Goal: Contribute content: Contribute content

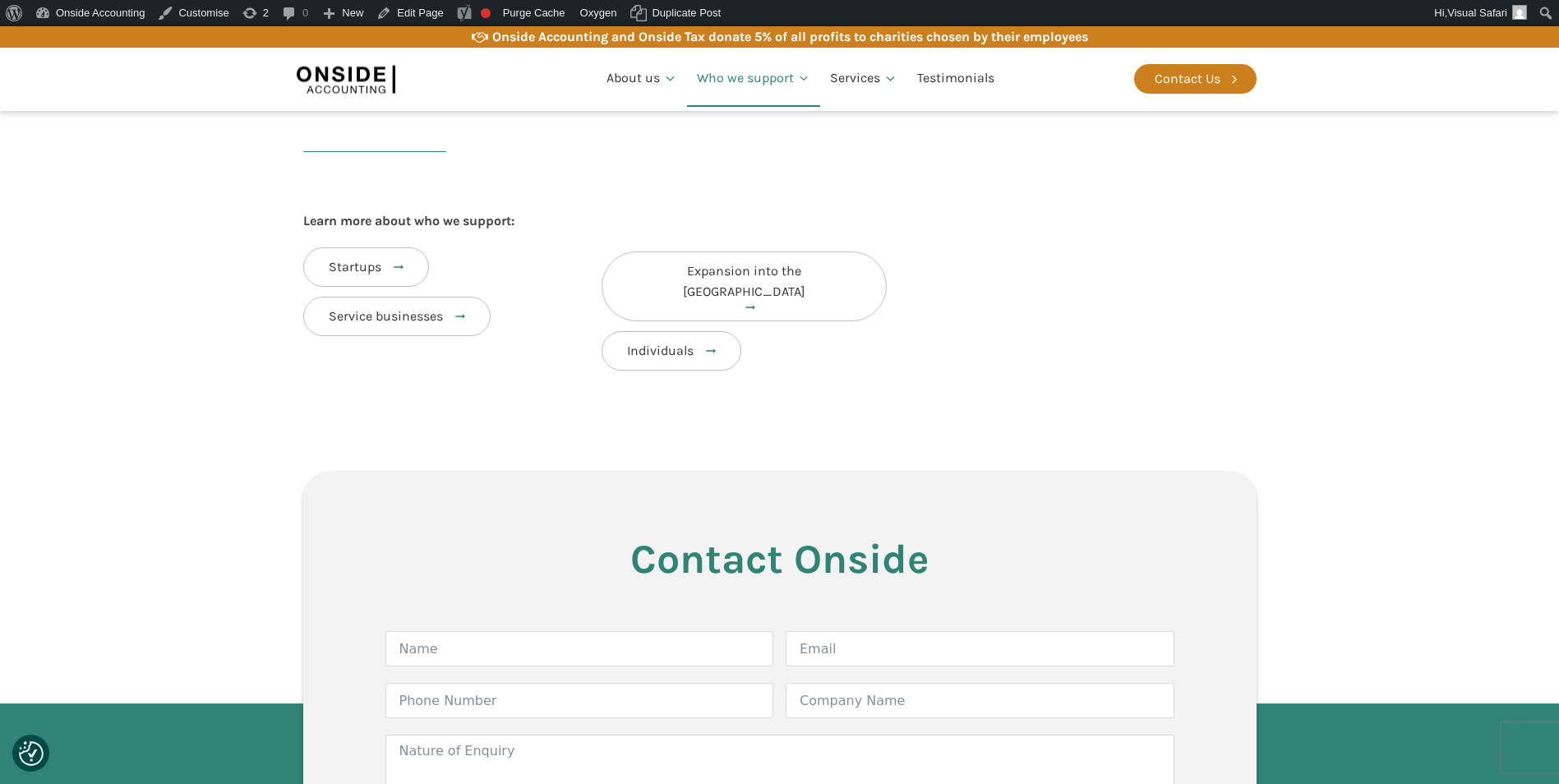
scroll to position [658, 0]
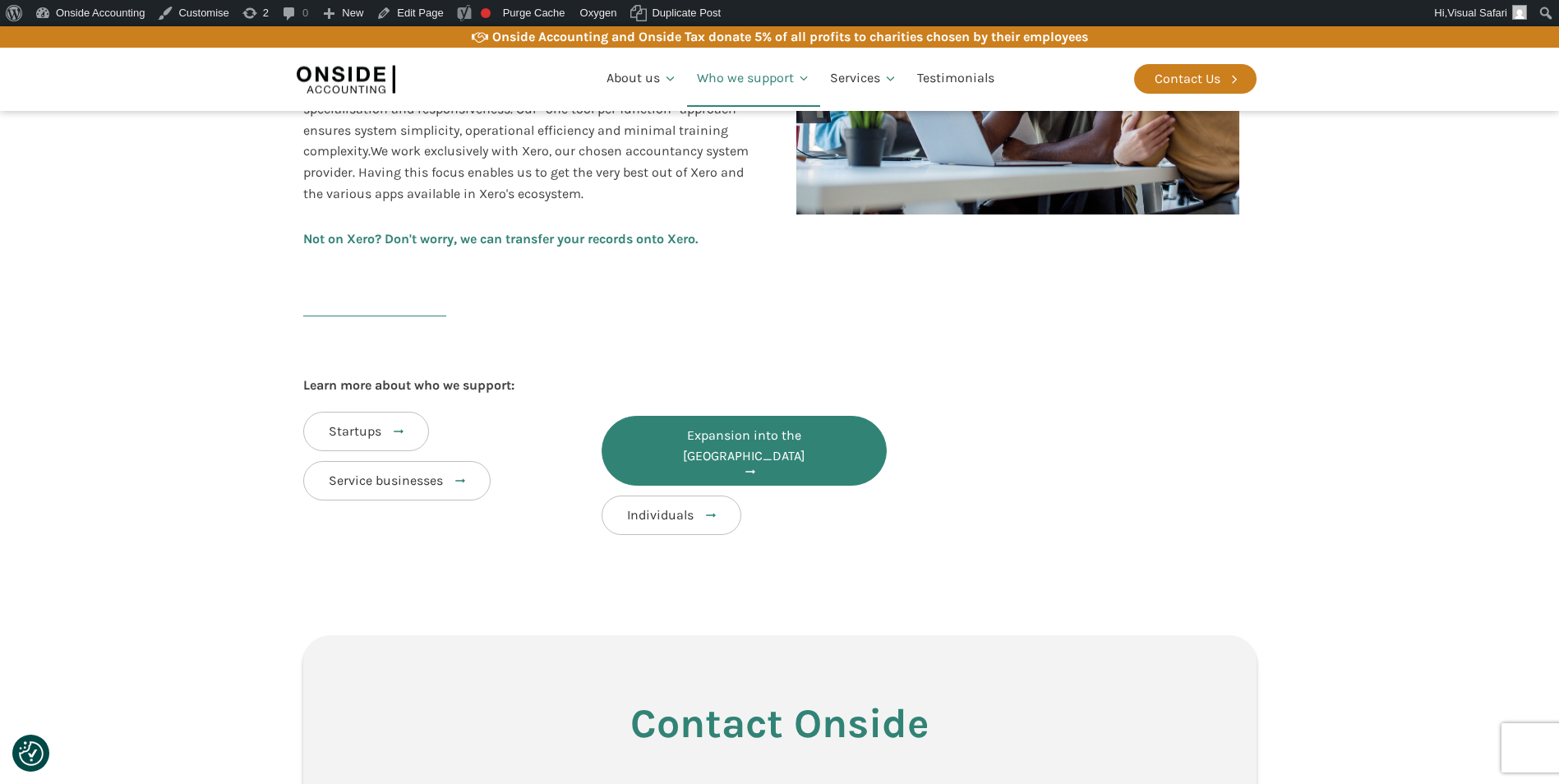
click at [724, 438] on span "Expansion into the [GEOGRAPHIC_DATA]" at bounding box center [744, 446] width 123 height 37
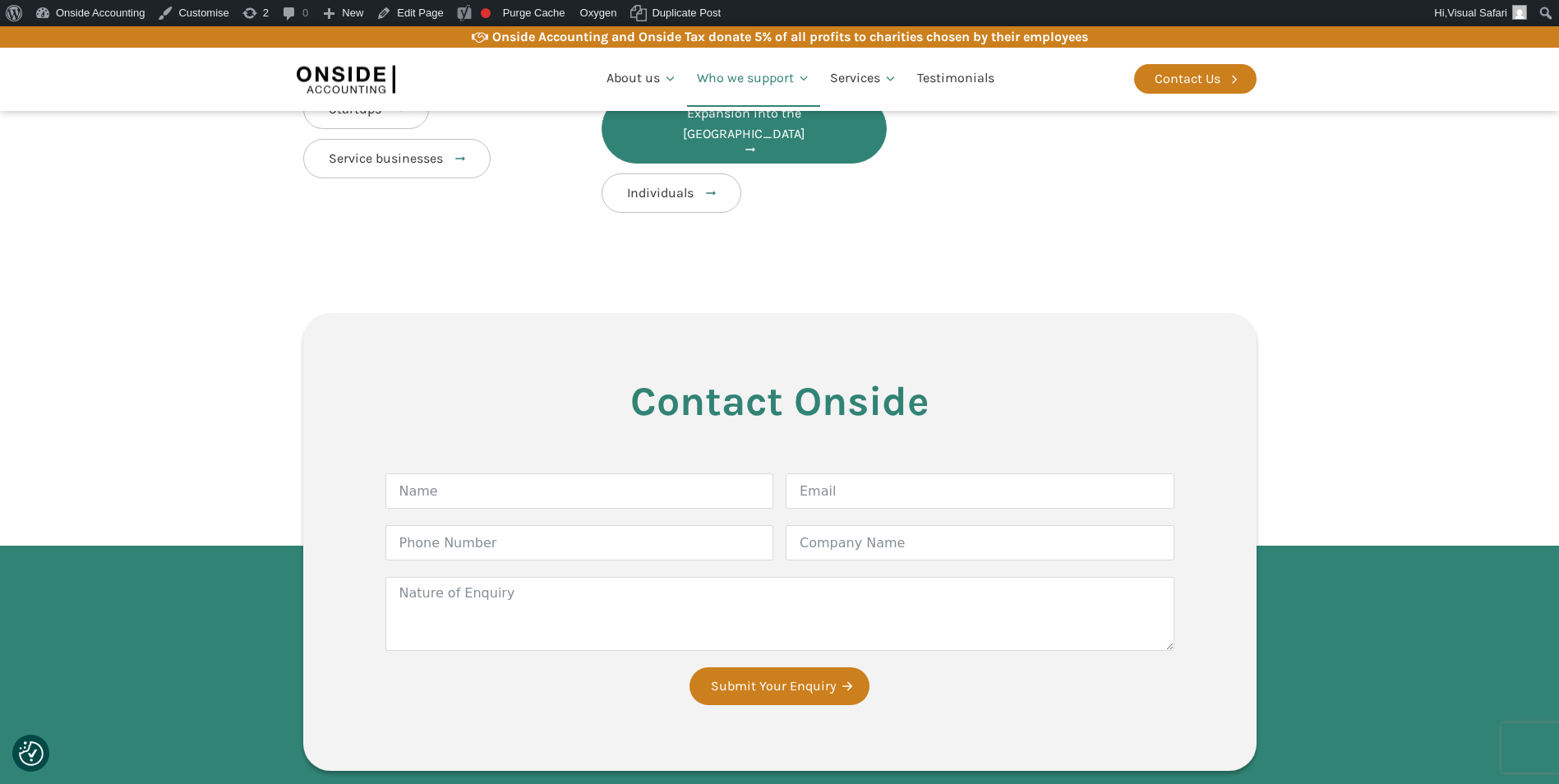
scroll to position [986, 0]
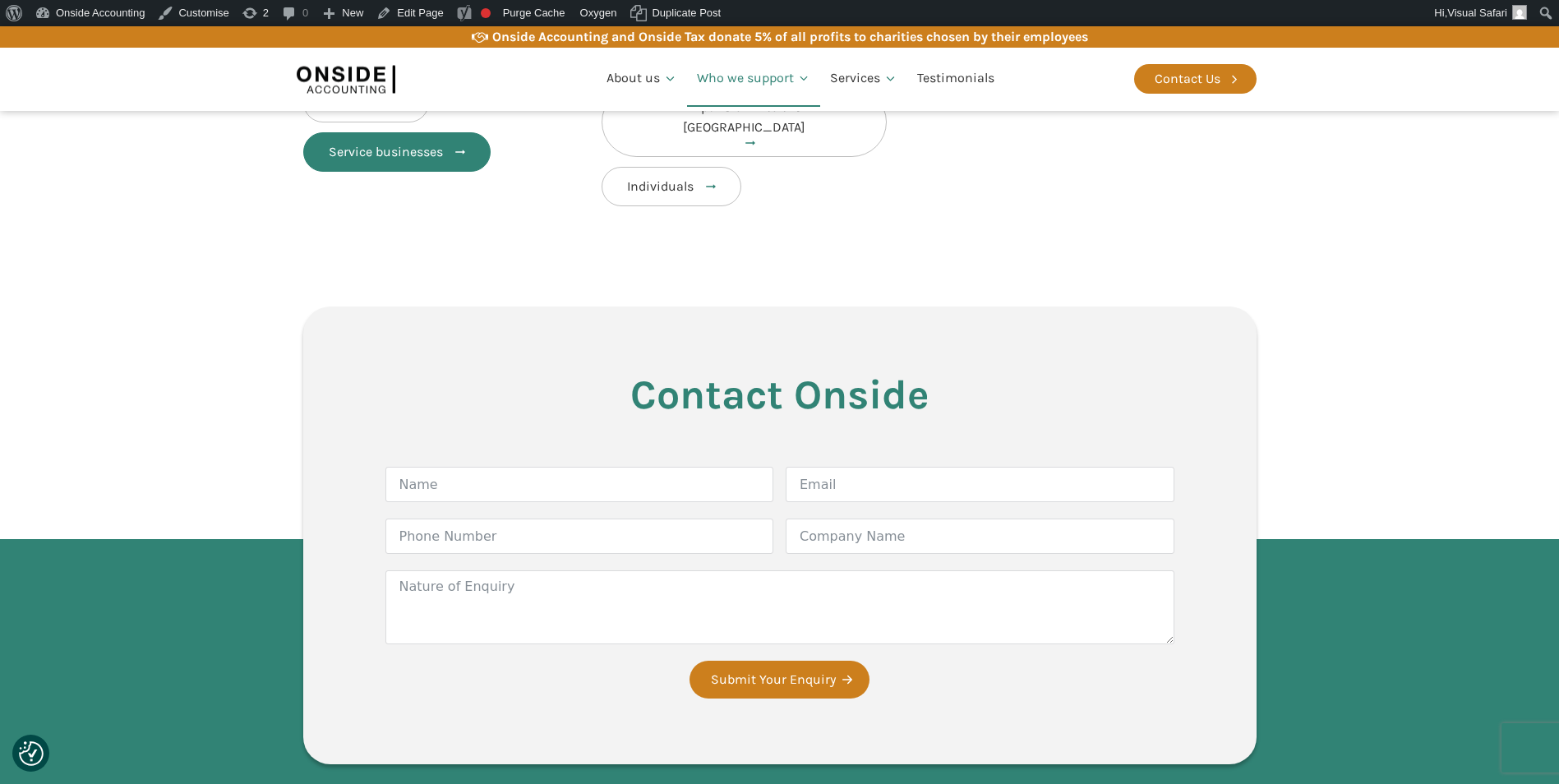
click at [378, 149] on span "Service businesses" at bounding box center [385, 152] width 114 height 16
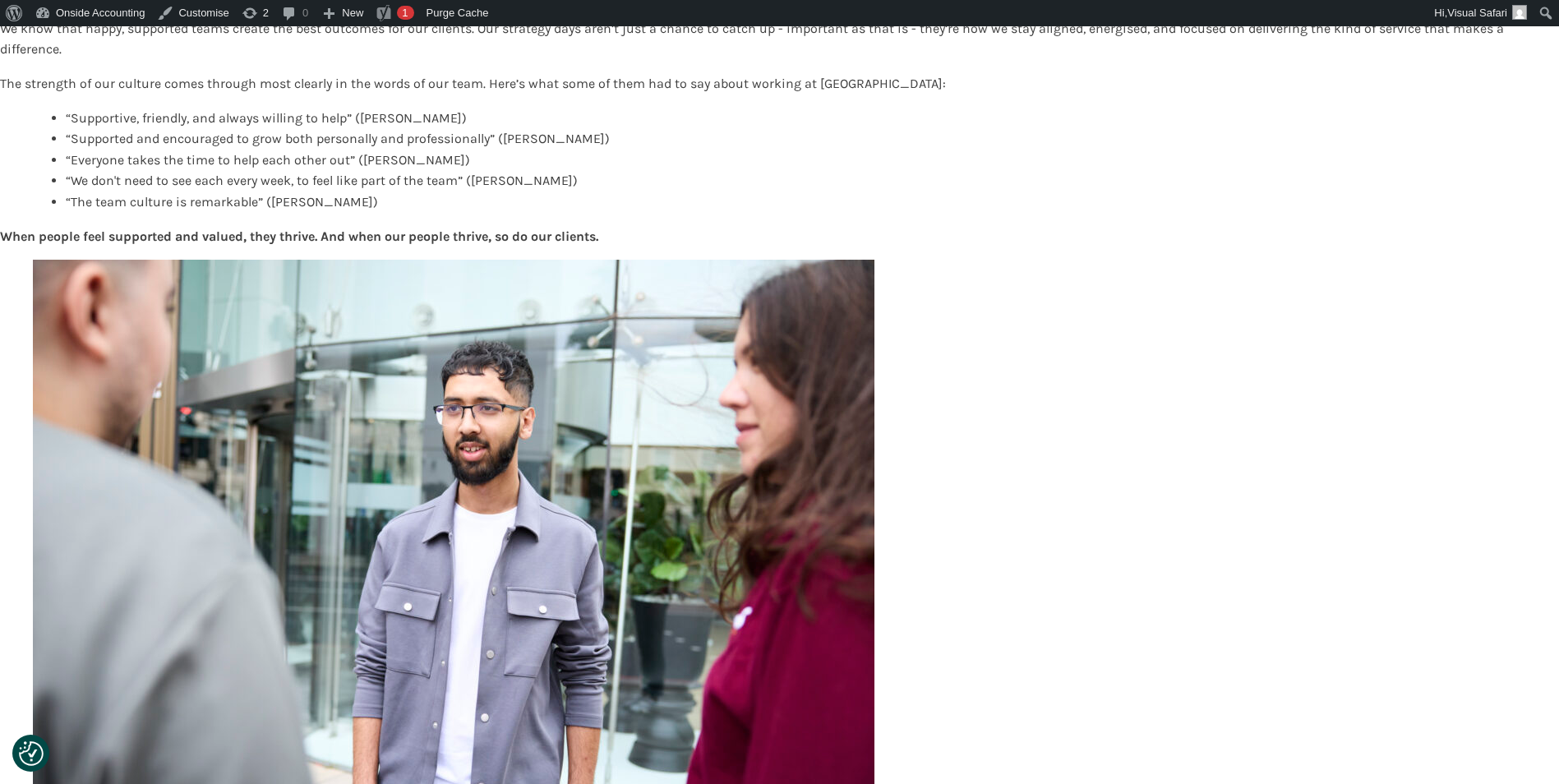
scroll to position [328, 0]
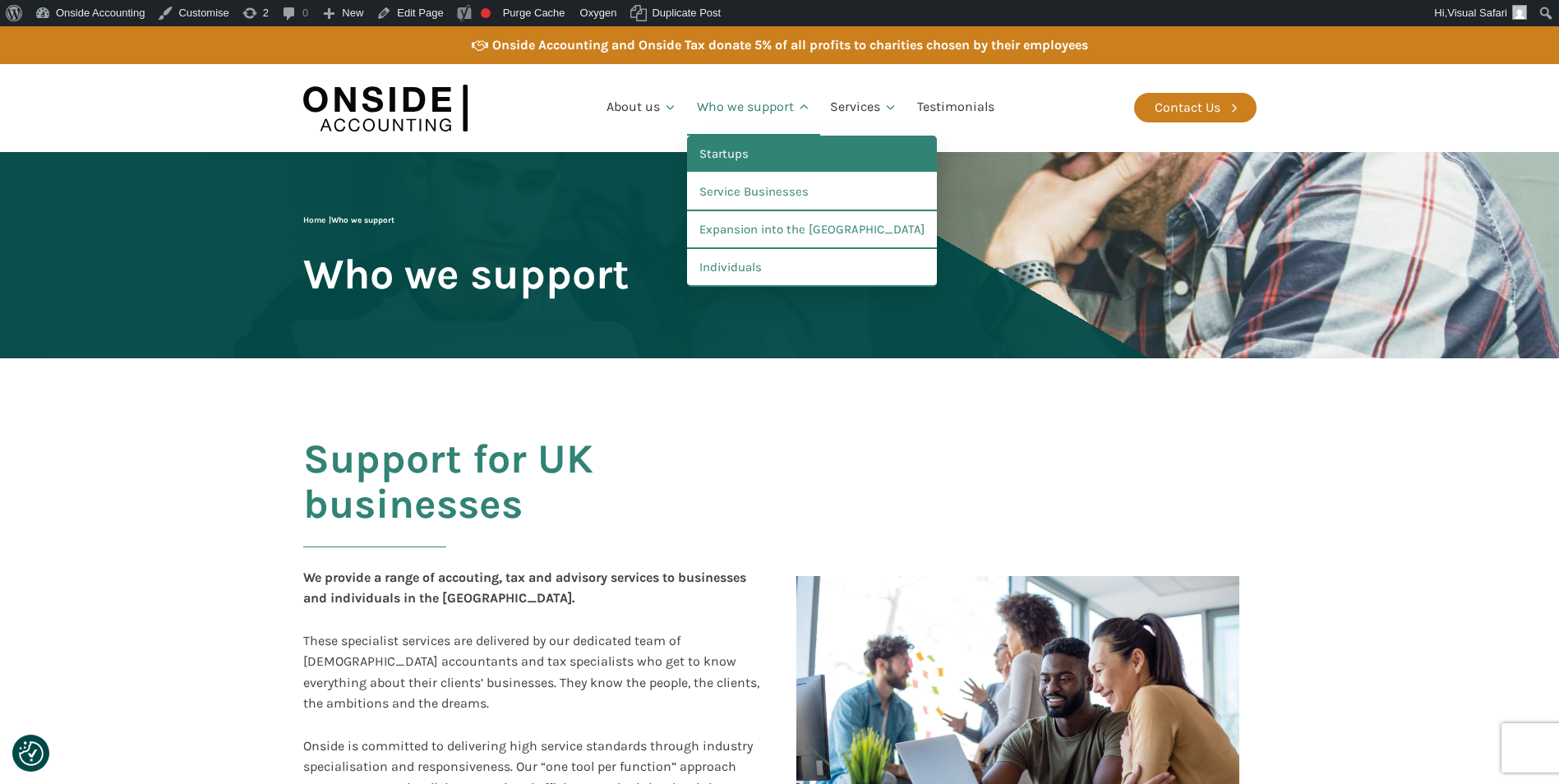
click at [739, 146] on link "Startups" at bounding box center [812, 154] width 250 height 38
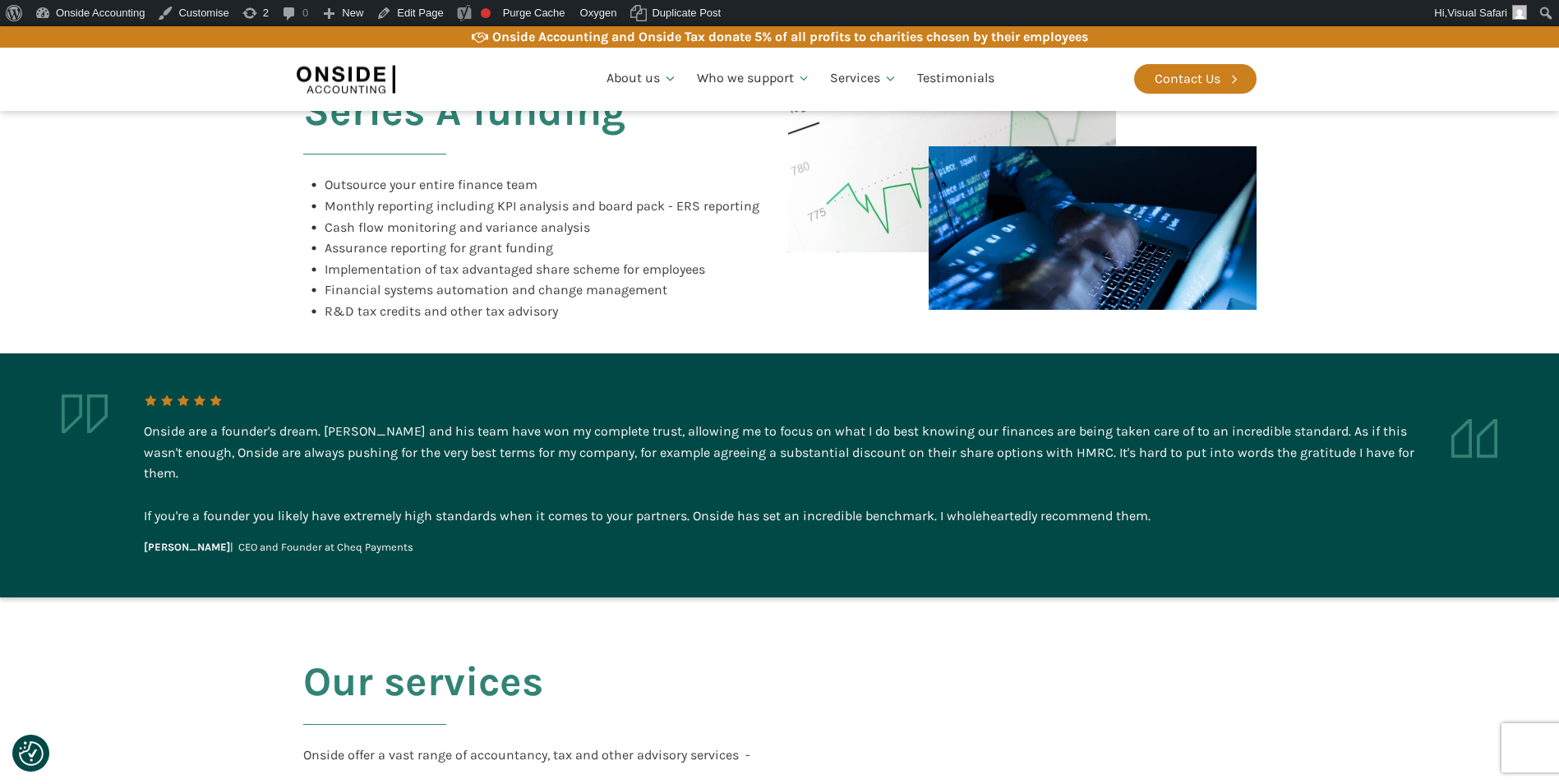
scroll to position [1315, 0]
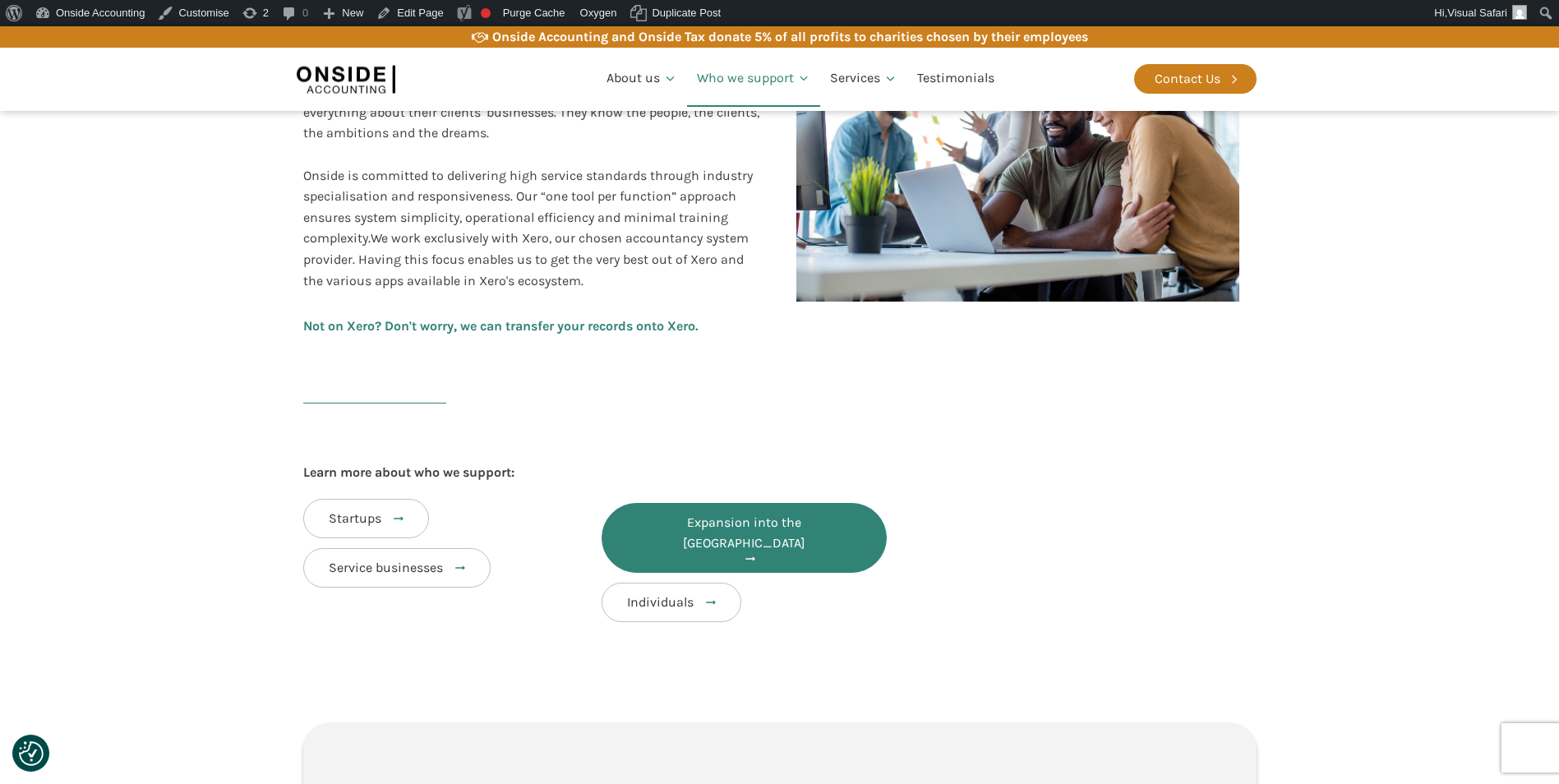
scroll to position [328, 0]
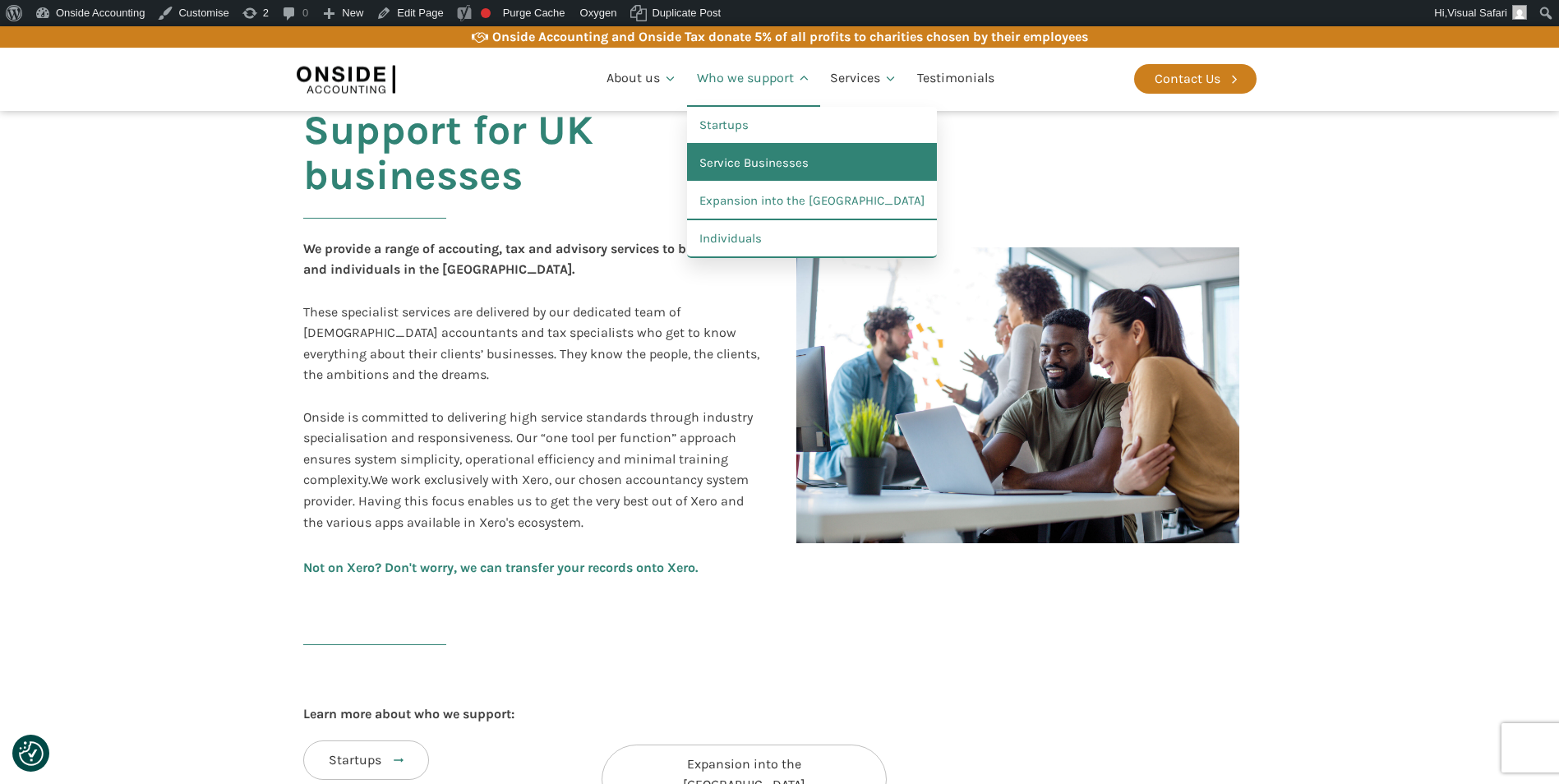
click at [722, 170] on link "Service Businesses" at bounding box center [812, 164] width 250 height 38
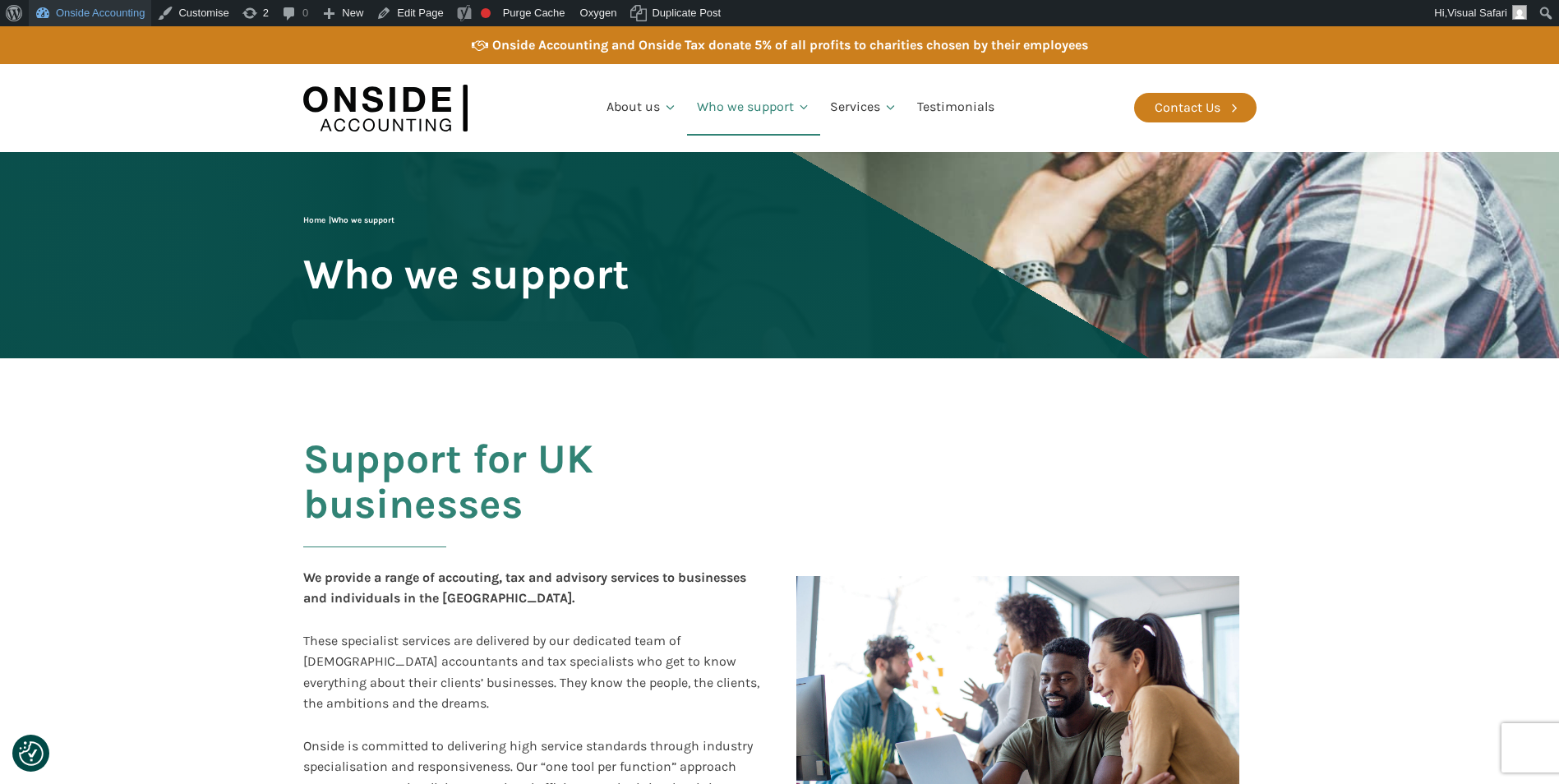
scroll to position [328, 0]
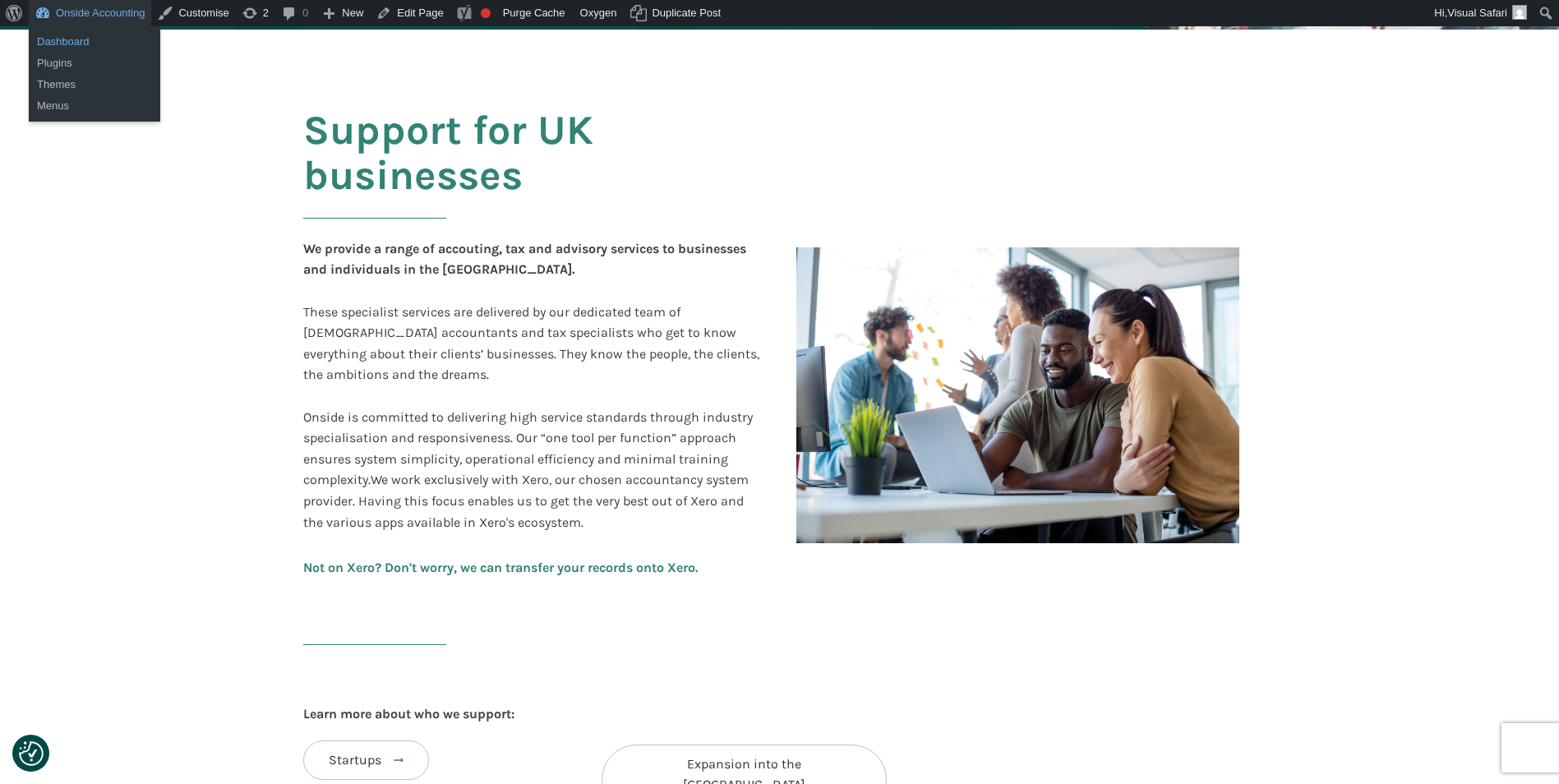
click at [75, 38] on link "Dashboard" at bounding box center [94, 42] width 131 height 21
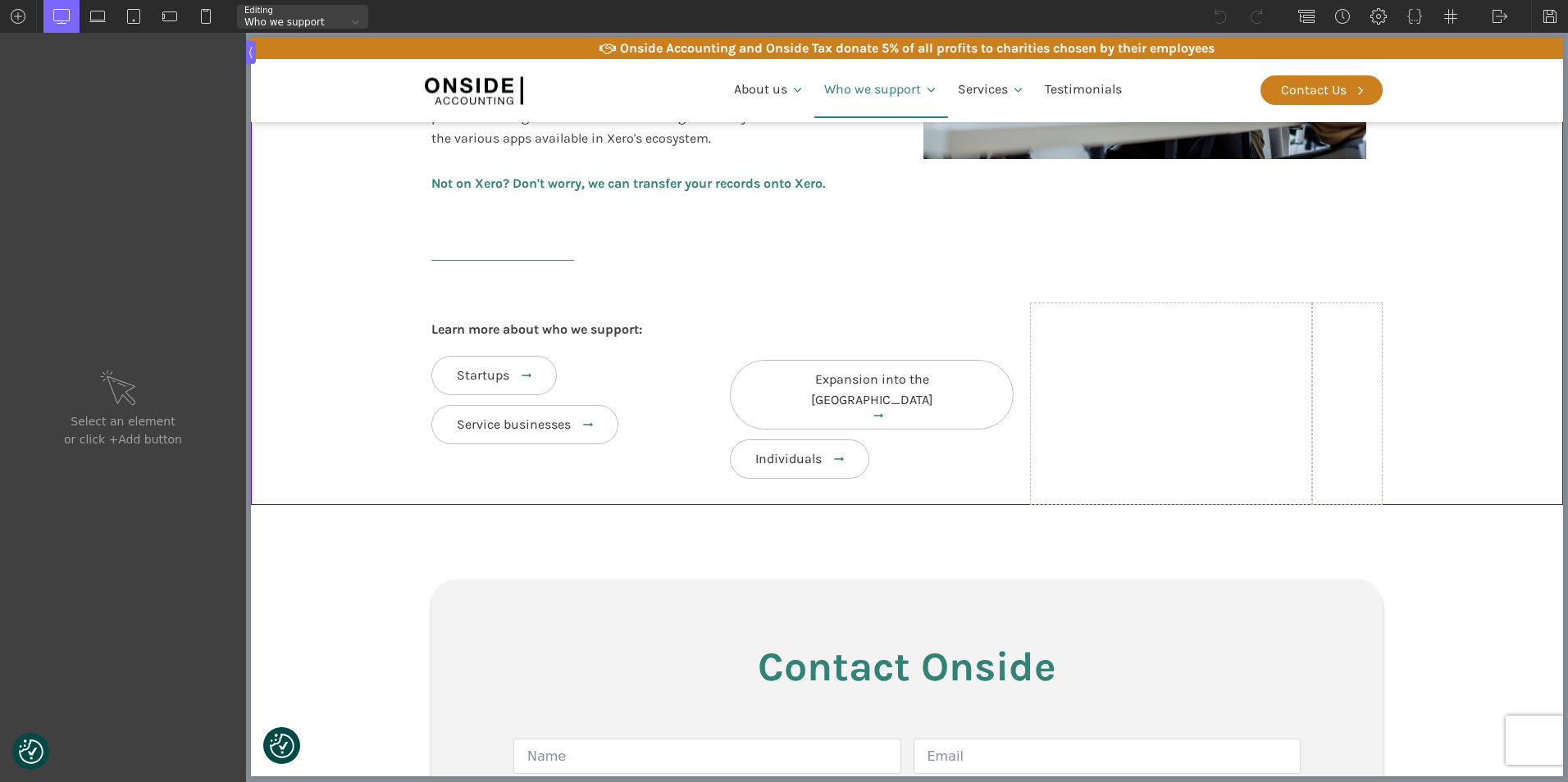
scroll to position [737, 0]
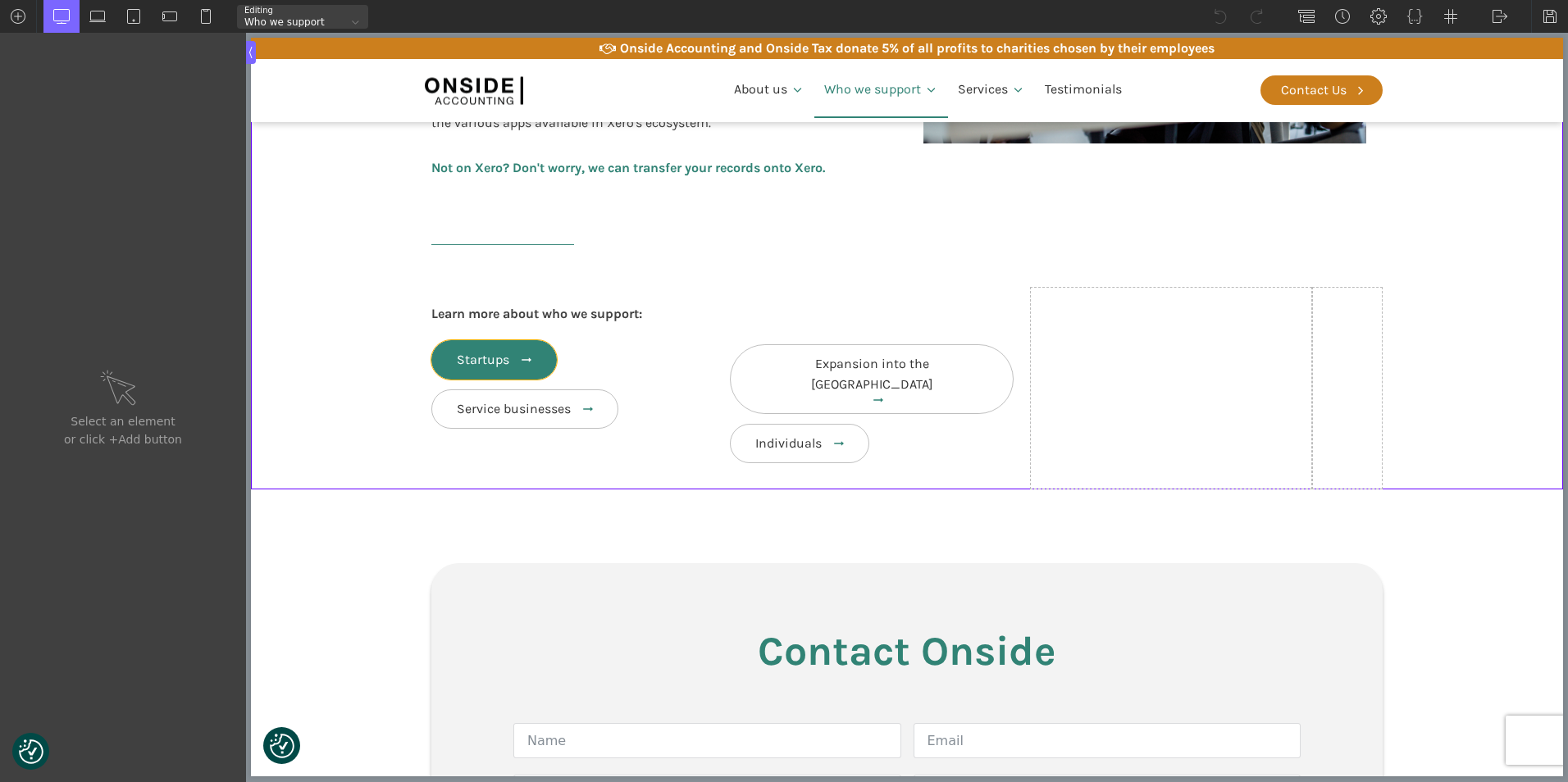
click at [505, 355] on link "Startups" at bounding box center [494, 360] width 125 height 39
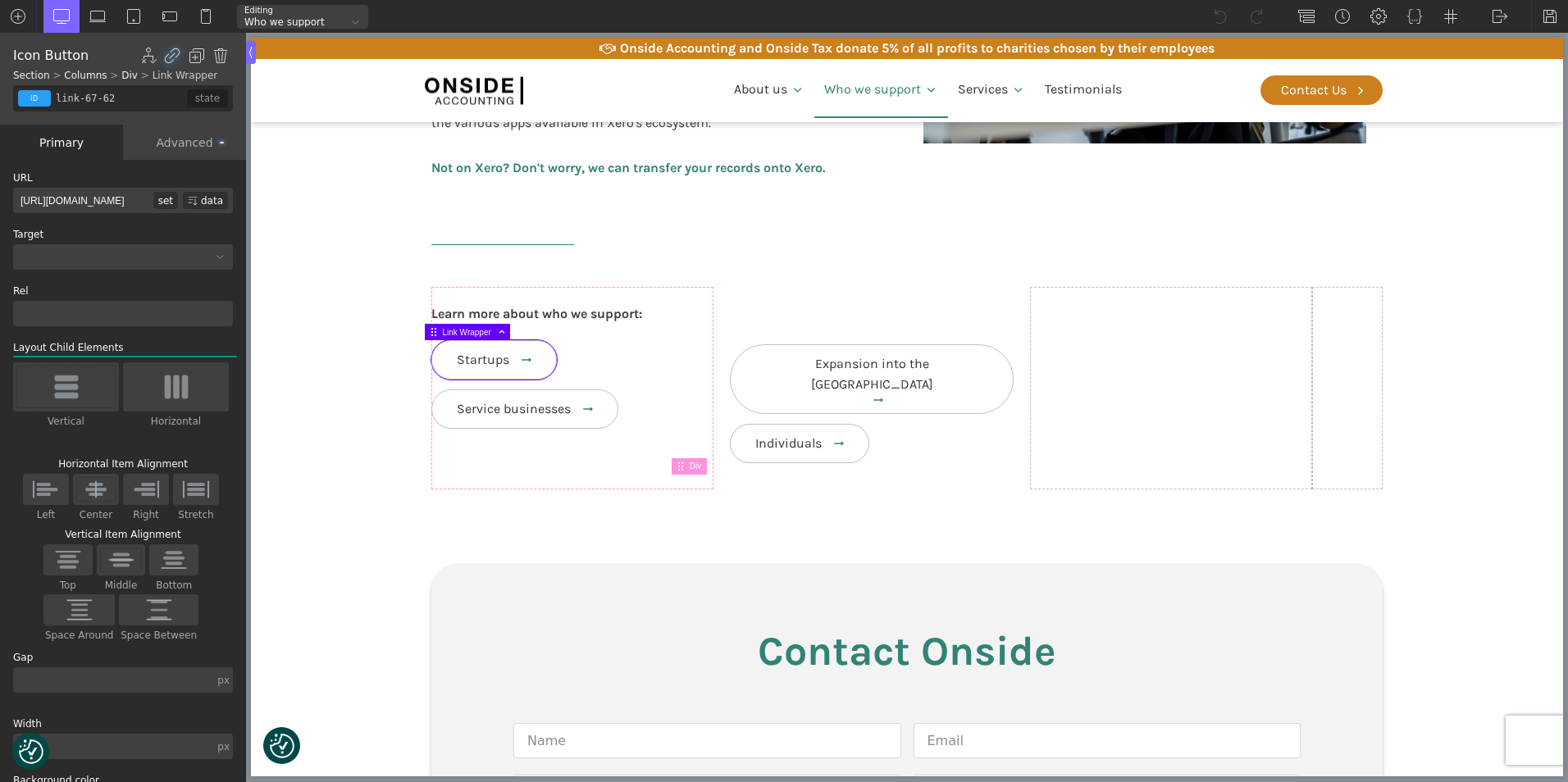
click at [118, 207] on input "http://www.onsideaccounting.com/who-we-support/start-ups/" at bounding box center [83, 199] width 140 height 25
click at [118, 198] on input "http://www.onsideaccounting.com/who-we-support/start-ups/" at bounding box center [83, 199] width 140 height 25
click at [38, 197] on input "http://www.onsideaccounting.com/who-we-support/start-ups/" at bounding box center [83, 199] width 140 height 25
click at [479, 355] on span "Startups" at bounding box center [482, 359] width 53 height 16
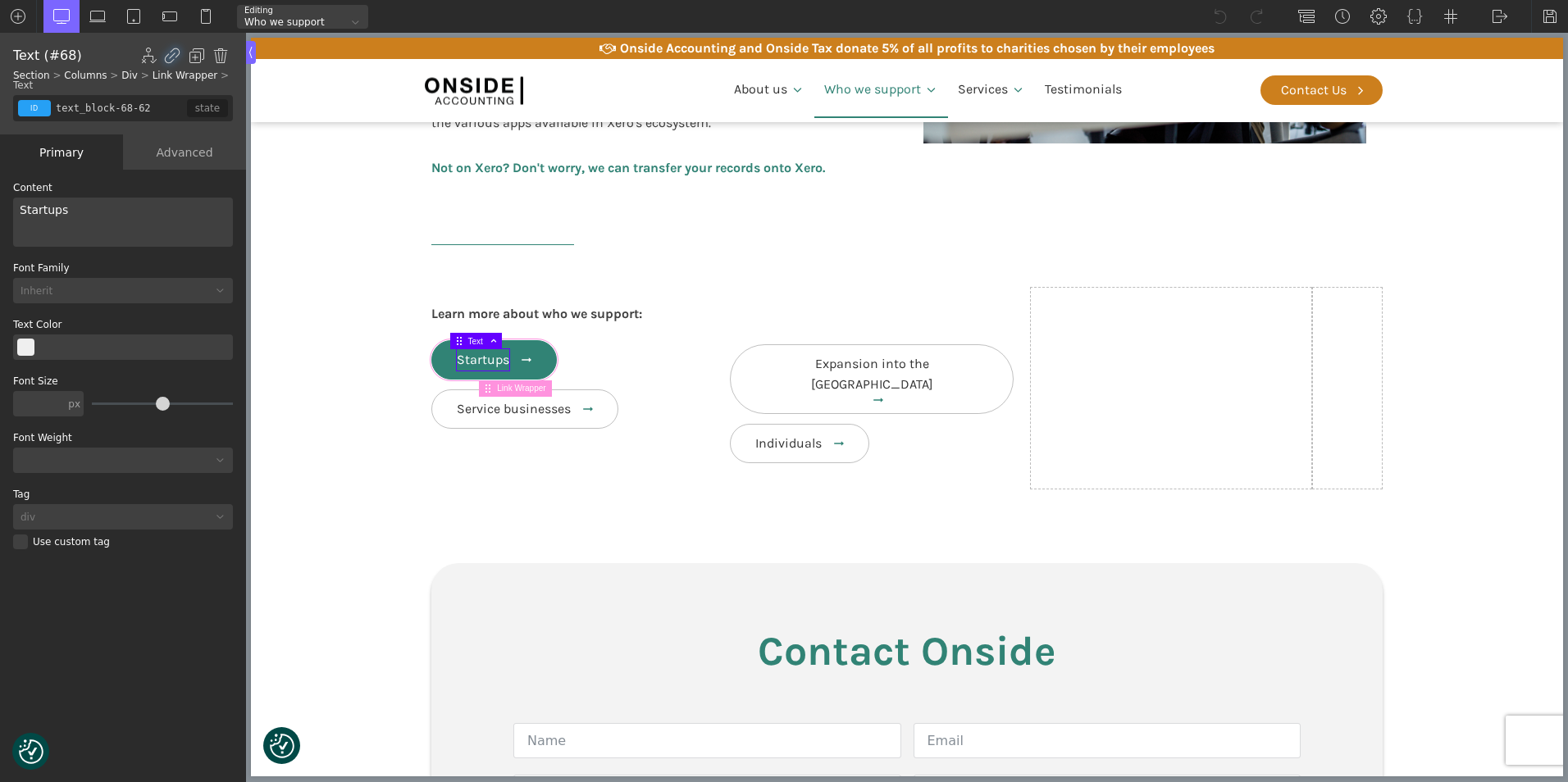
type input "link-67-62"
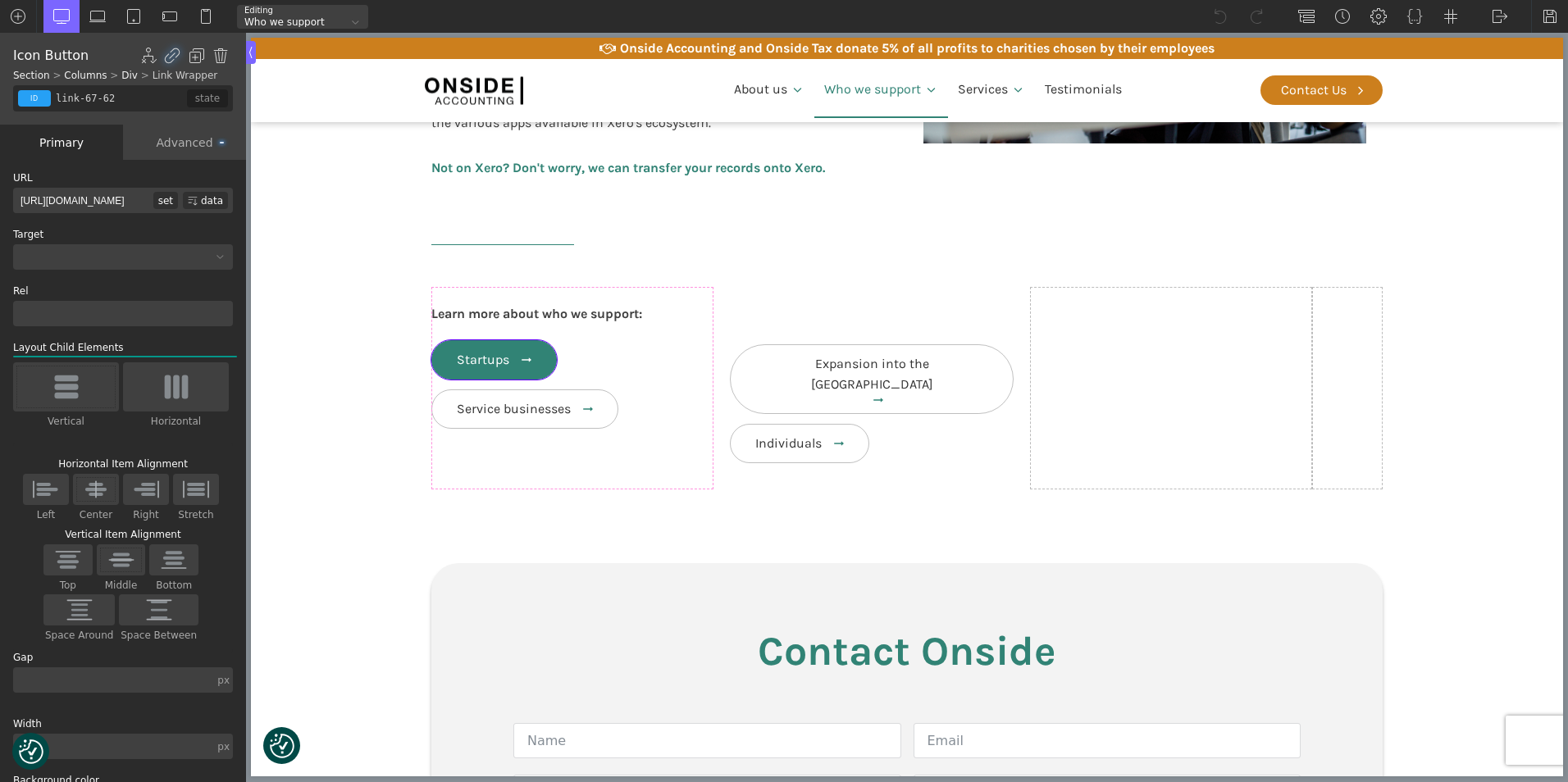
click at [536, 349] on body "We value your privacy We use cookies to enhance your browsing experience, serve…" at bounding box center [906, 463] width 1312 height 2075
click at [433, 350] on body "We value your privacy We use cookies to enhance your browsing experience, serve…" at bounding box center [906, 463] width 1312 height 2075
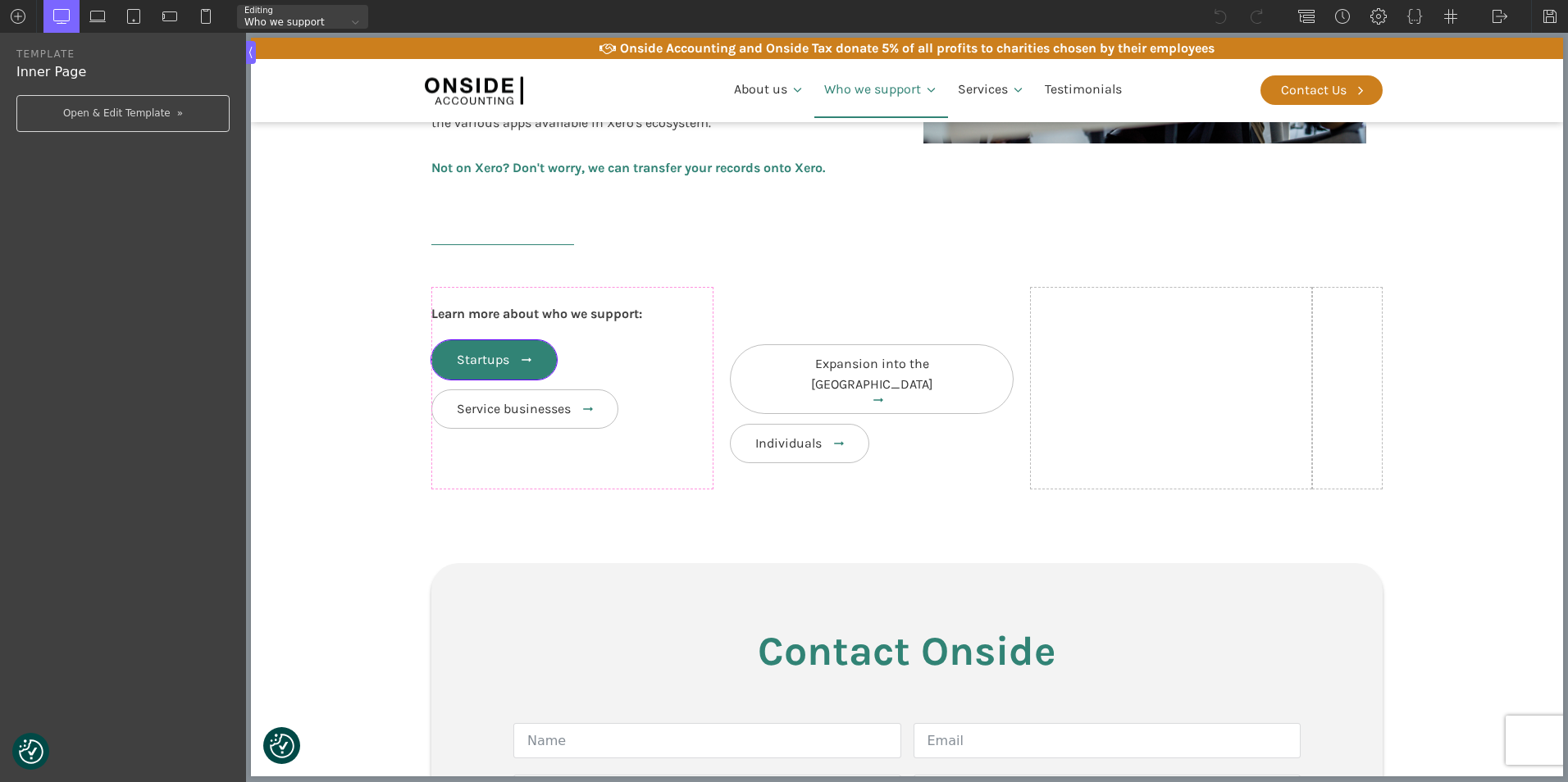
click at [443, 367] on body "We value your privacy We use cookies to enhance your browsing experience, serve…" at bounding box center [906, 463] width 1312 height 2075
click at [477, 366] on span "Startups" at bounding box center [482, 359] width 53 height 16
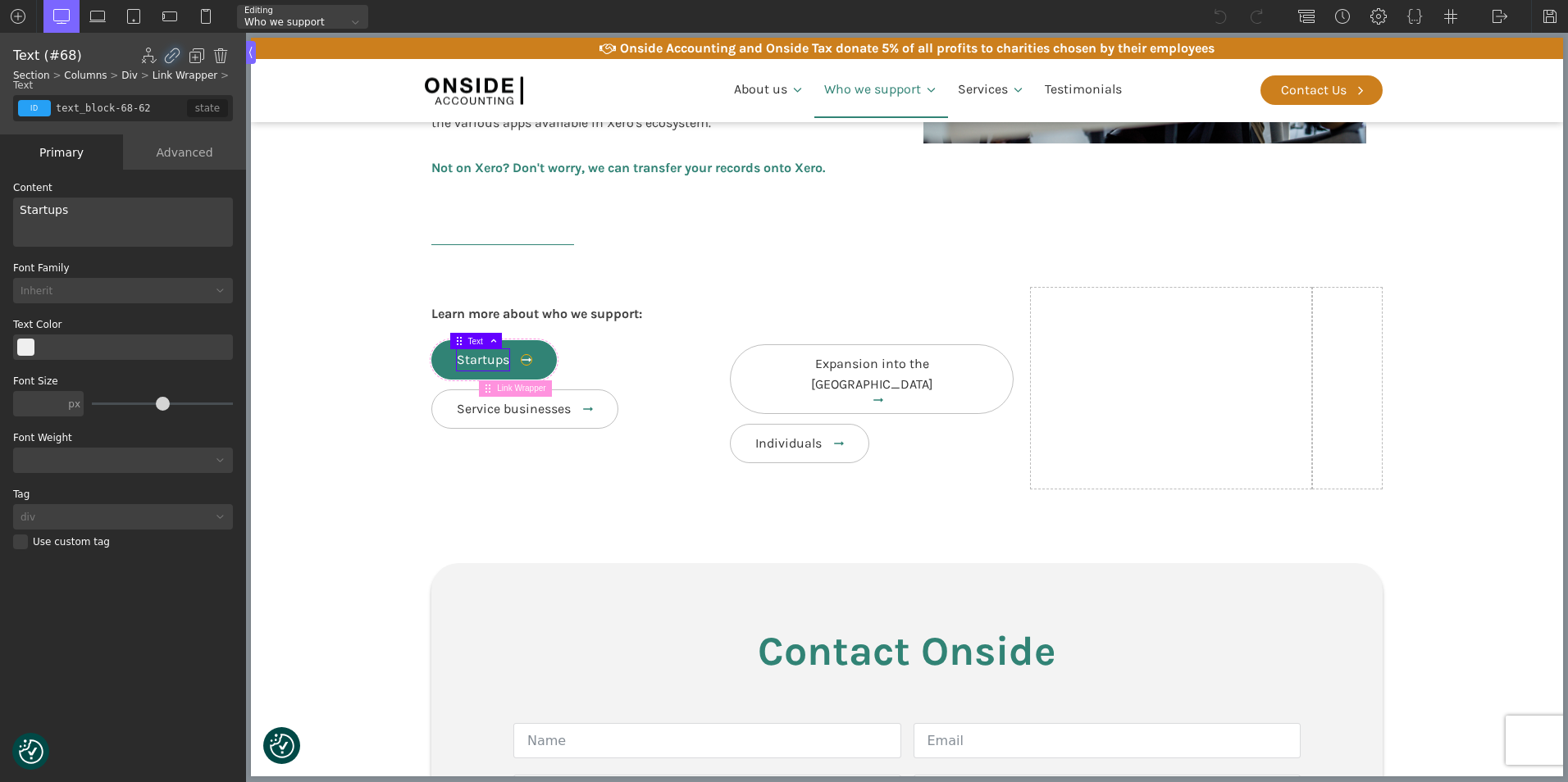
type input "fancy_icon-69-62"
type input "long-arrow-right"
click at [521, 358] on icon at bounding box center [526, 360] width 10 height 10
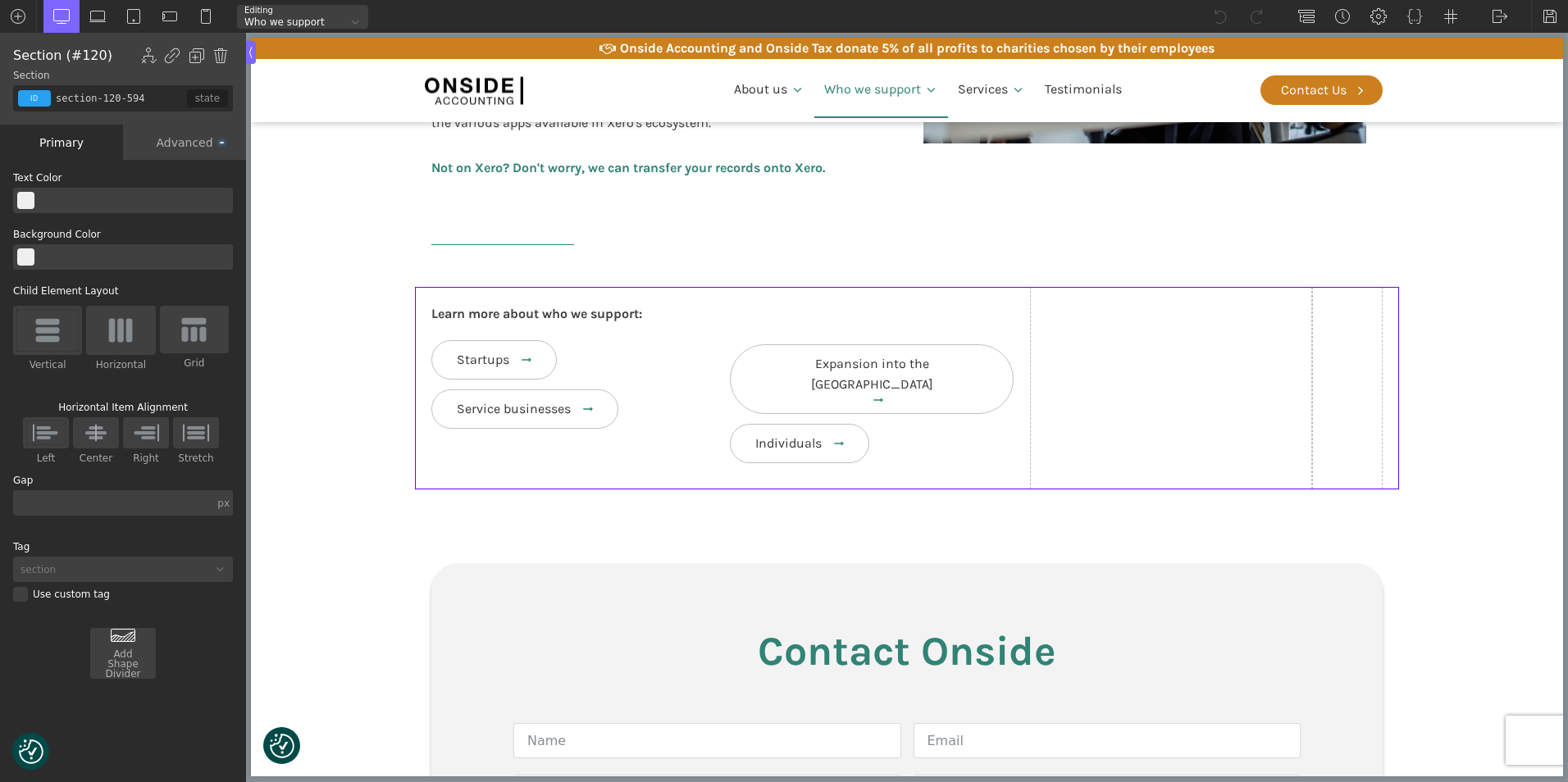
click at [415, 371] on div "Learn more about who we support: Startups Service businesses Expansion into the…" at bounding box center [906, 388] width 983 height 202
type input "link-67-62"
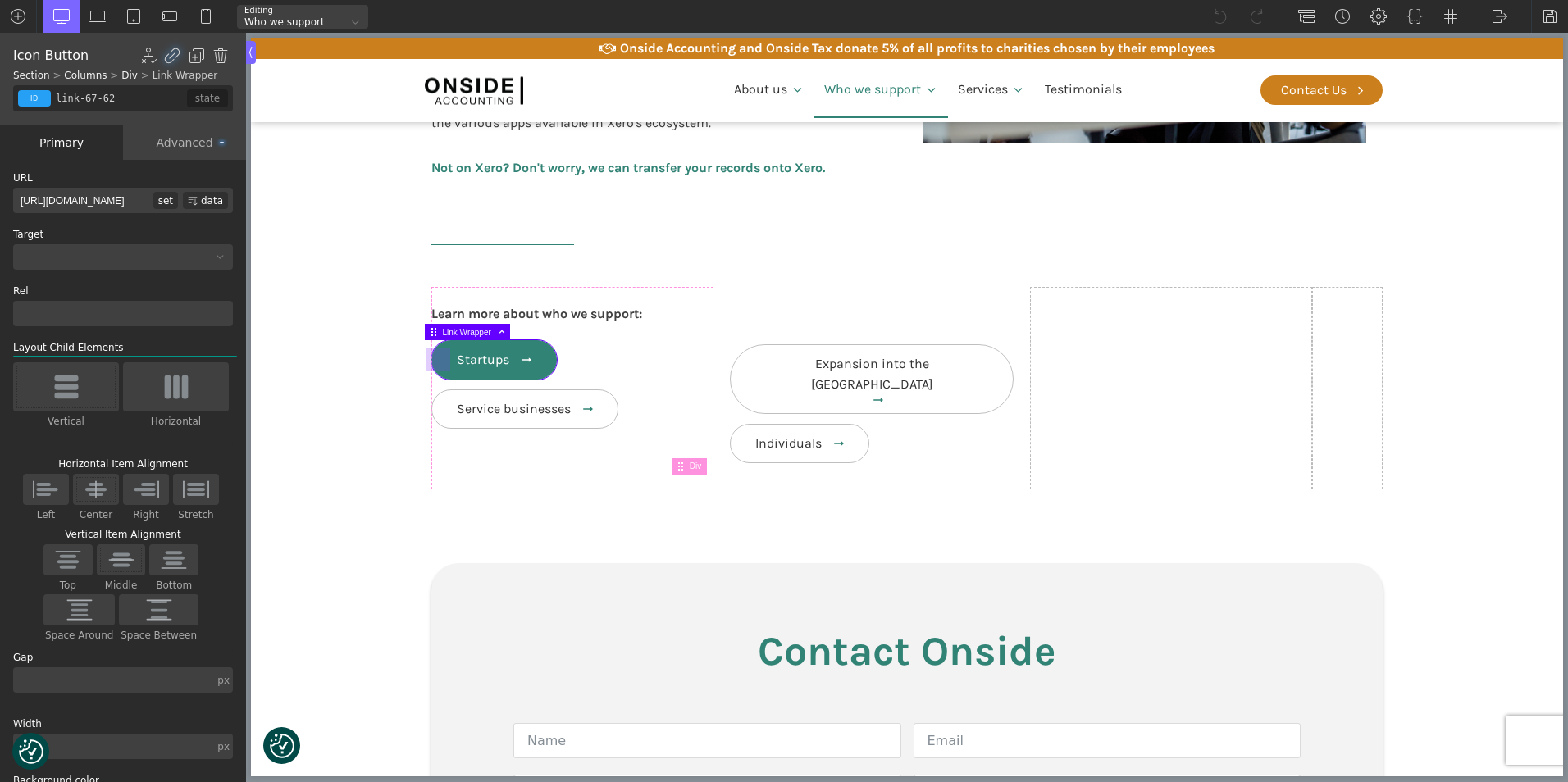
click at [437, 356] on body "We value your privacy We use cookies to enhance your browsing experience, serve…" at bounding box center [906, 463] width 1312 height 2075
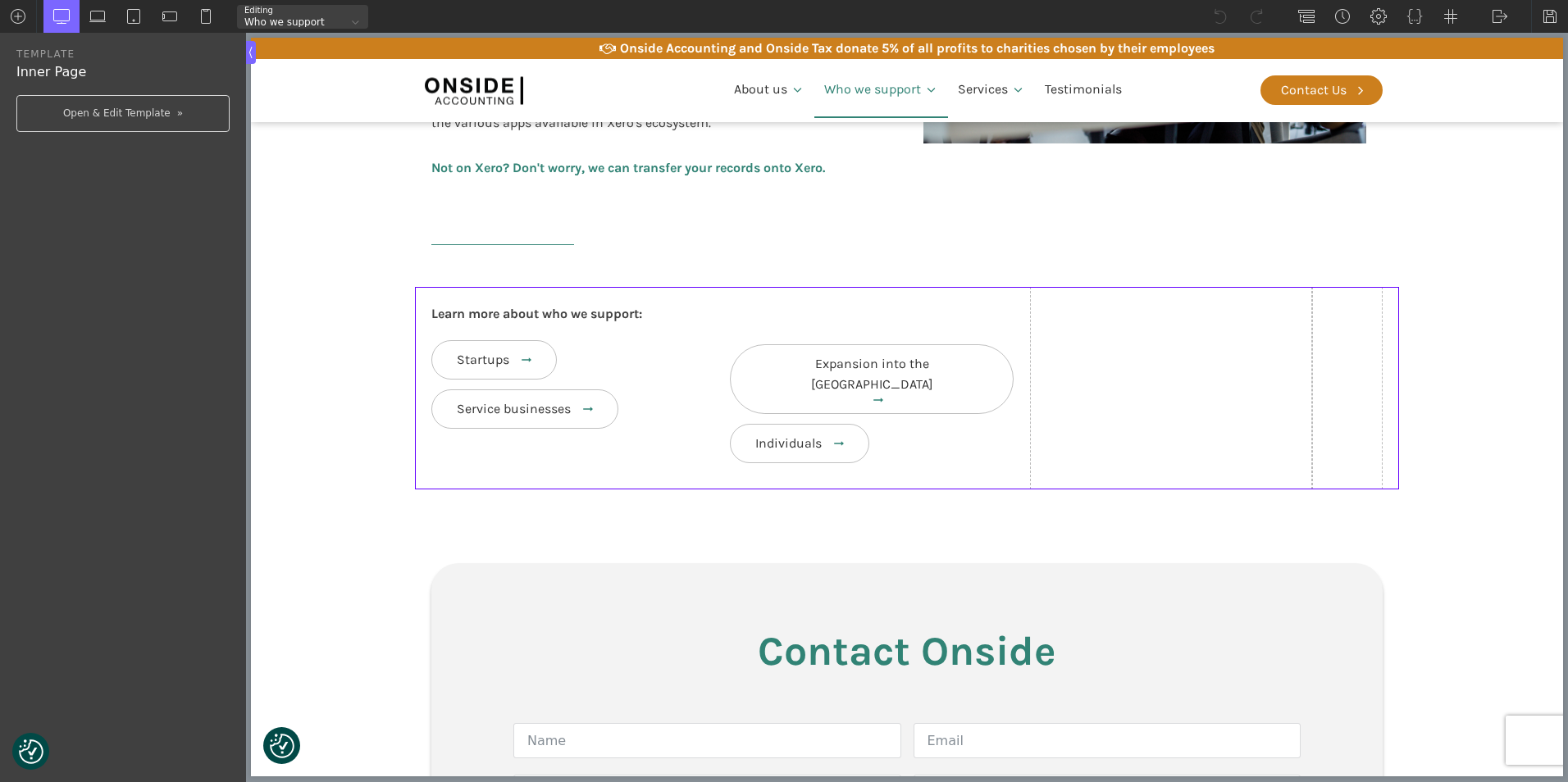
click at [392, 353] on section "Learn more about who we support: Startups Service businesses Expansion into the…" at bounding box center [906, 388] width 1312 height 202
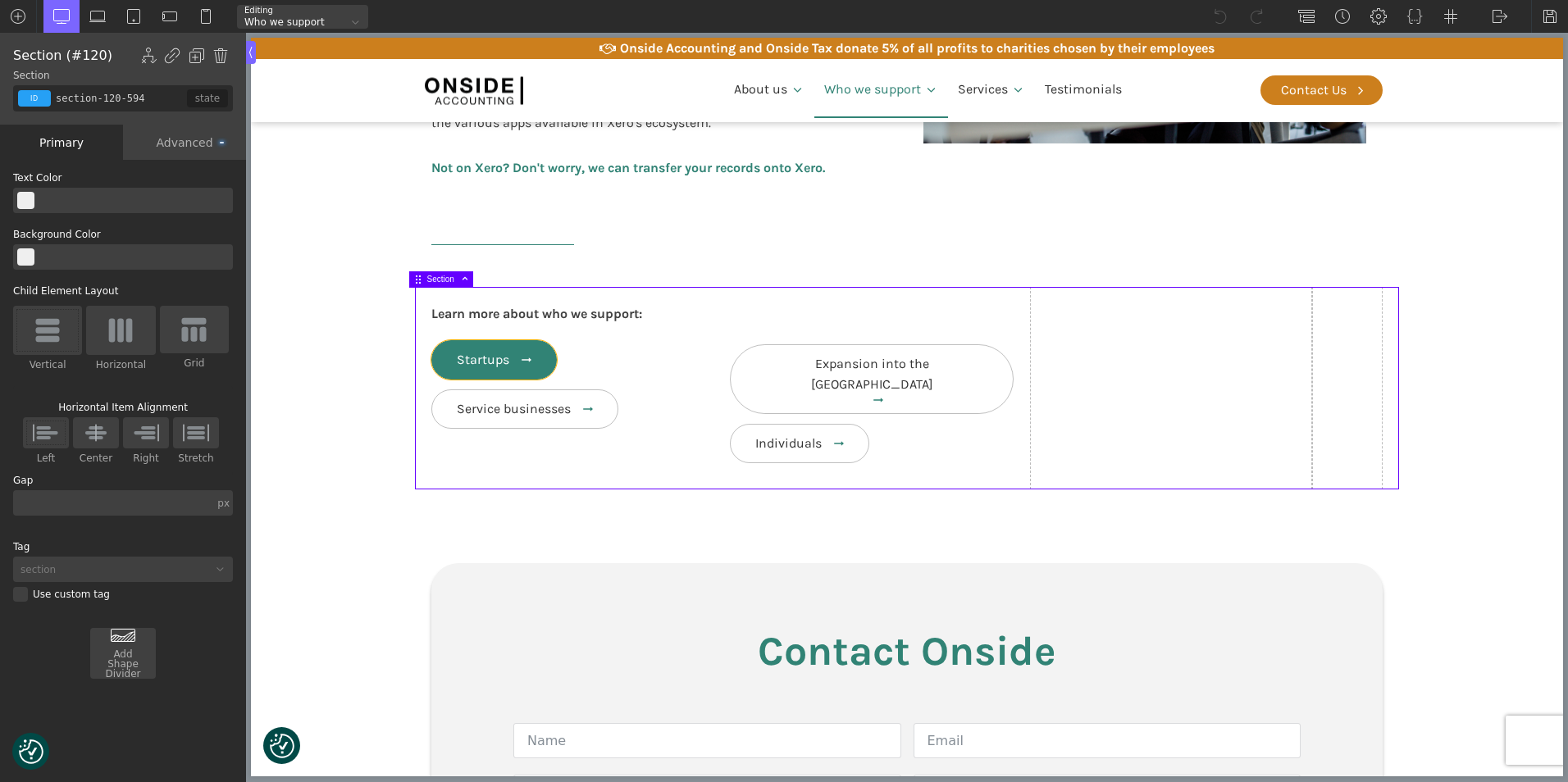
type input "link-67-62"
click at [427, 363] on body "We value your privacy We use cookies to enhance your browsing experience, serve…" at bounding box center [906, 463] width 1312 height 2075
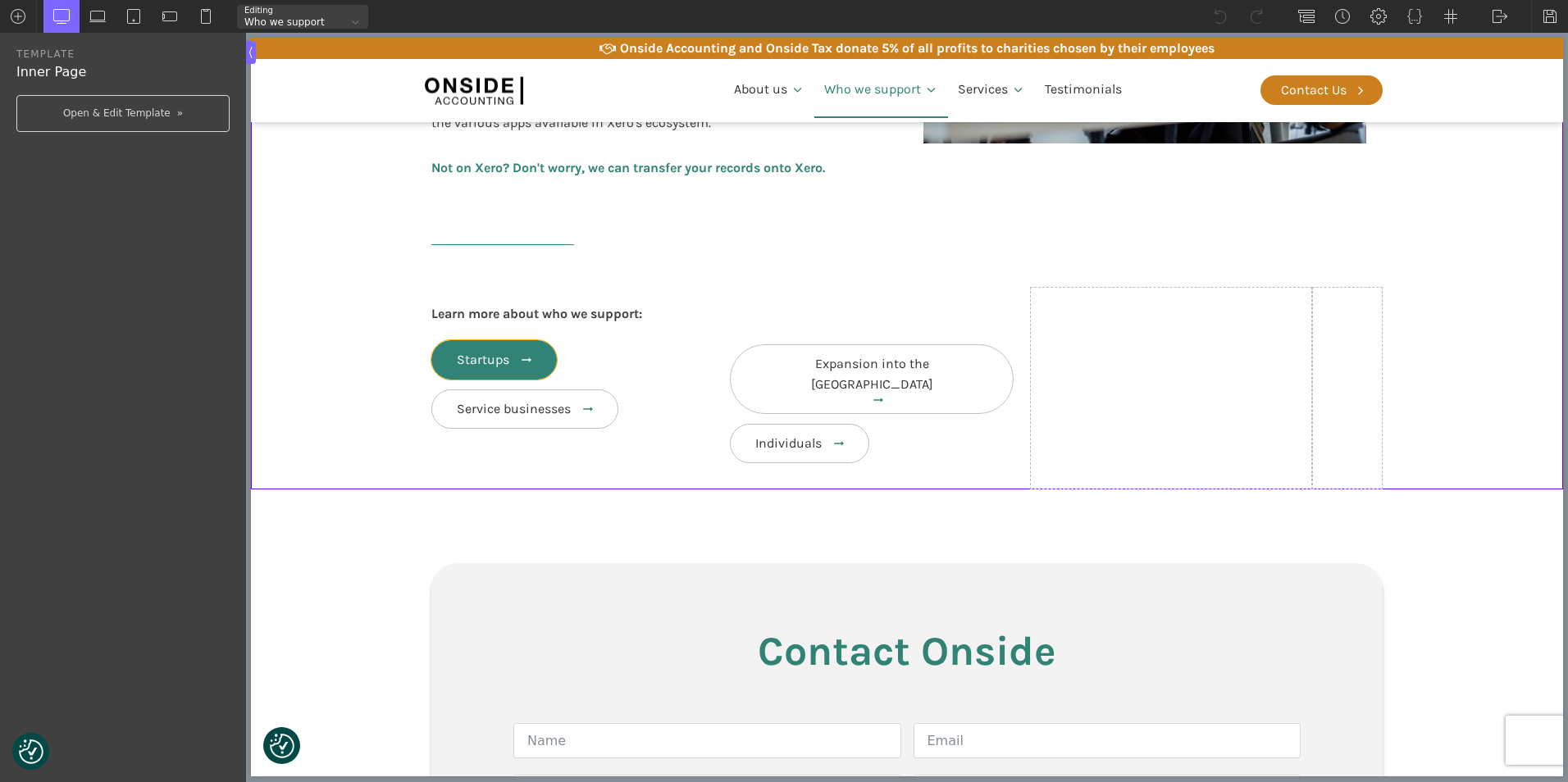
type input "link-67-62"
click at [547, 353] on body "We value your privacy We use cookies to enhance your browsing experience, serve…" at bounding box center [906, 463] width 1312 height 2075
type input "link-67-62"
click at [507, 370] on link "Startups" at bounding box center [494, 360] width 125 height 39
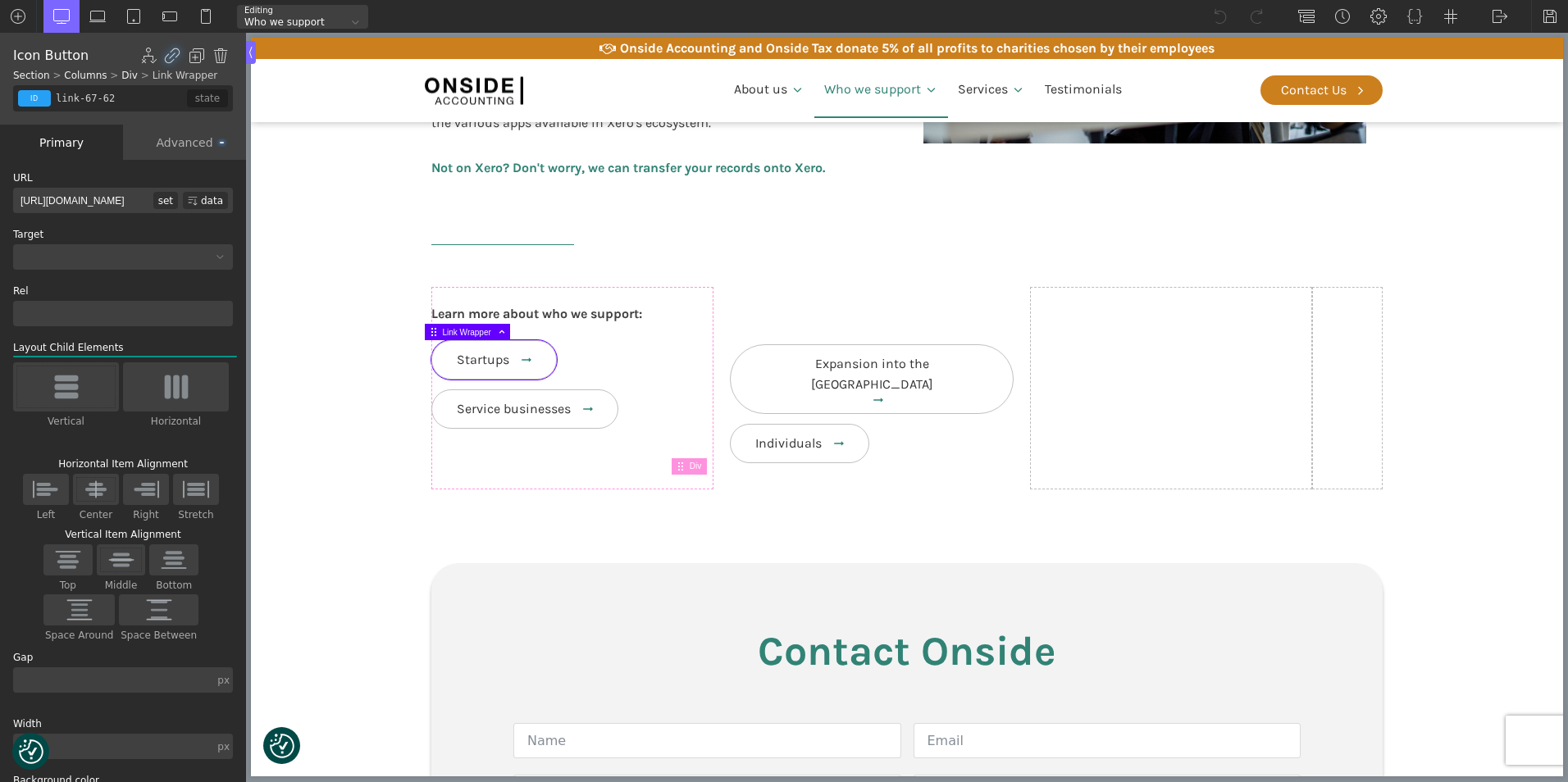
click at [153, 200] on div "set" at bounding box center [165, 200] width 25 height 18
type input "http://www.onsideaccounting.com/who-we-support/start-ups/"
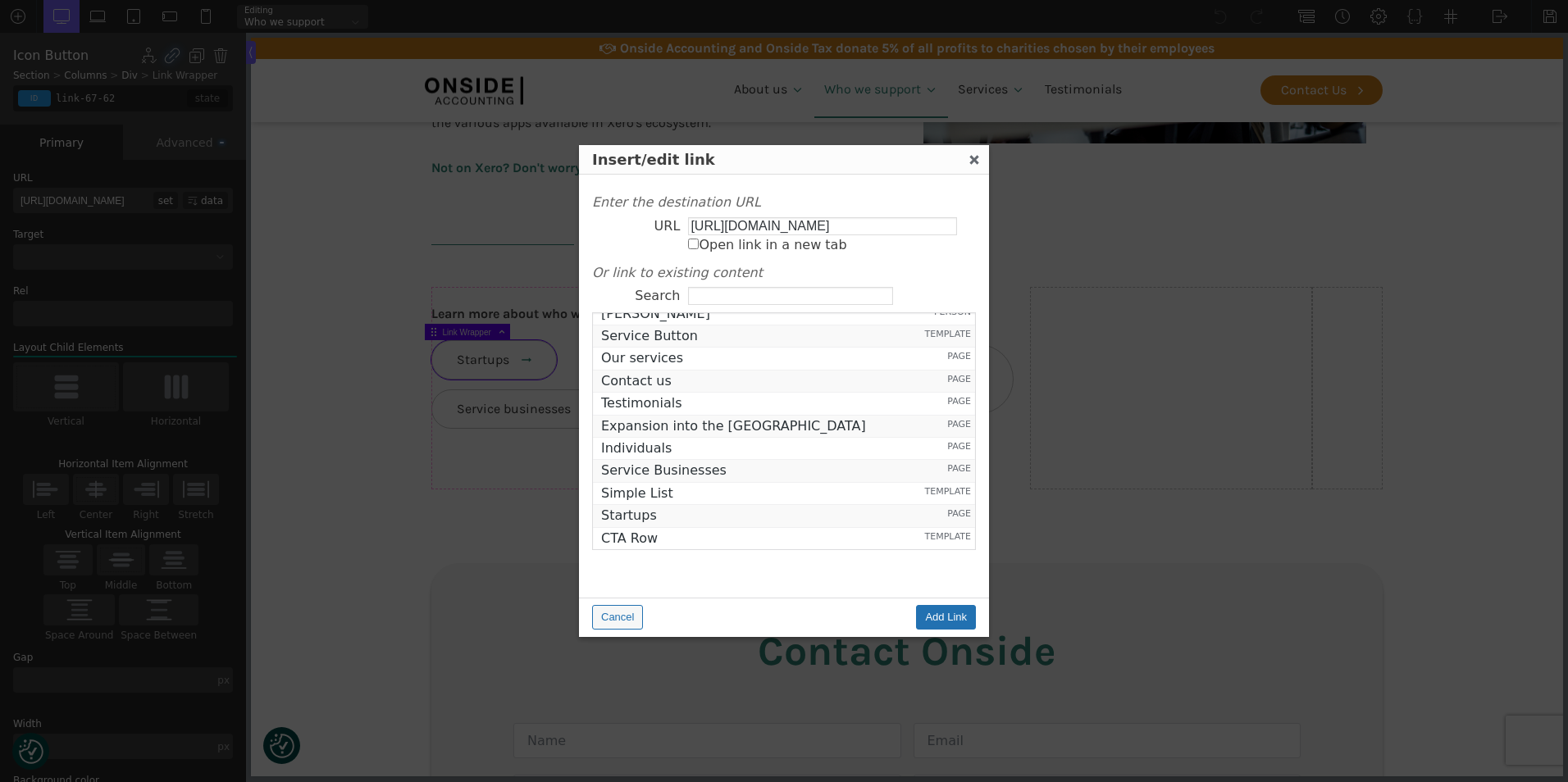
scroll to position [1368, 0]
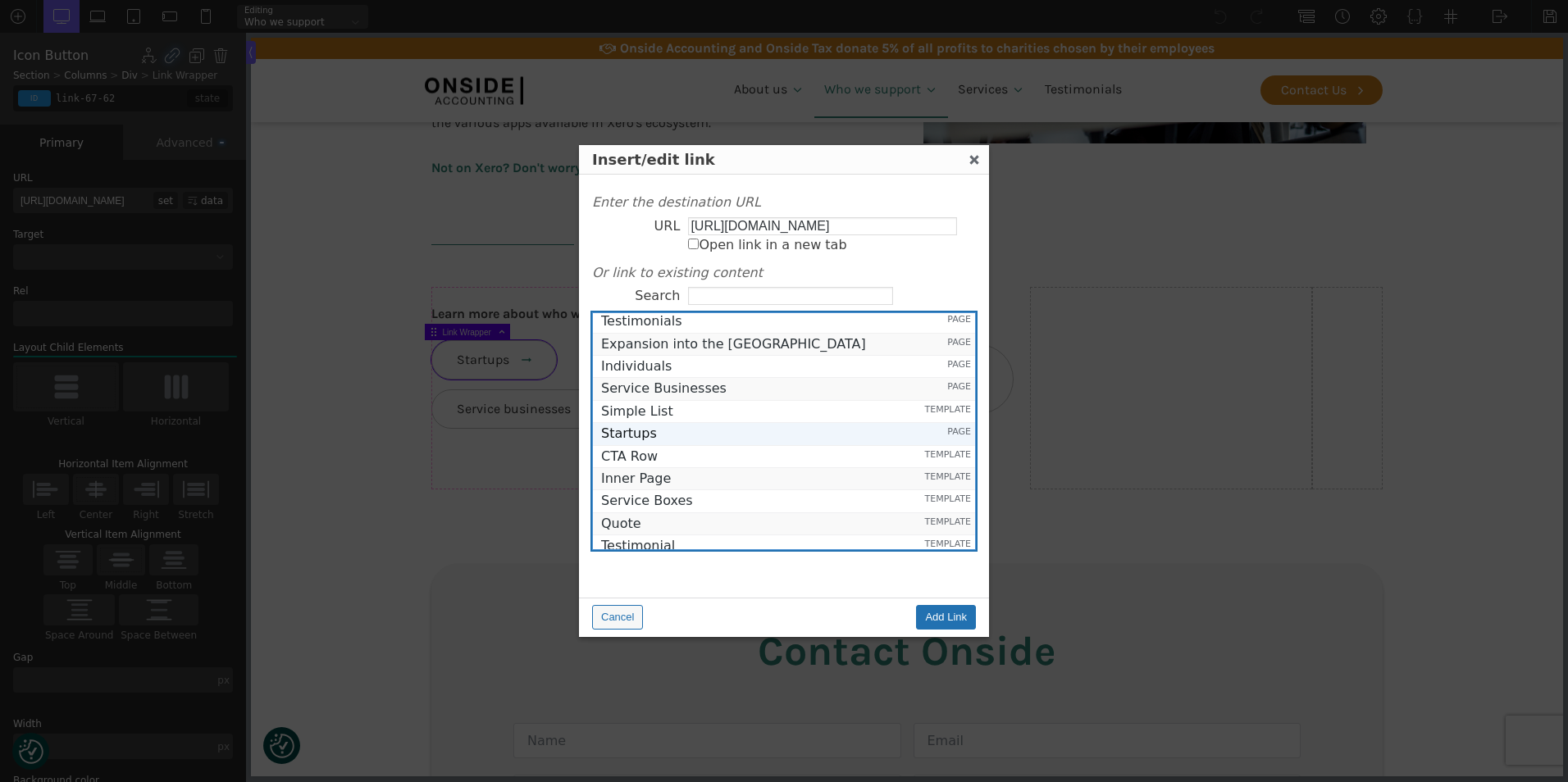
click at [632, 436] on span "Startups" at bounding box center [758, 434] width 314 height 15
type input "https://onsideaccounting.com/who-we-support-draft/start-ups/"
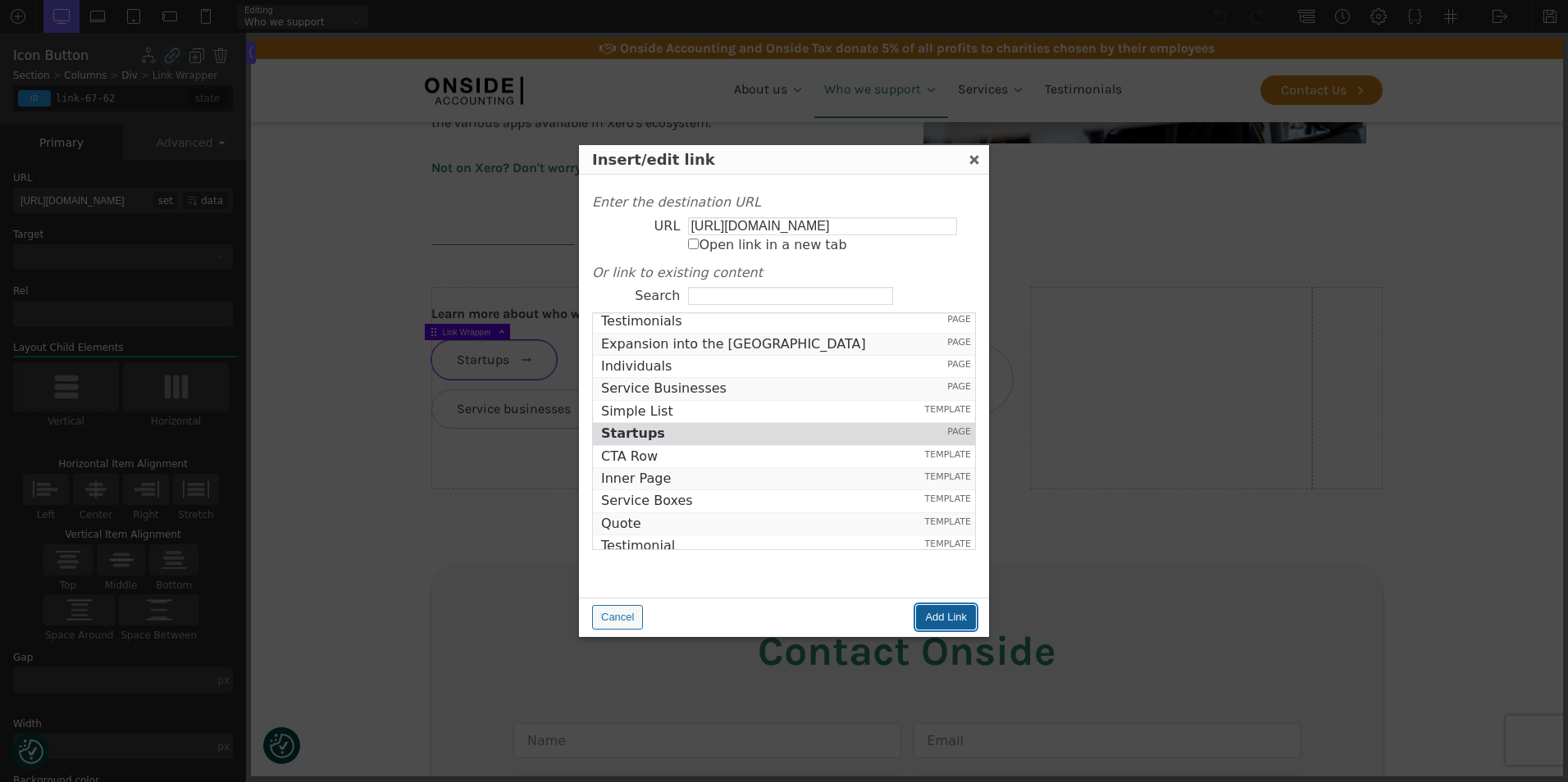
click at [934, 617] on input "Add Link" at bounding box center [945, 617] width 60 height 25
type input "https://onsideaccounting.com/who-we-support-draft/start-ups/"
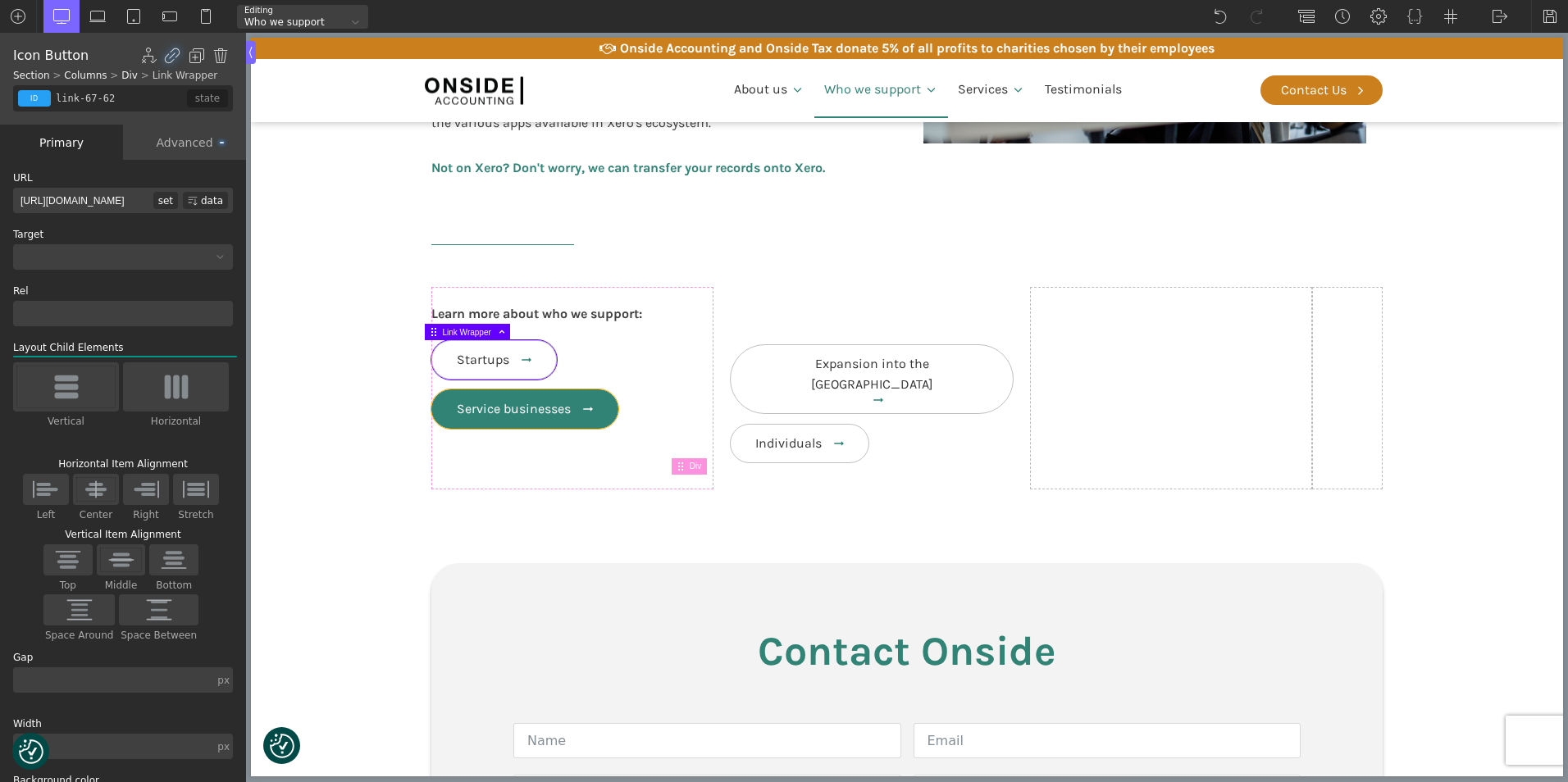
type input "link-70-62"
type input "/who-we-support/service-businesses/"
click at [529, 390] on body "We value your privacy We use cookies to enhance your browsing experience, serve…" at bounding box center [906, 463] width 1312 height 2075
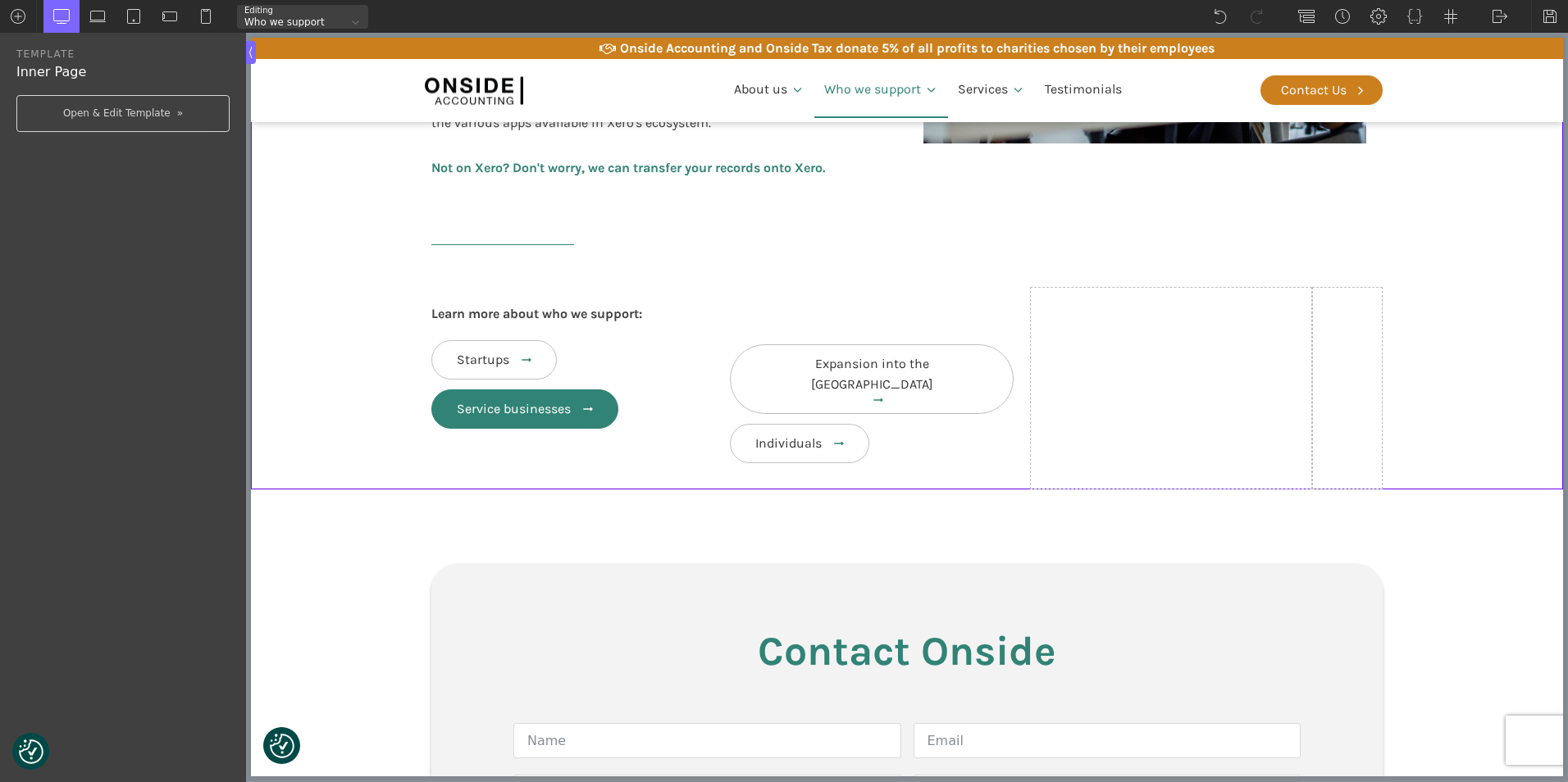
type input "link-70-62"
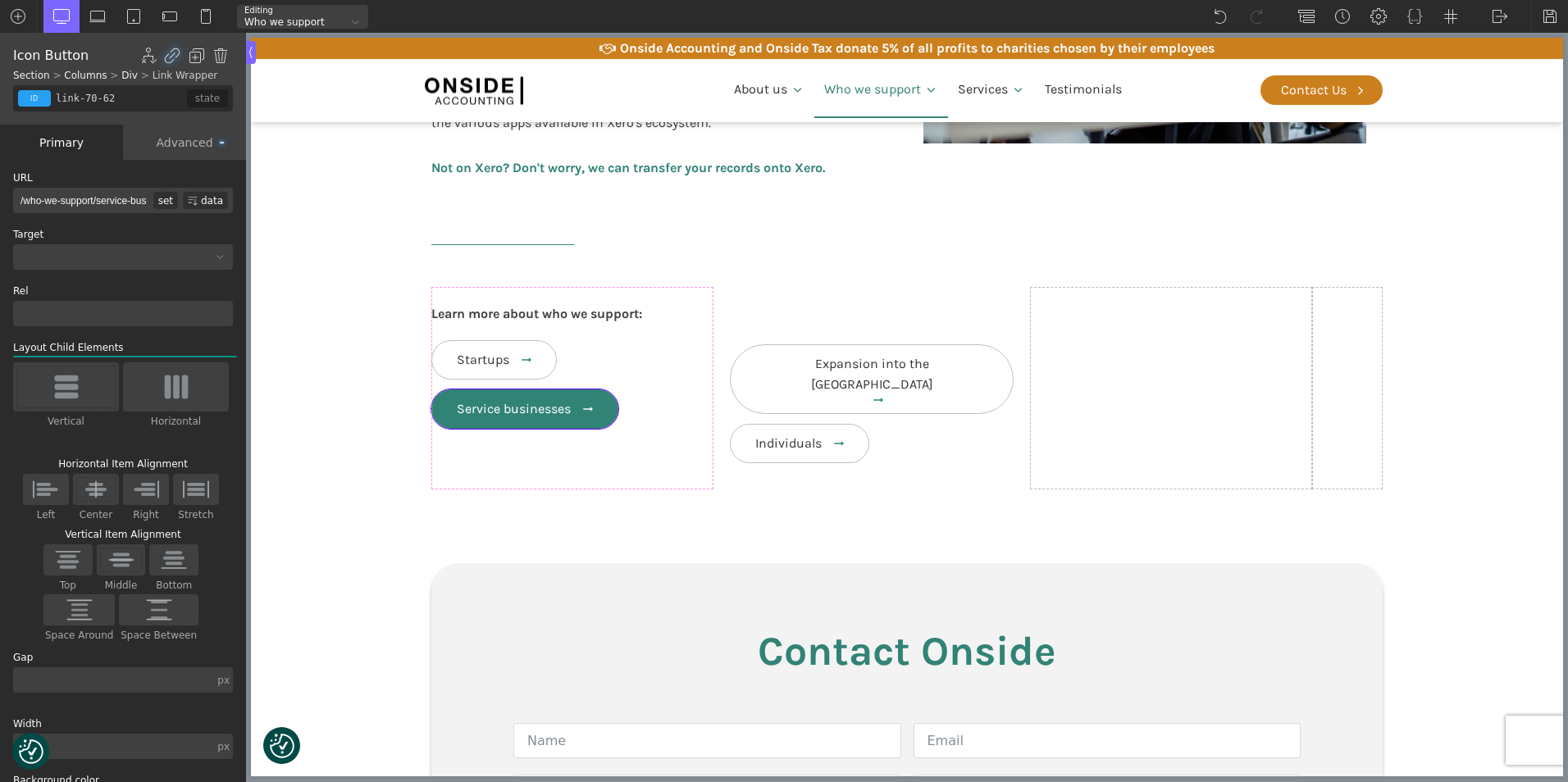
click at [521, 391] on link "Service businesses" at bounding box center [524, 409] width 186 height 39
click at [153, 197] on div "set" at bounding box center [165, 200] width 25 height 18
type input "/who-we-support/service-businesses/"
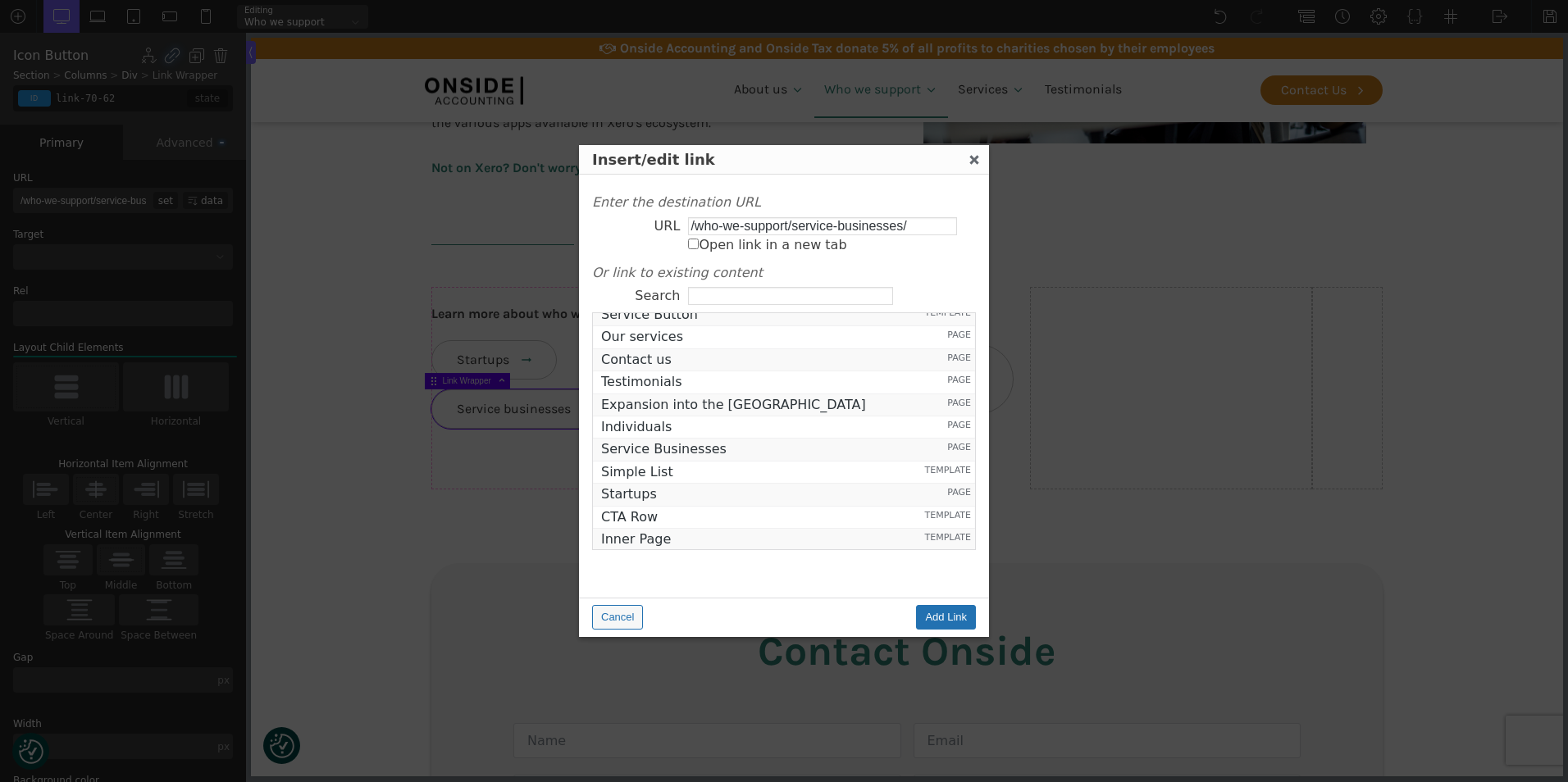
scroll to position [1312, 0]
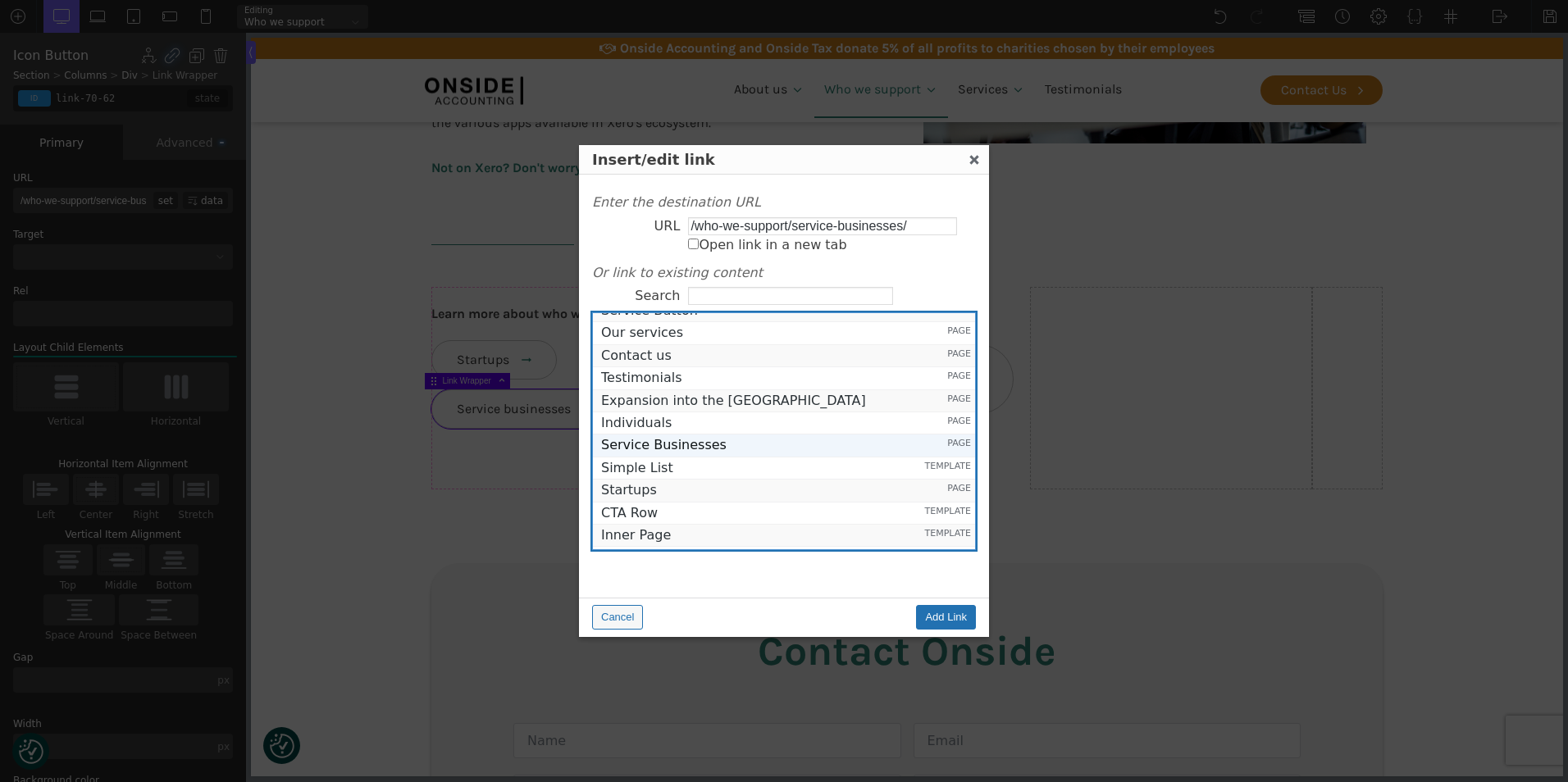
click at [680, 444] on span "Service Businesses" at bounding box center [758, 445] width 314 height 15
type input "https://onsideaccounting.com/who-we-support-draft/service-businesses/"
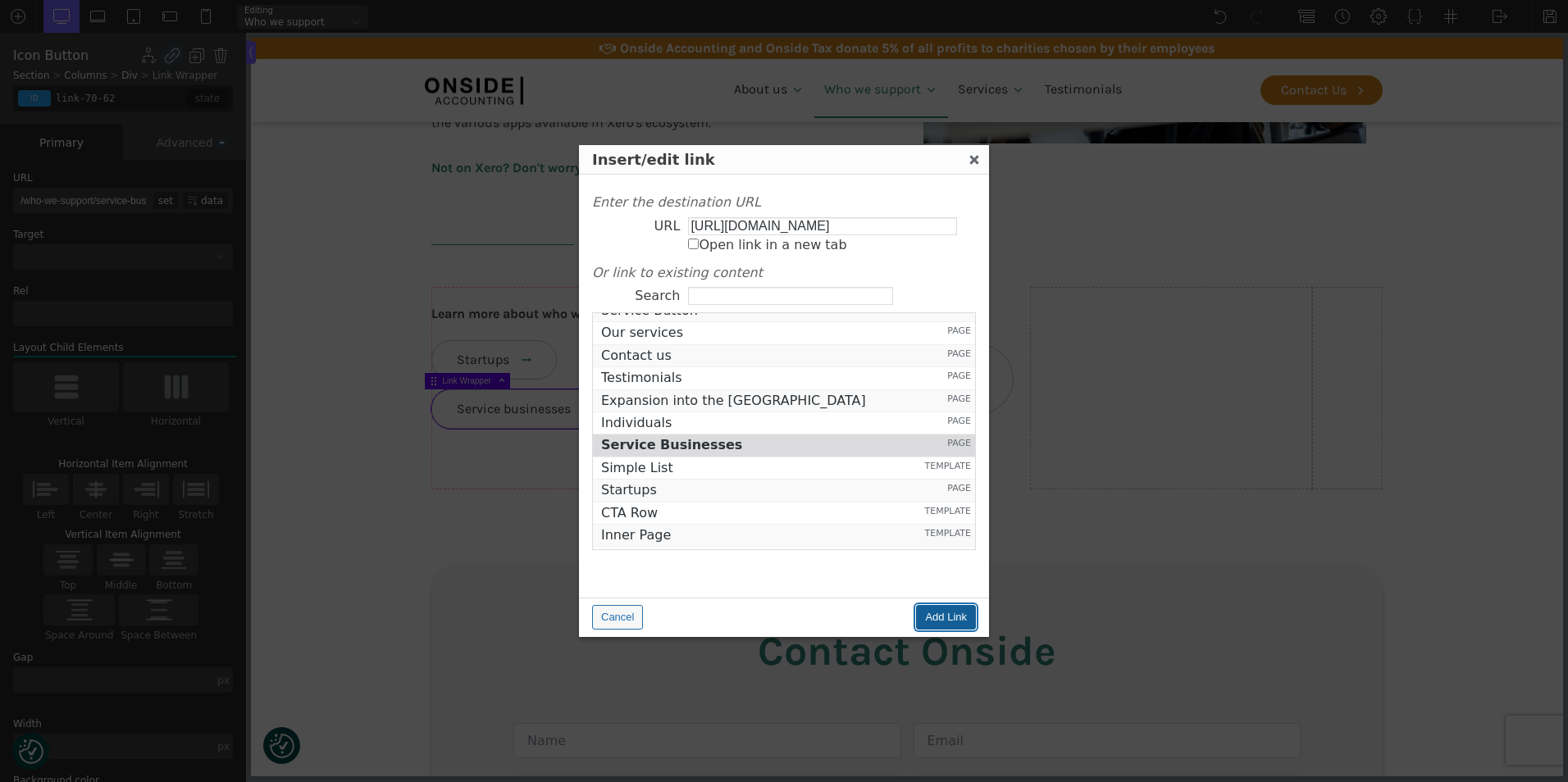
click at [941, 616] on input "Add Link" at bounding box center [945, 617] width 60 height 25
type input "https://onsideaccounting.com/who-we-support-draft/service-businesses/"
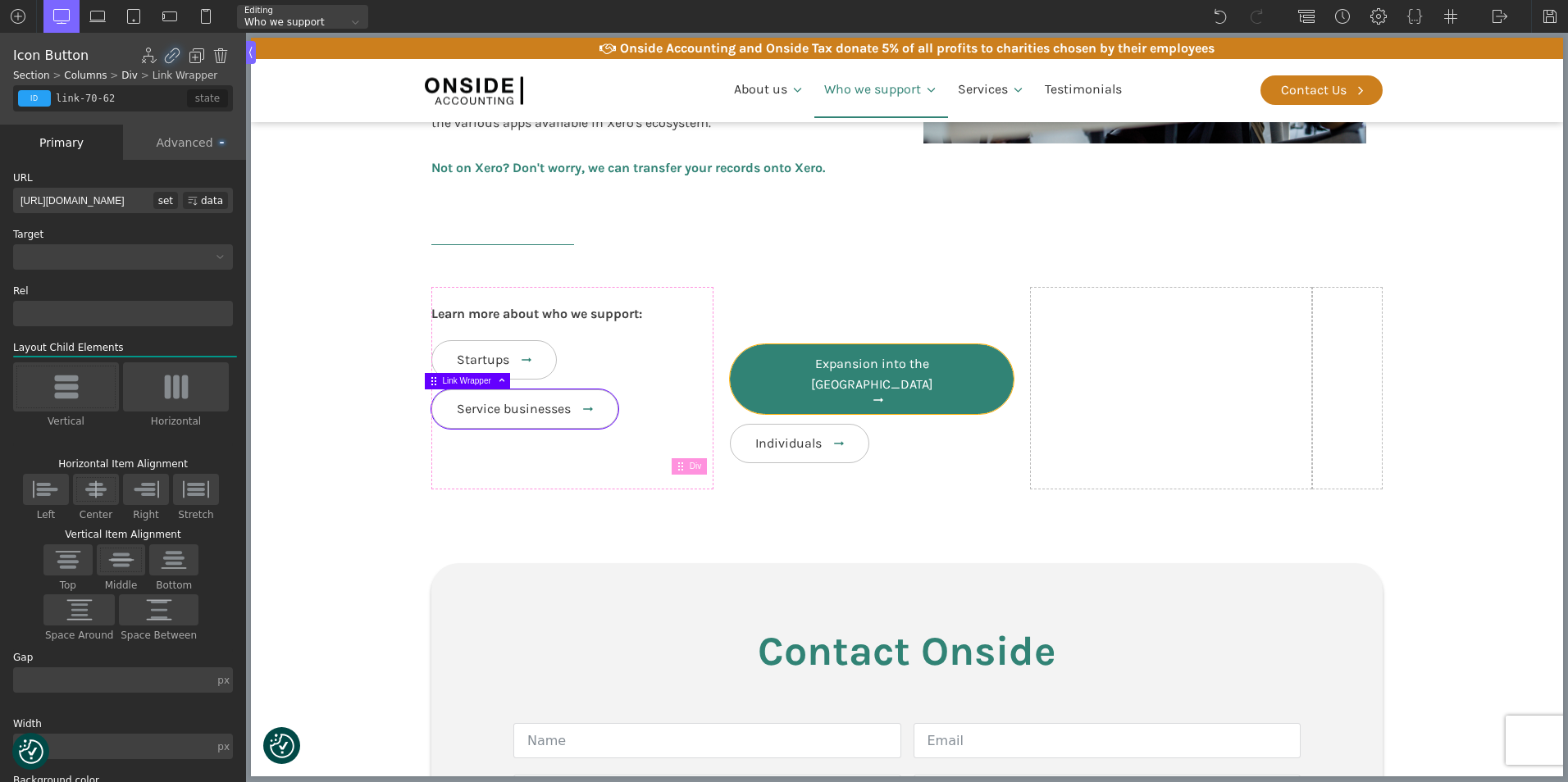
type input "link-73-62"
type input "/who-we-support/expansion-into-the-uk/"
click at [783, 378] on body "We value your privacy We use cookies to enhance your browsing experience, serve…" at bounding box center [906, 463] width 1312 height 2075
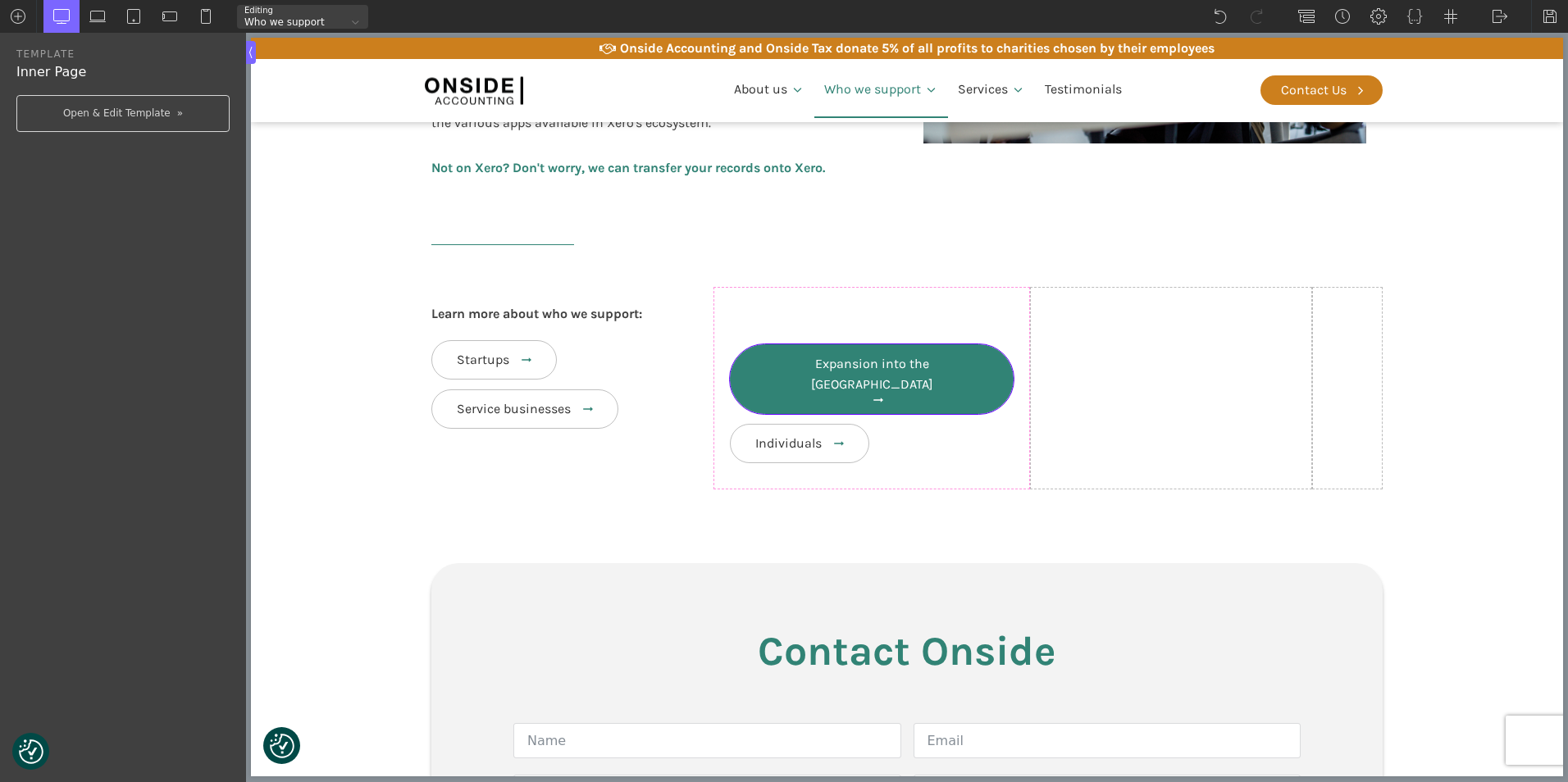
type input "link-73-62"
click at [736, 378] on link "Expansion into the [GEOGRAPHIC_DATA]" at bounding box center [871, 378] width 285 height 70
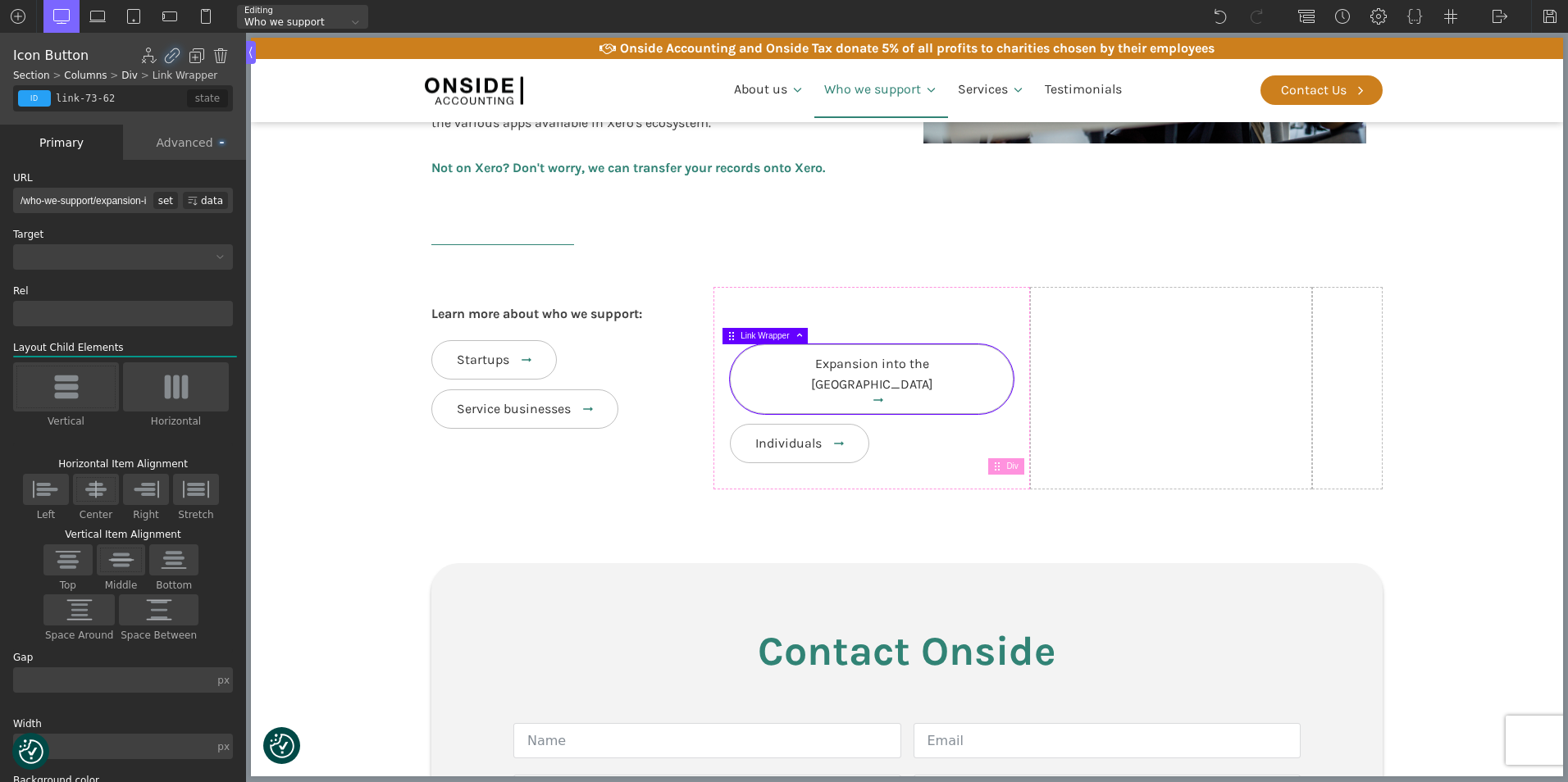
click at [153, 199] on div "set" at bounding box center [165, 200] width 25 height 18
type input "/who-we-support/expansion-into-the-uk/"
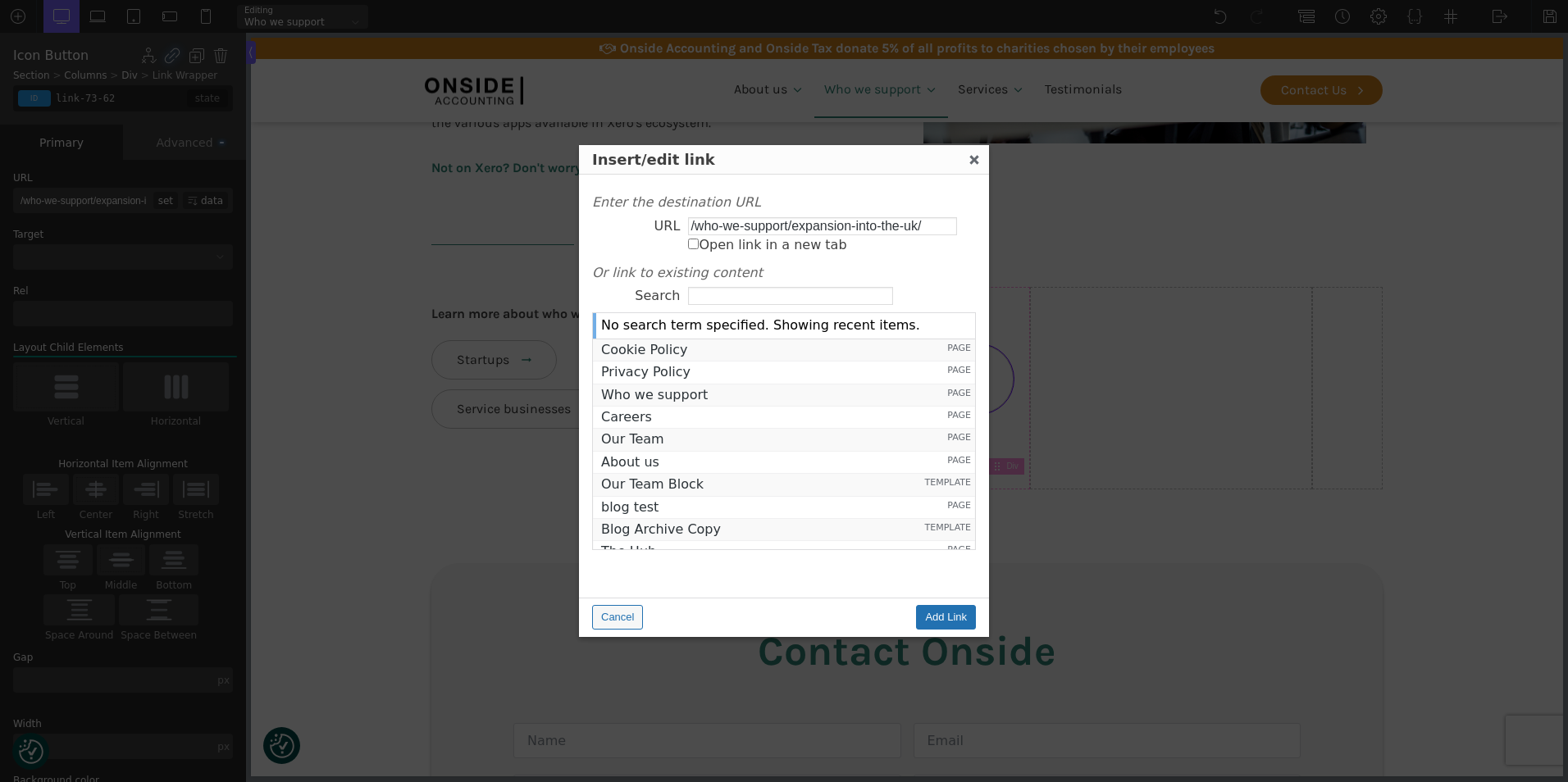
click at [1202, 408] on div at bounding box center [784, 391] width 1568 height 782
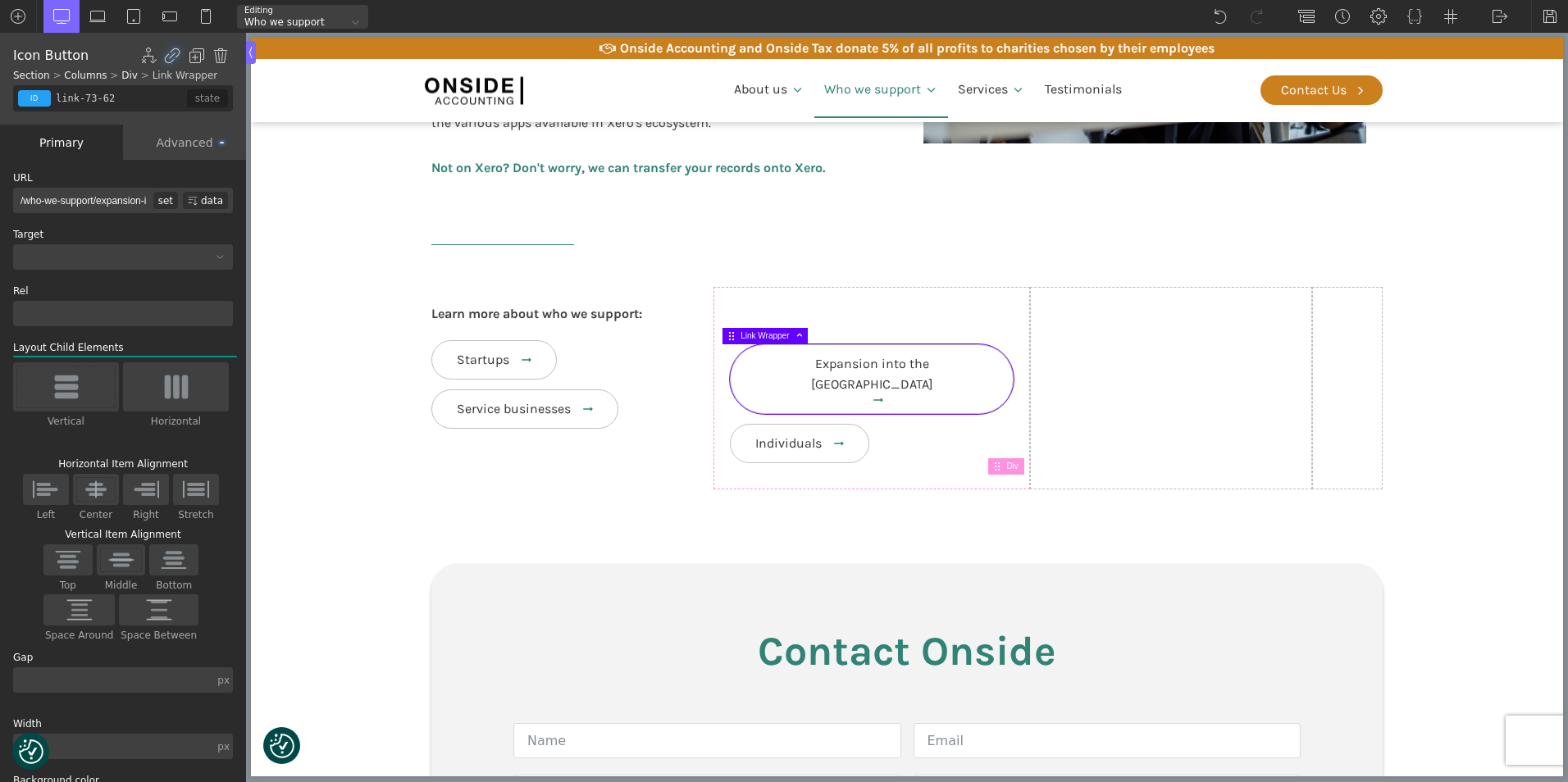
click at [157, 200] on div "set" at bounding box center [165, 200] width 25 height 18
type input "/who-we-support/expansion-into-the-uk/"
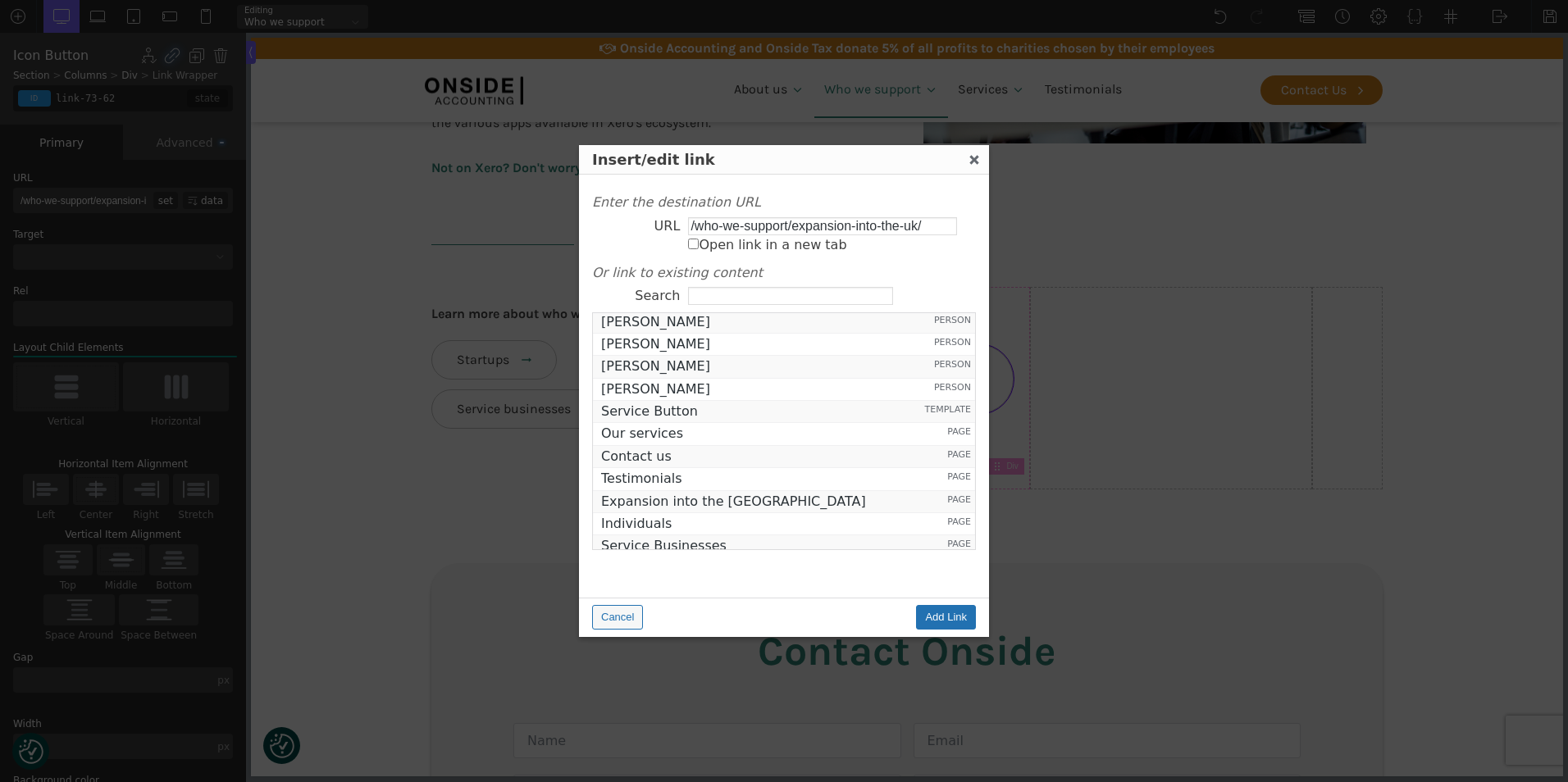
scroll to position [1230, 0]
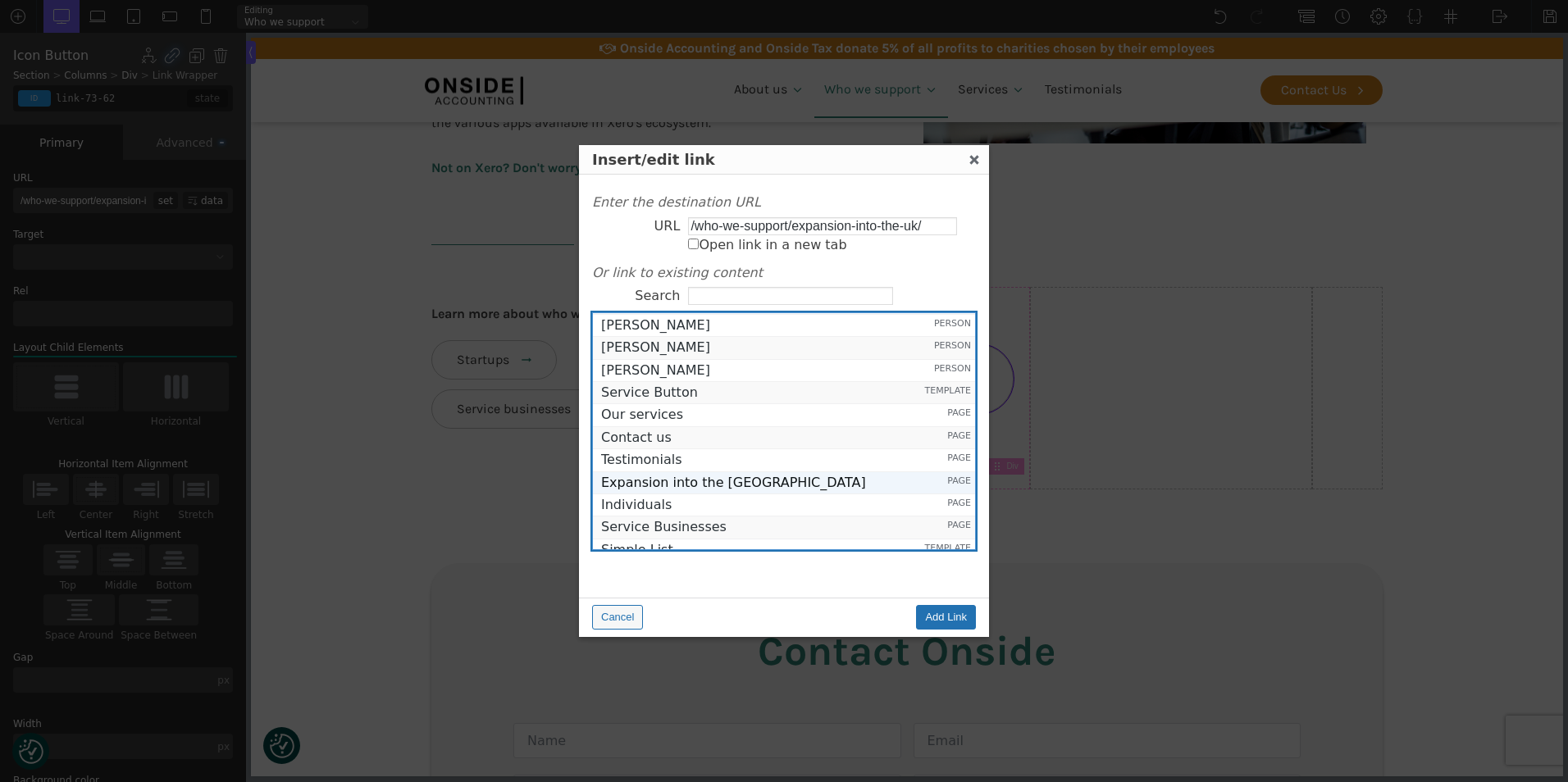
click at [718, 480] on span "Expansion into the [GEOGRAPHIC_DATA]" at bounding box center [758, 483] width 314 height 15
type input "https://onsideaccounting.com/who-we-support-draft/expansion-into-the-uk/"
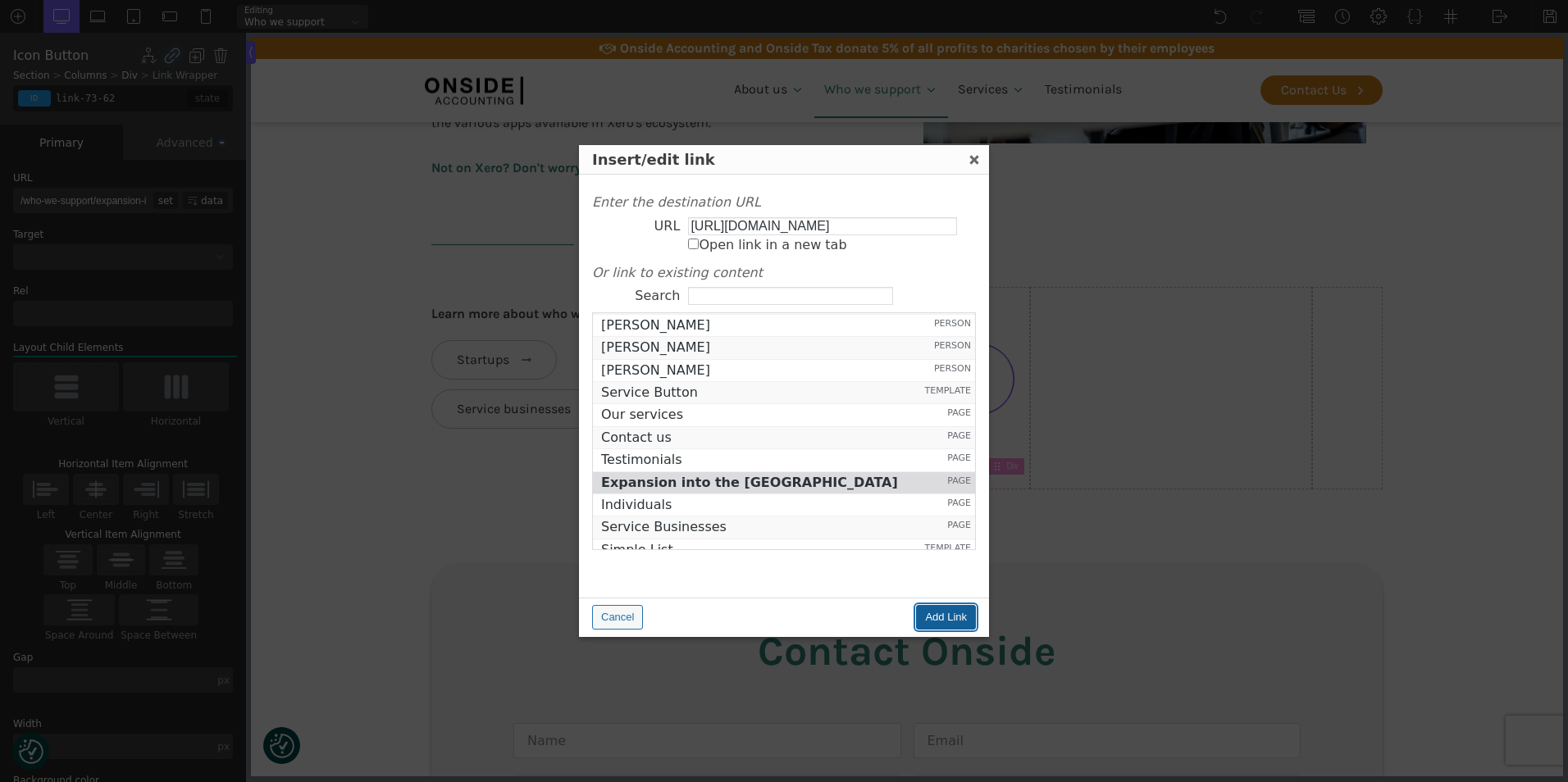
click at [947, 619] on input "Add Link" at bounding box center [945, 617] width 60 height 25
type input "https://onsideaccounting.com/who-we-support-draft/expansion-into-the-uk/"
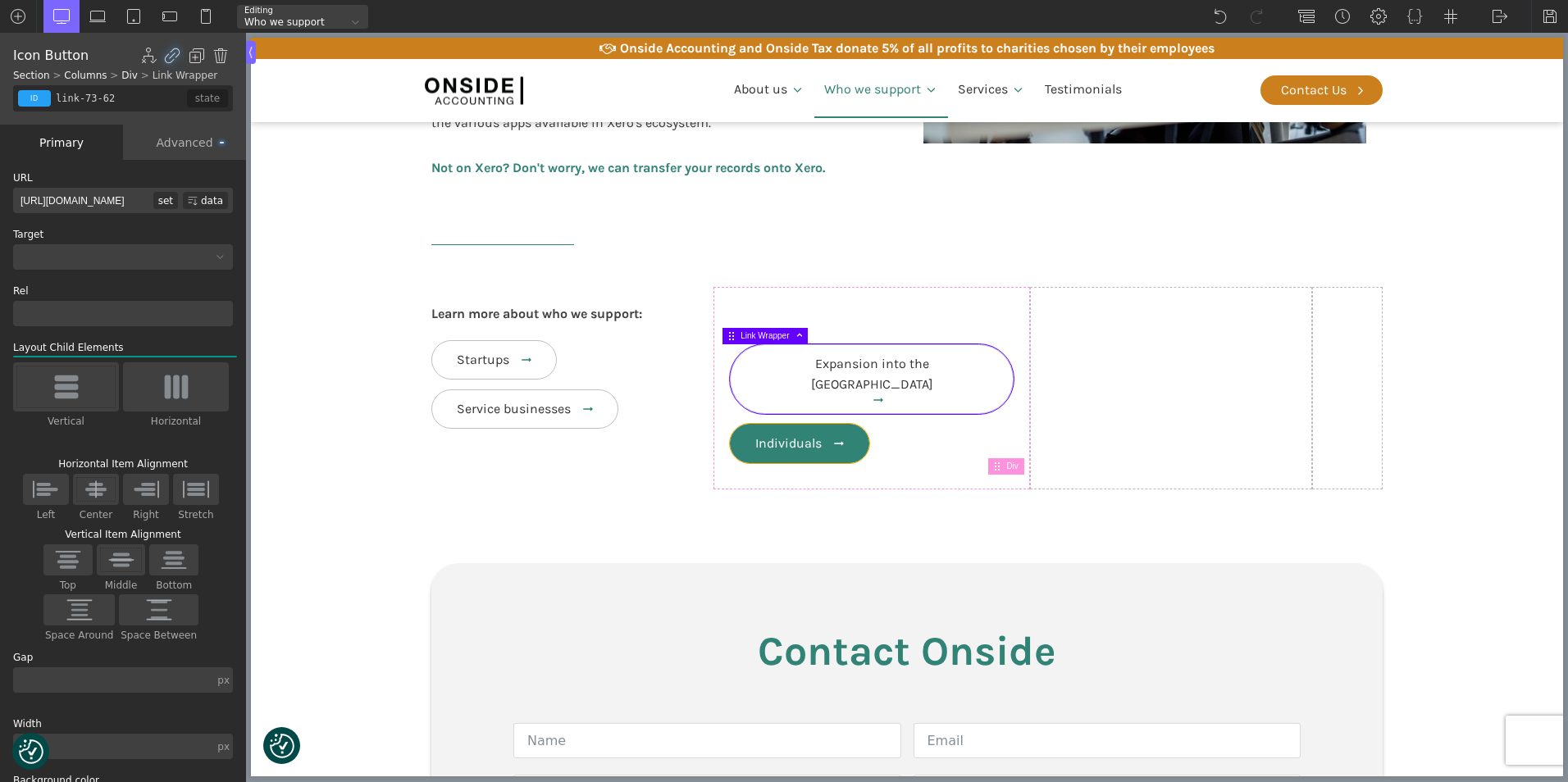
type input "link-76-62"
type input "/who-we-support/individuals/"
click at [835, 429] on body "We value your privacy We use cookies to enhance your browsing experience, serve…" at bounding box center [906, 463] width 1312 height 2075
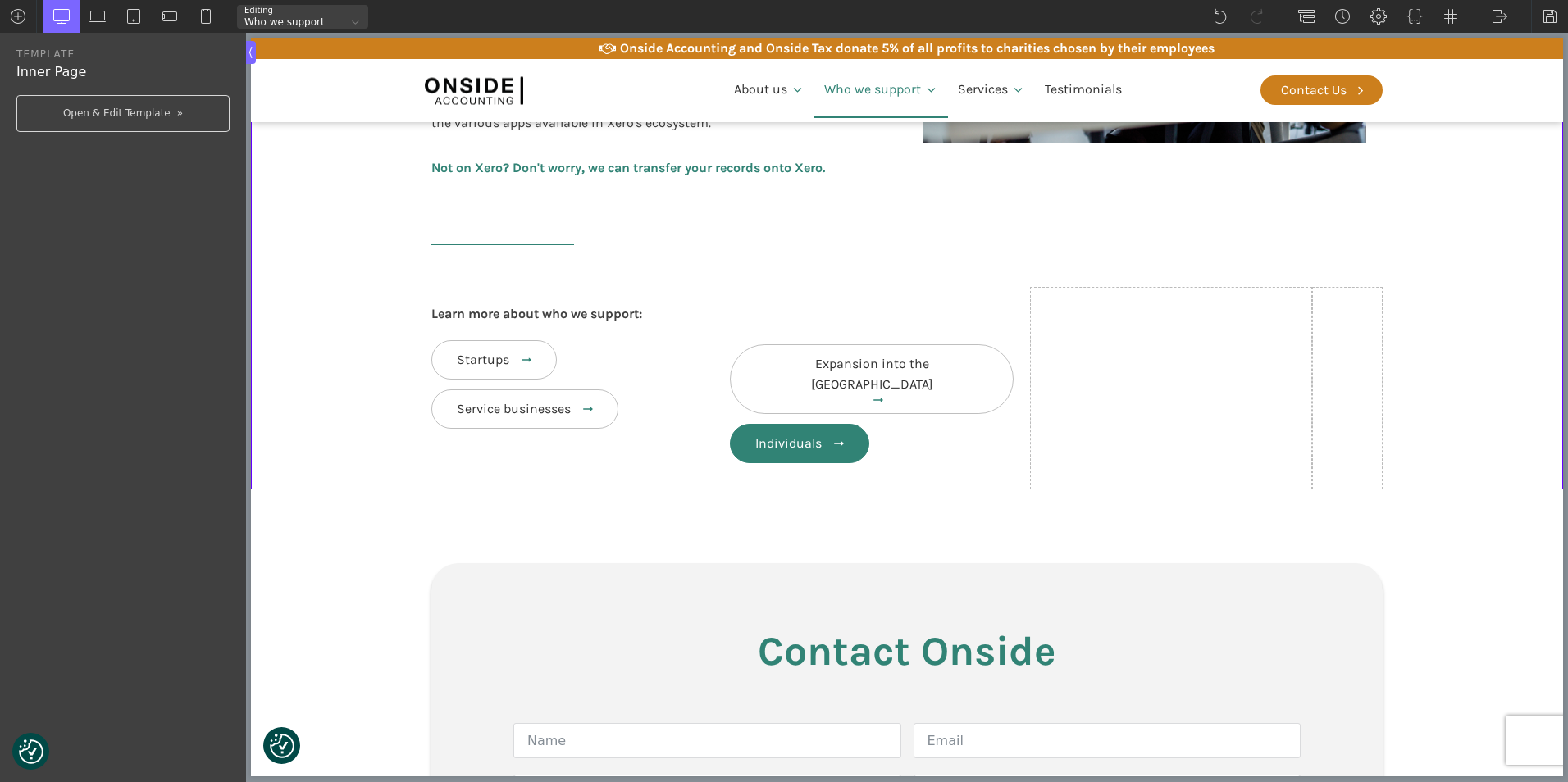
type input "link-76-62"
click at [815, 427] on link "Individuals" at bounding box center [799, 443] width 139 height 39
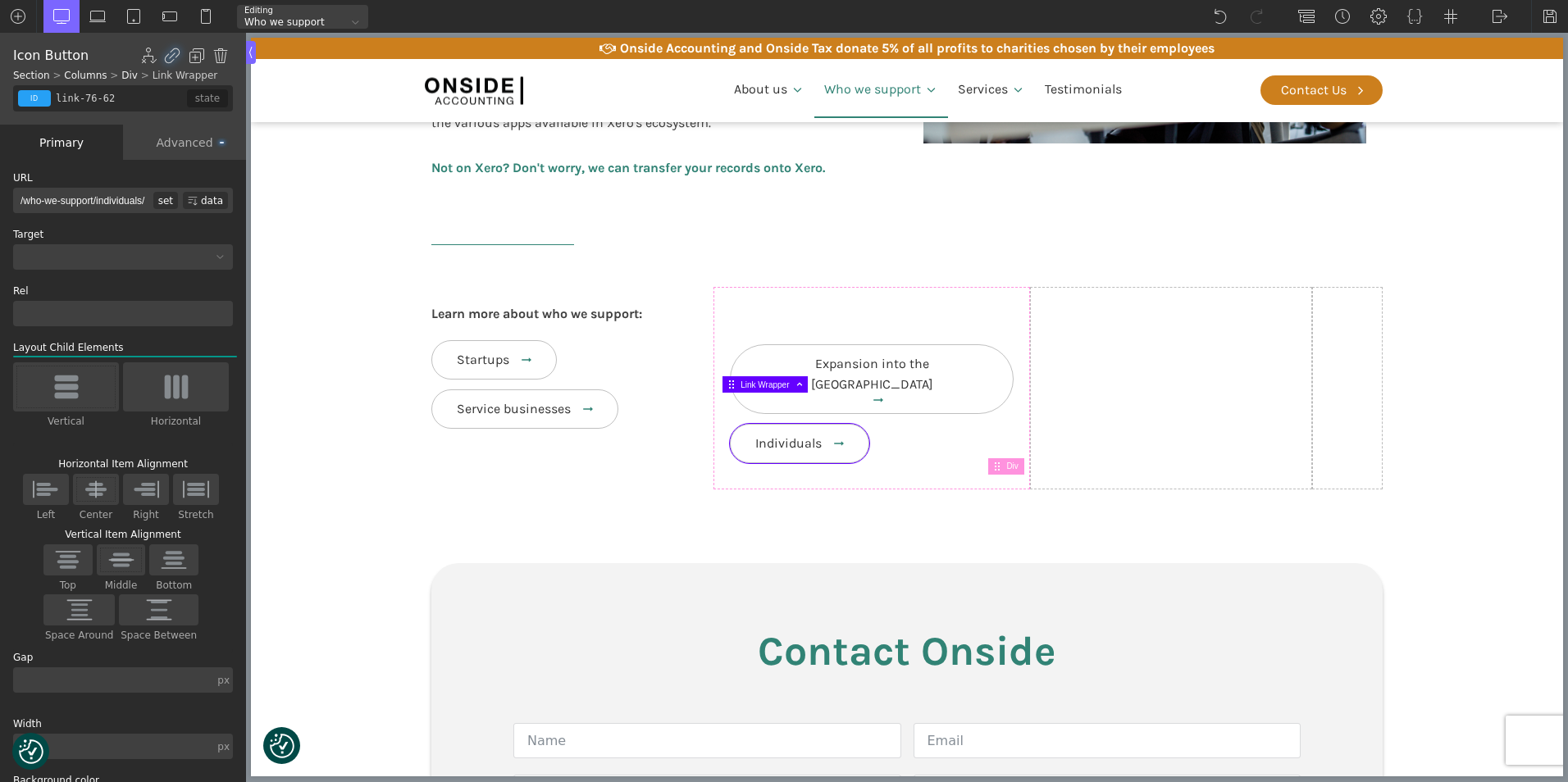
click at [157, 197] on div "set" at bounding box center [165, 200] width 25 height 18
type input "/who-we-support/individuals/"
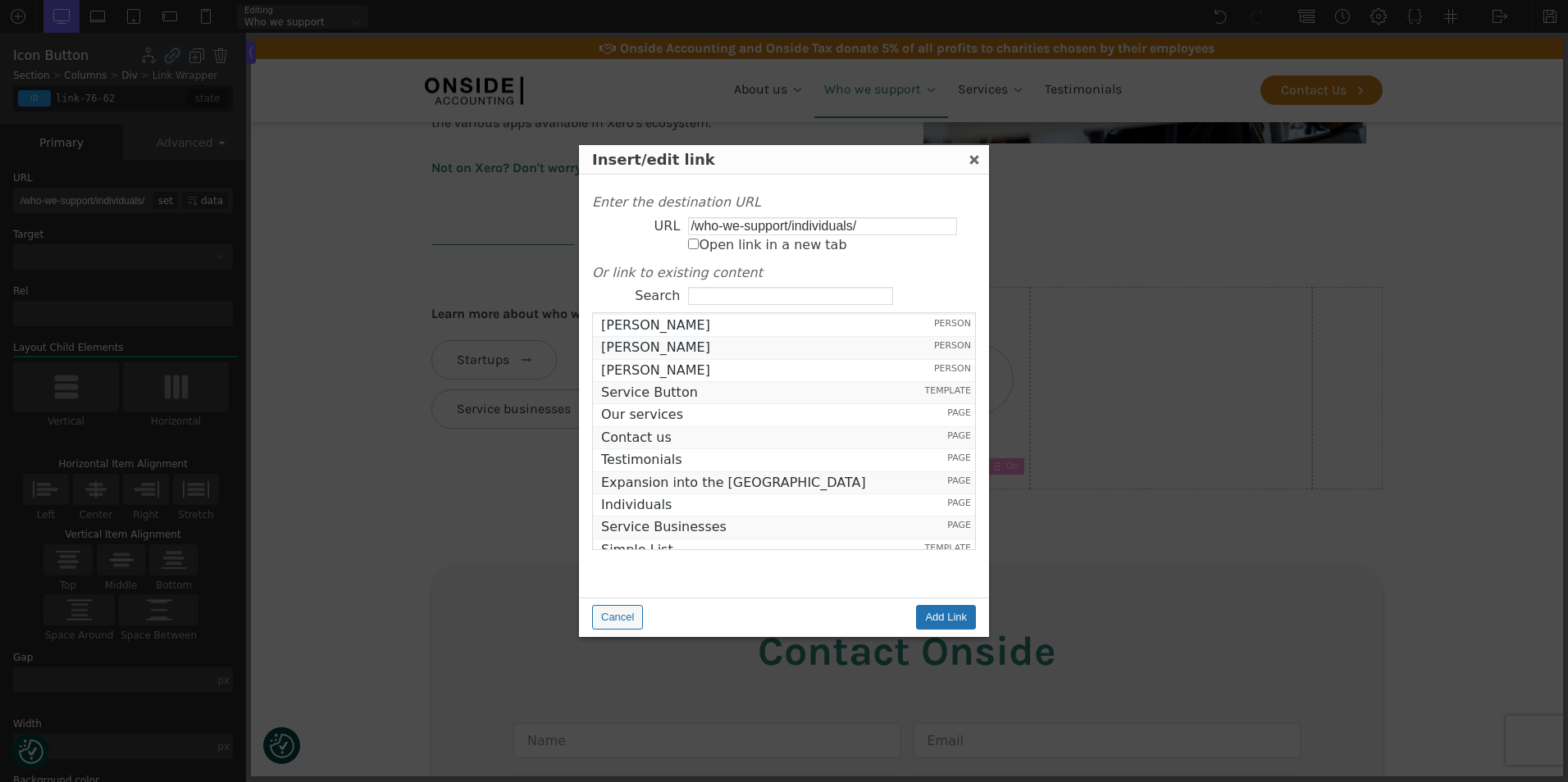
scroll to position [1393, 0]
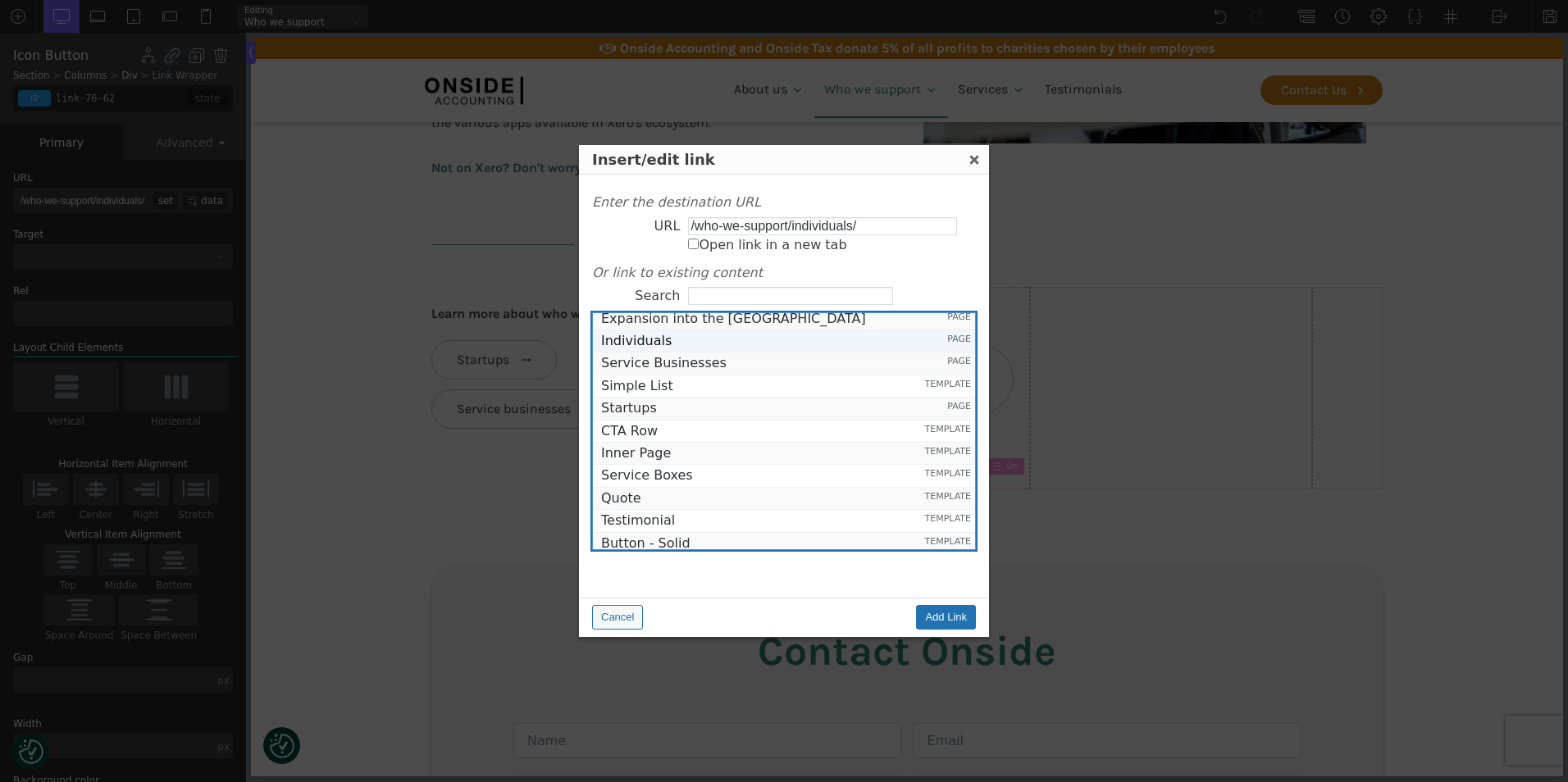
click at [634, 336] on span "Individuals" at bounding box center [758, 341] width 314 height 15
type input "https://onsideaccounting.com/who-we-support-draft/individuals/"
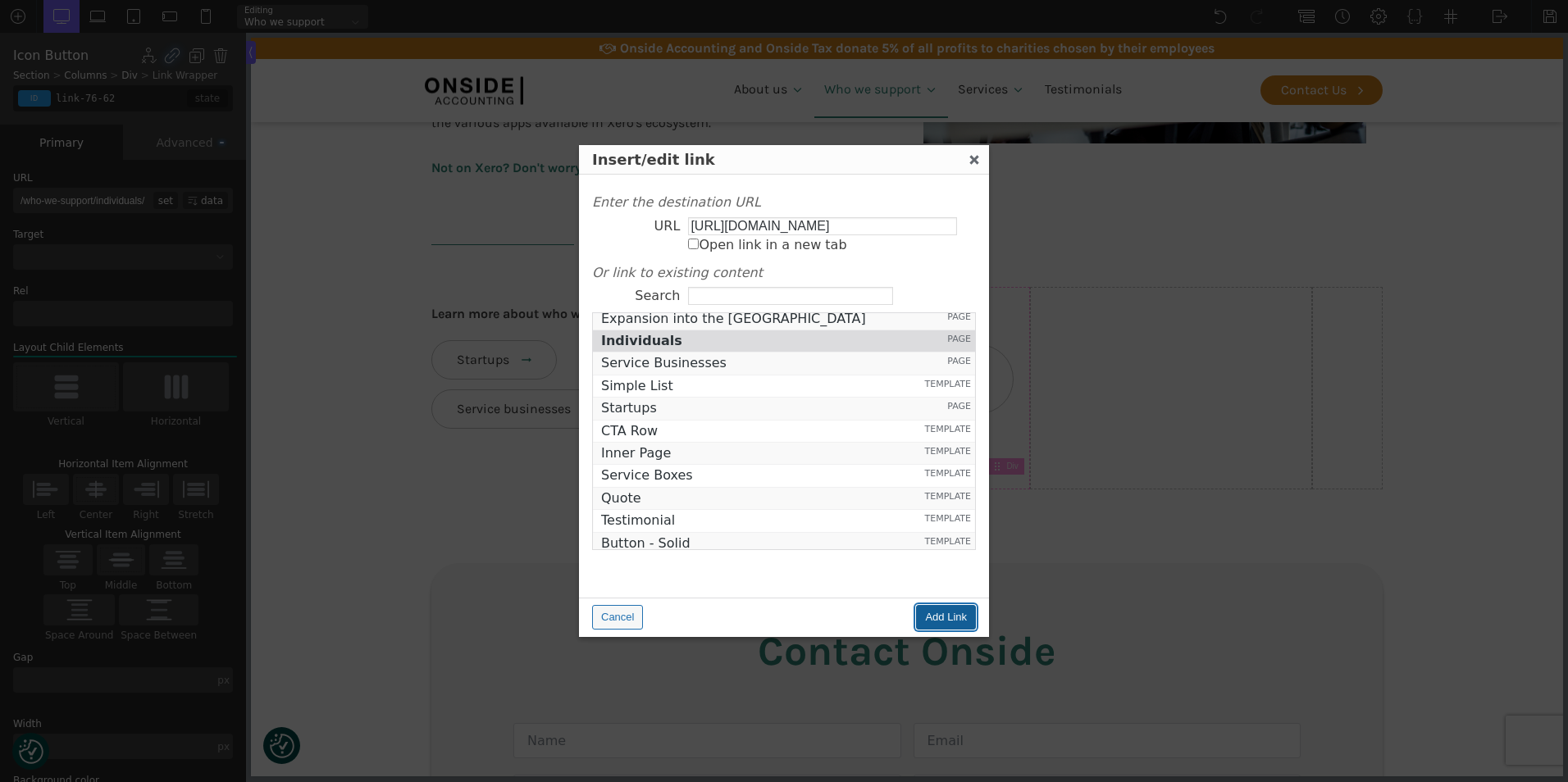
click at [944, 615] on input "Add Link" at bounding box center [945, 617] width 60 height 25
type input "https://onsideaccounting.com/who-we-support-draft/individuals/"
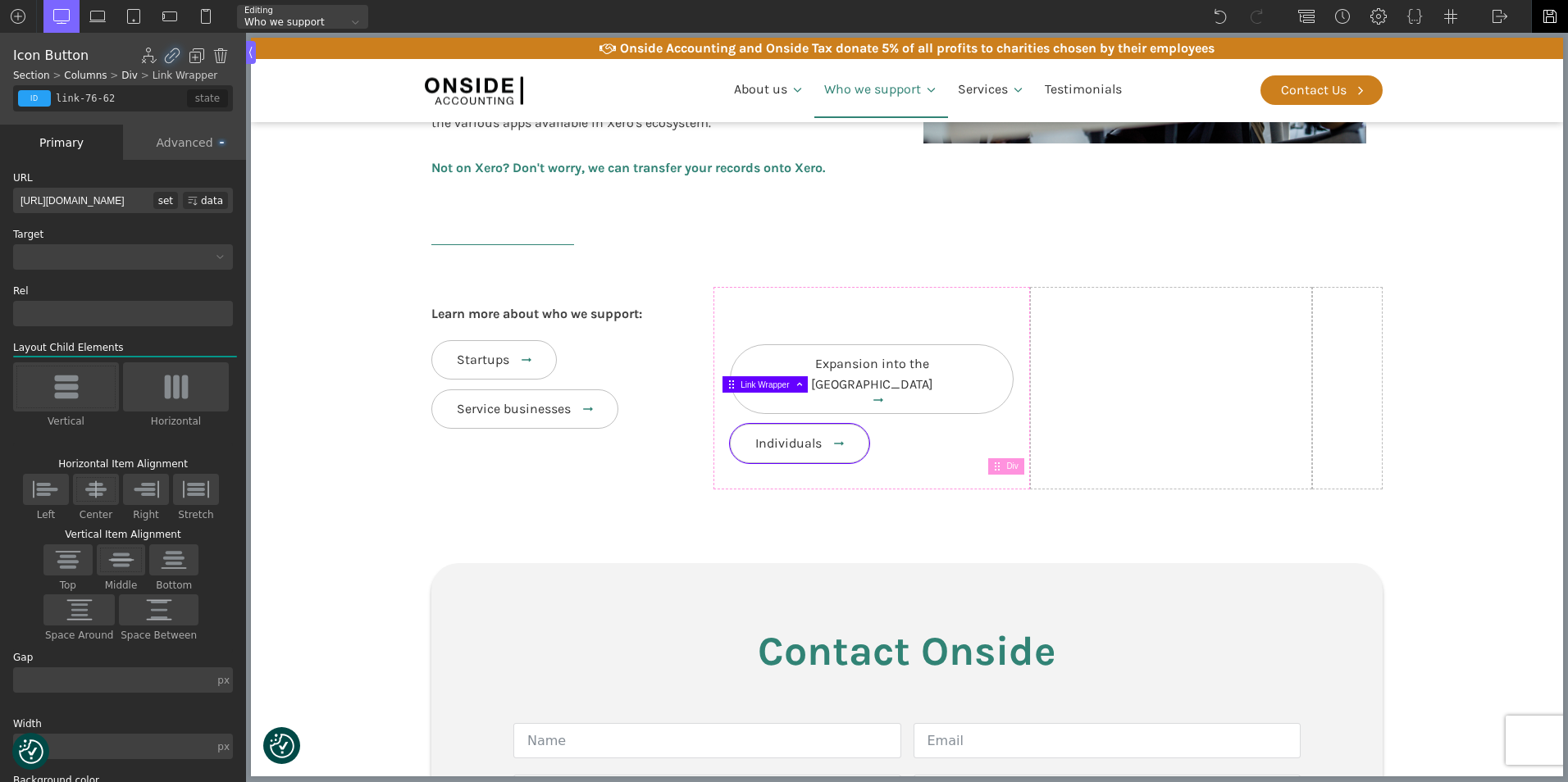
click at [1546, 16] on img at bounding box center [1549, 17] width 17 height 17
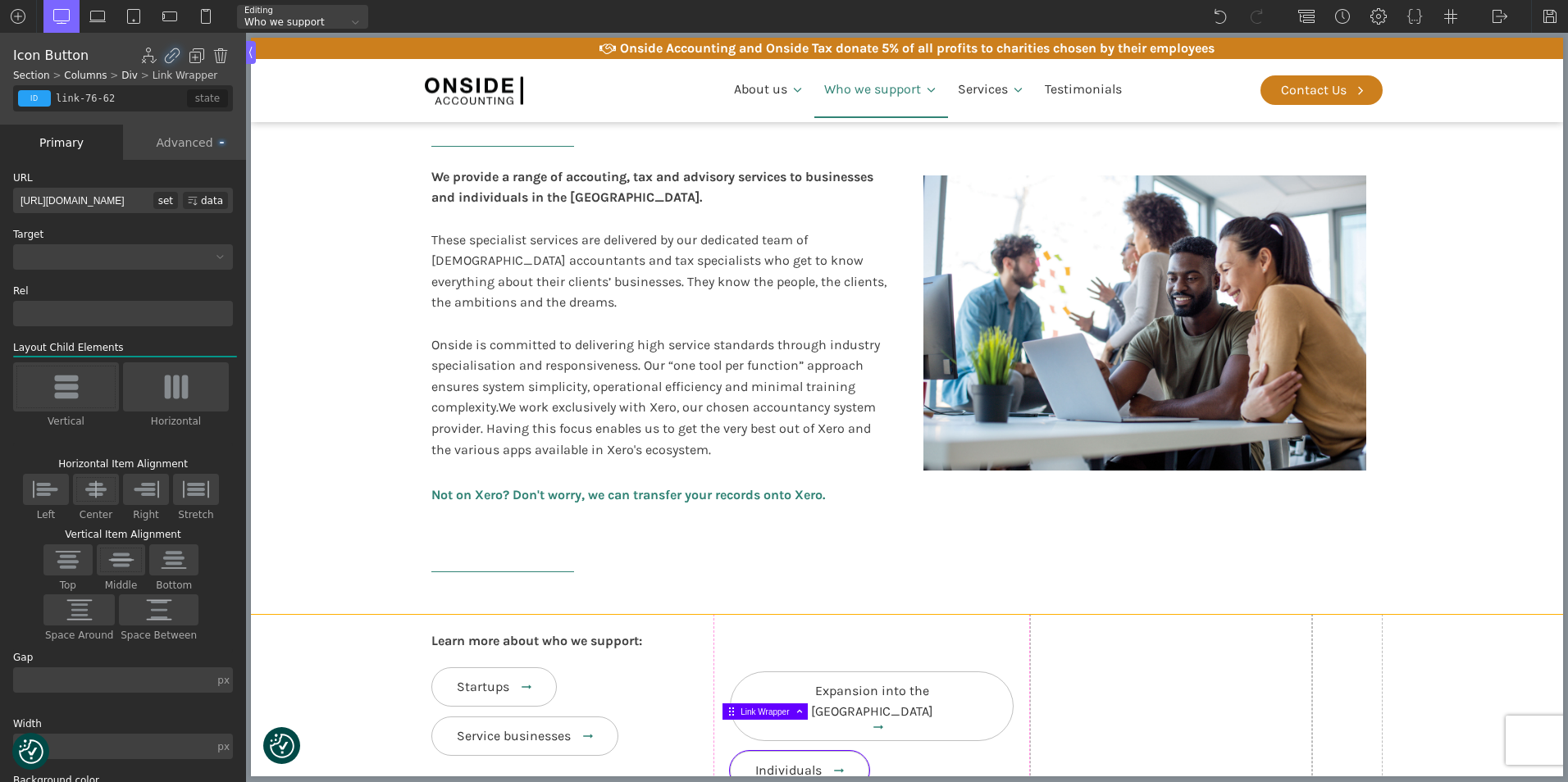
scroll to position [410, 0]
click at [1502, 15] on img at bounding box center [1499, 17] width 17 height 17
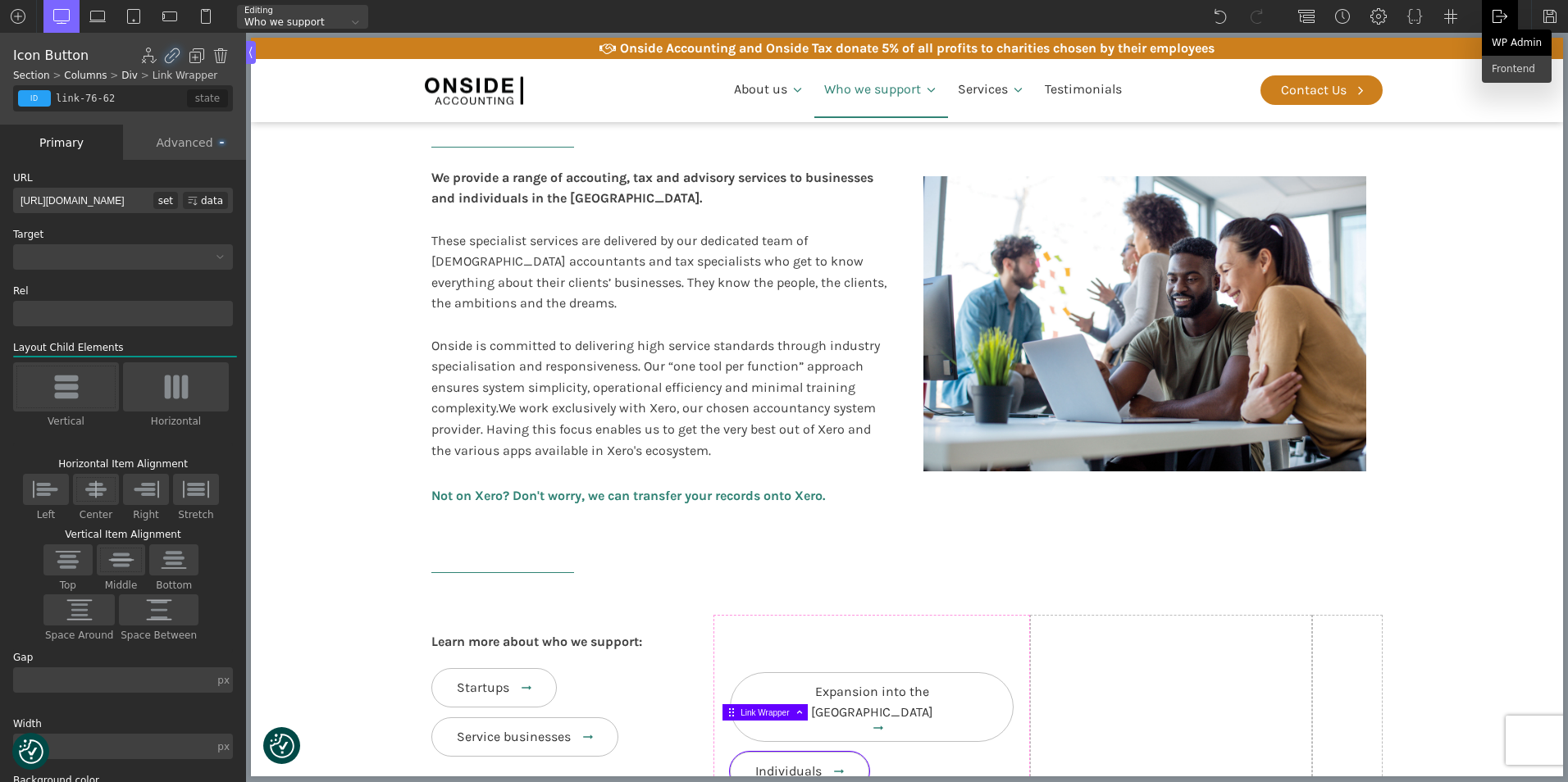
click at [1497, 43] on link "WP Admin" at bounding box center [1516, 43] width 70 height 26
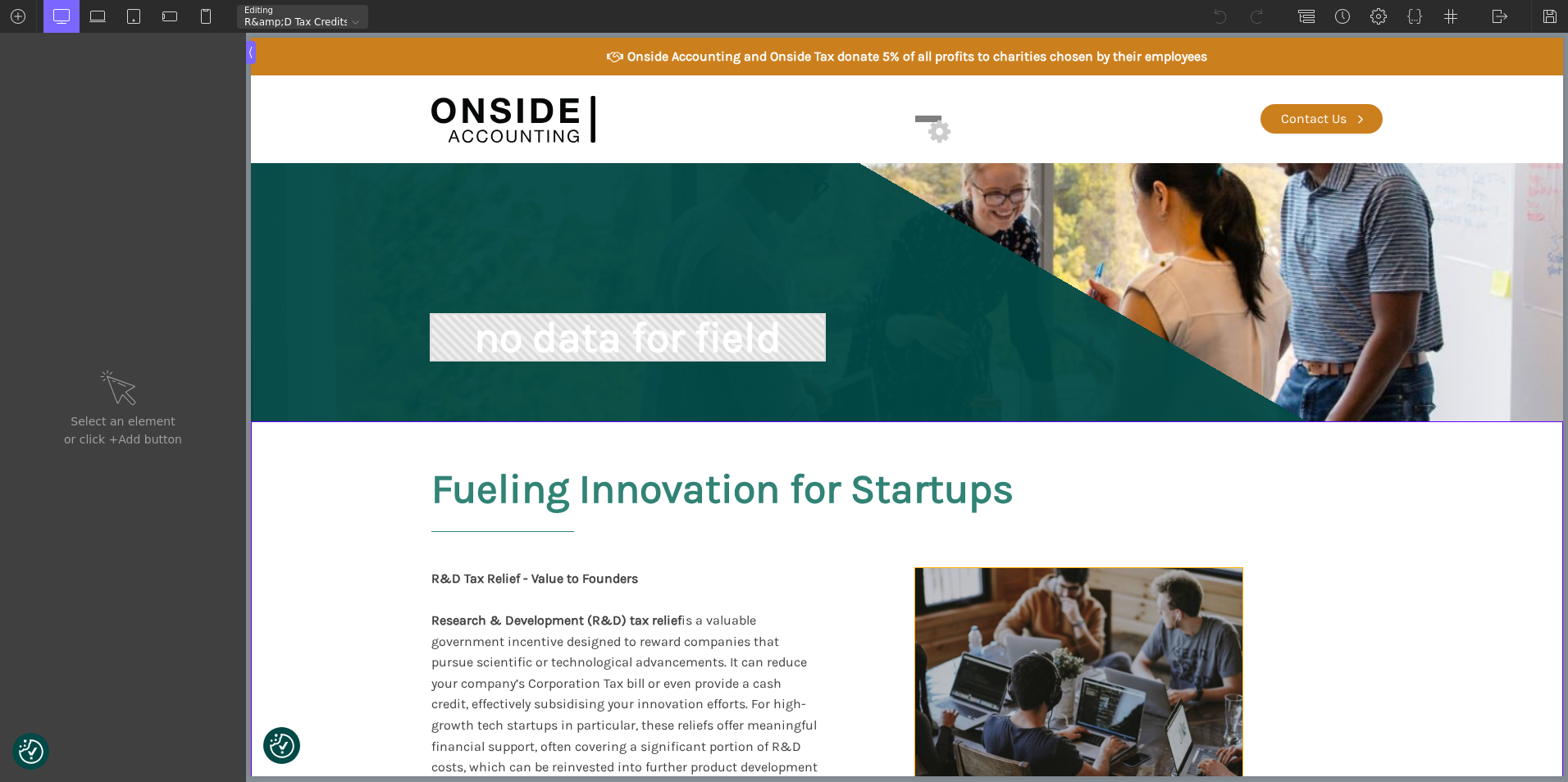
type input "div_block-125-66"
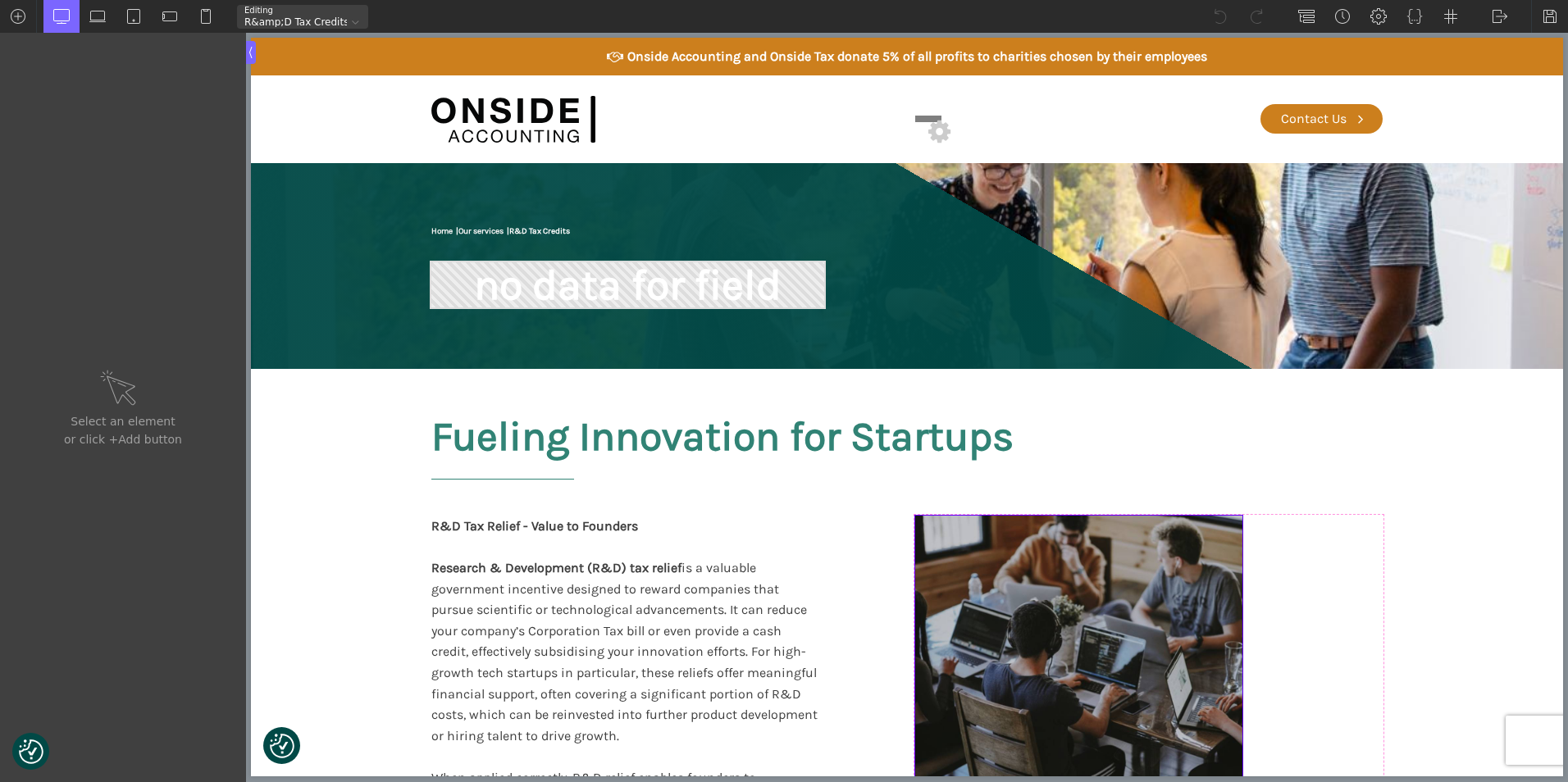
click at [1070, 628] on div at bounding box center [1078, 647] width 328 height 264
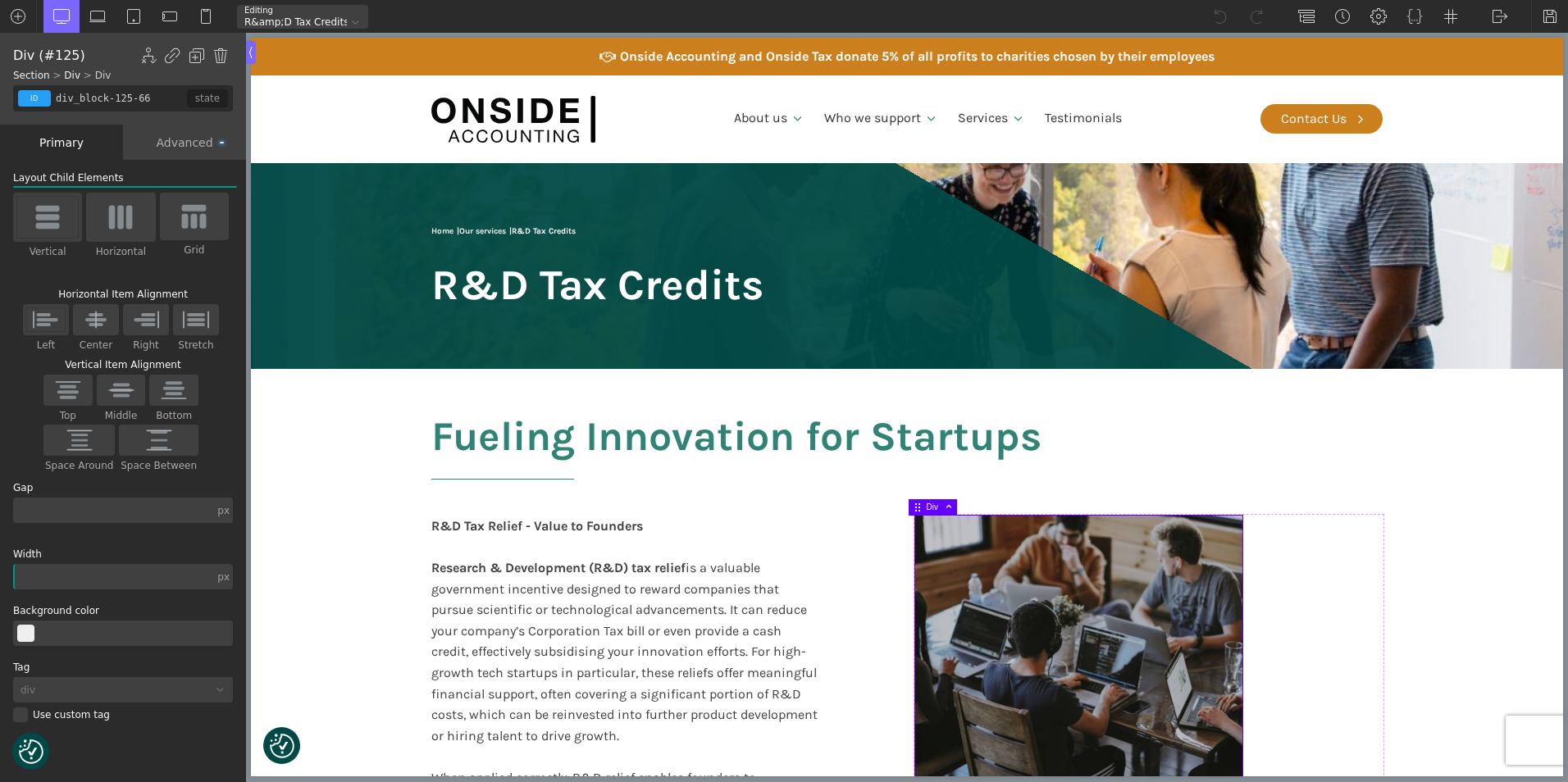
click at [919, 510] on img at bounding box center [918, 507] width 10 height 10
click at [191, 134] on div "Advanced" at bounding box center [185, 142] width 123 height 35
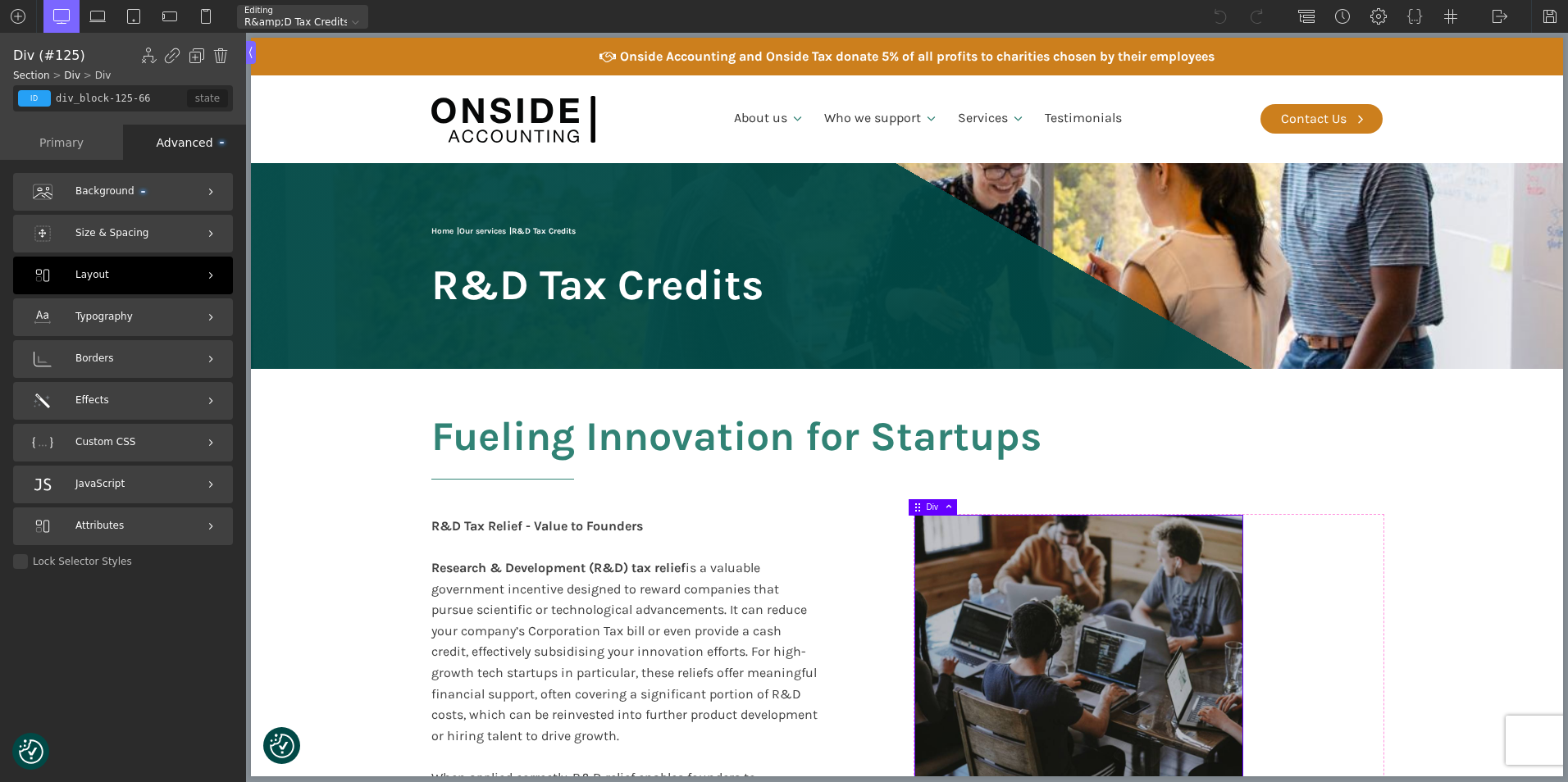
click at [191, 273] on div "Layout" at bounding box center [122, 276] width 220 height 38
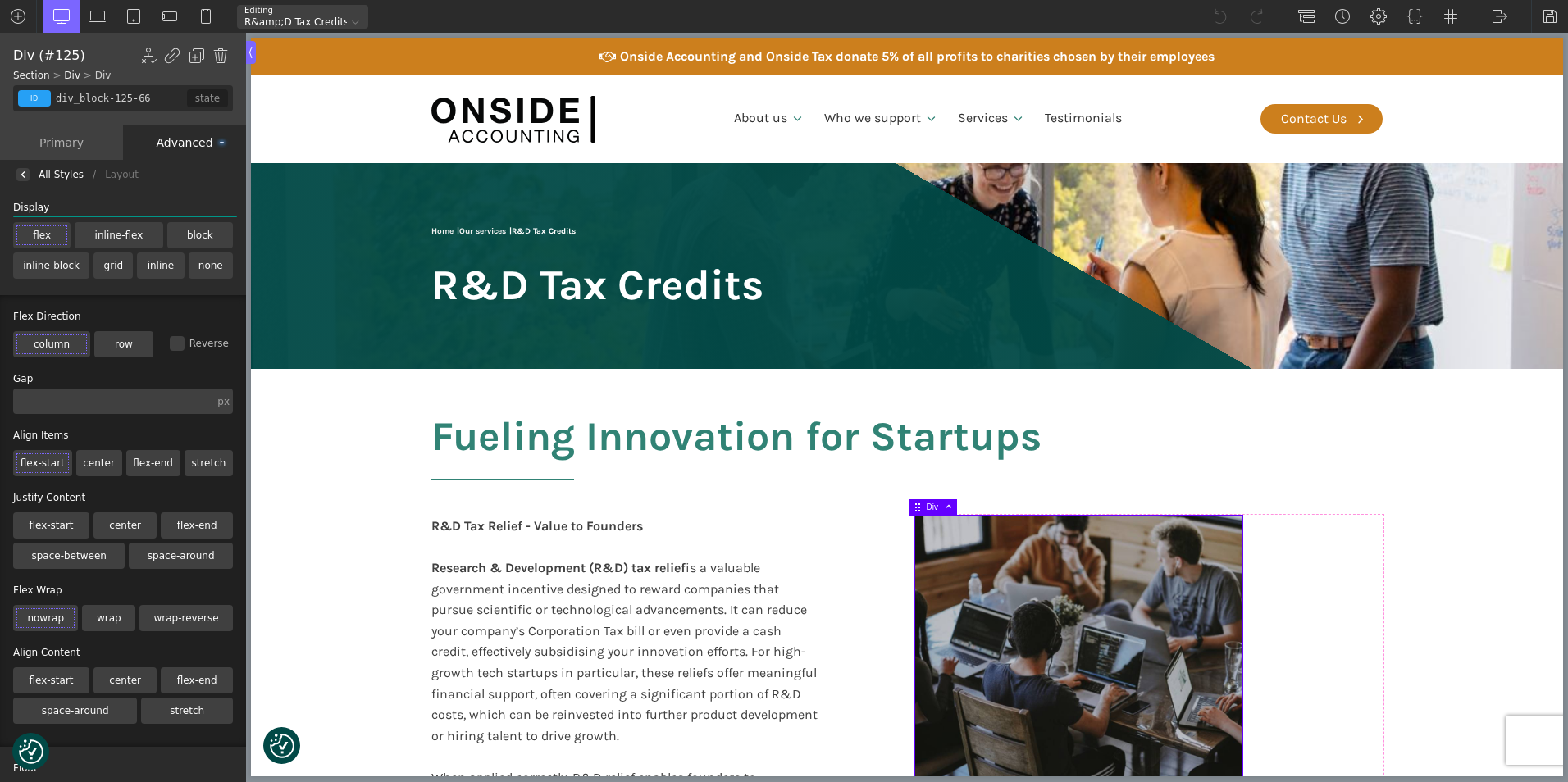
click at [75, 144] on div "Primary" at bounding box center [61, 142] width 123 height 35
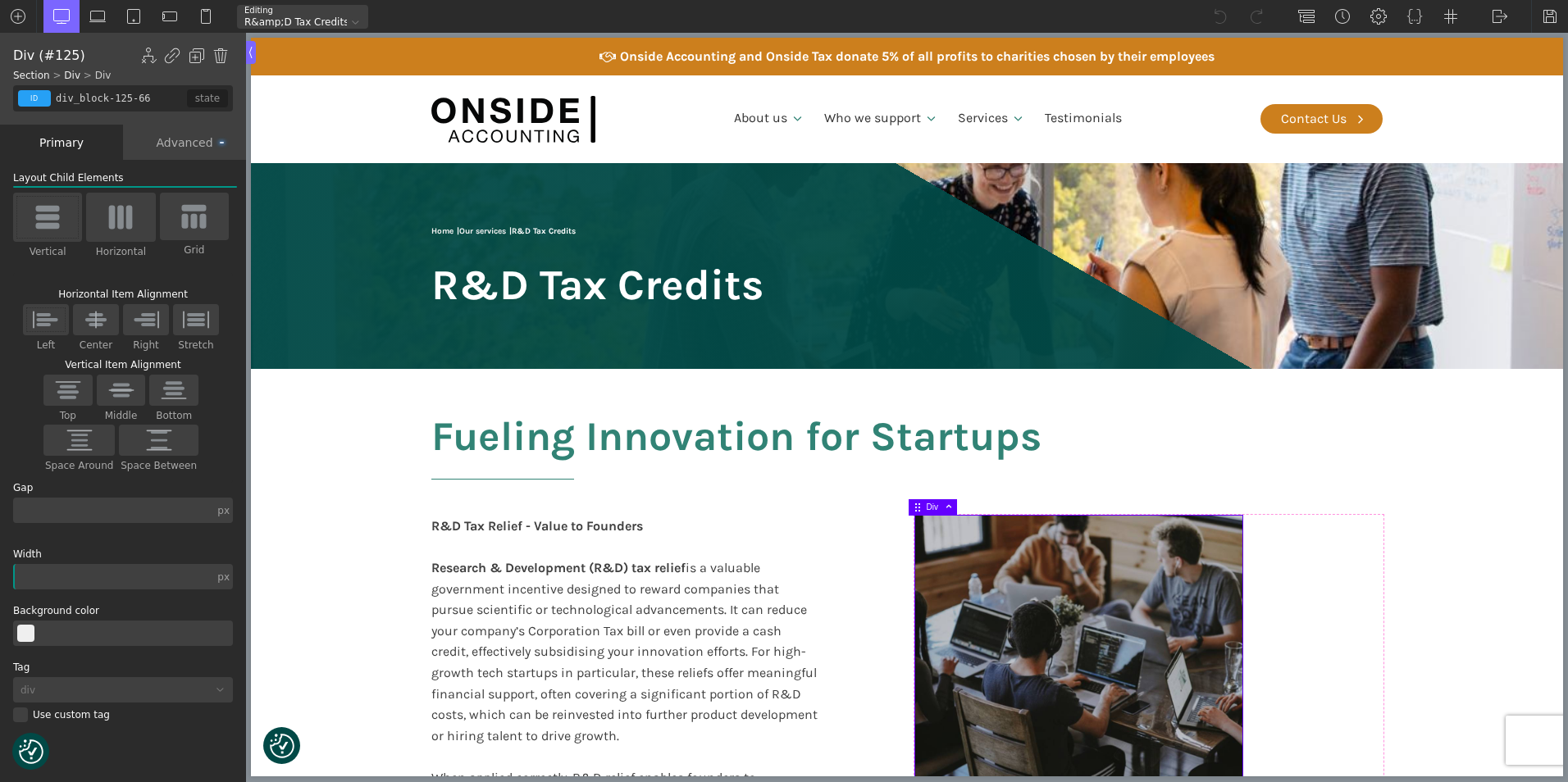
click at [924, 546] on div at bounding box center [1078, 647] width 328 height 264
click at [981, 539] on div at bounding box center [1078, 647] width 328 height 264
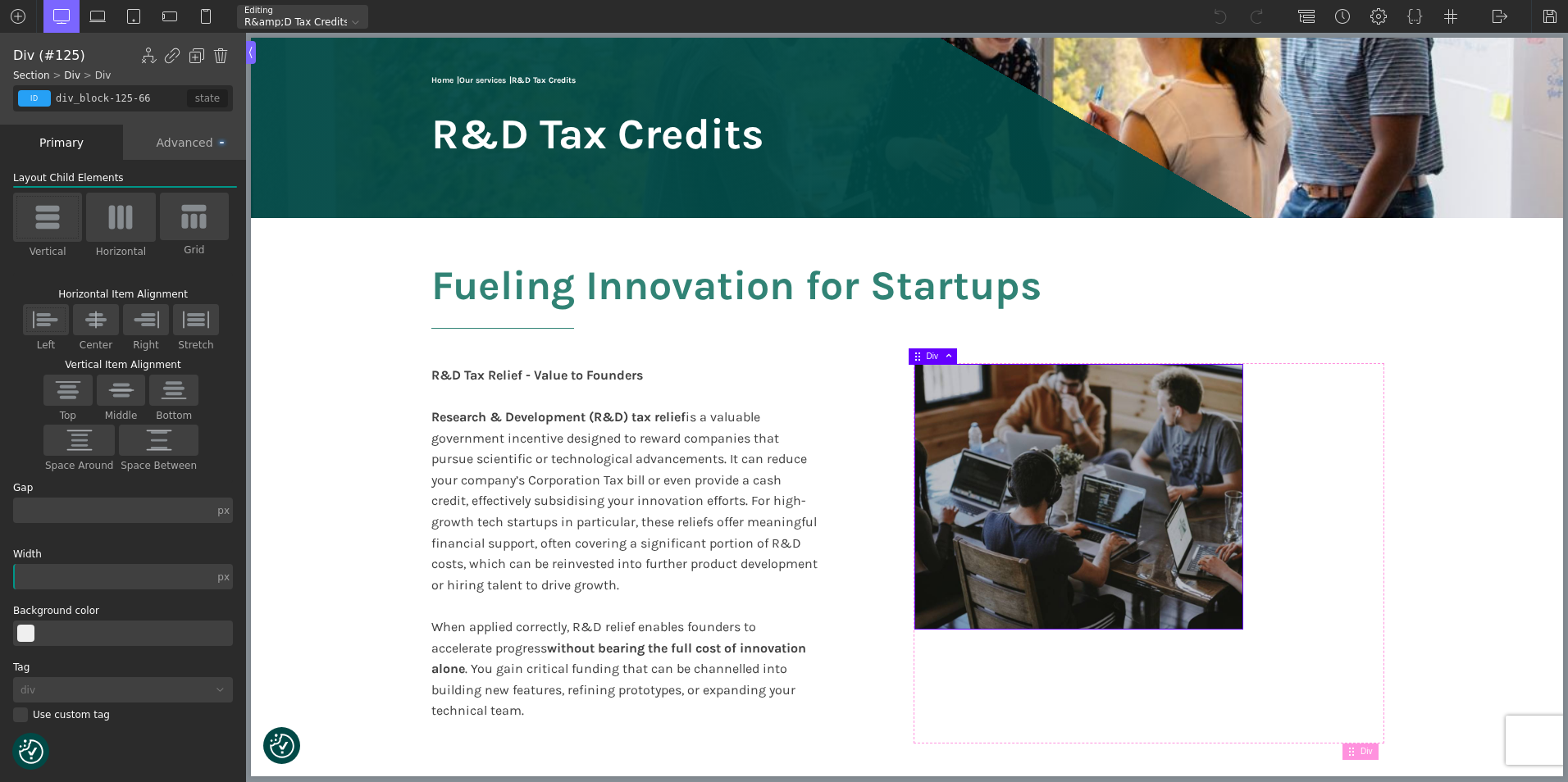
scroll to position [164, 0]
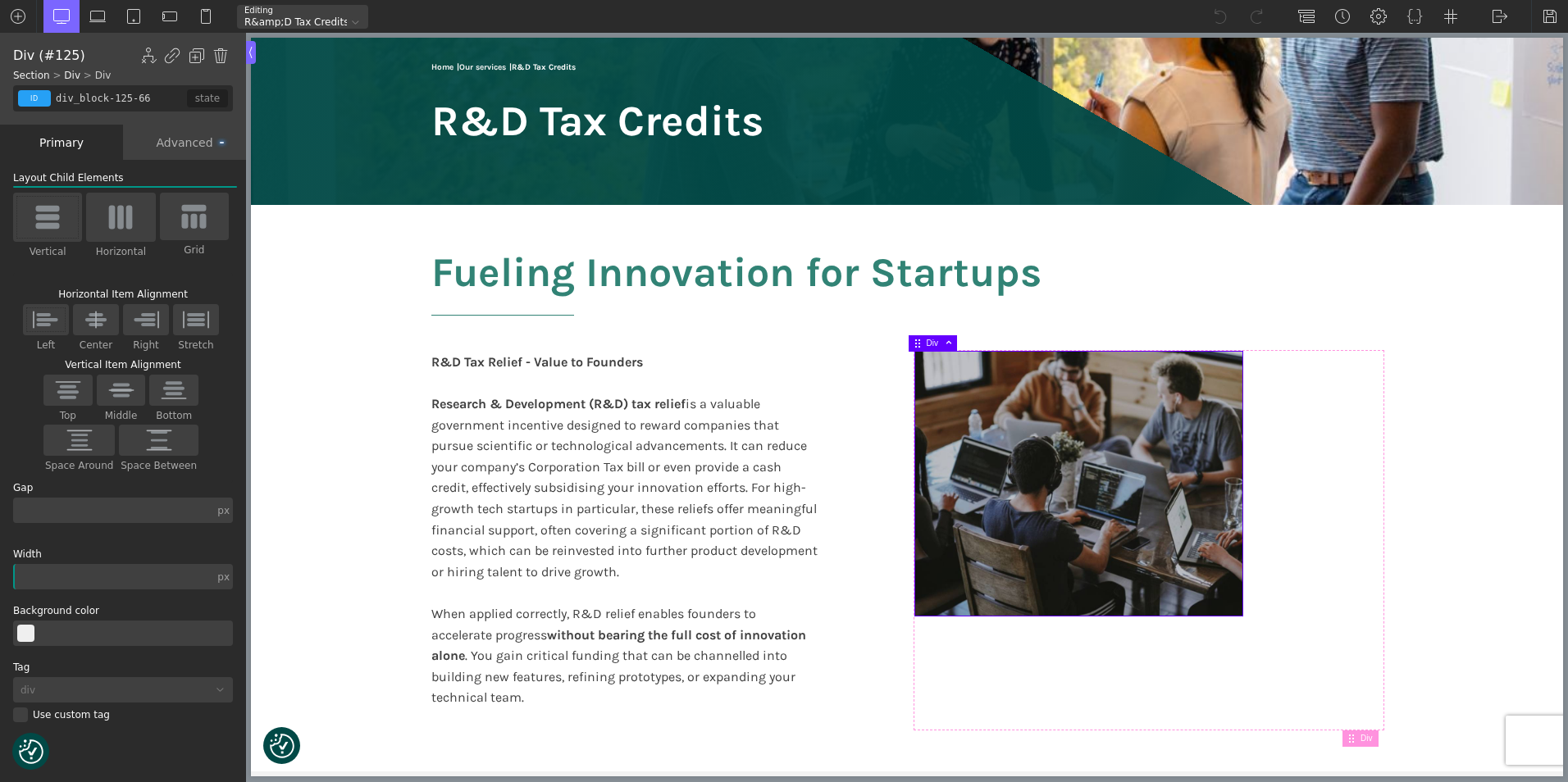
click at [180, 139] on div "Advanced" at bounding box center [185, 142] width 123 height 35
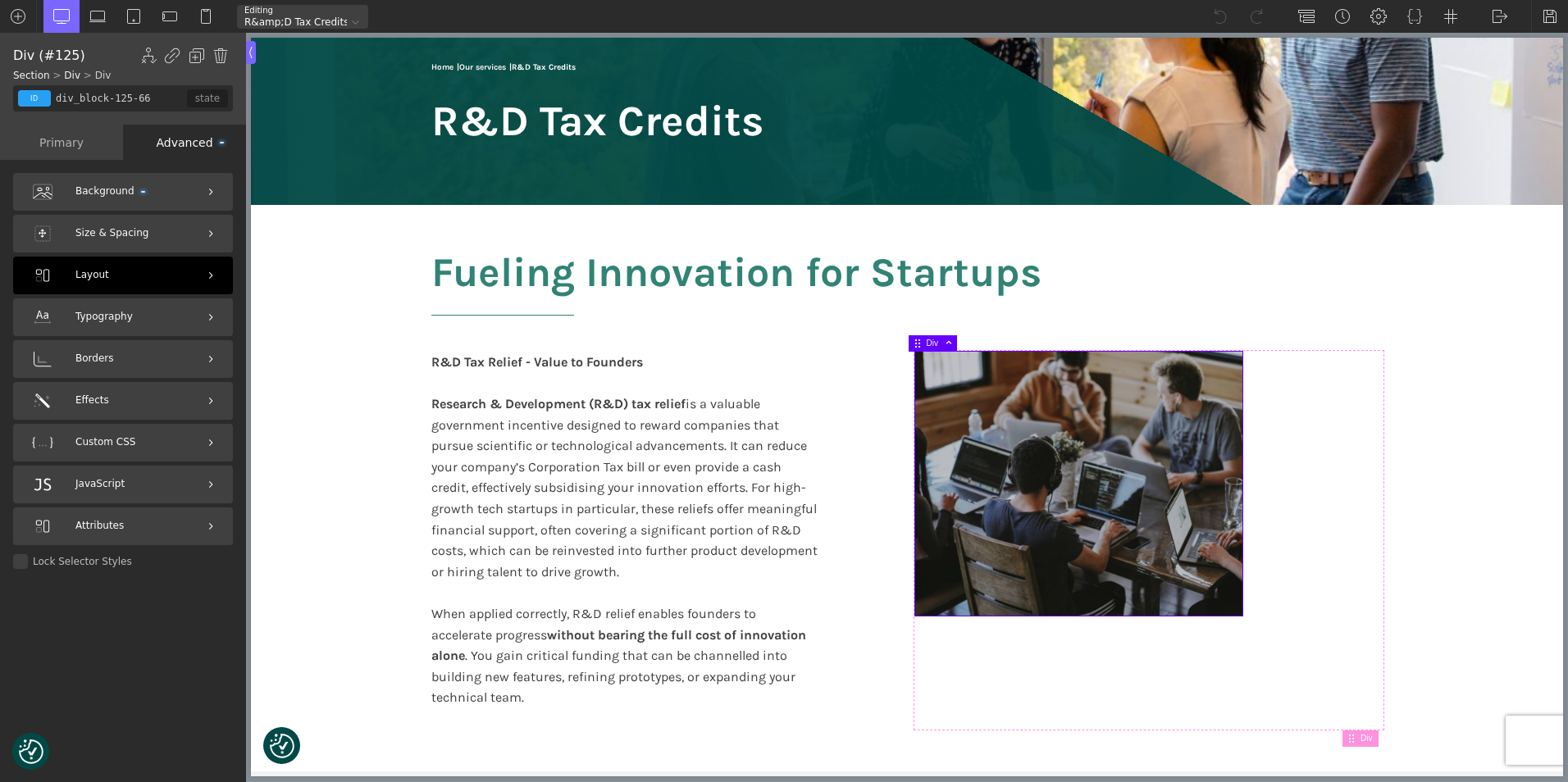
click at [186, 277] on div "Layout" at bounding box center [122, 276] width 220 height 38
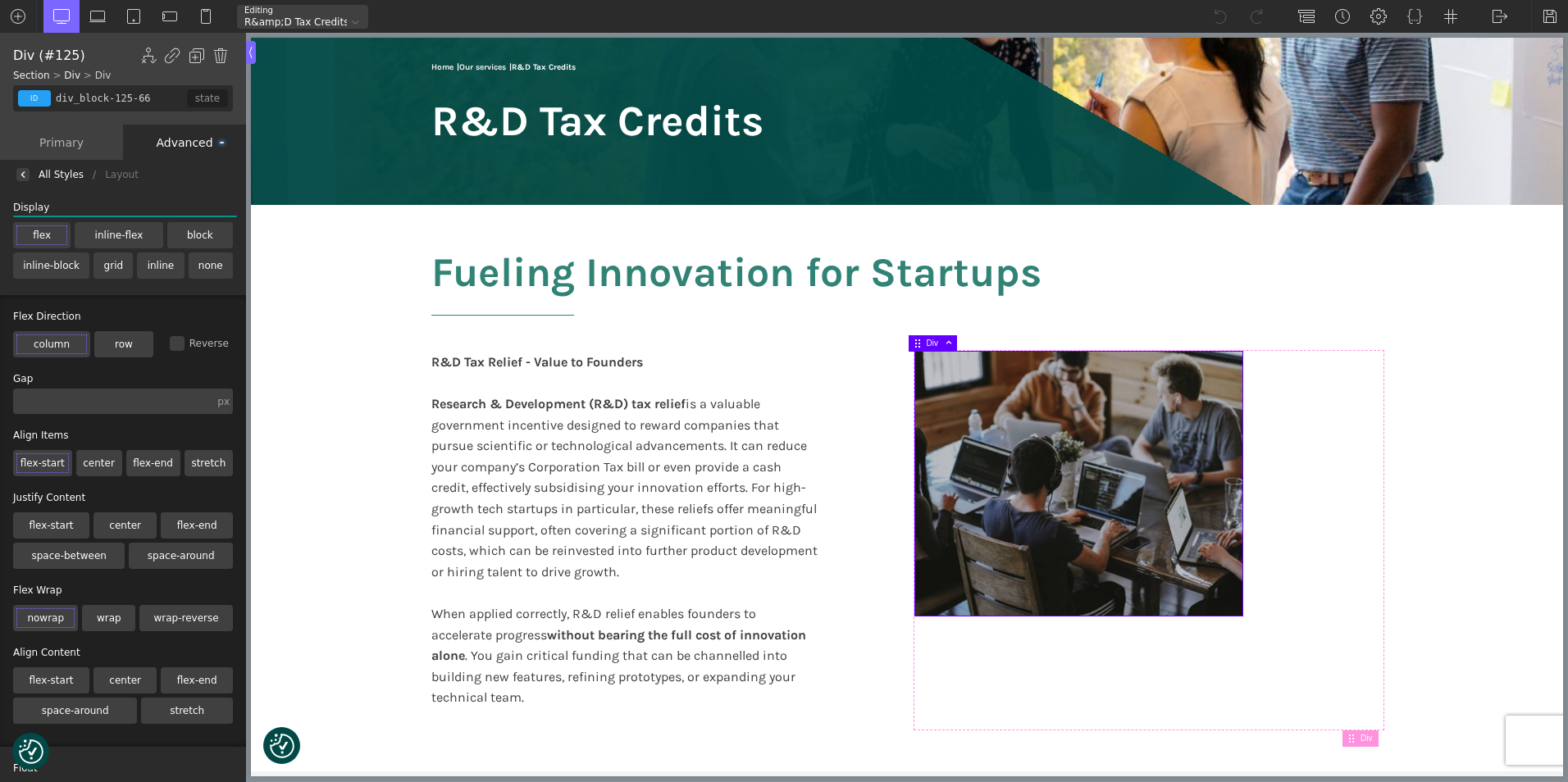
click at [191, 140] on div "Advanced" at bounding box center [185, 142] width 123 height 35
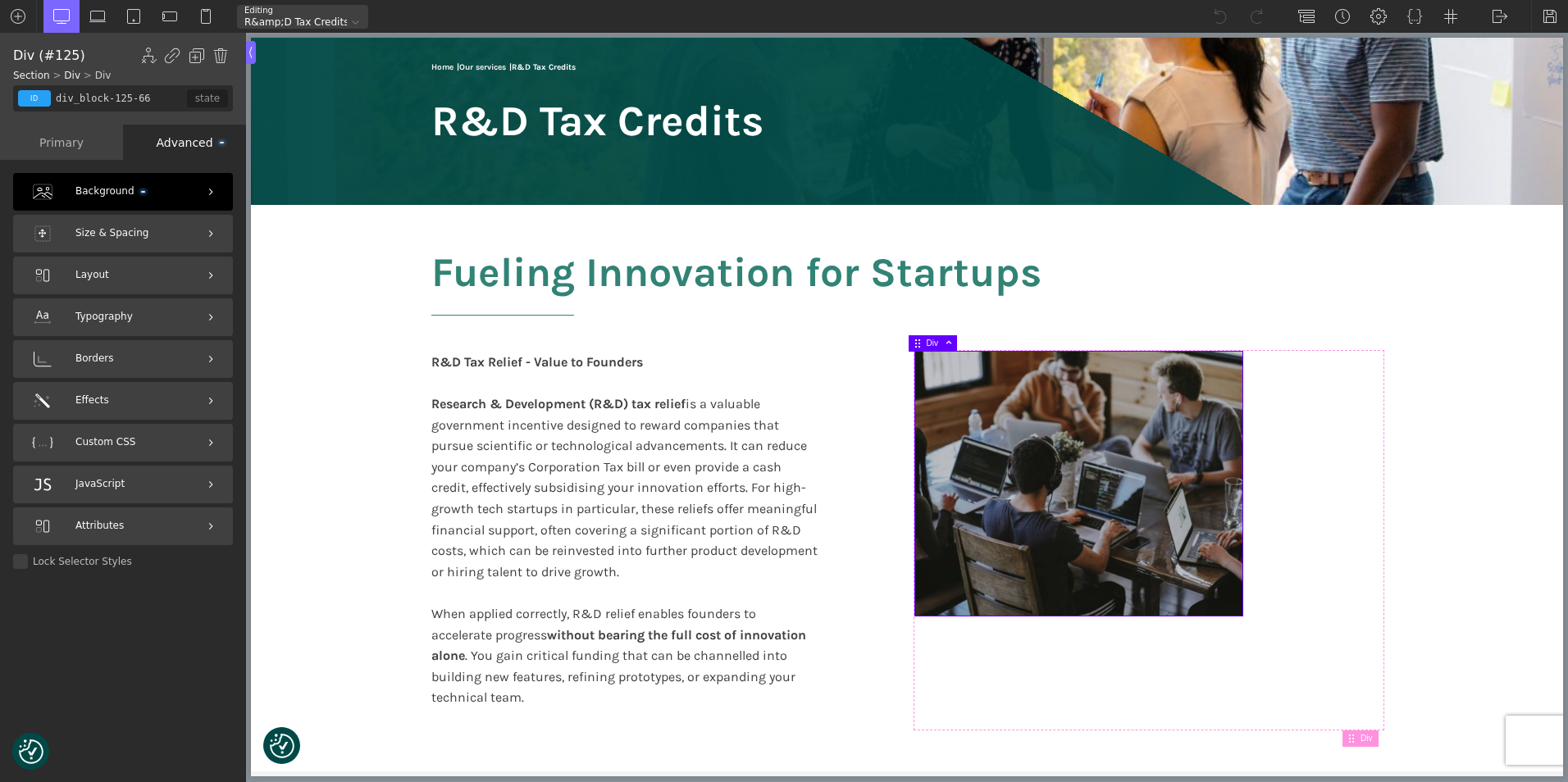
click at [163, 189] on div "Background" at bounding box center [122, 191] width 220 height 38
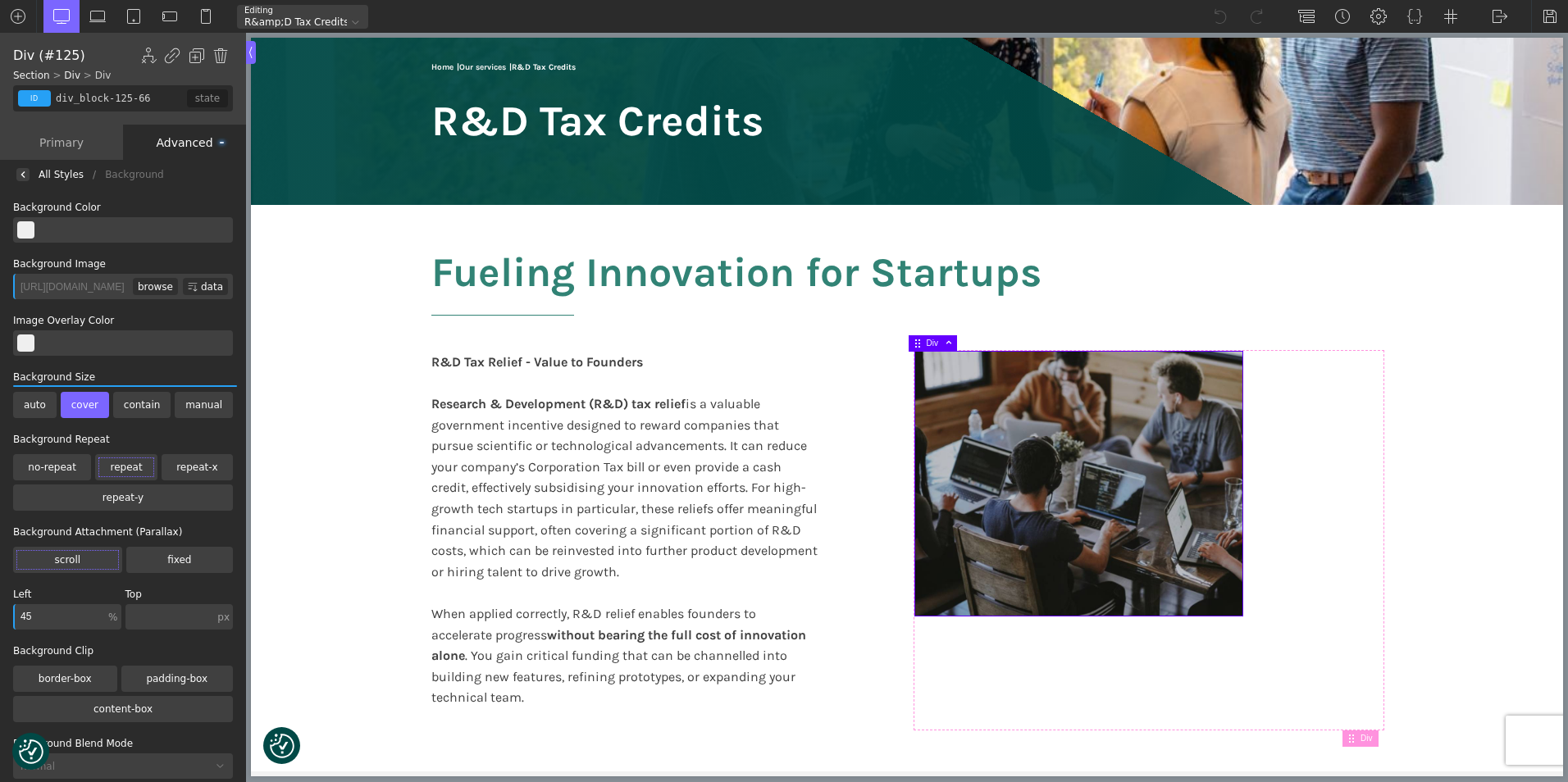
click at [141, 281] on div "browse" at bounding box center [155, 287] width 45 height 18
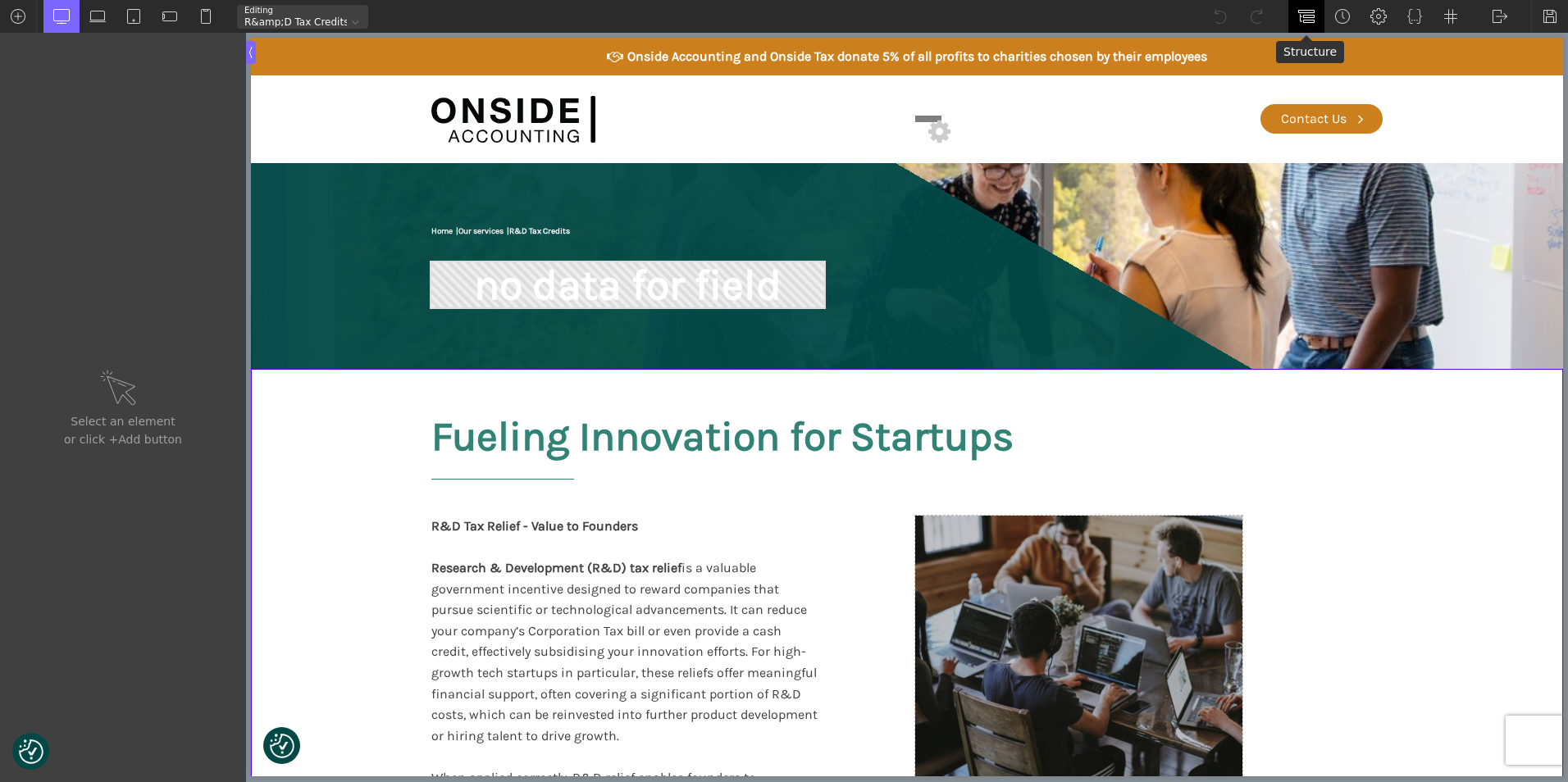
click at [1305, 18] on img at bounding box center [1306, 17] width 17 height 17
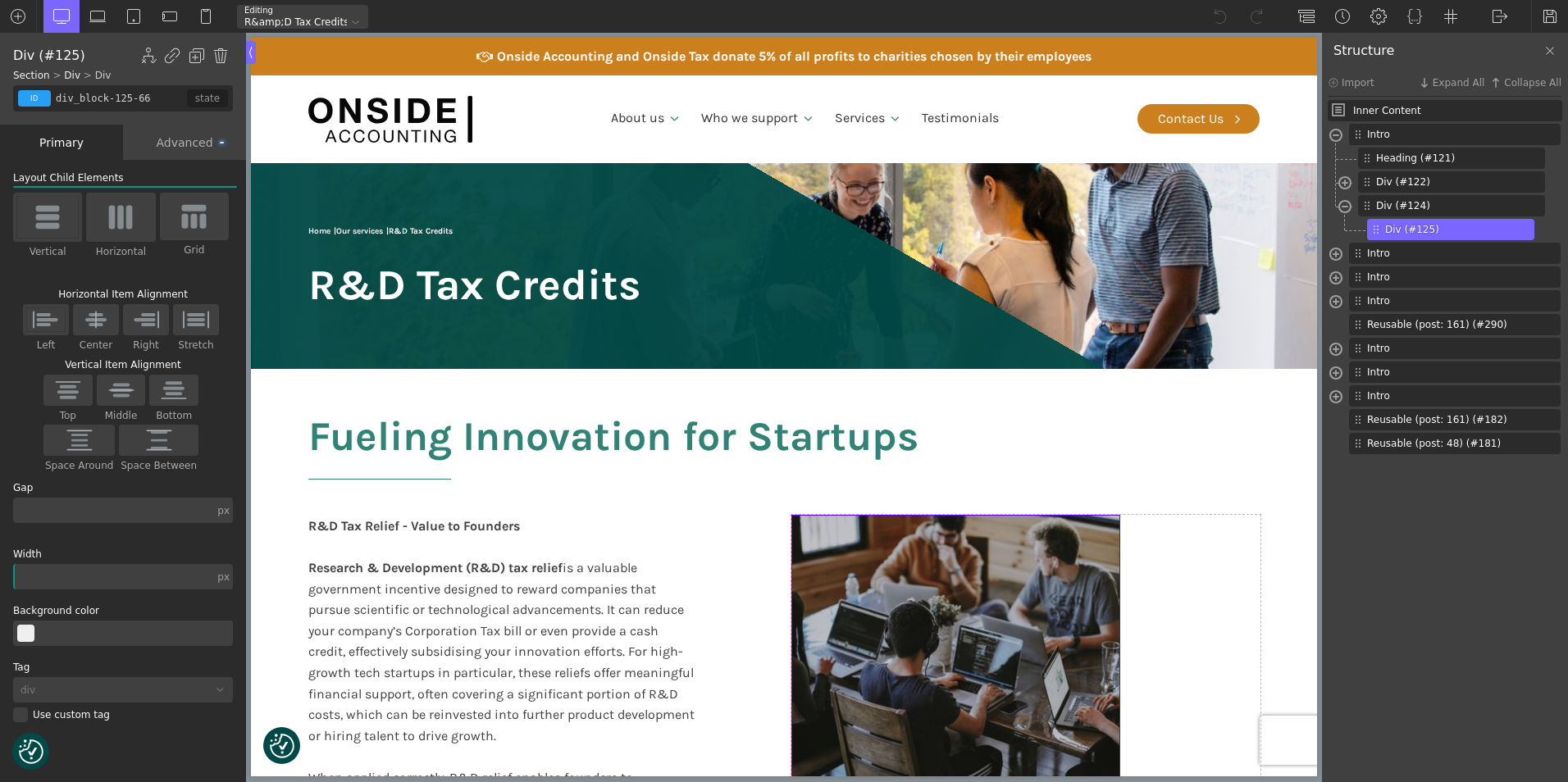
click at [998, 623] on div at bounding box center [956, 647] width 328 height 264
click at [1510, 227] on img at bounding box center [1509, 229] width 10 height 10
click at [180, 137] on div "Advanced" at bounding box center [185, 142] width 123 height 35
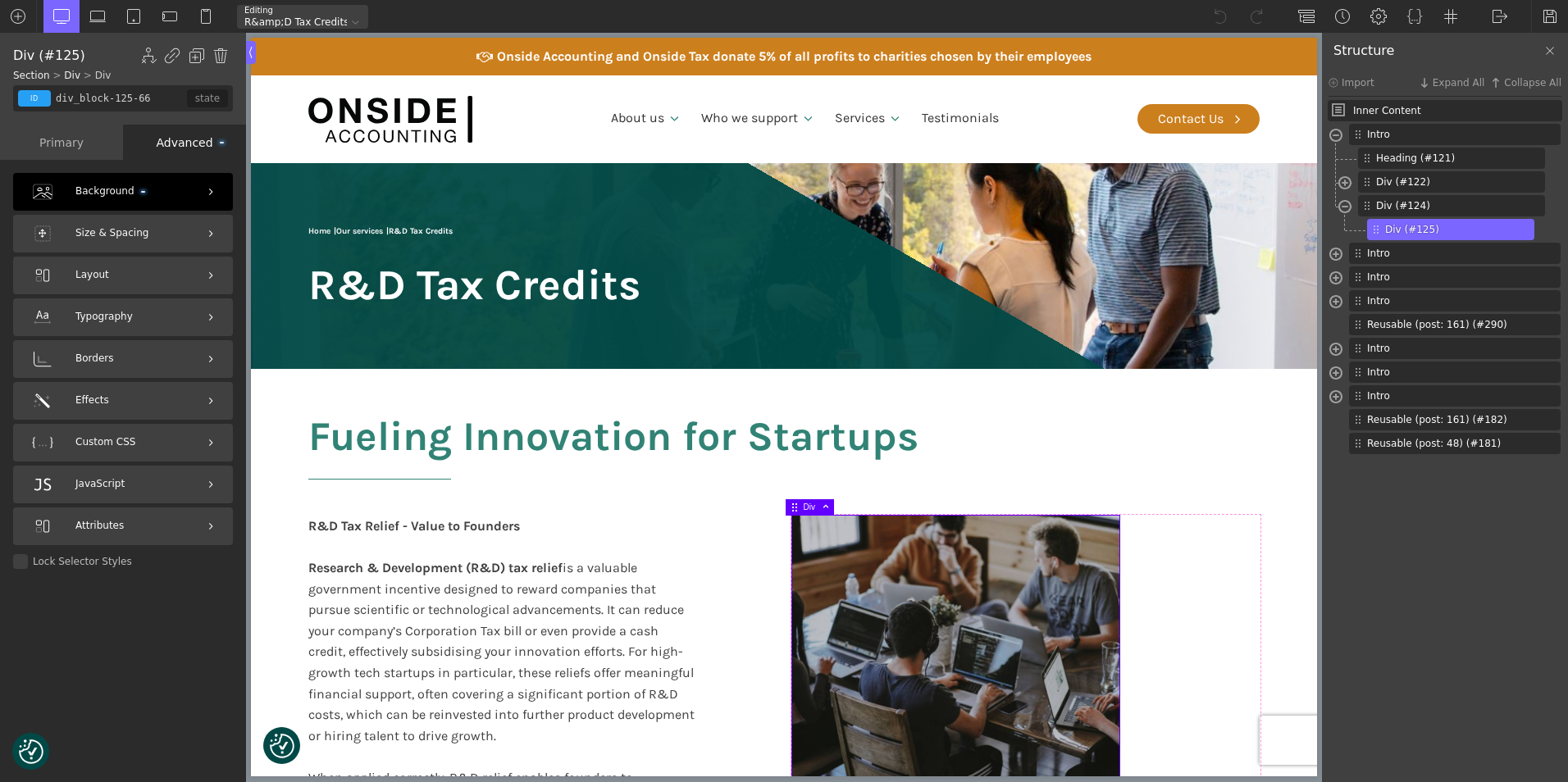
click at [123, 188] on span "Background" at bounding box center [109, 191] width 70 height 16
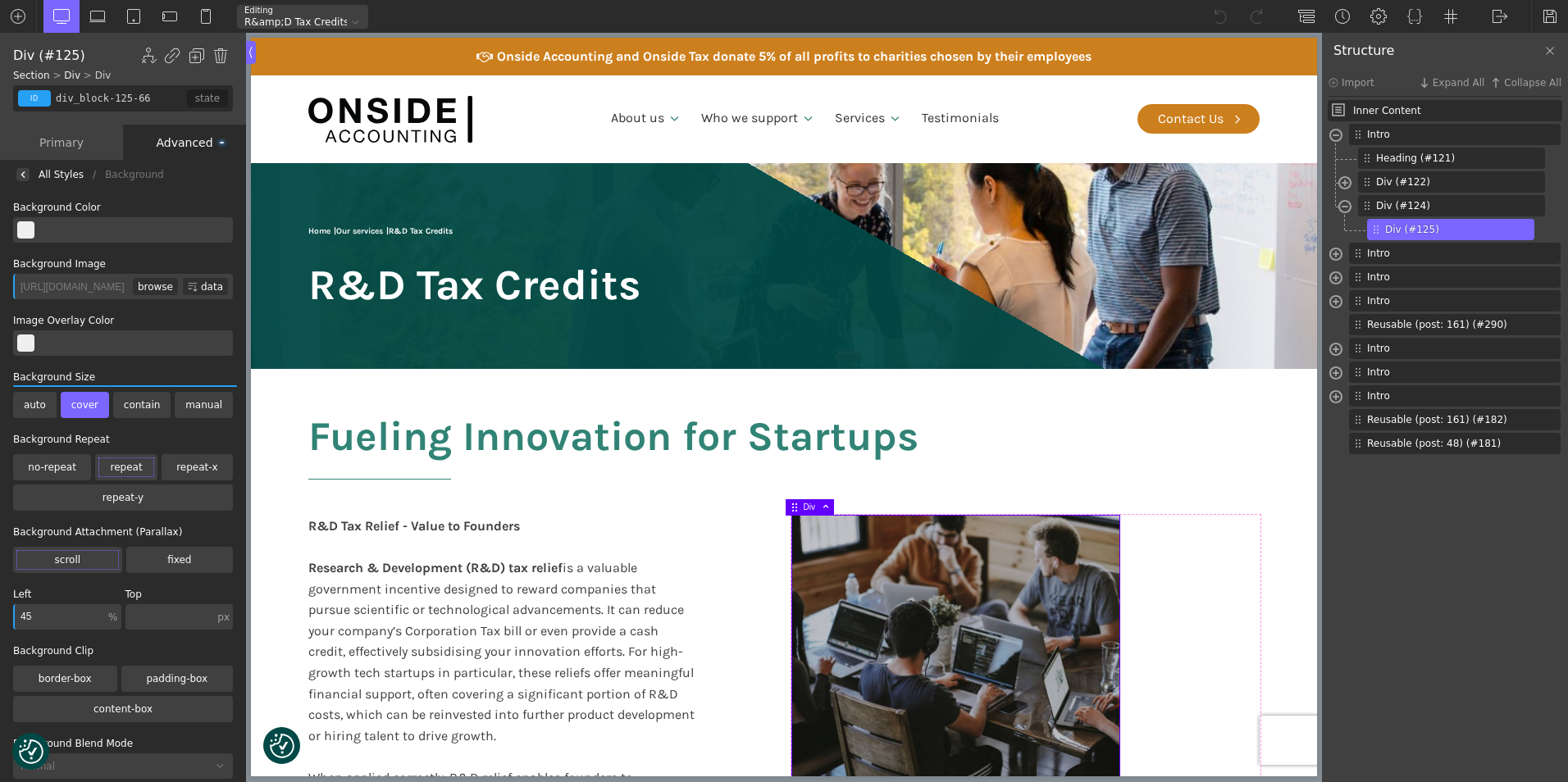
click at [87, 286] on input "[URL][DOMAIN_NAME]" at bounding box center [72, 286] width 120 height 25
click at [20, 173] on img at bounding box center [22, 174] width 6 height 6
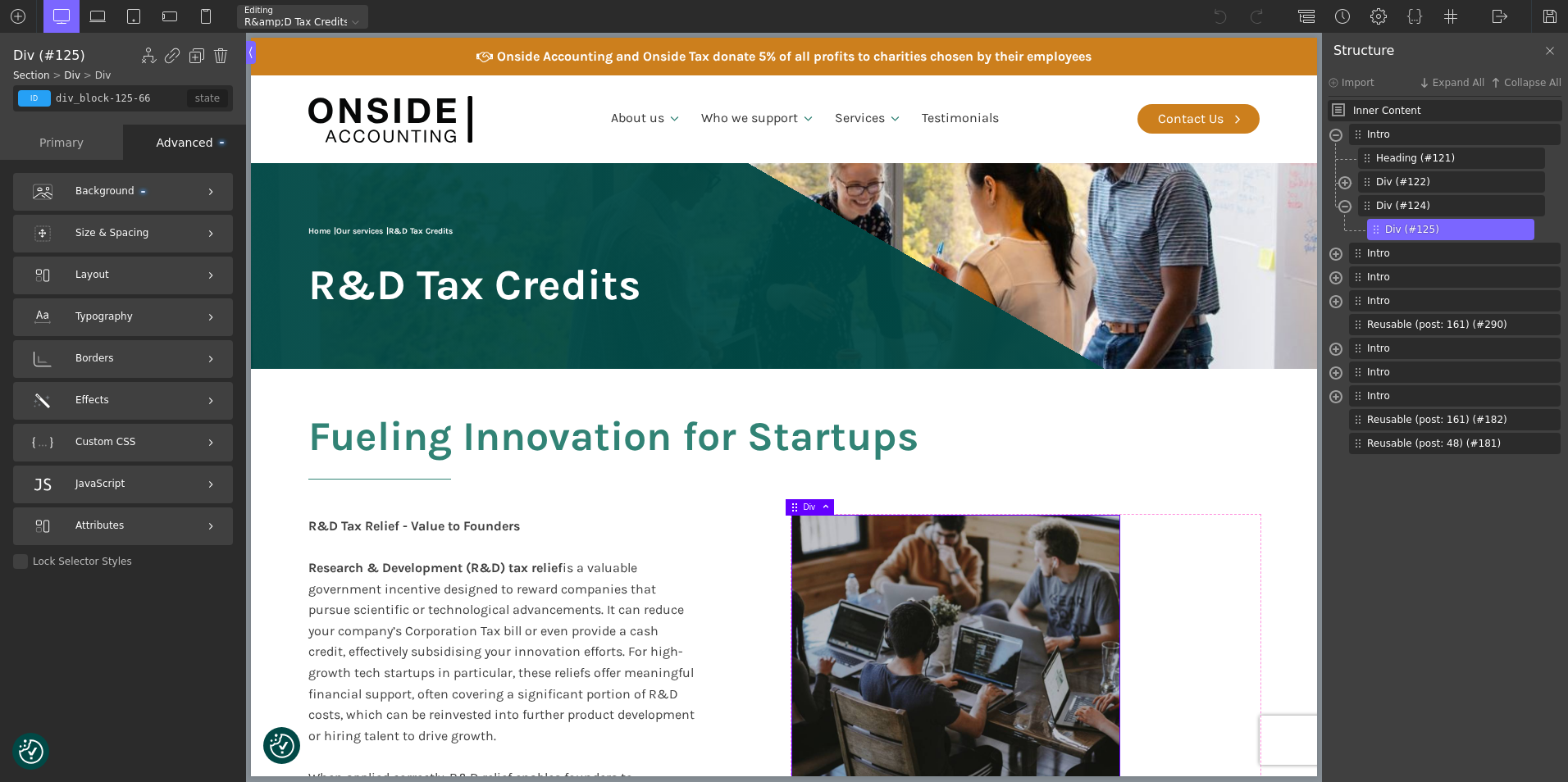
click at [131, 610] on div "Background Size & Spacing Layout Typography [GEOGRAPHIC_DATA] Effects PHP CSS J…" at bounding box center [122, 472] width 246 height 625
click at [663, 502] on div "Fueling Innovation for Startups R&D Tax Relief - Value to Founders Research & D…" at bounding box center [784, 652] width 983 height 567
type input "section-120-66"
type input "split-content-full-heading"
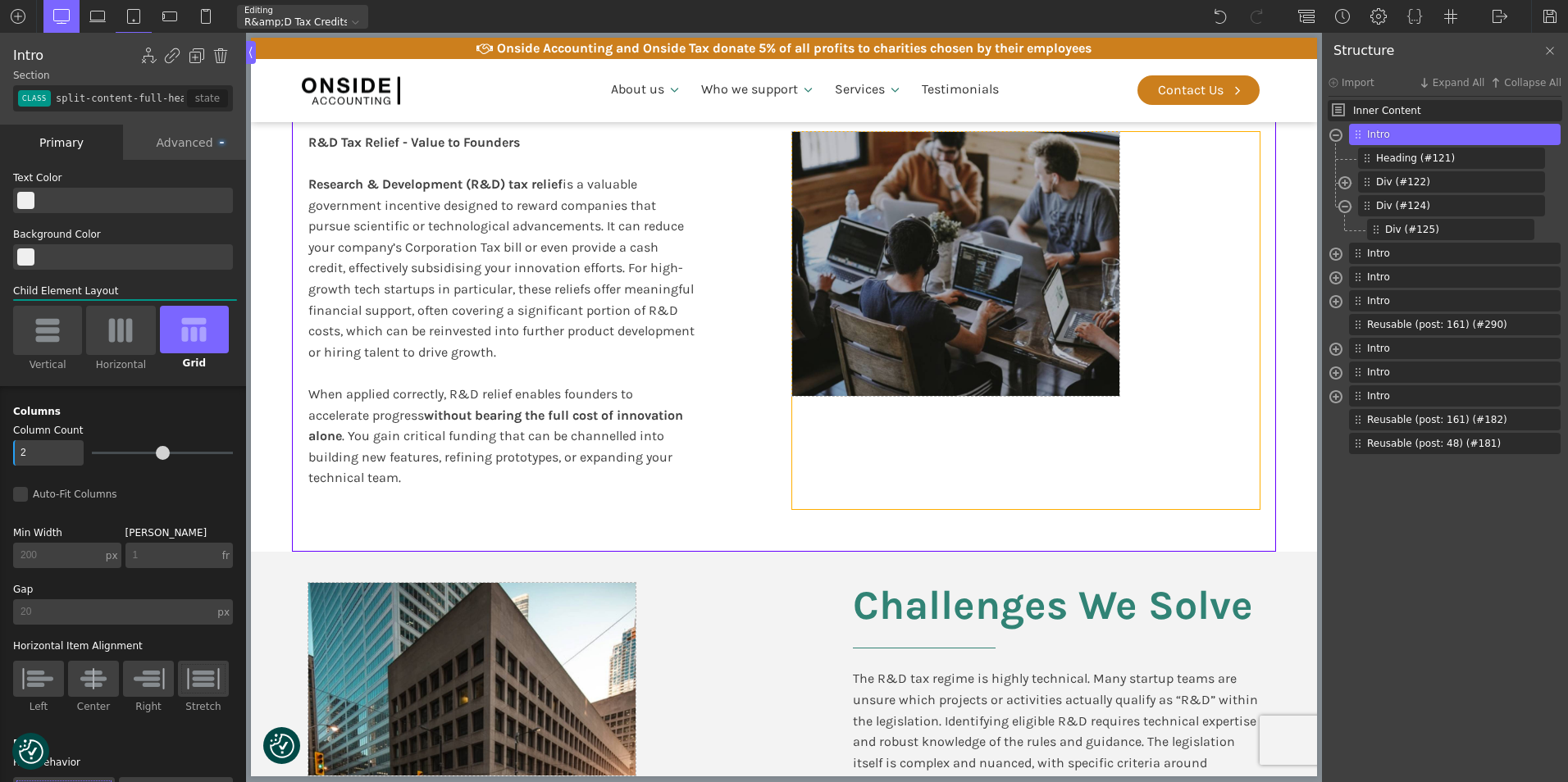
scroll to position [410, 0]
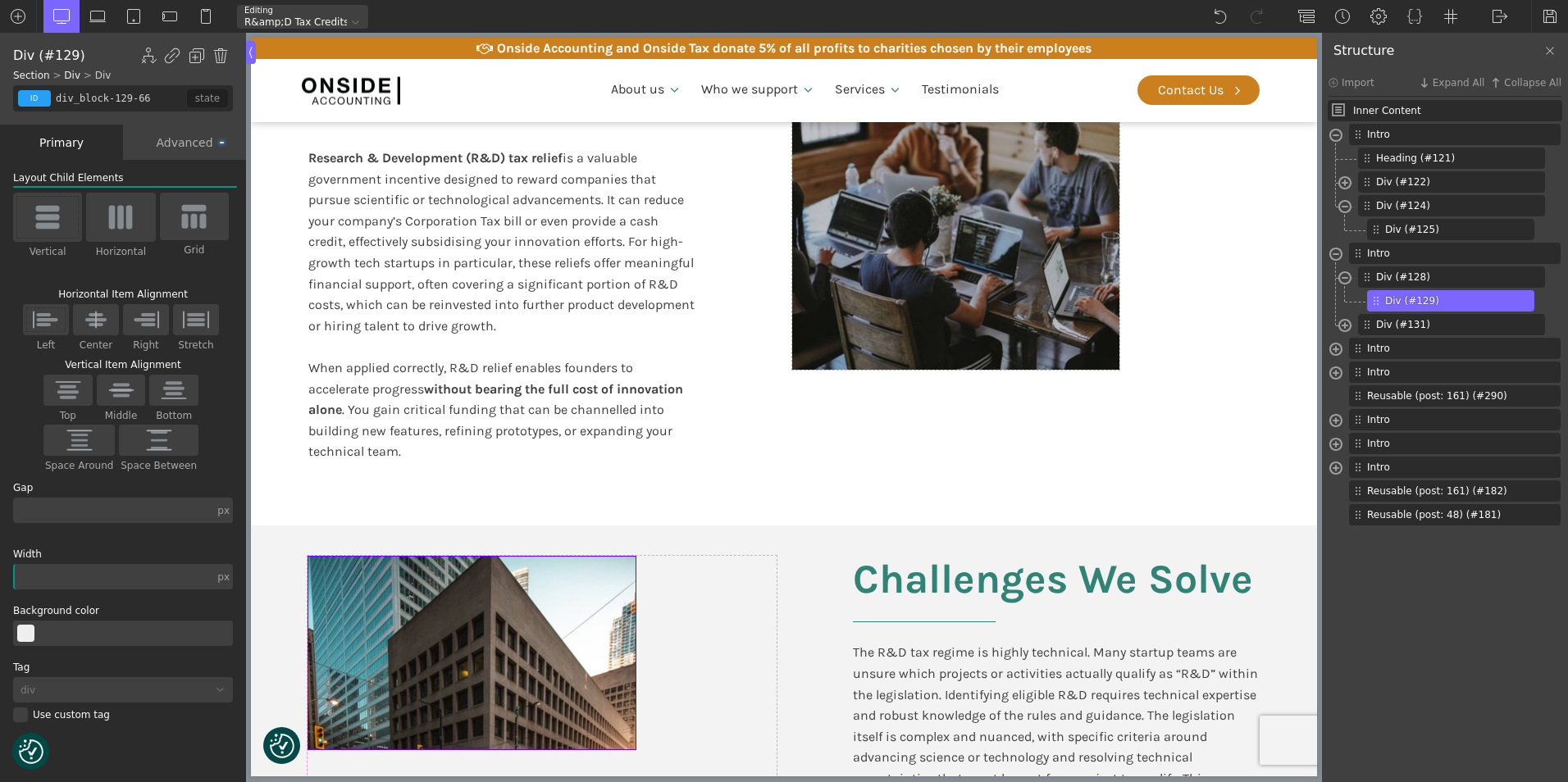
click at [443, 630] on div at bounding box center [471, 652] width 328 height 192
click at [171, 144] on div "Advanced" at bounding box center [185, 142] width 123 height 35
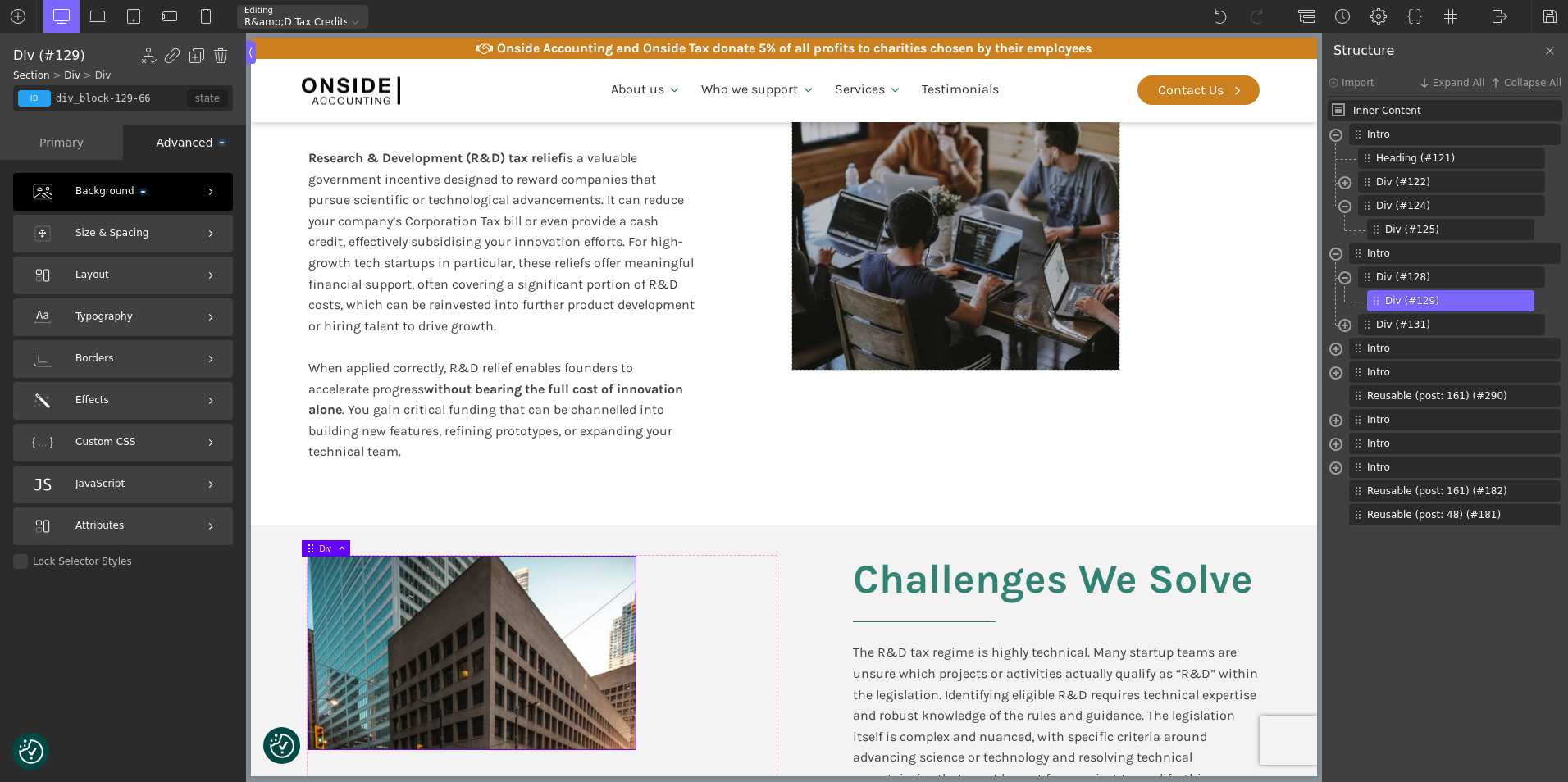
click at [200, 192] on div "Background" at bounding box center [122, 191] width 220 height 38
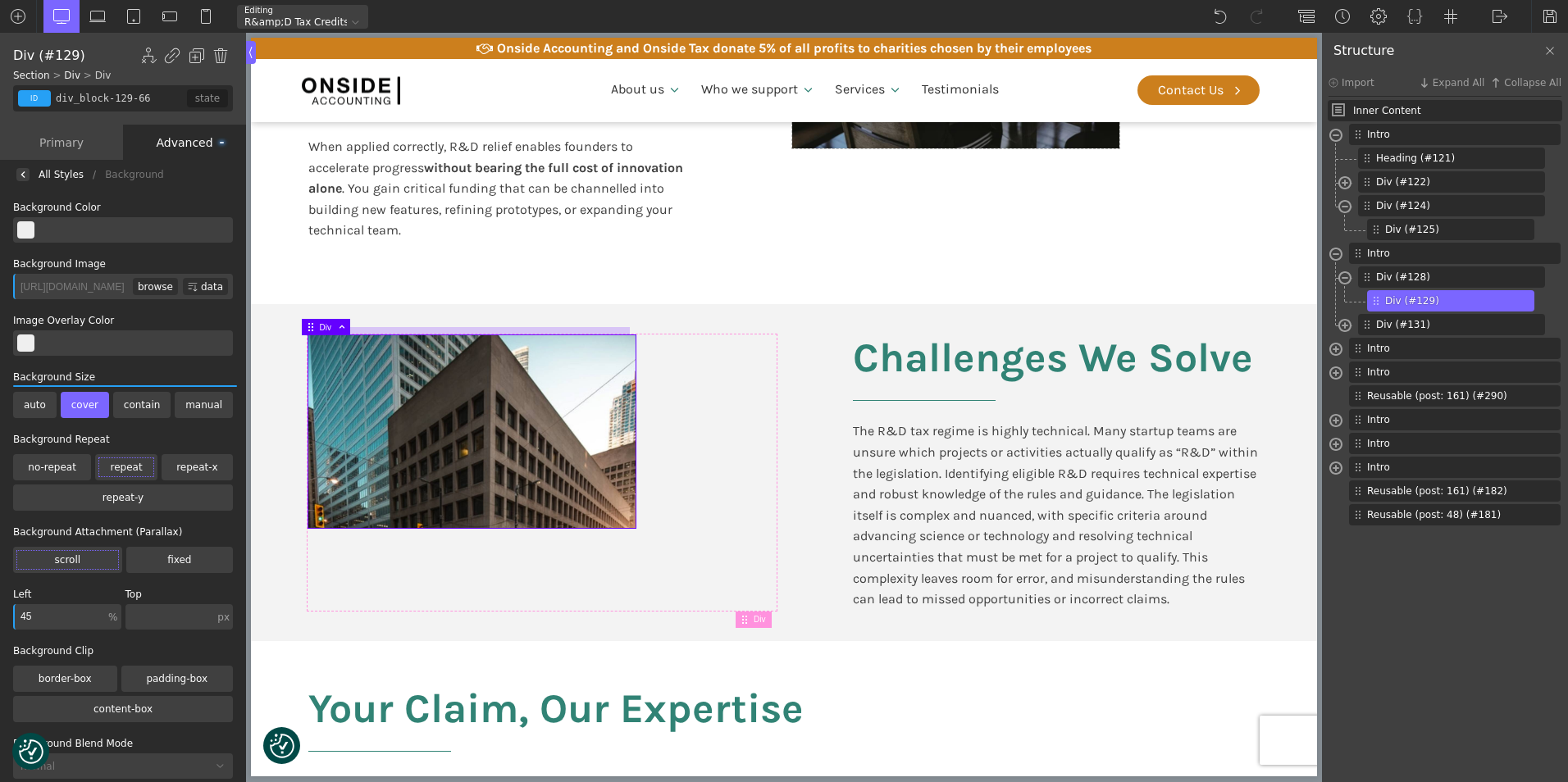
scroll to position [656, 0]
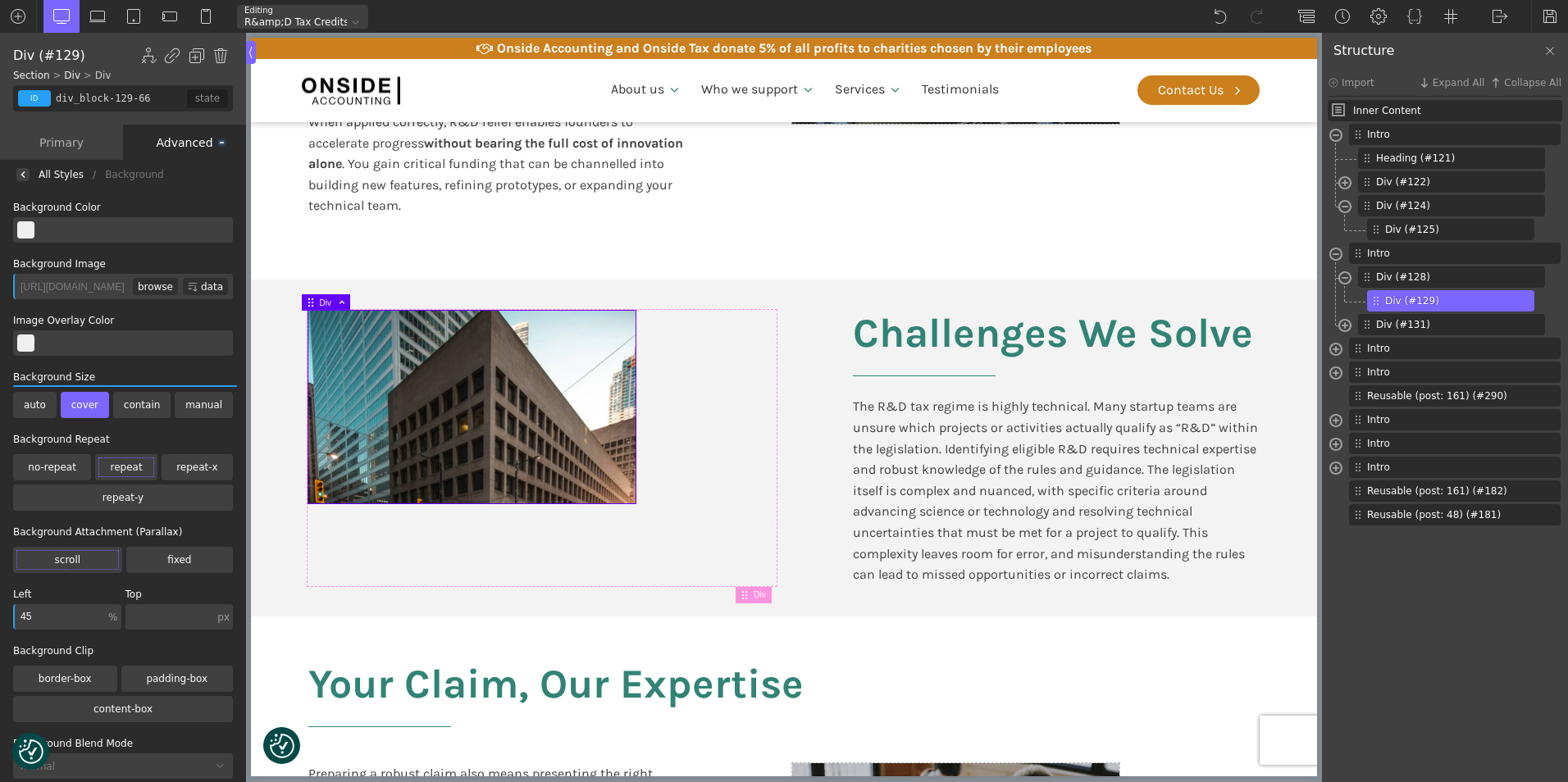
click at [478, 434] on div at bounding box center [471, 406] width 328 height 192
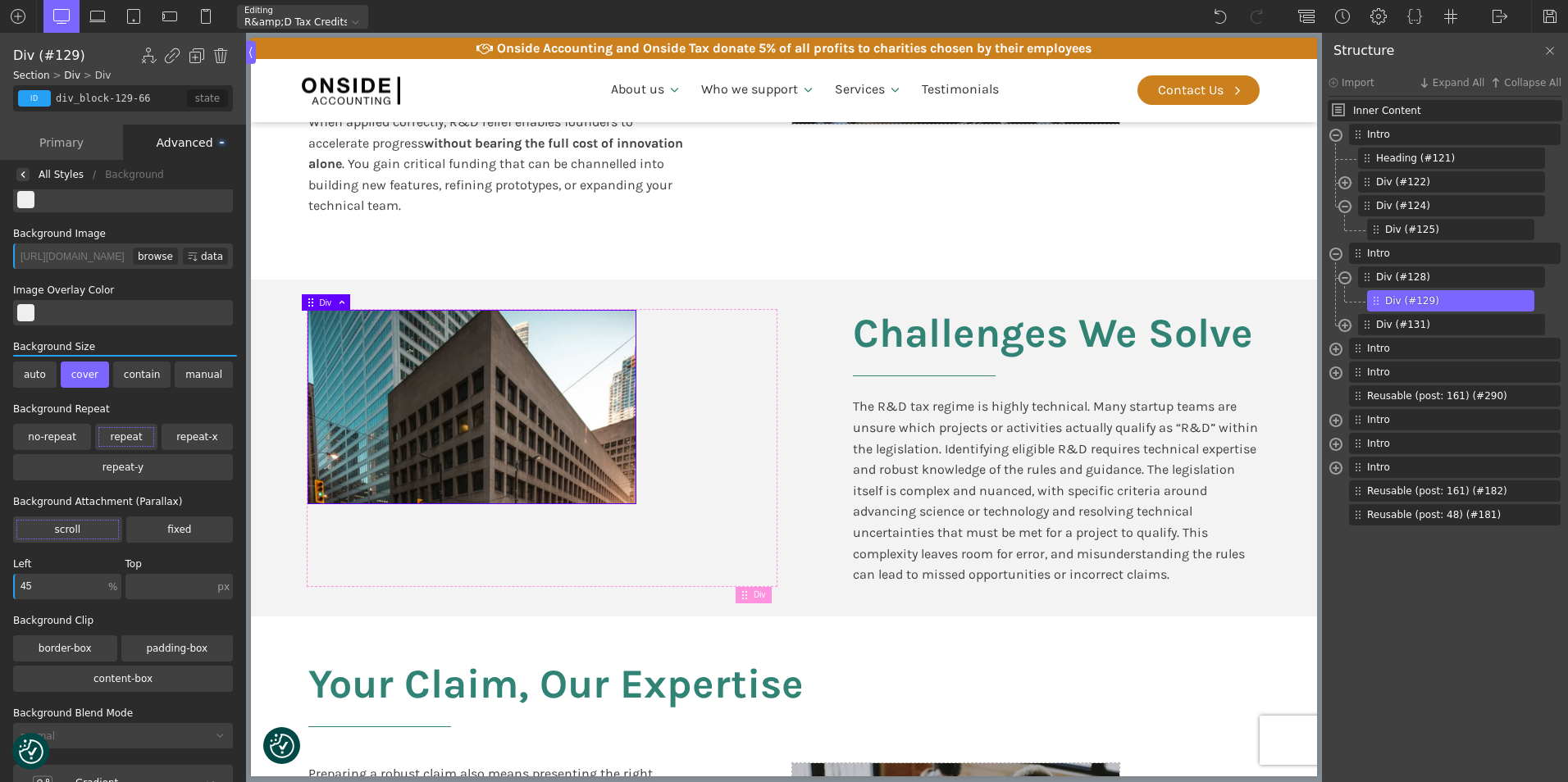
scroll to position [0, 0]
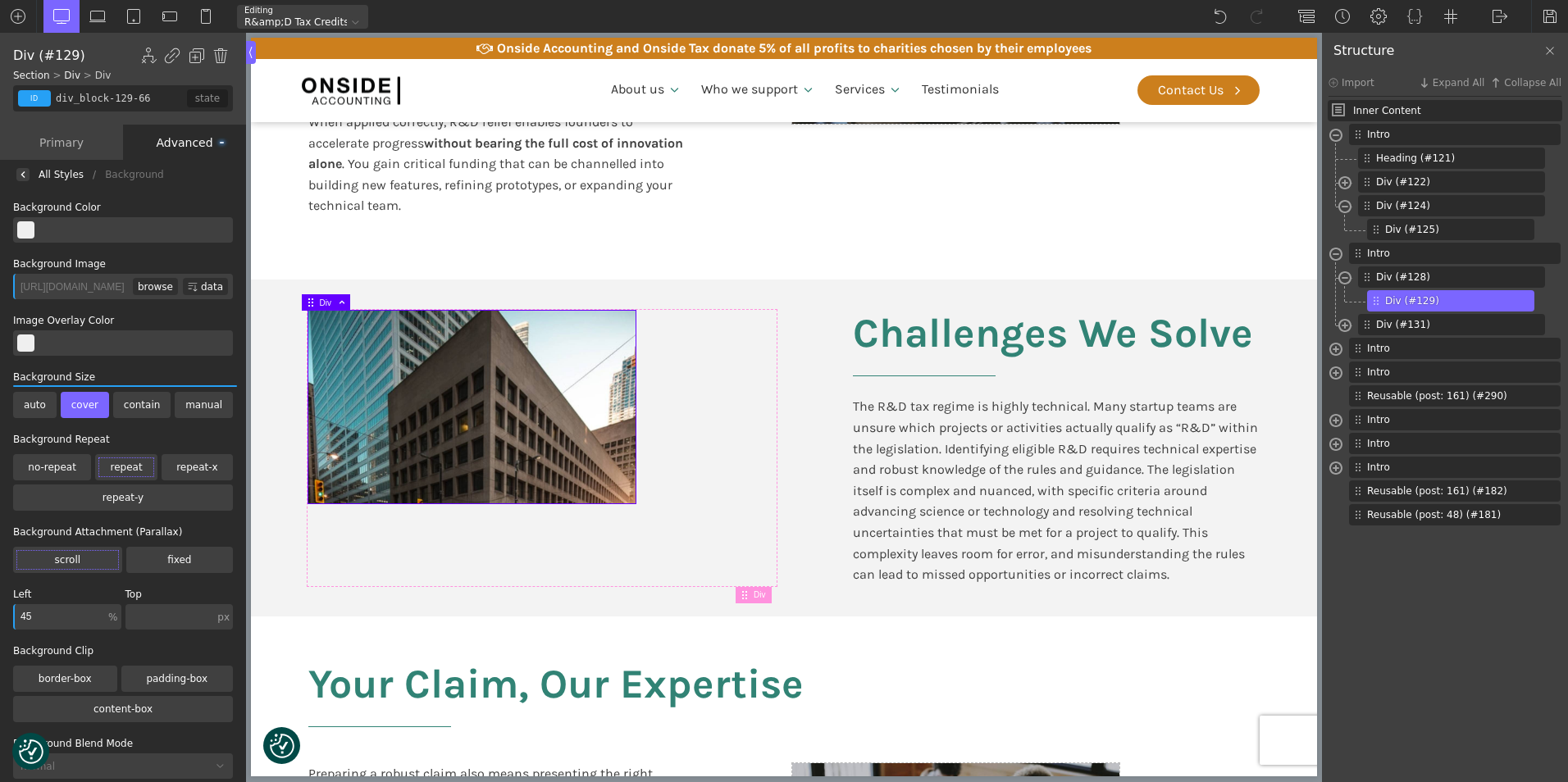
click at [58, 136] on div "Primary" at bounding box center [61, 142] width 123 height 35
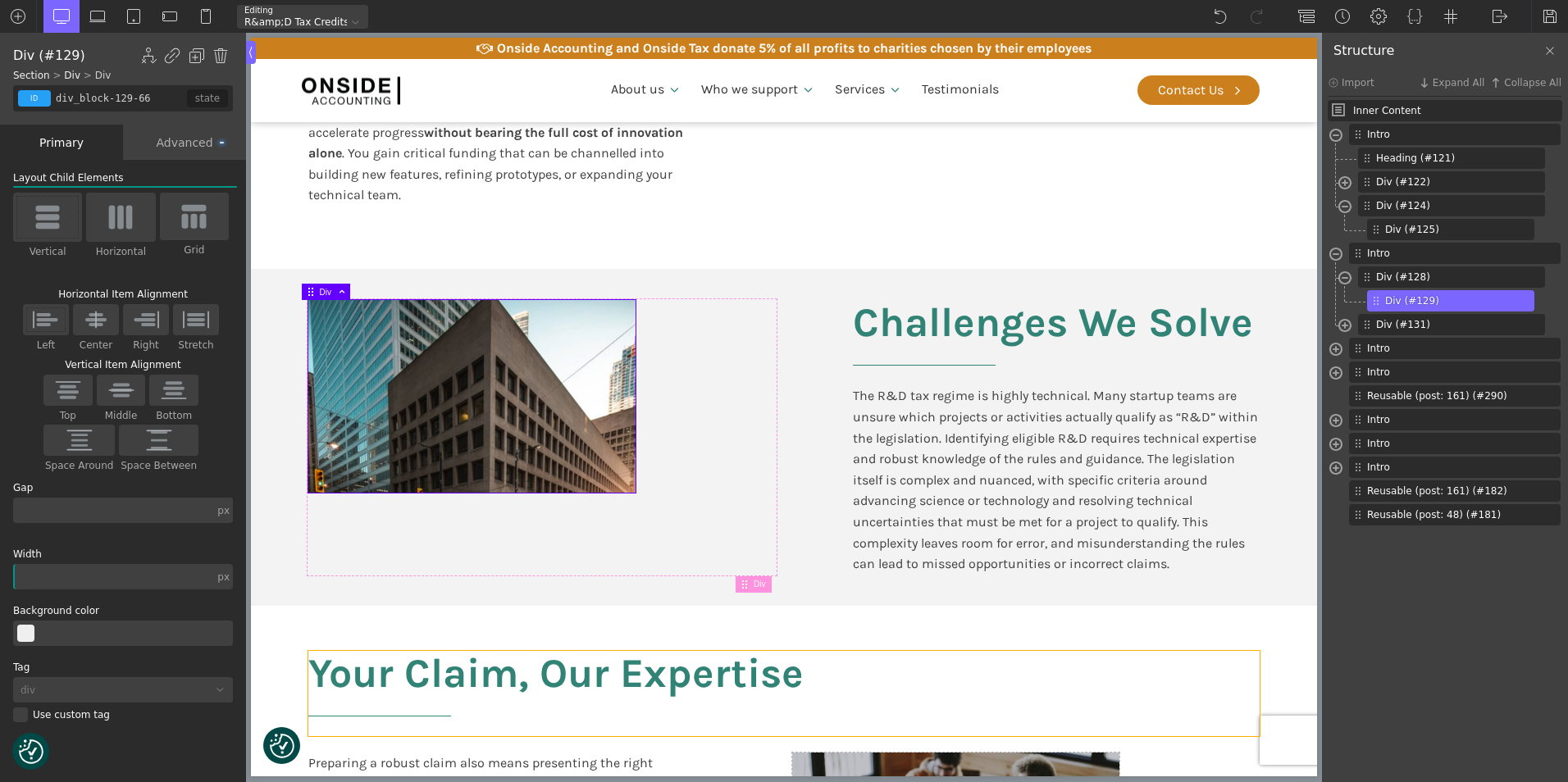
scroll to position [656, 0]
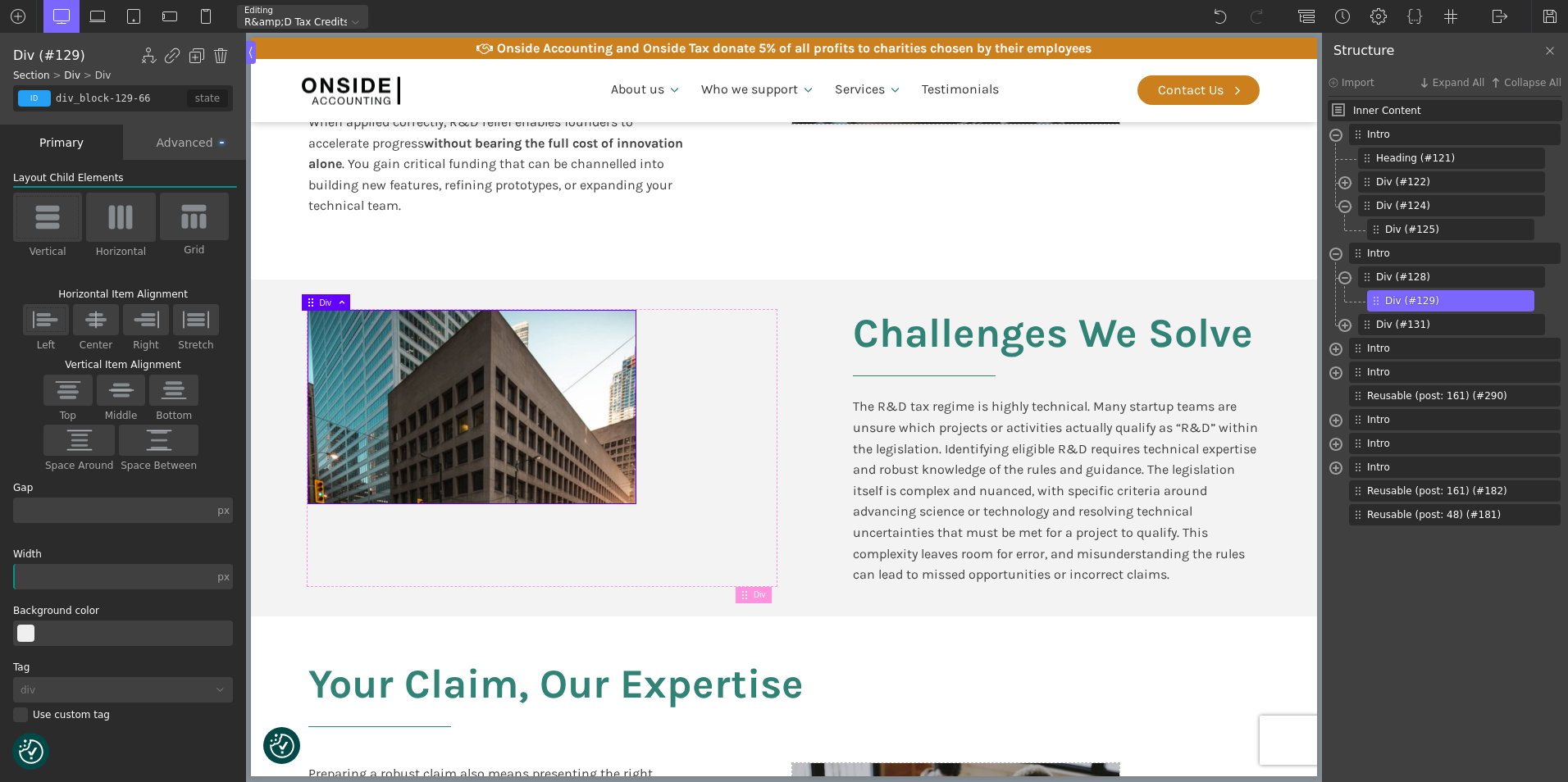
click at [348, 378] on div at bounding box center [471, 406] width 328 height 192
click at [175, 142] on div "Advanced" at bounding box center [185, 142] width 123 height 35
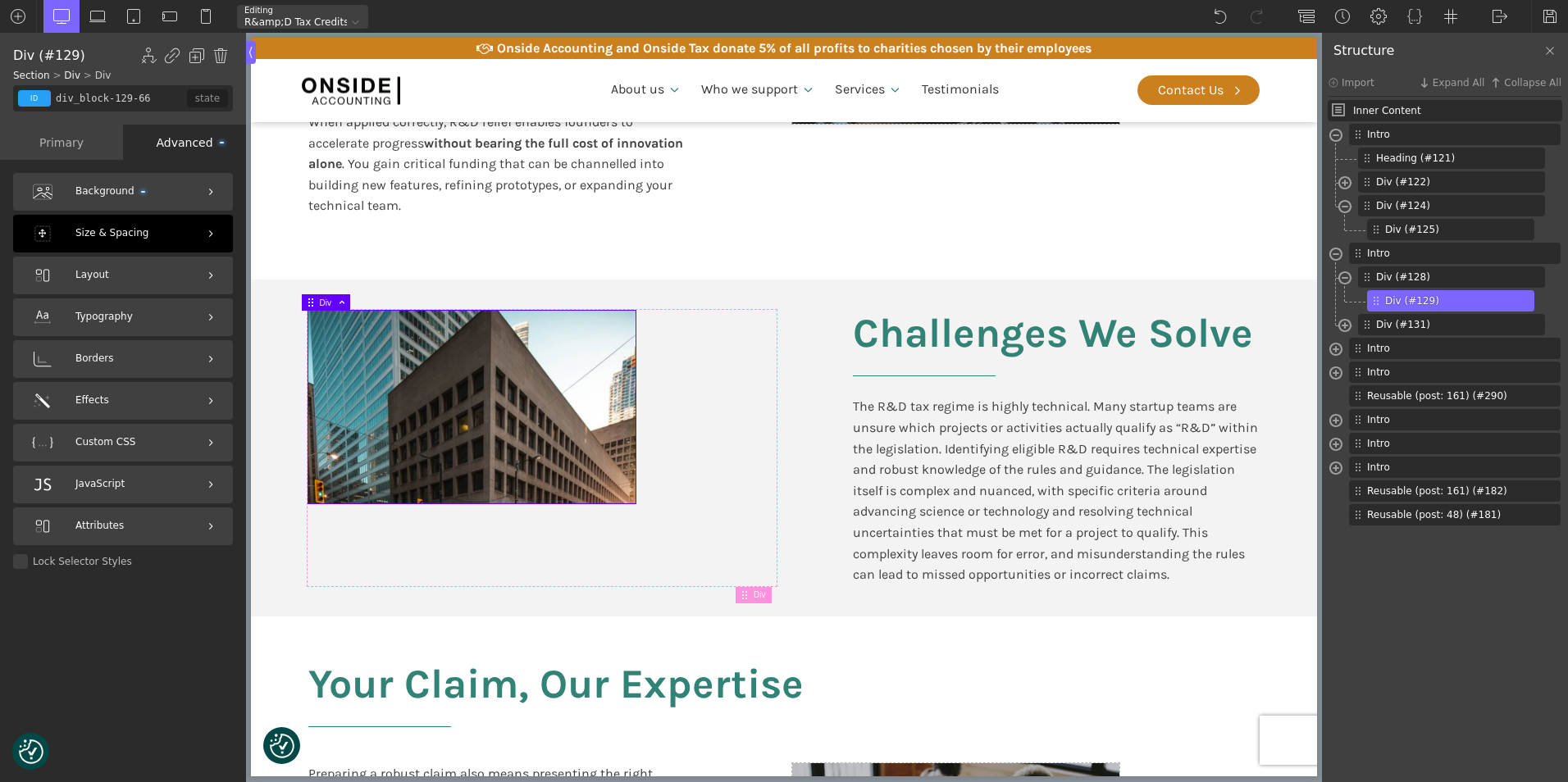
click at [148, 240] on div "Size & Spacing" at bounding box center [122, 234] width 220 height 38
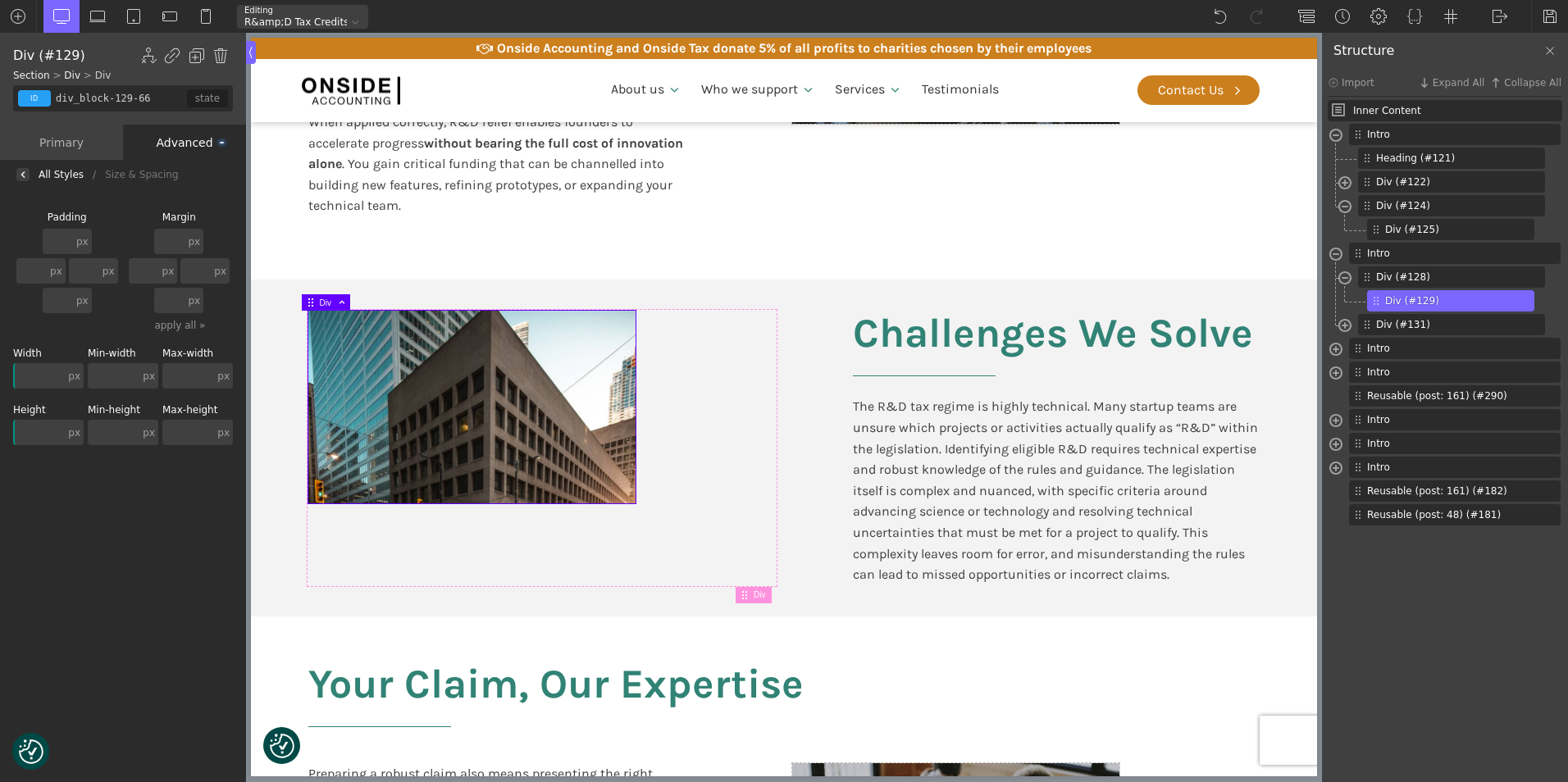
click at [167, 236] on input "text" at bounding box center [169, 241] width 31 height 25
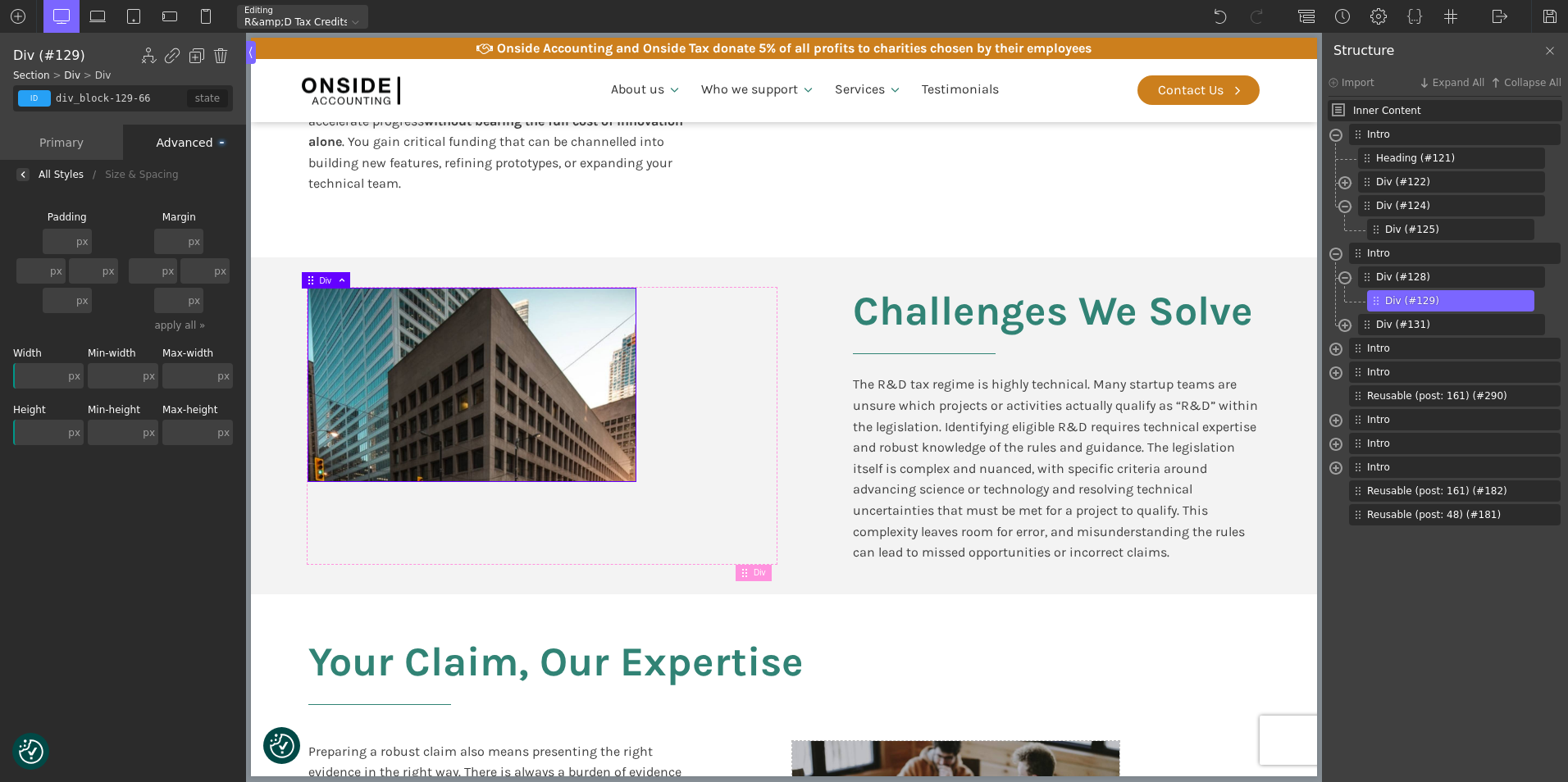
scroll to position [327, 0]
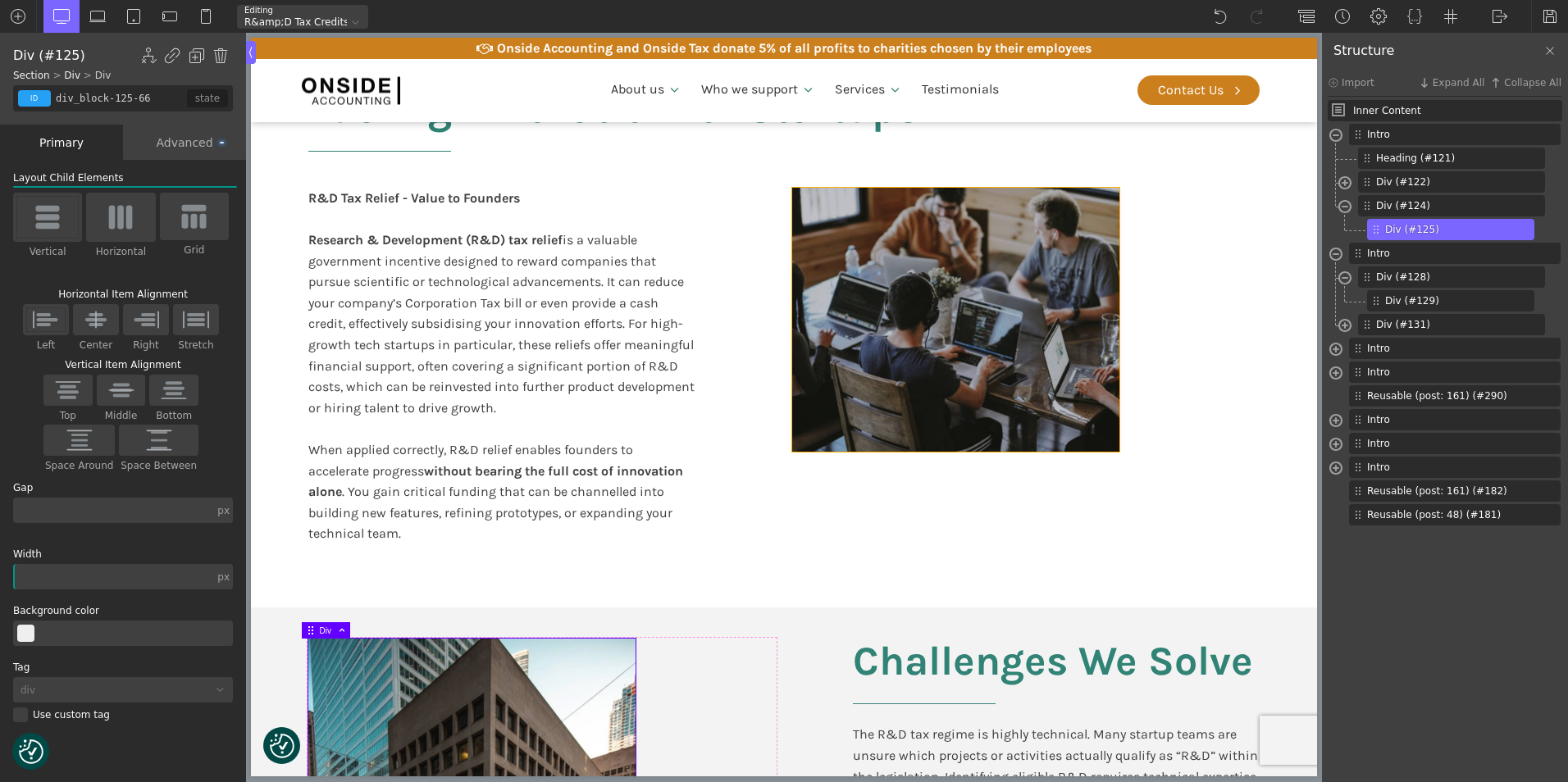
click at [832, 289] on div at bounding box center [956, 319] width 328 height 264
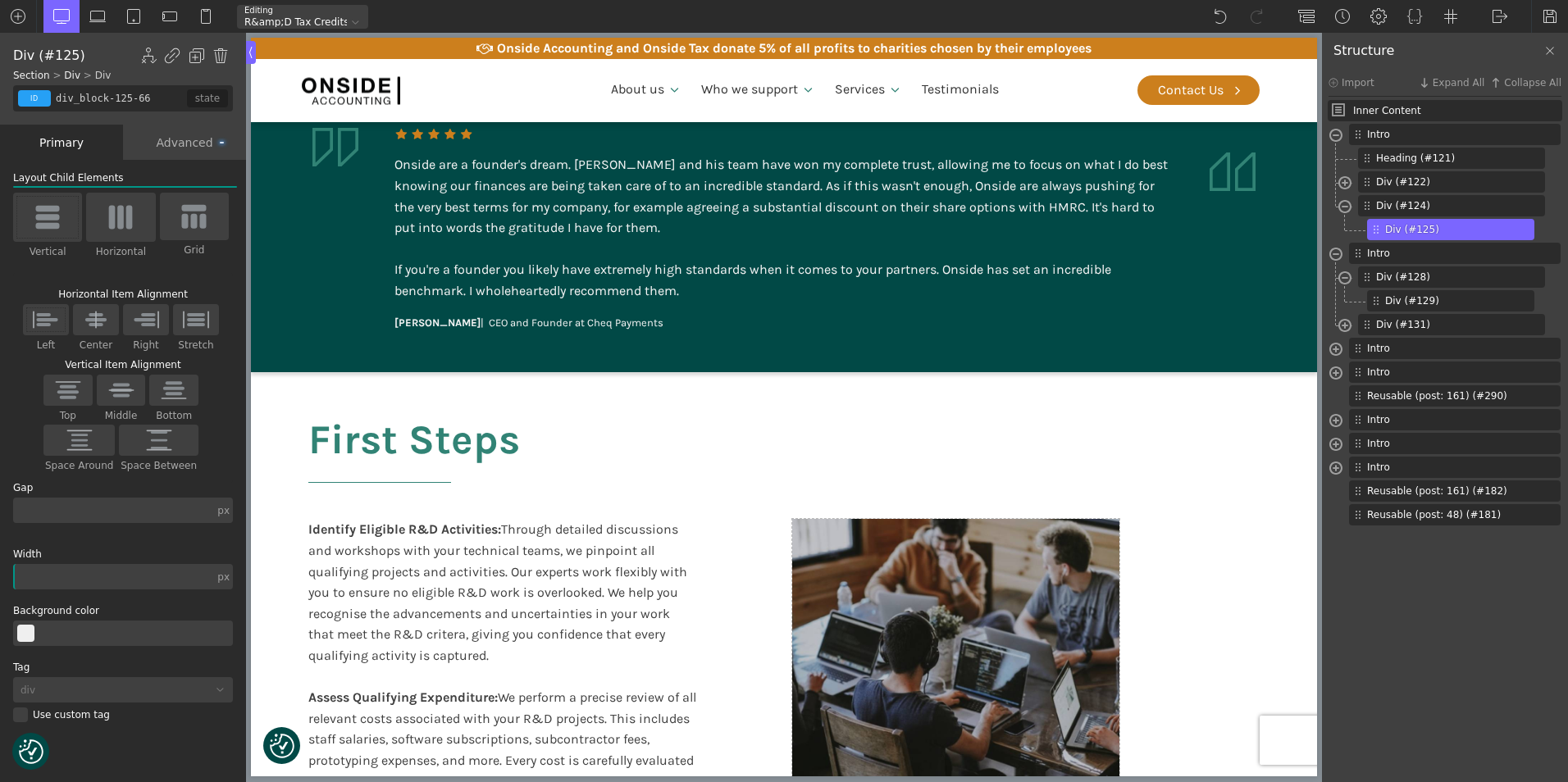
scroll to position [2132, 0]
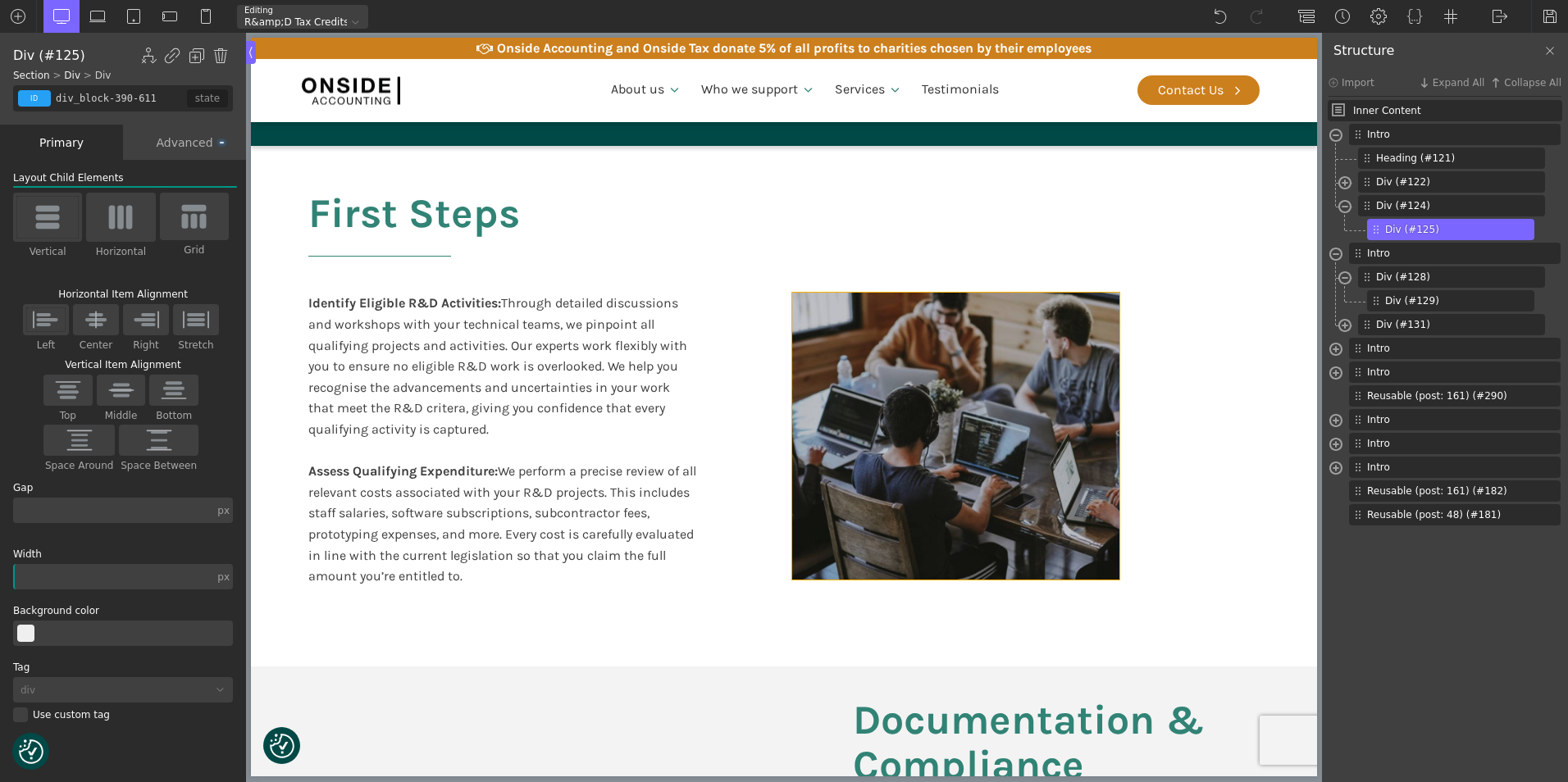
click at [902, 442] on div at bounding box center [956, 435] width 328 height 287
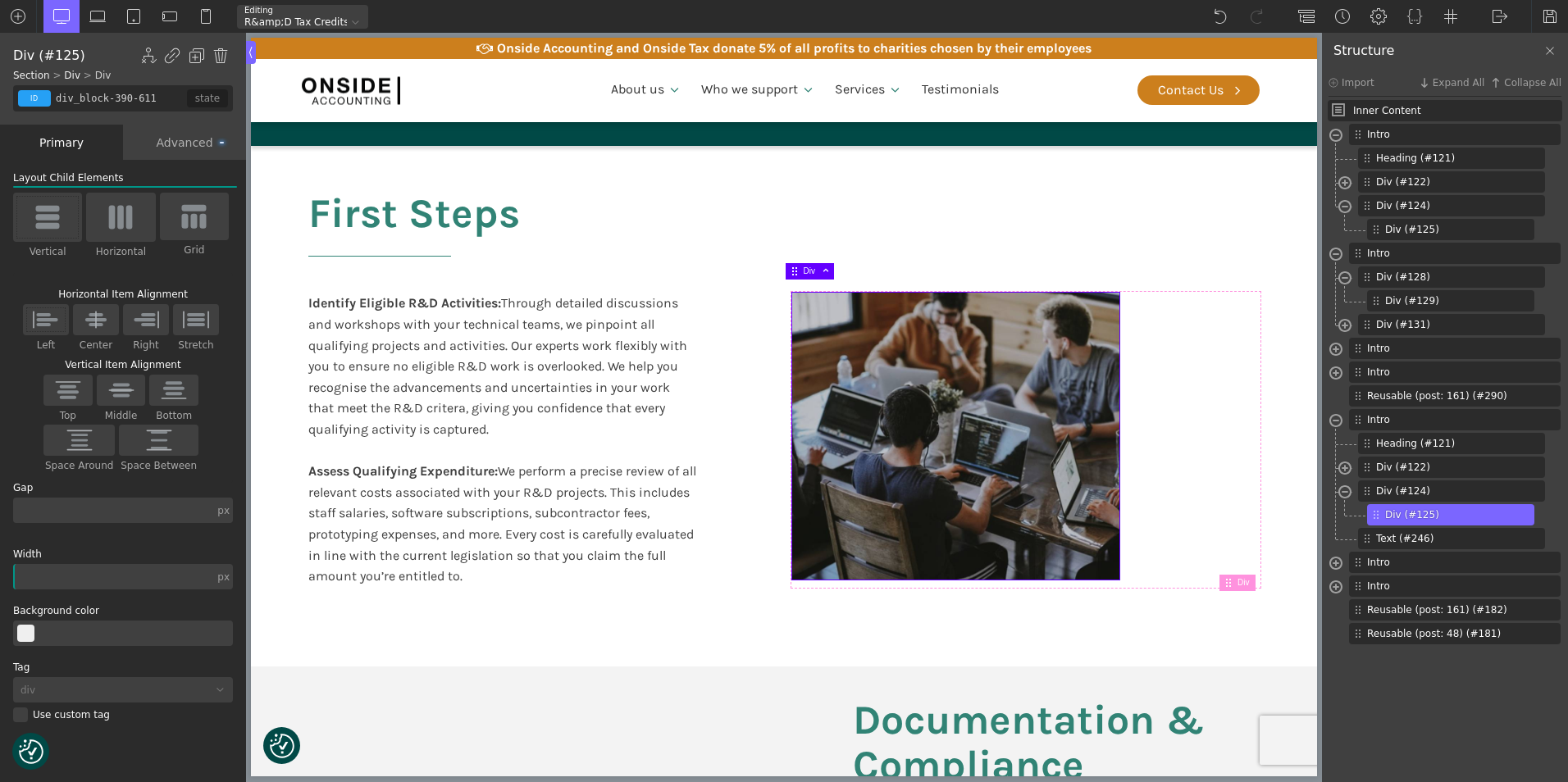
click at [182, 140] on div "Advanced" at bounding box center [185, 142] width 123 height 35
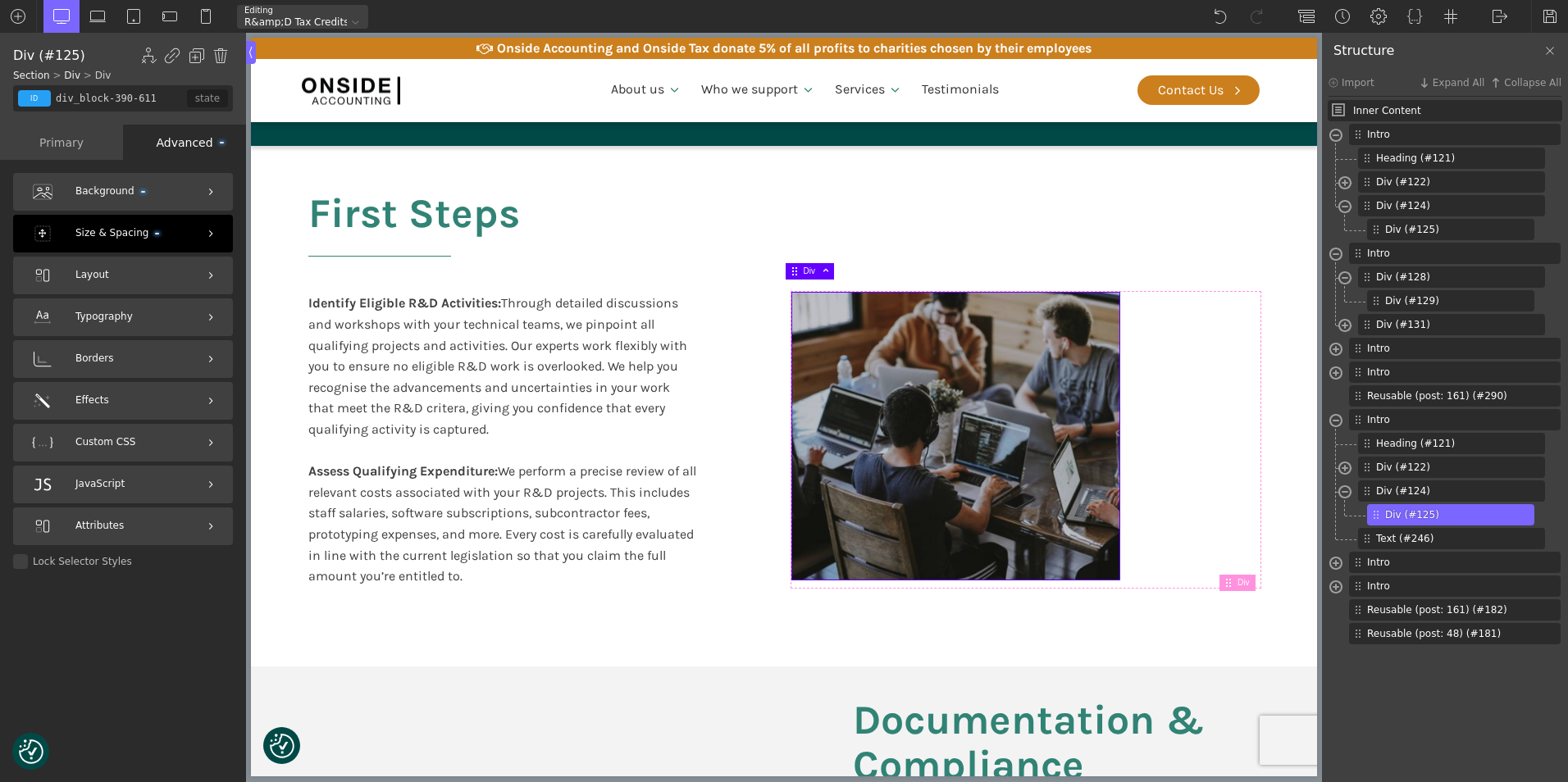
click at [161, 227] on div "Size & Spacing" at bounding box center [122, 234] width 220 height 38
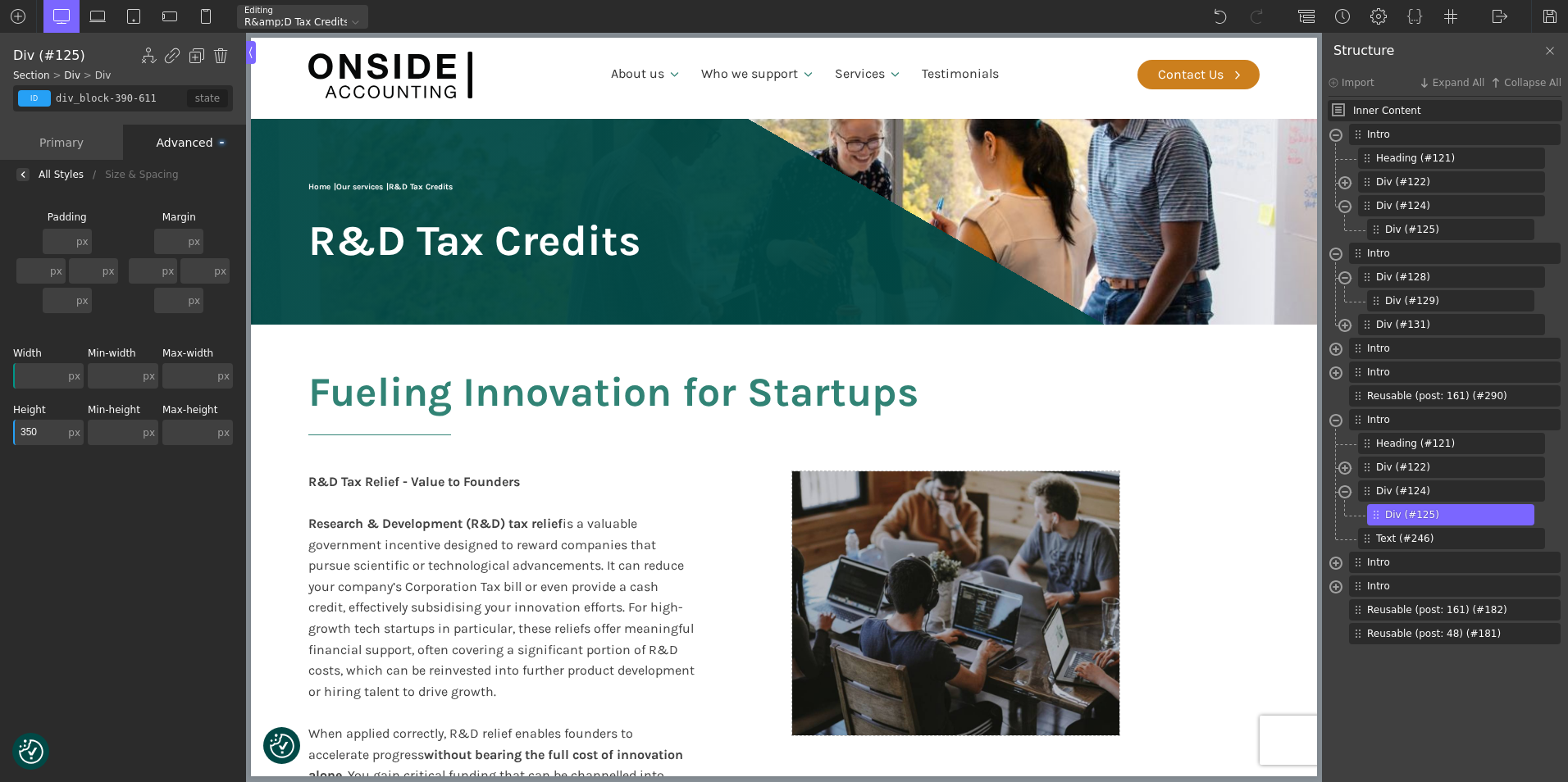
scroll to position [0, 0]
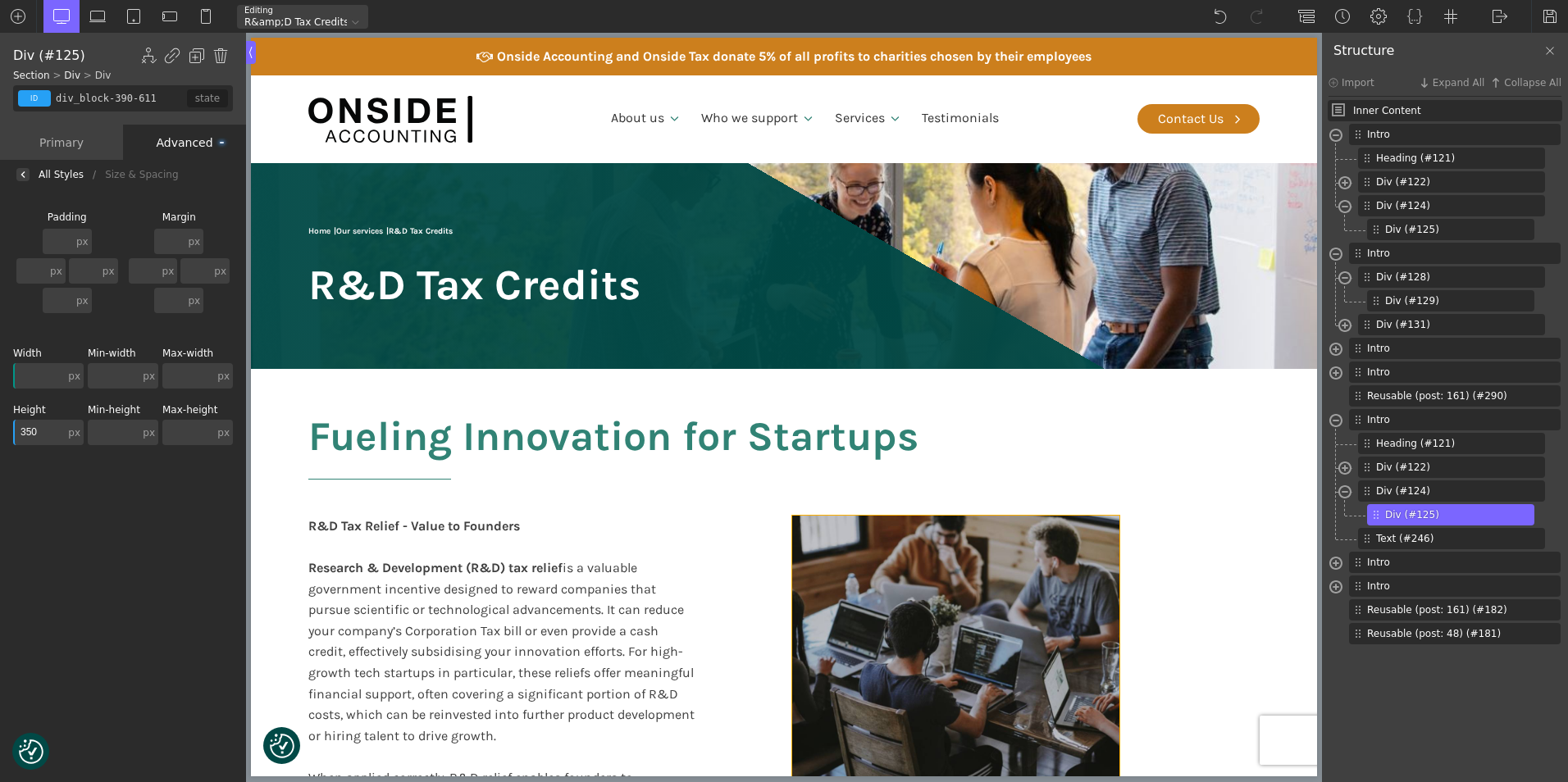
type input "div_block-125-66"
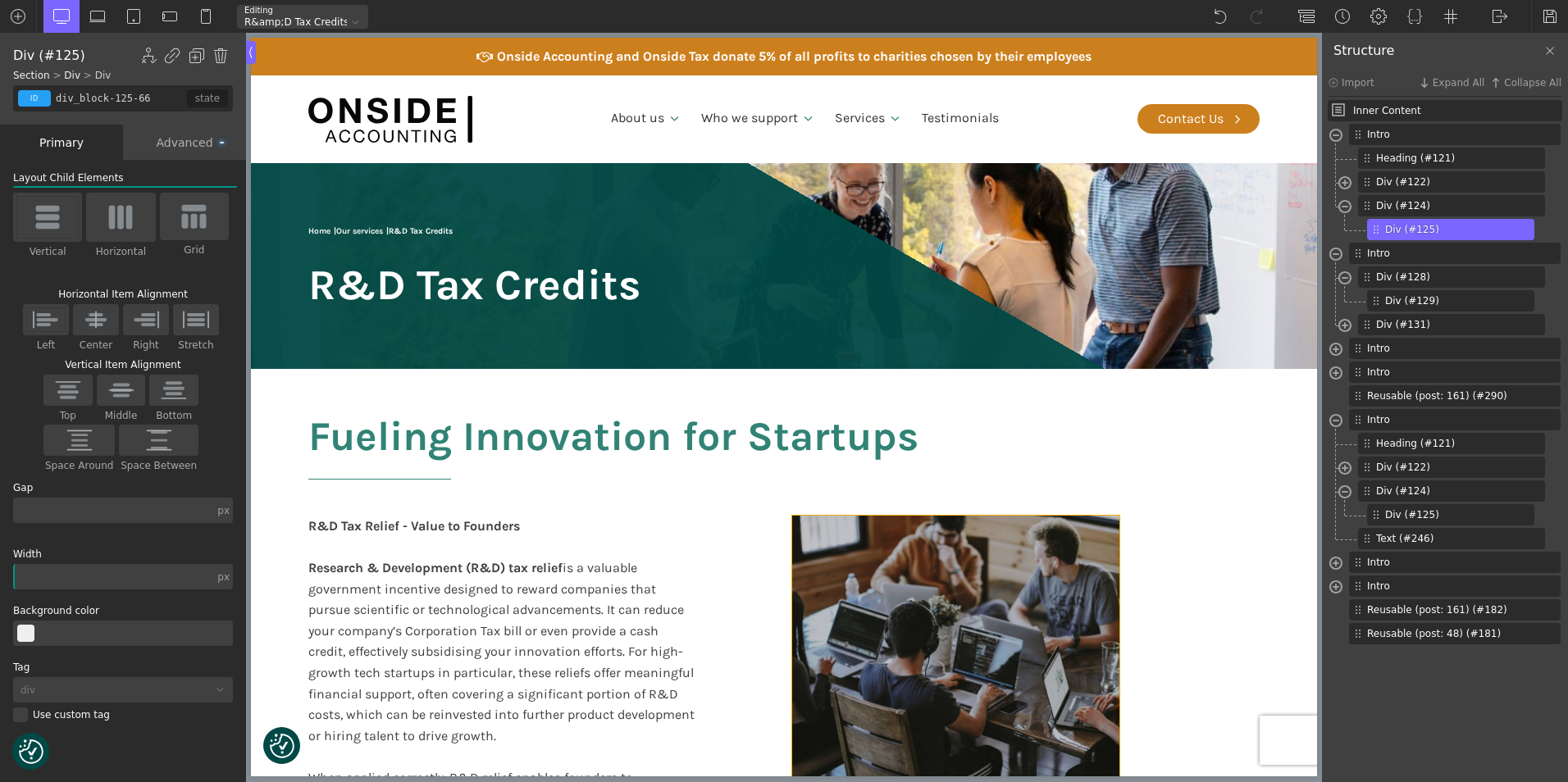
click at [879, 535] on div at bounding box center [956, 647] width 328 height 264
click at [209, 138] on div "Advanced" at bounding box center [185, 142] width 123 height 35
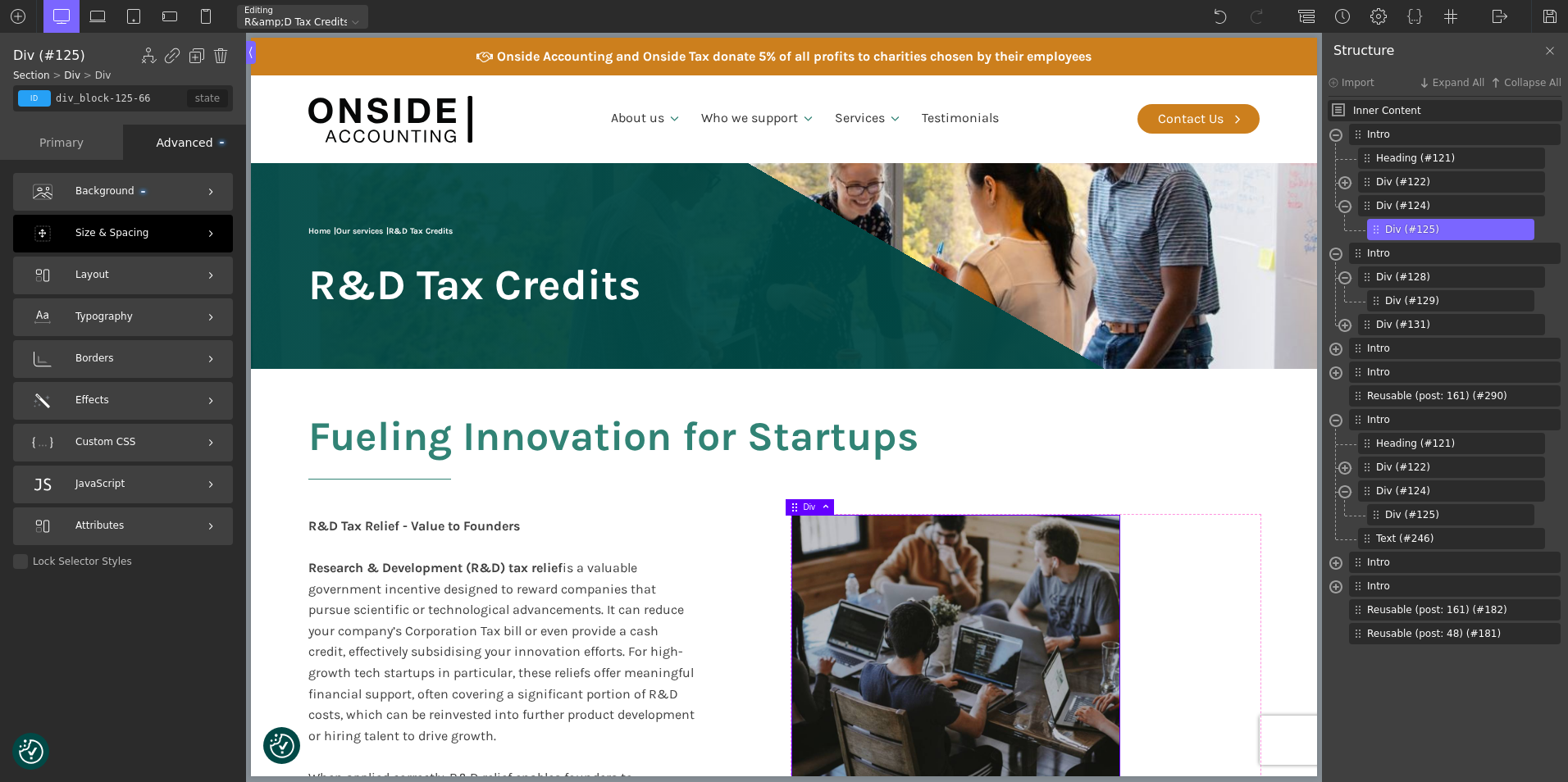
click at [138, 241] on span "Size & Spacing" at bounding box center [111, 233] width 73 height 16
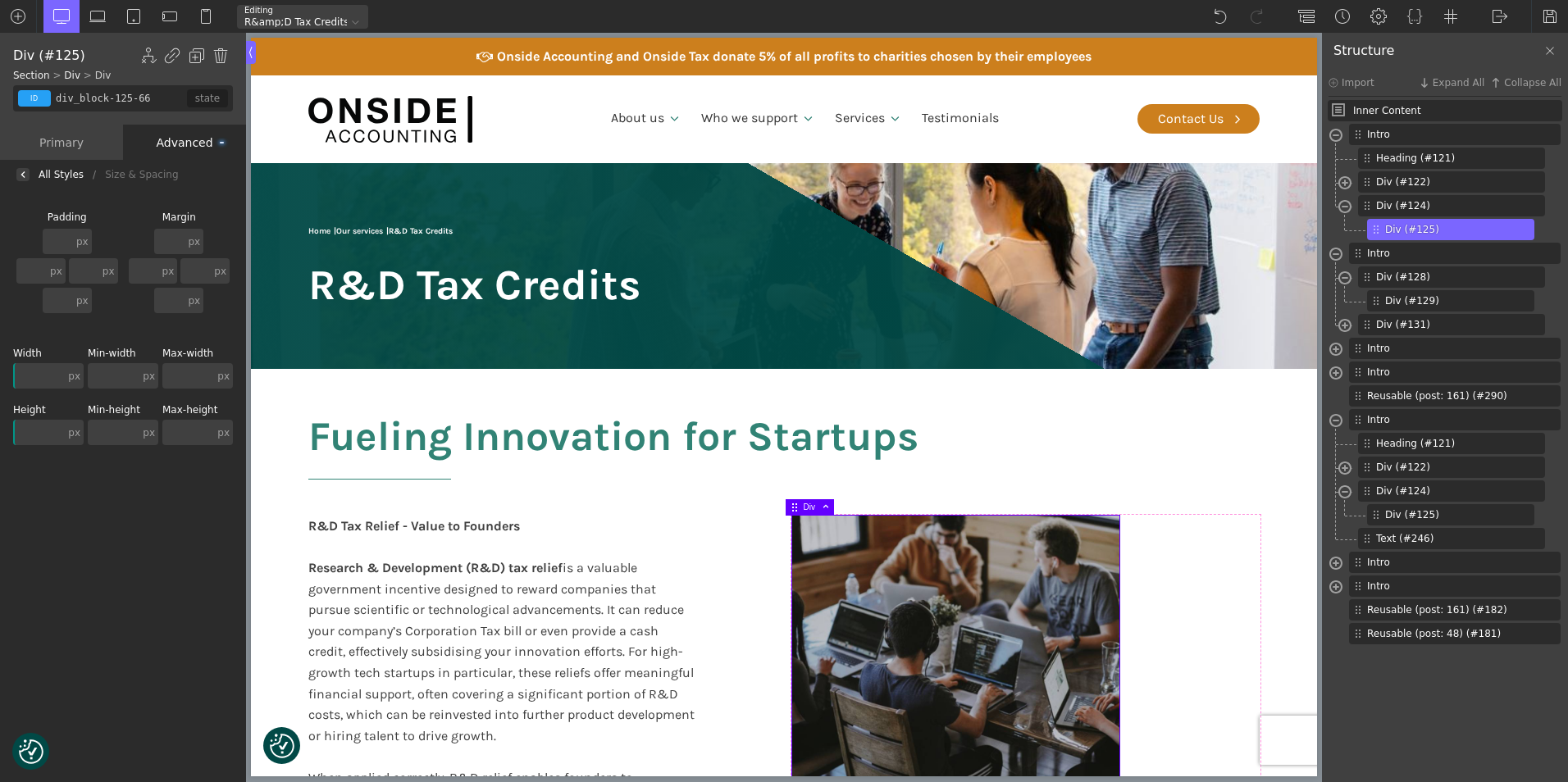
click at [32, 439] on input "text" at bounding box center [39, 431] width 52 height 25
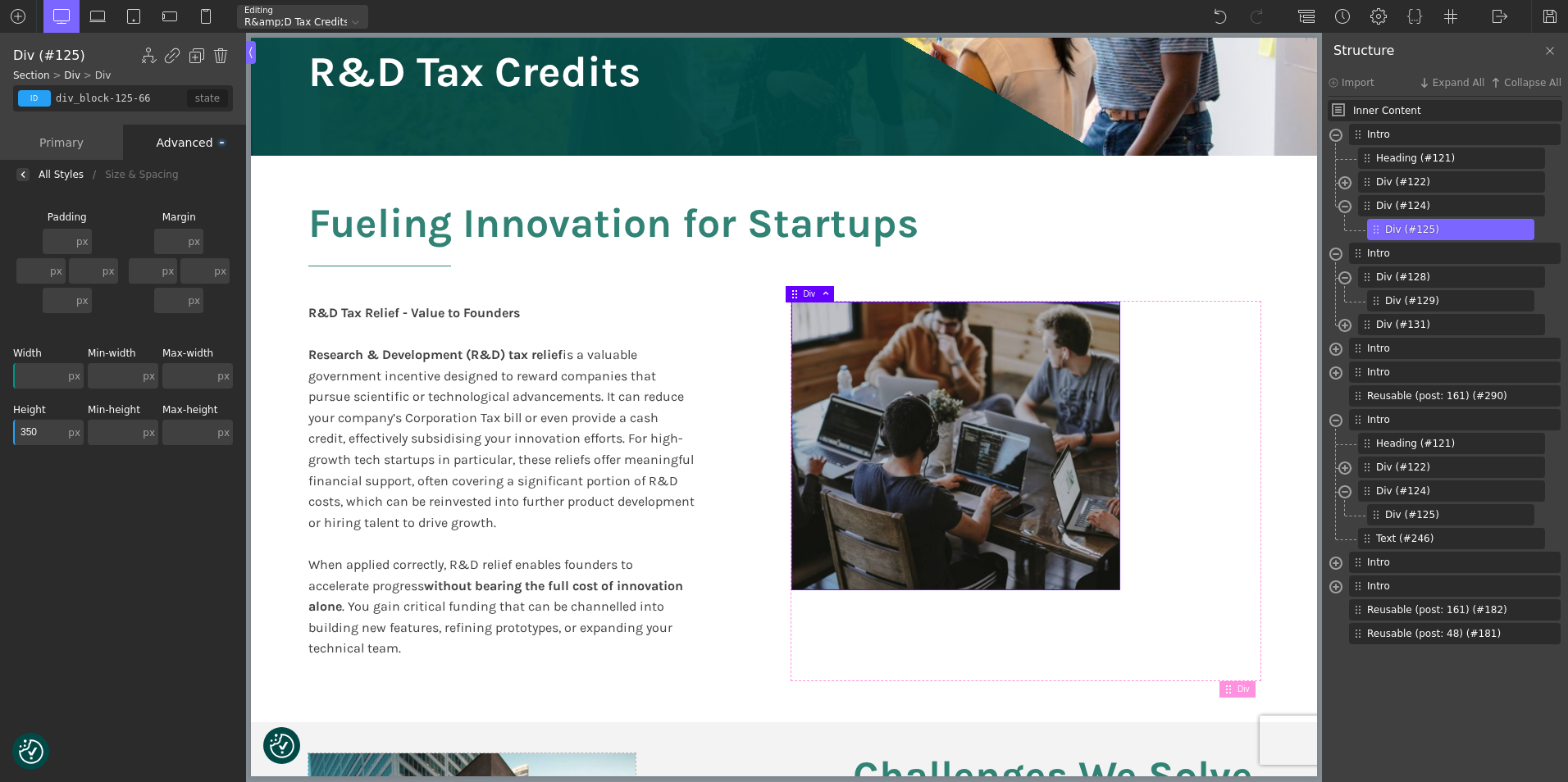
scroll to position [327, 0]
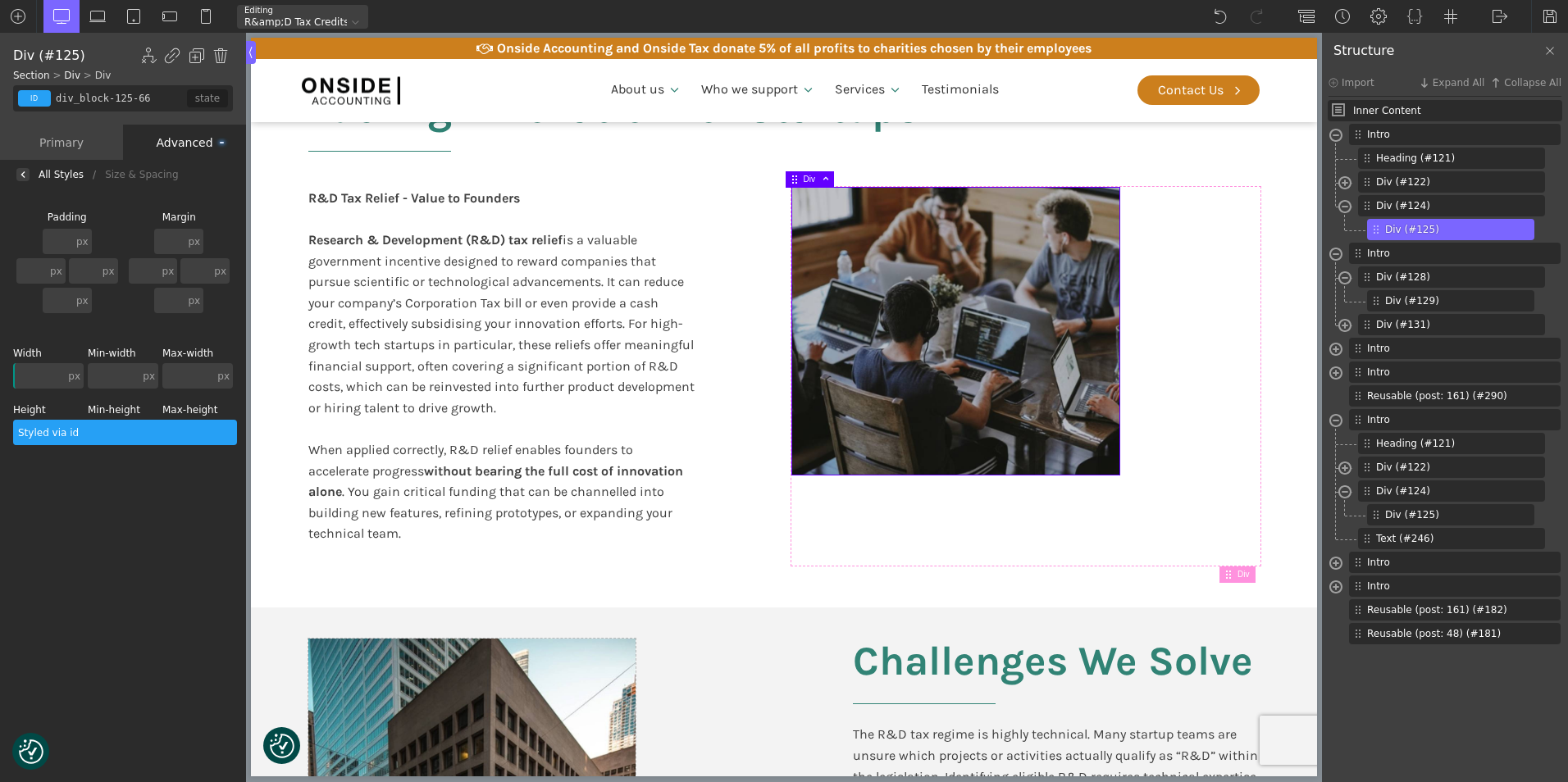
drag, startPoint x: 38, startPoint y: 433, endPoint x: 13, endPoint y: 435, distance: 25.1
click at [13, 435] on div "Height 350 px px % em rem auto vw vh none" at bounding box center [48, 425] width 71 height 40
click at [33, 433] on input "350" at bounding box center [39, 431] width 52 height 25
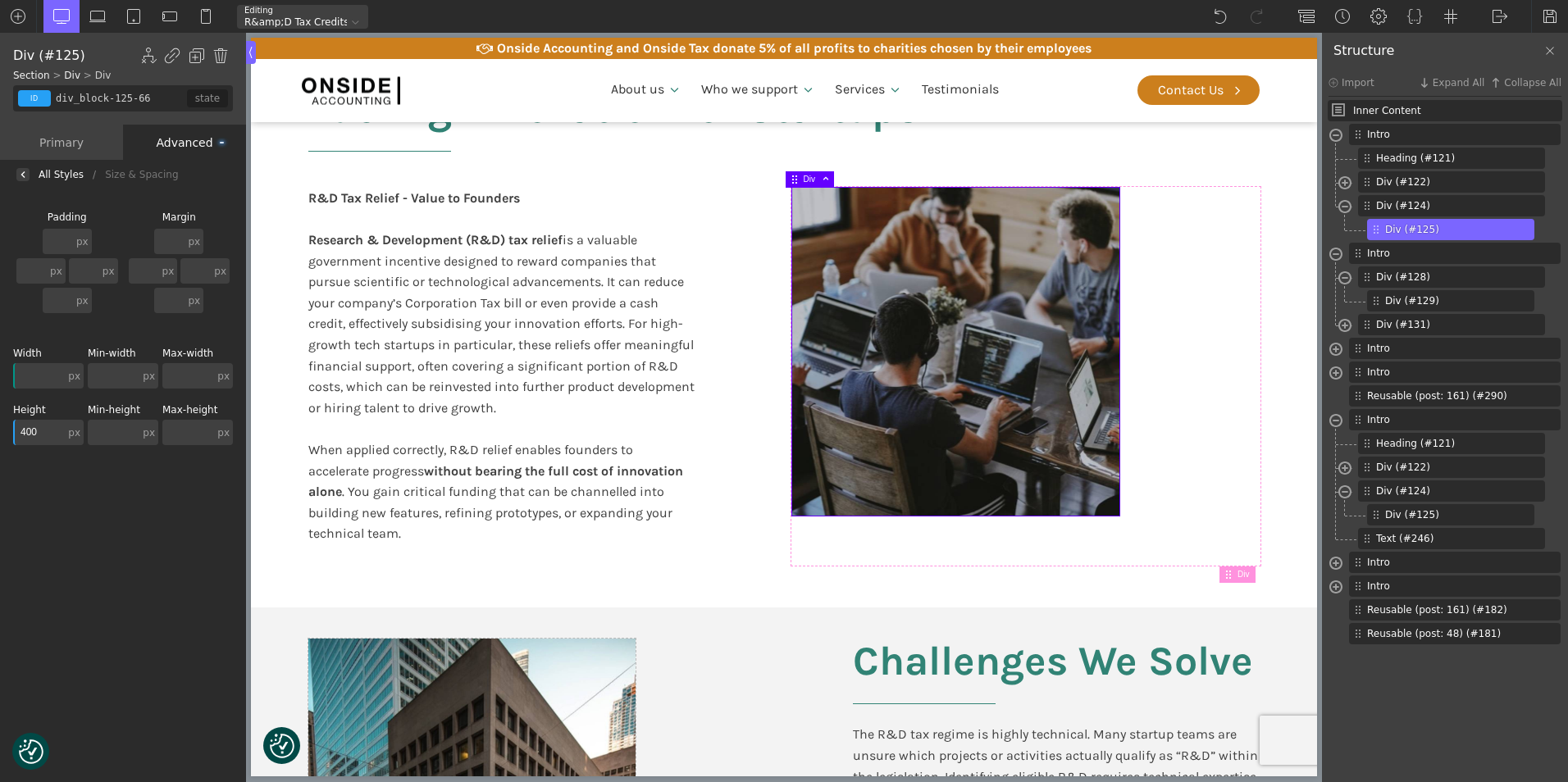
click at [33, 429] on input "400" at bounding box center [39, 431] width 52 height 25
click at [39, 429] on input "400" at bounding box center [39, 431] width 52 height 25
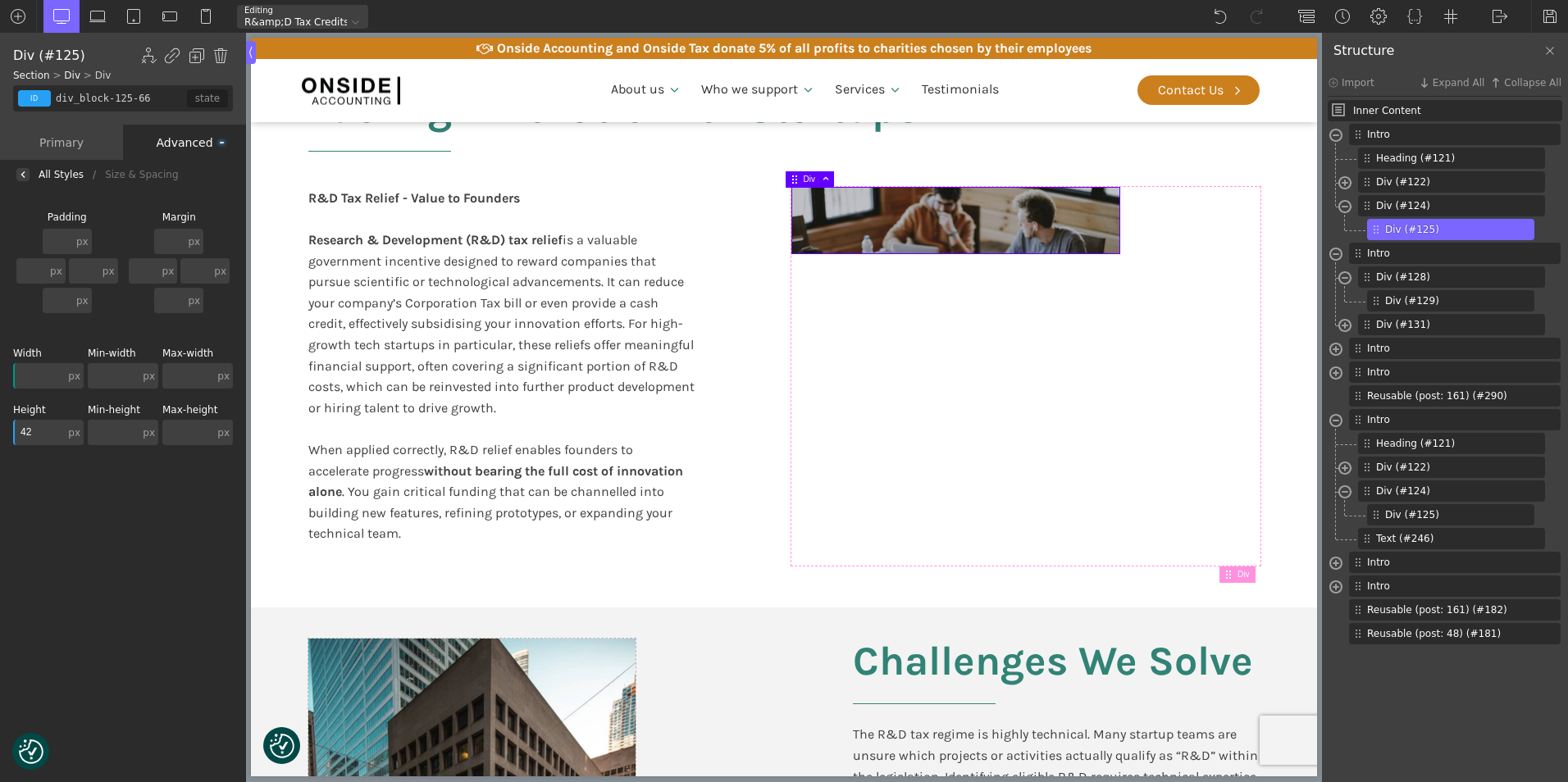
type input "420"
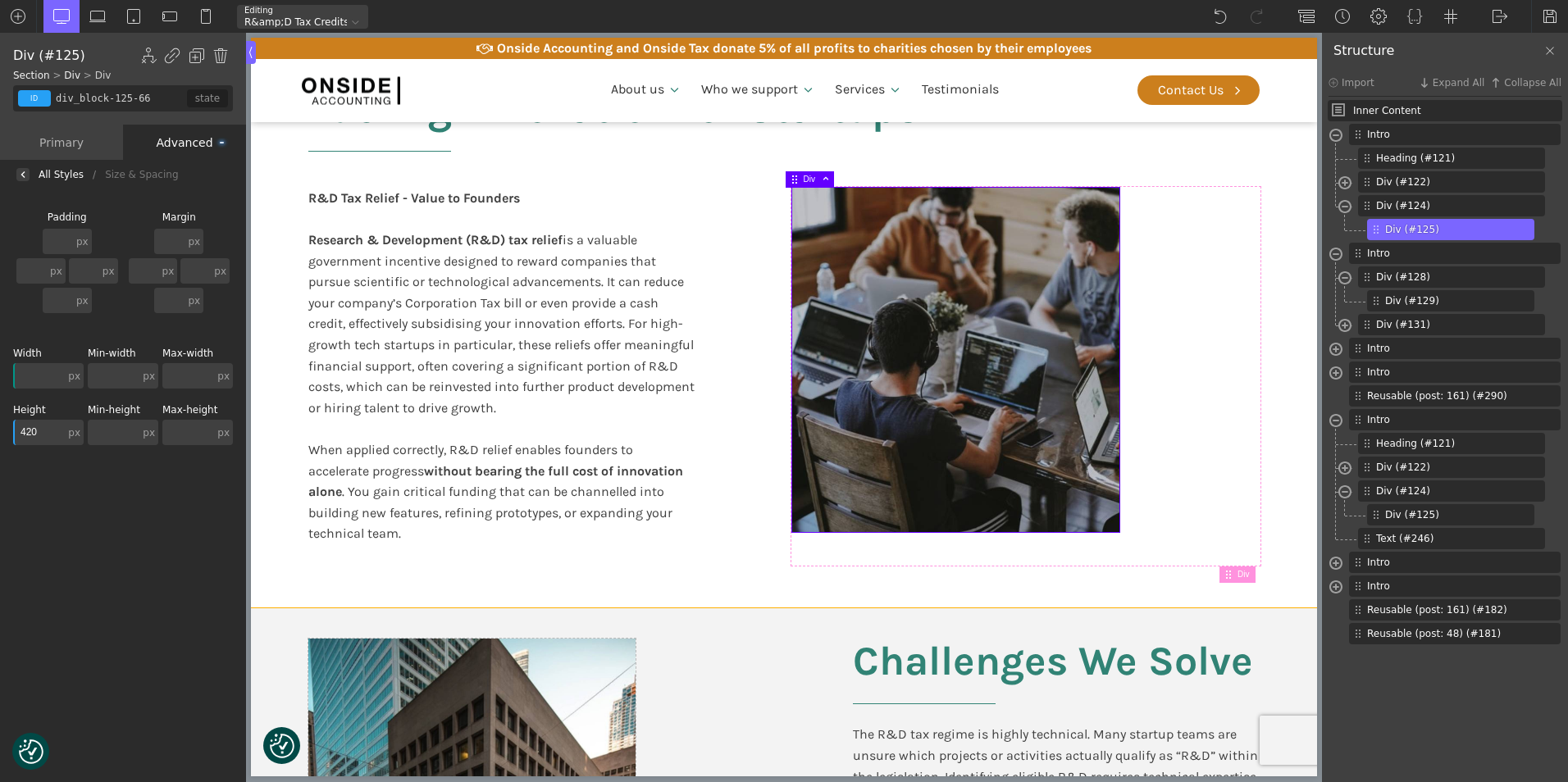
click at [737, 434] on div "Fueling Innovation for Startups R&D Tax Relief - Value to Founders Research & D…" at bounding box center [784, 324] width 983 height 567
type input "section-120-66"
type input "split-content-full-heading"
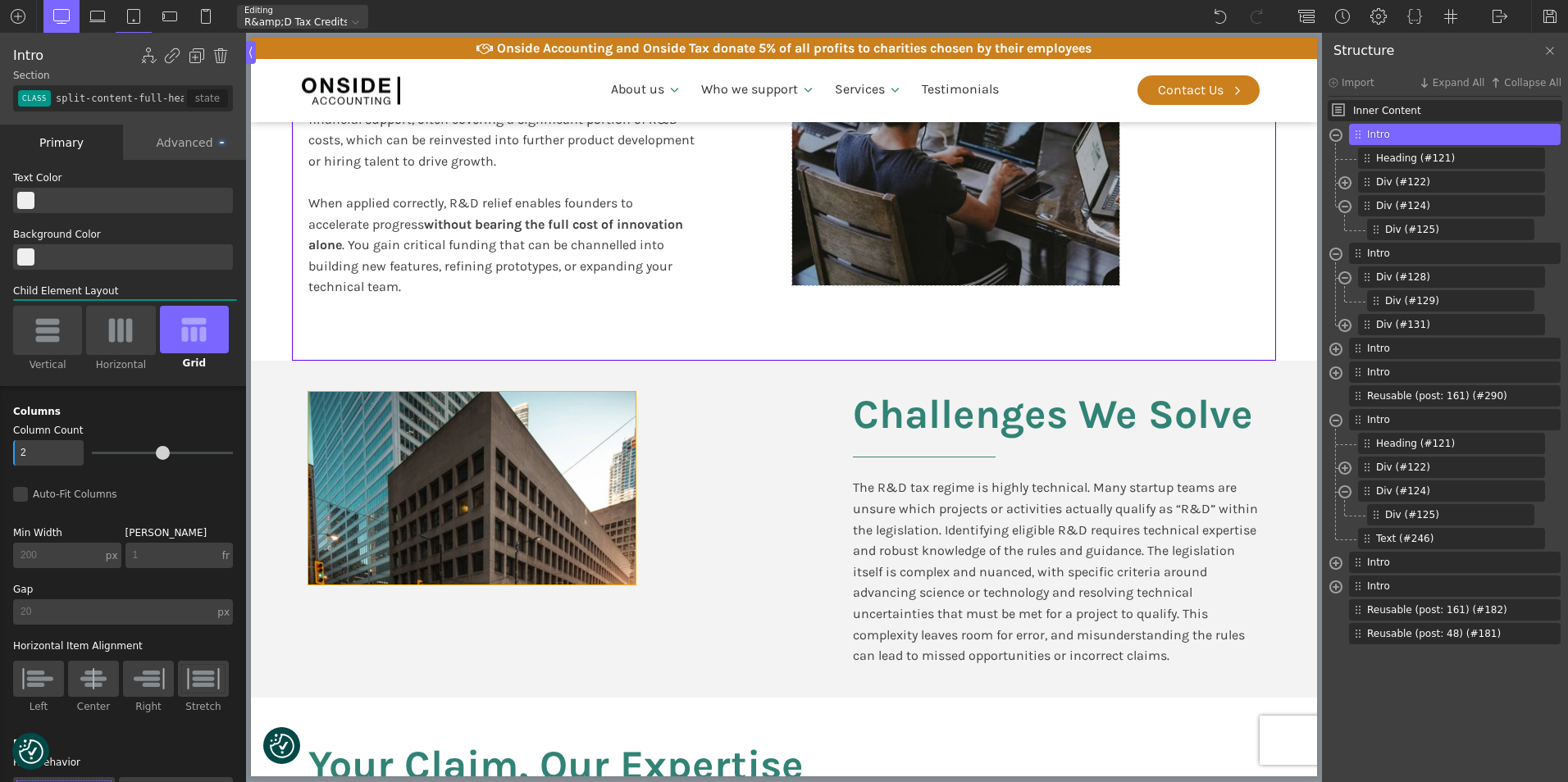
scroll to position [574, 0]
click at [549, 438] on div at bounding box center [471, 488] width 328 height 192
type input "div_block-129-66"
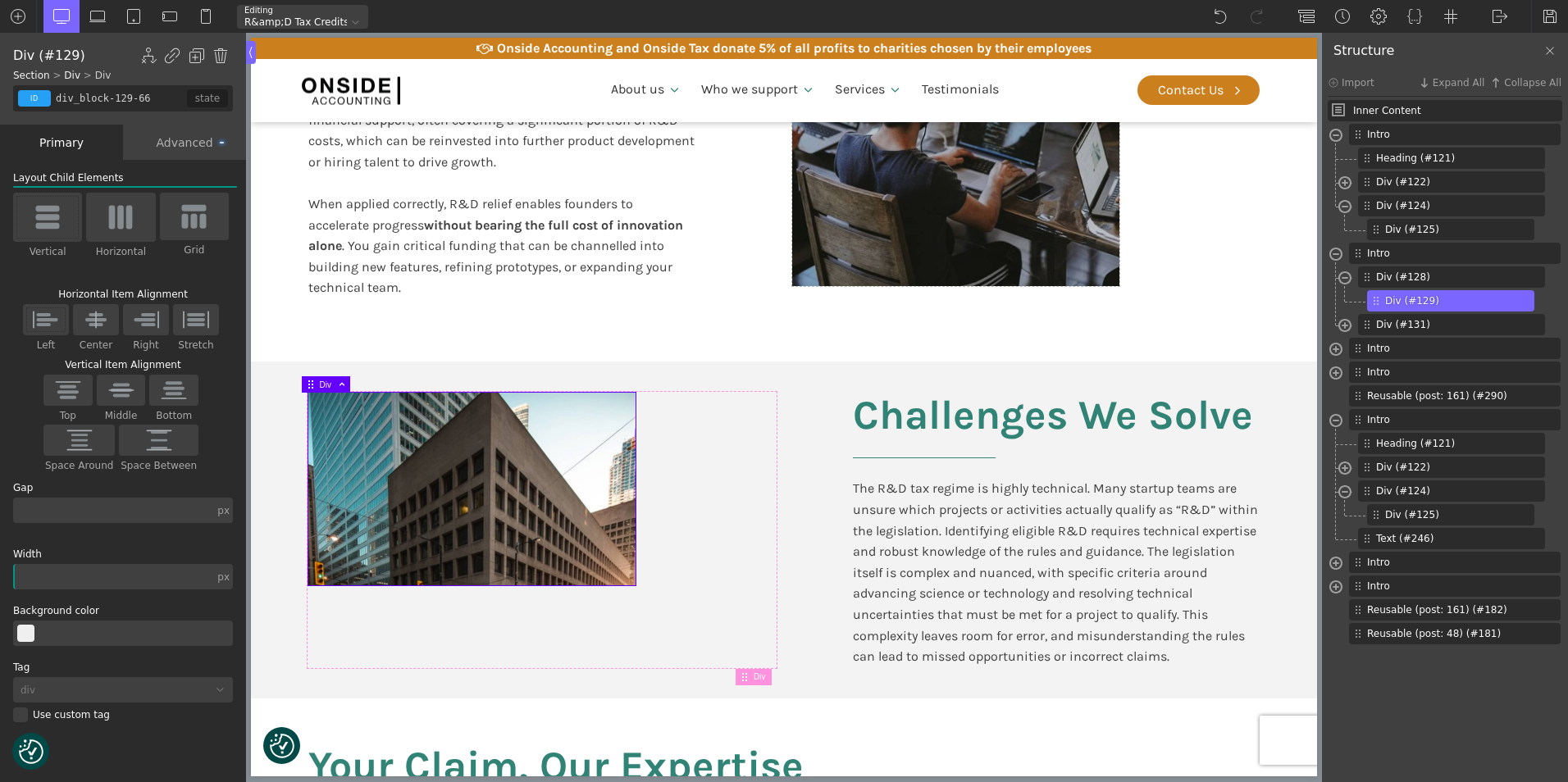
click at [177, 147] on div "Advanced" at bounding box center [185, 142] width 123 height 35
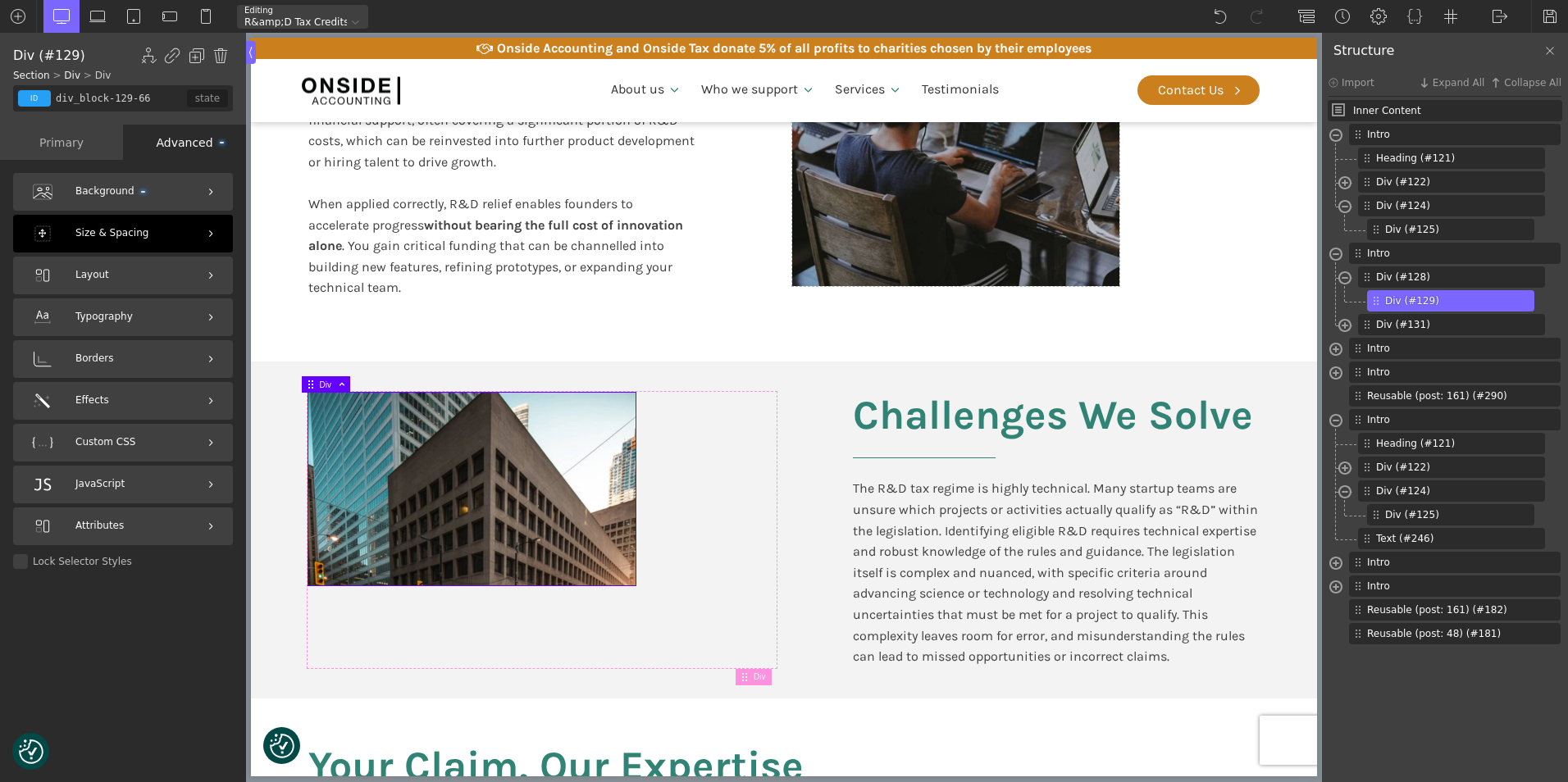
click at [131, 240] on span "Size & Spacing" at bounding box center [111, 233] width 73 height 16
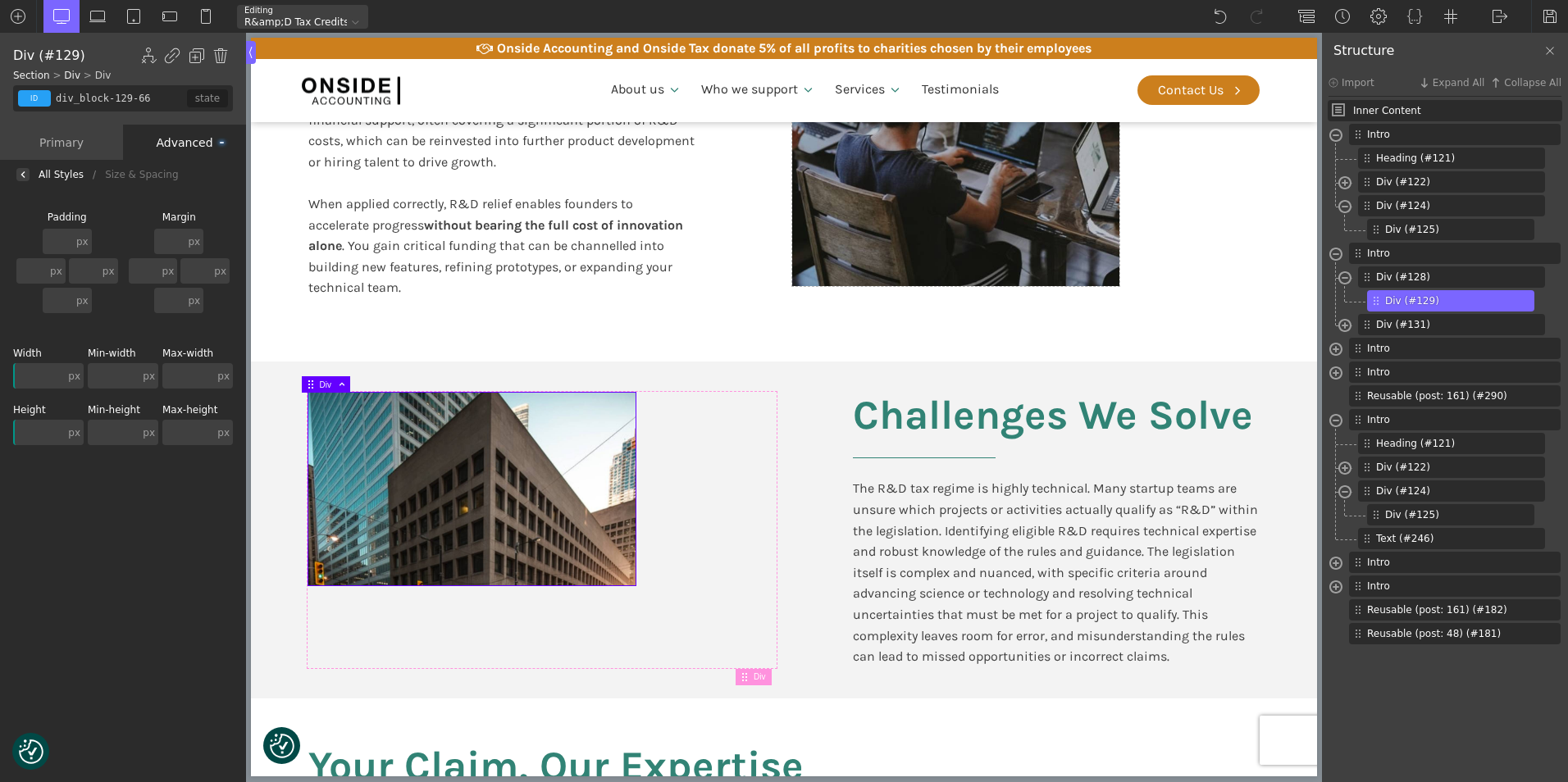
click at [174, 241] on input "text" at bounding box center [169, 241] width 31 height 25
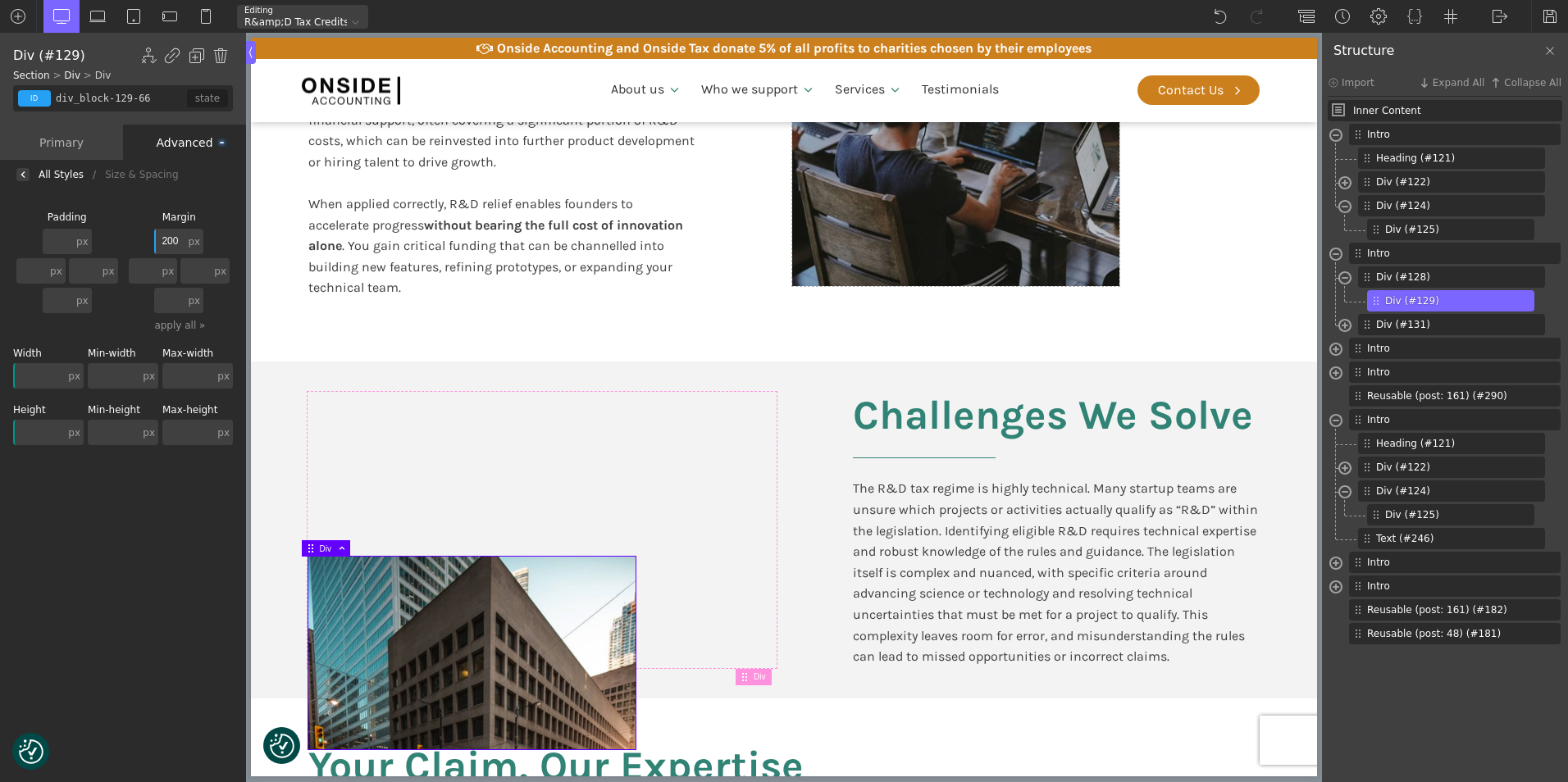
drag, startPoint x: 161, startPoint y: 240, endPoint x: 175, endPoint y: 240, distance: 14.0
click at [175, 240] on input "200" at bounding box center [169, 241] width 31 height 25
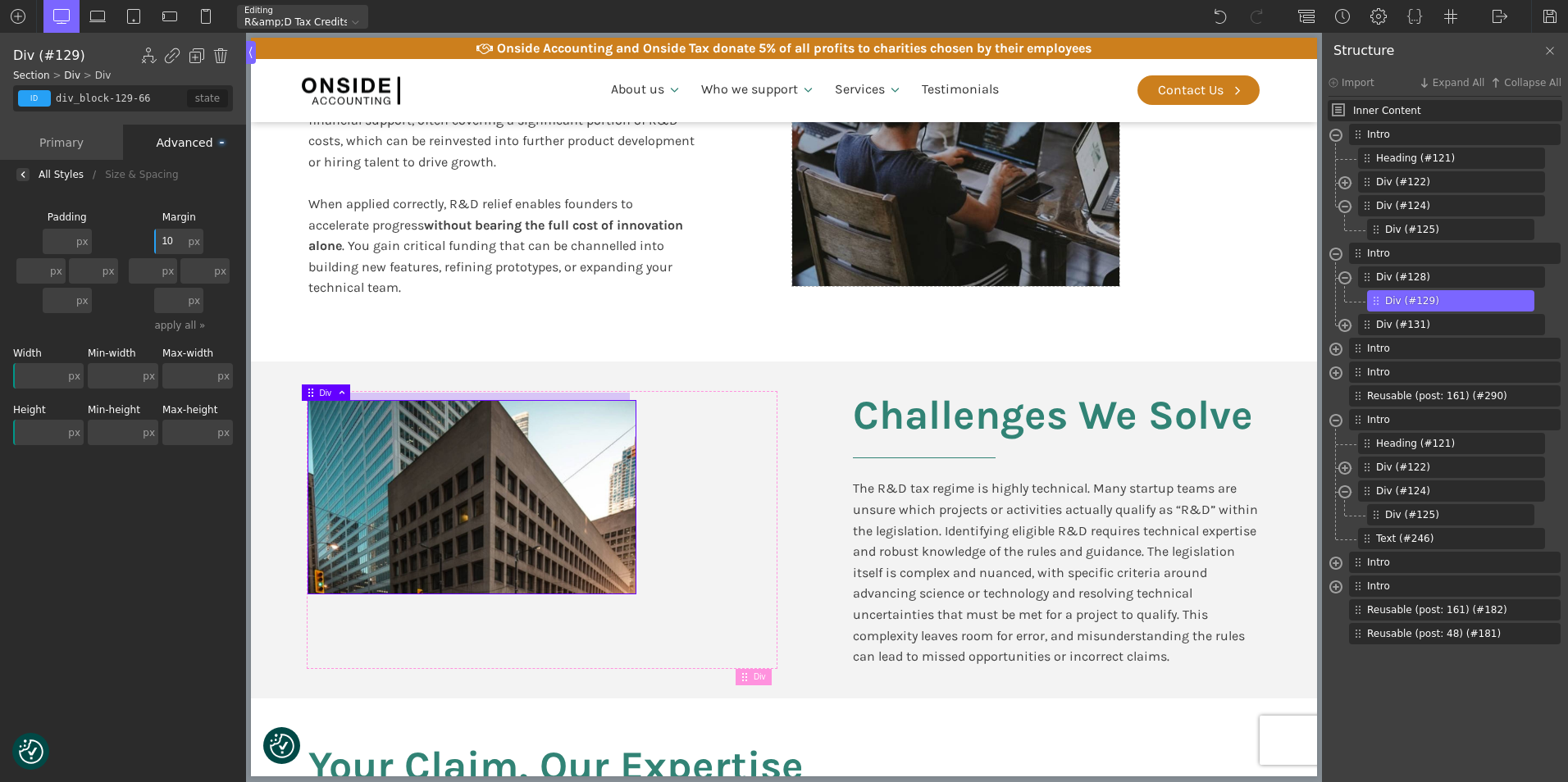
type input "100"
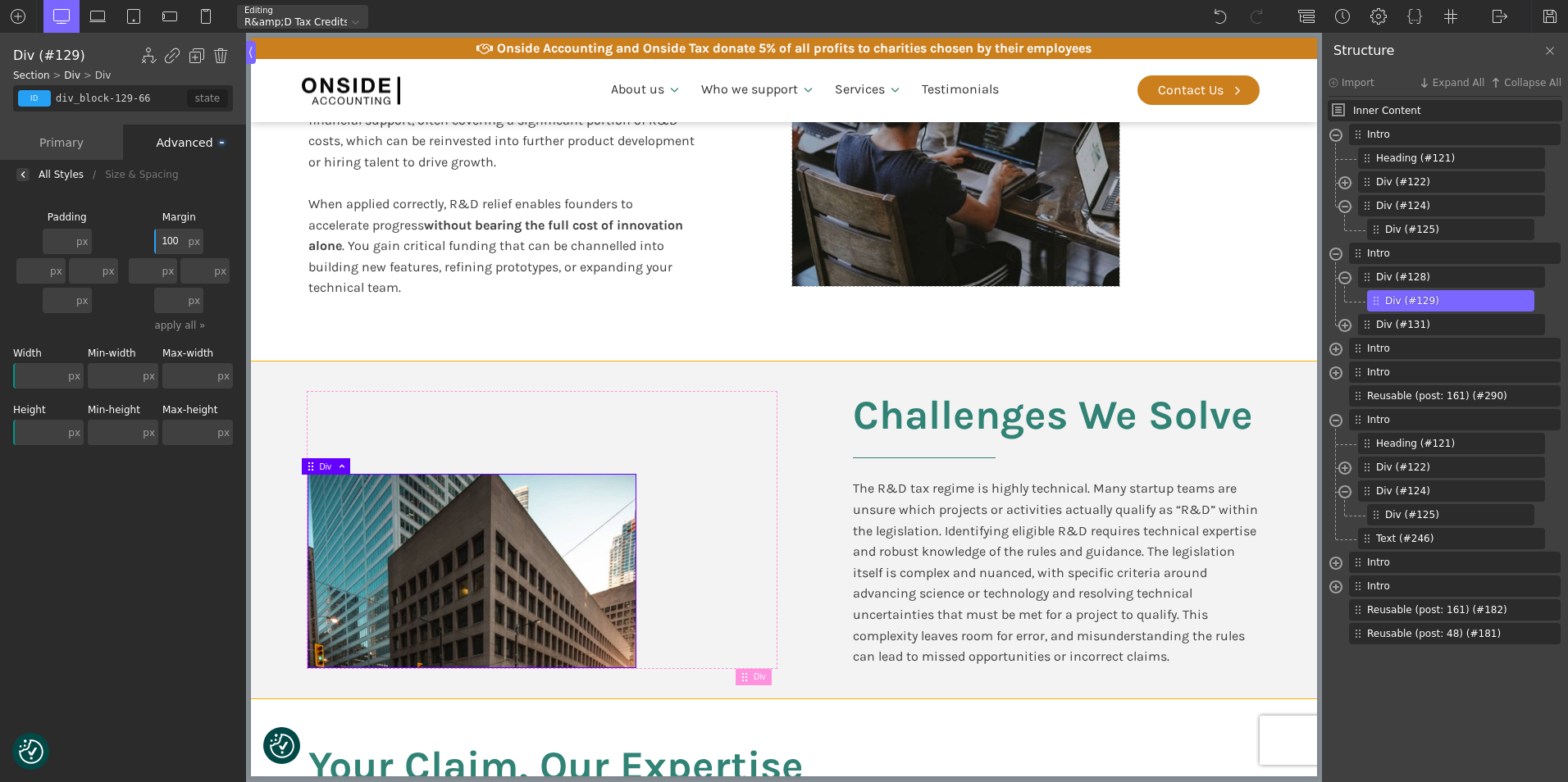
click at [936, 698] on div "Challenges We Solve The R&D tax regime is highly technical. Many startup teams …" at bounding box center [784, 530] width 983 height 336
type input "split-content"
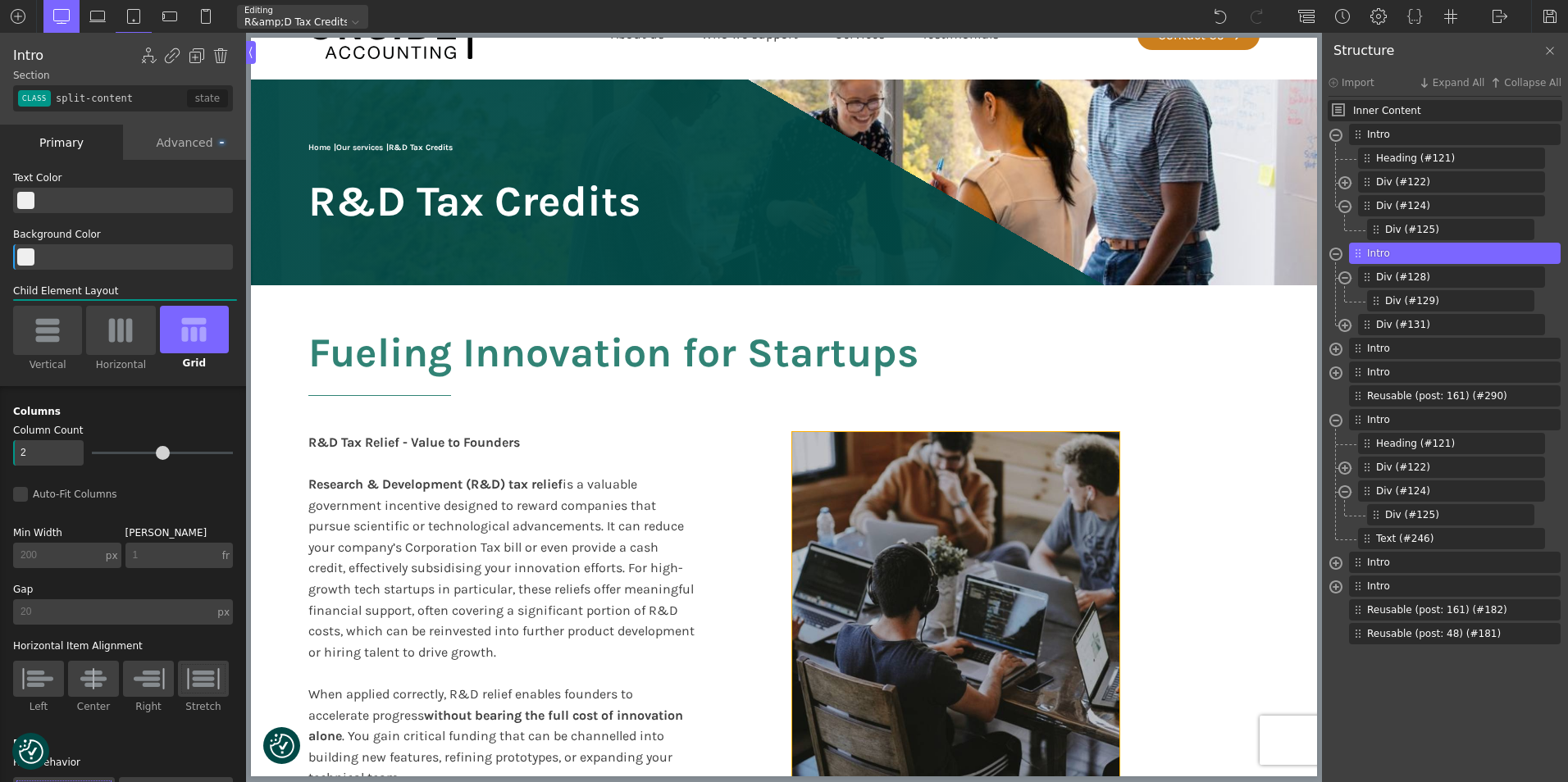
scroll to position [82, 0]
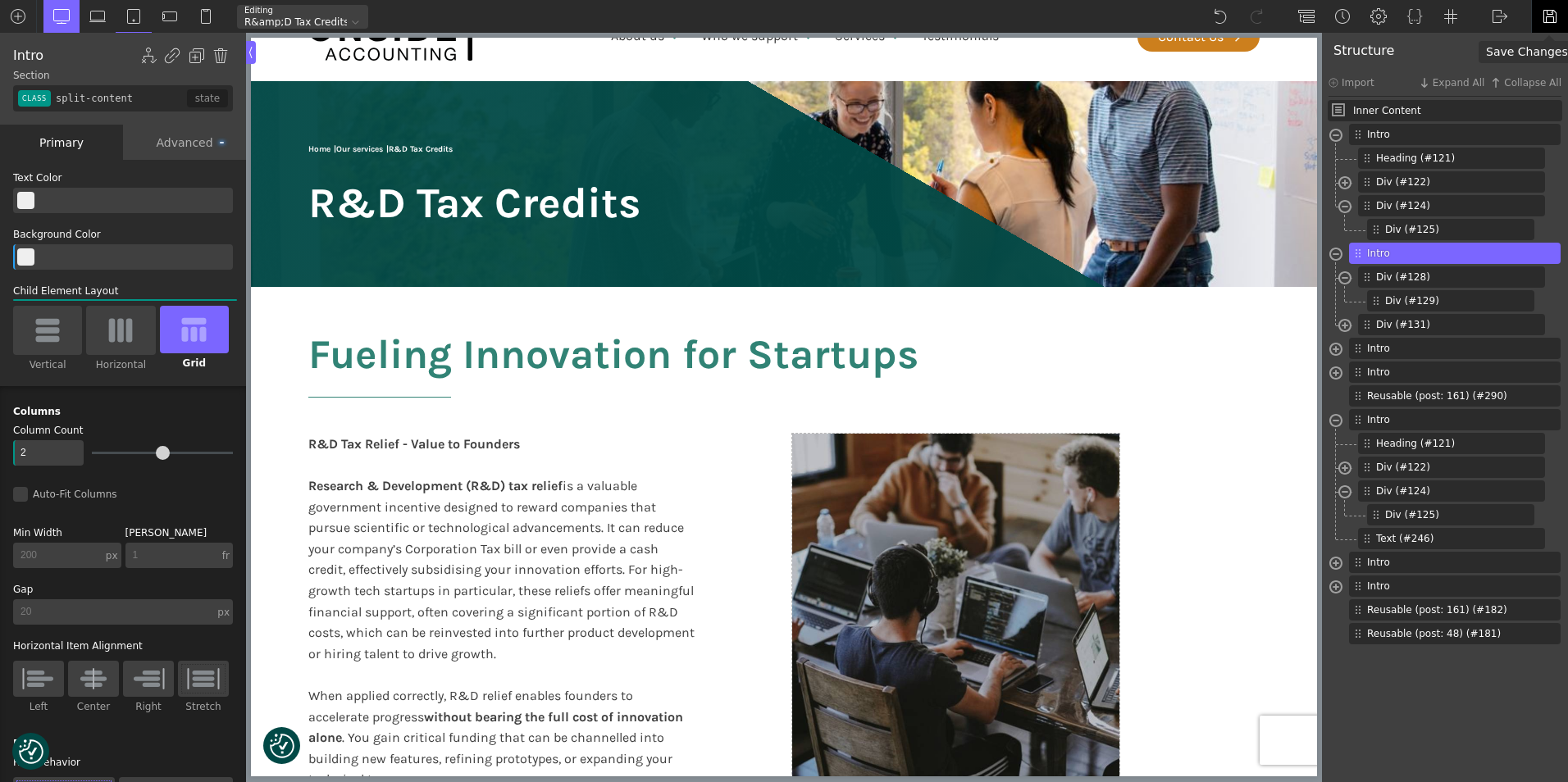
click at [1552, 15] on img at bounding box center [1549, 17] width 17 height 17
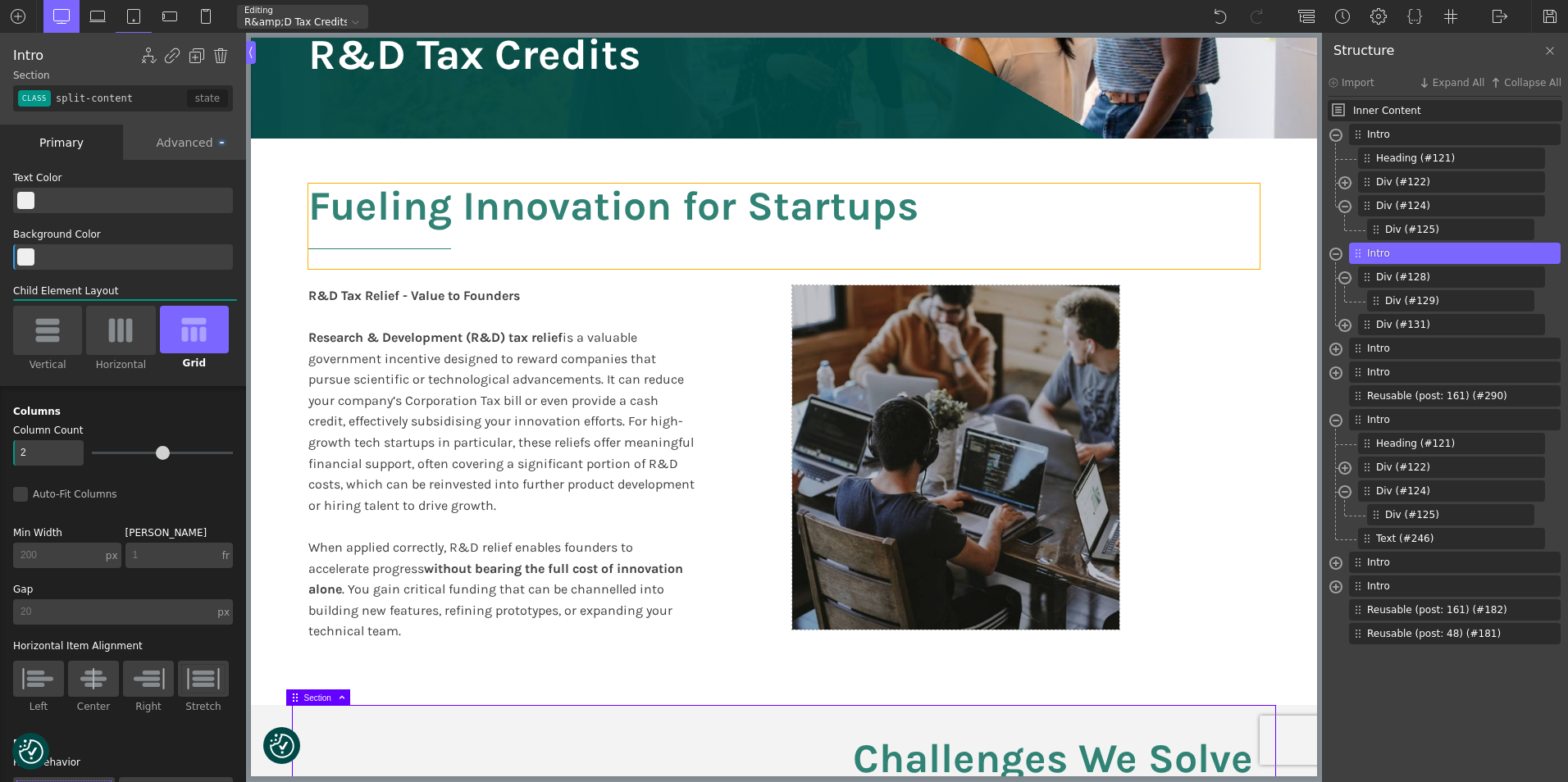
scroll to position [246, 0]
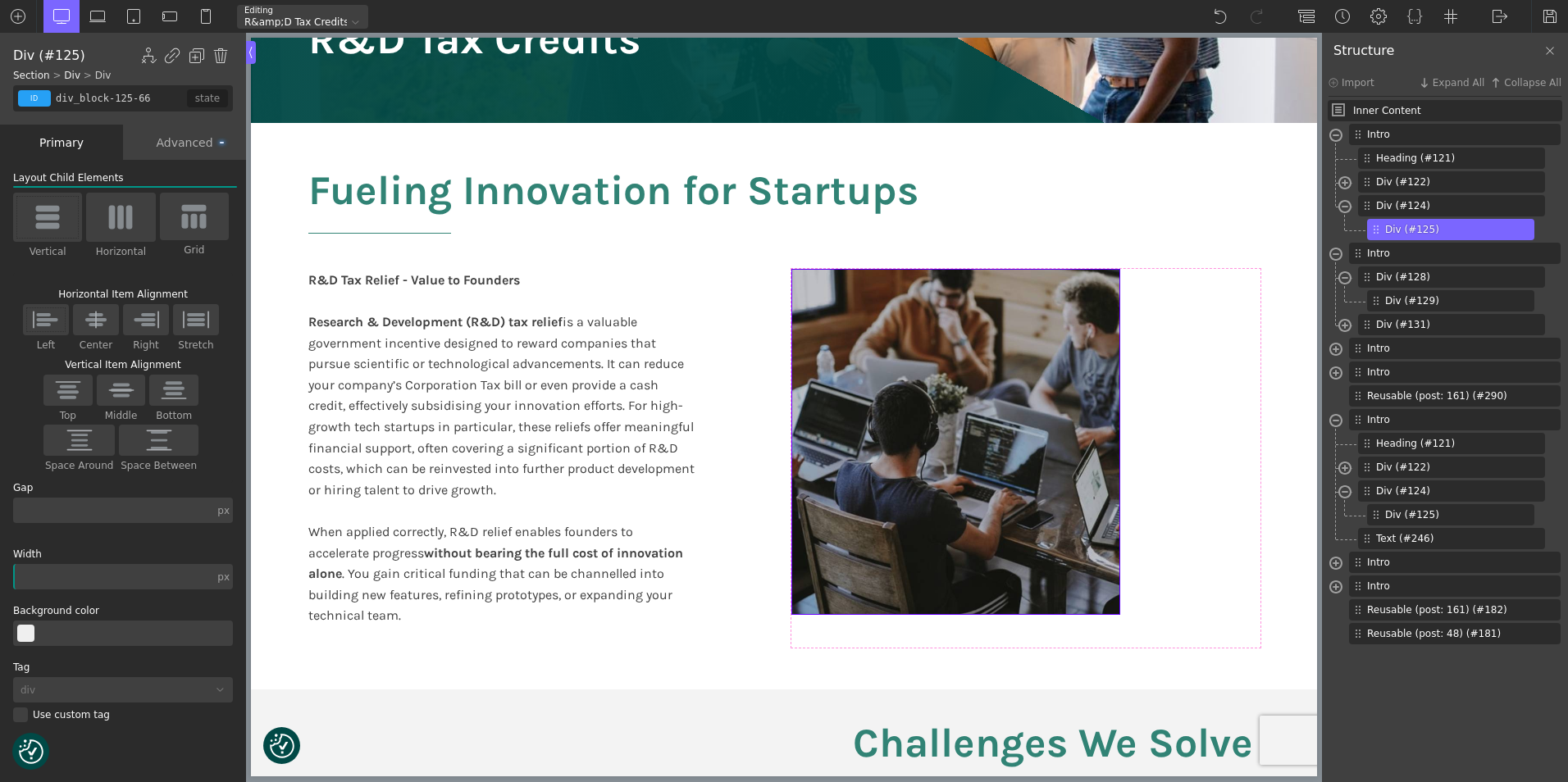
click at [907, 368] on div at bounding box center [956, 442] width 328 height 344
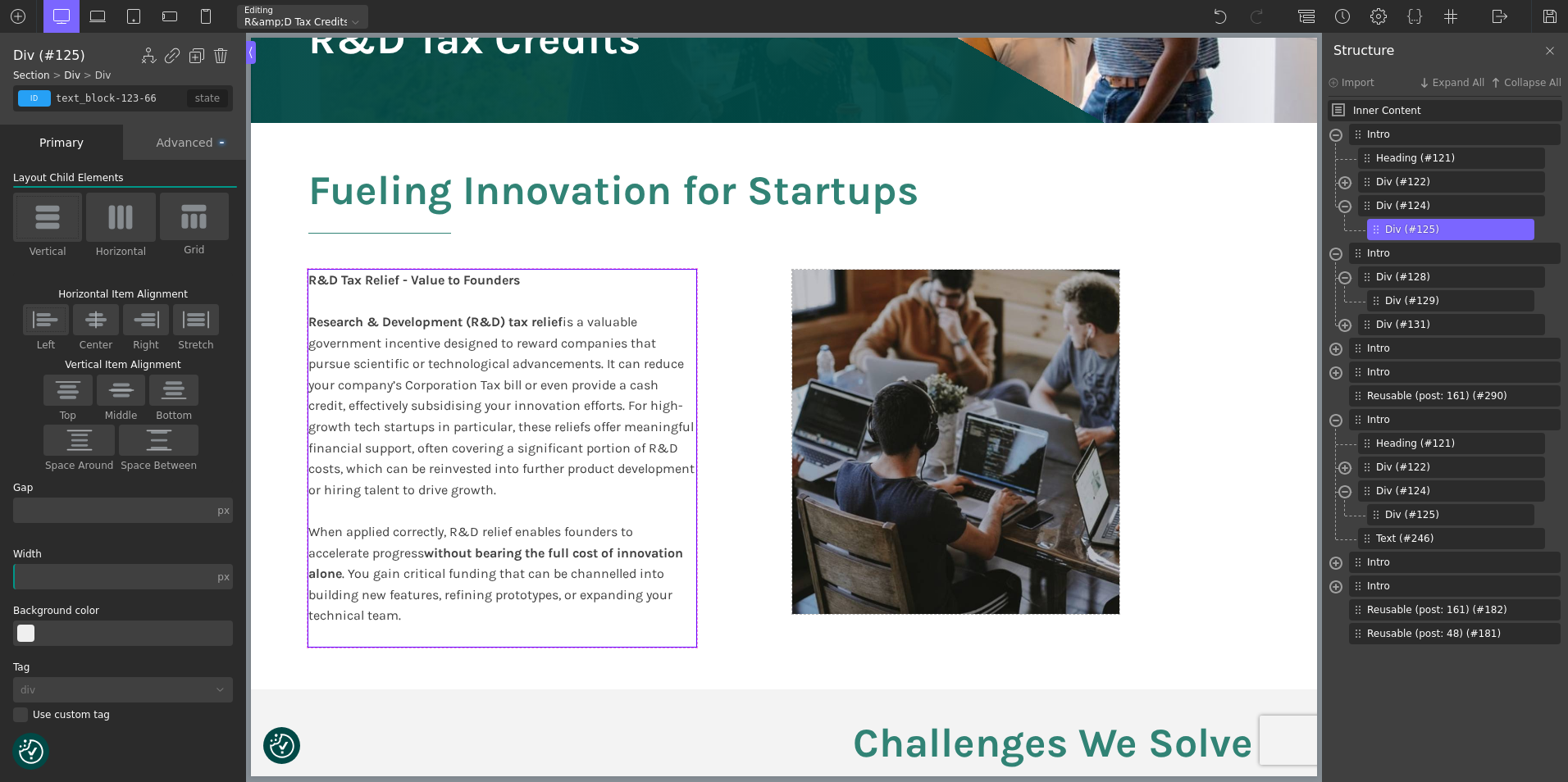
click at [666, 284] on div "R&D Tax Relief - Value to Founders Research & Development (R&D) tax relief is a…" at bounding box center [502, 458] width 388 height 378
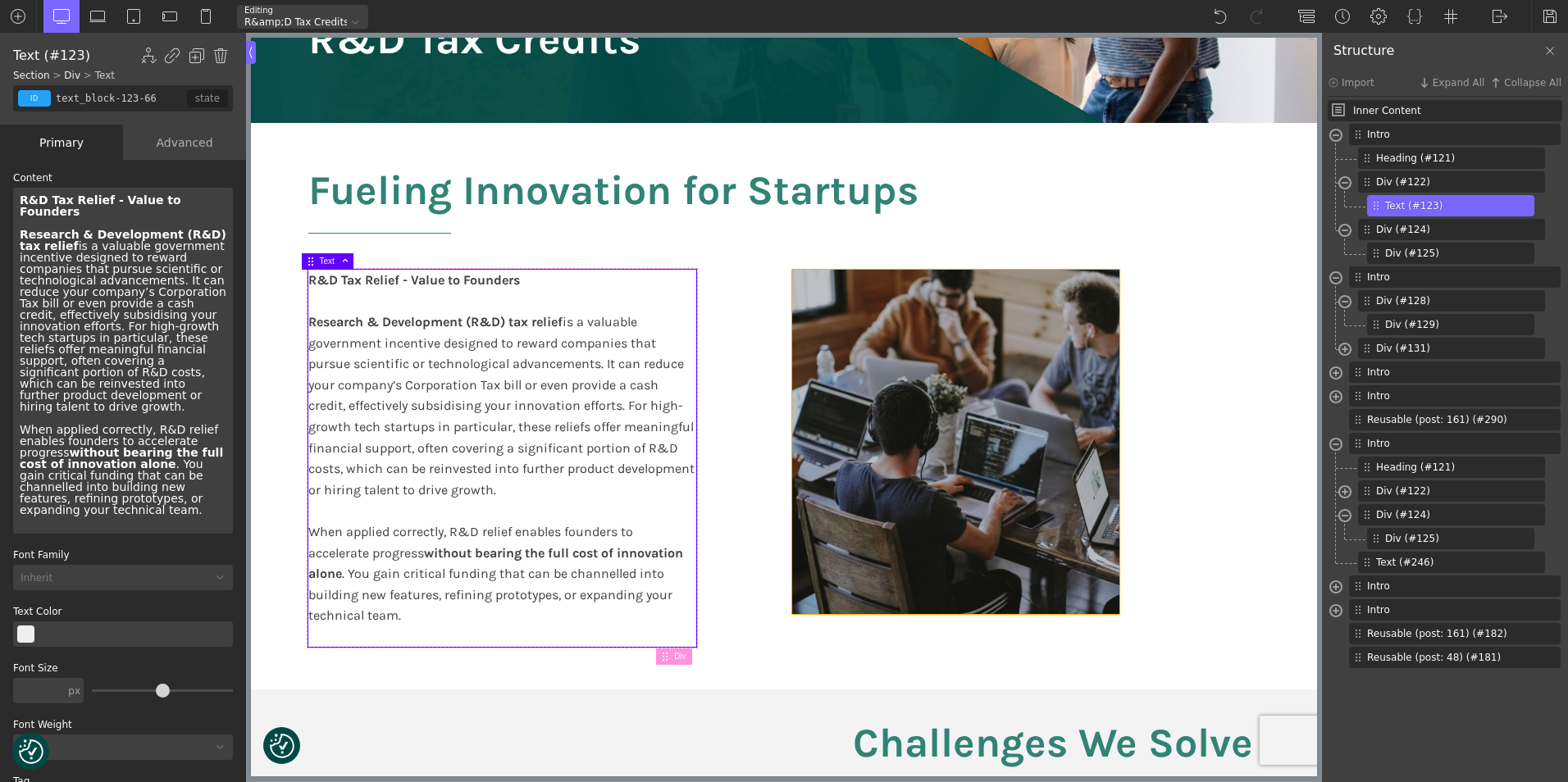
click at [921, 437] on div at bounding box center [956, 442] width 328 height 344
type input "div_block-125-66"
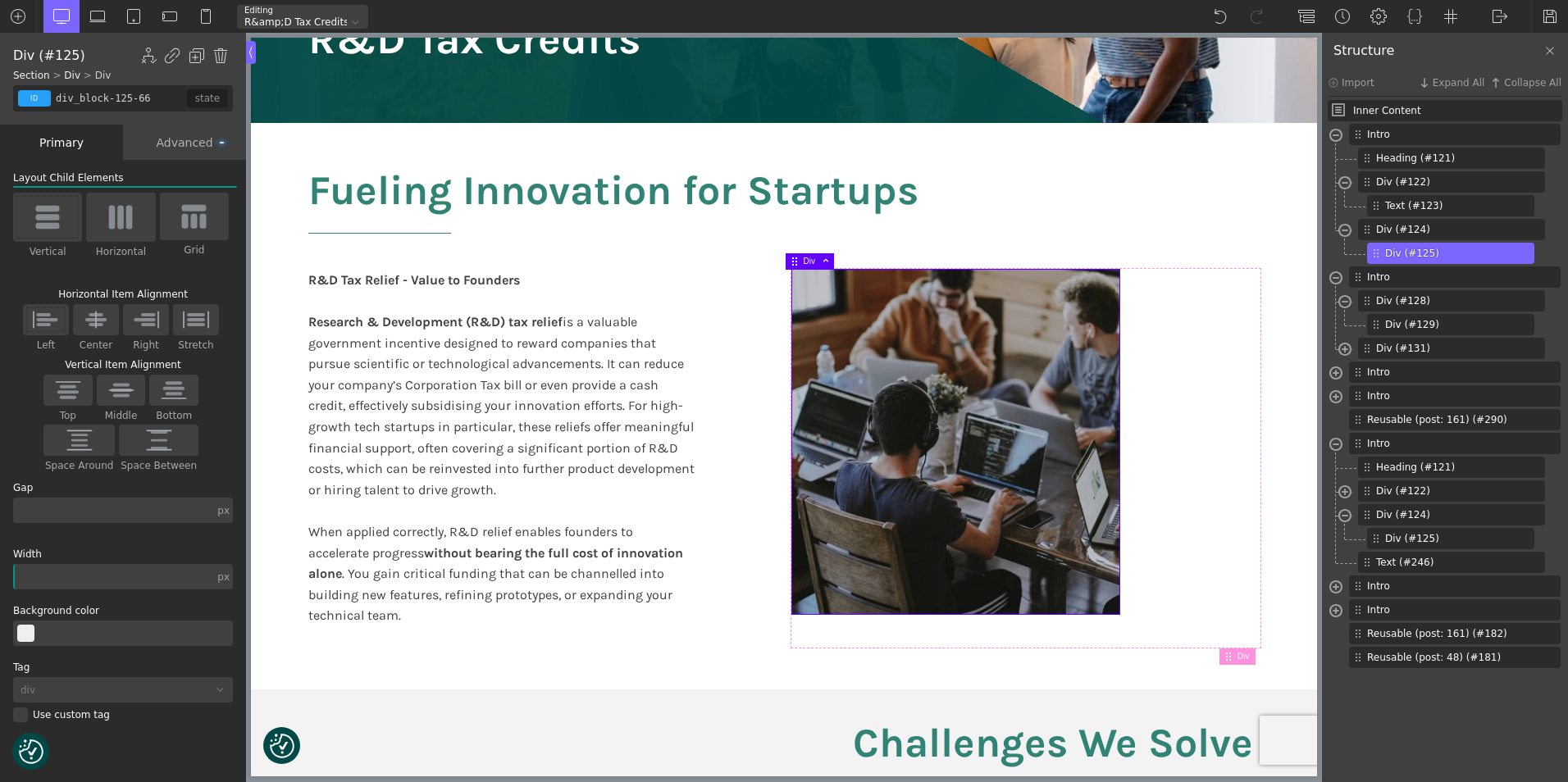
click at [173, 143] on div "Advanced" at bounding box center [185, 142] width 123 height 35
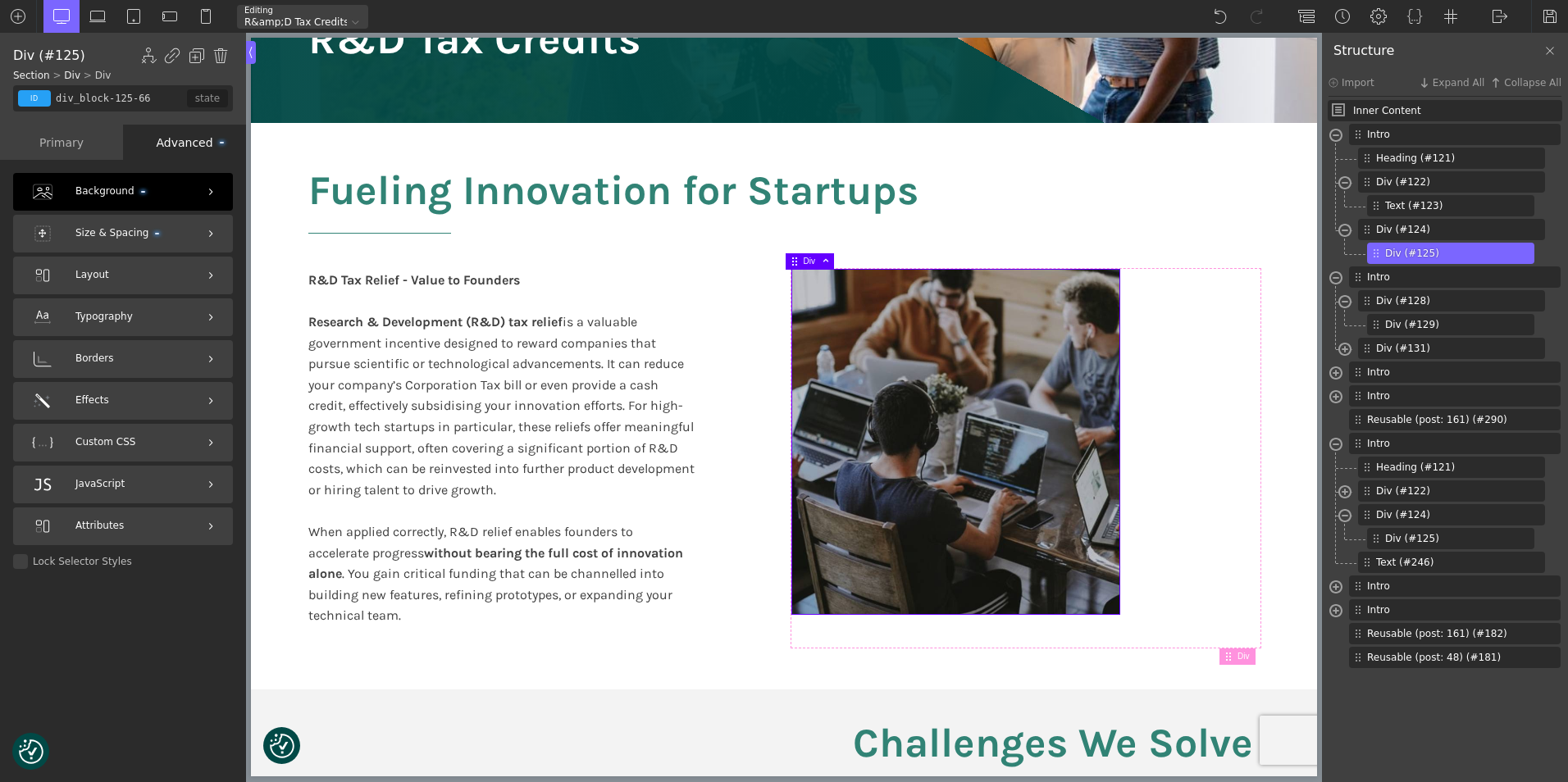
click at [151, 192] on div "Background" at bounding box center [122, 191] width 220 height 38
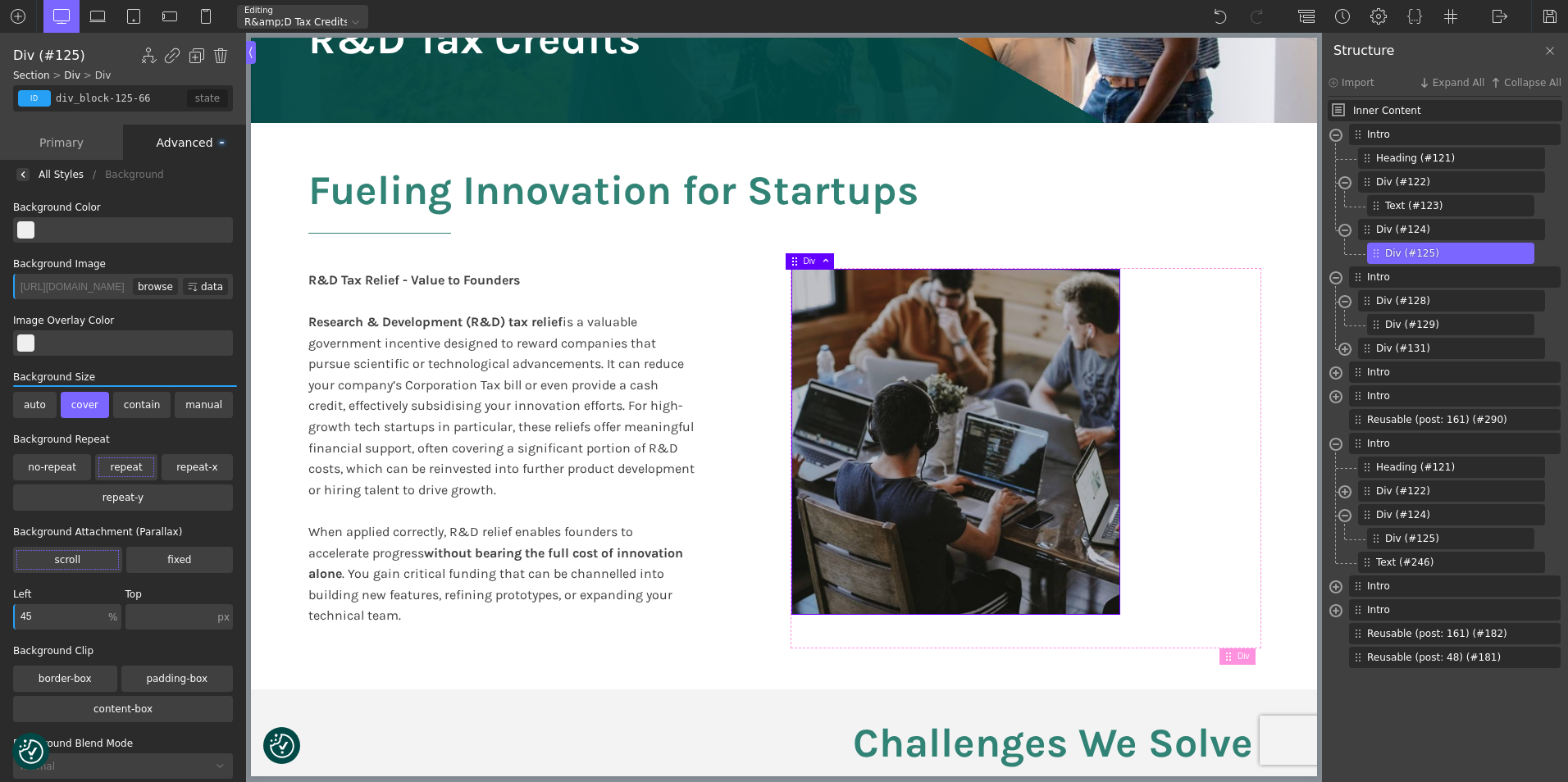
click at [152, 286] on div "browse" at bounding box center [155, 287] width 45 height 18
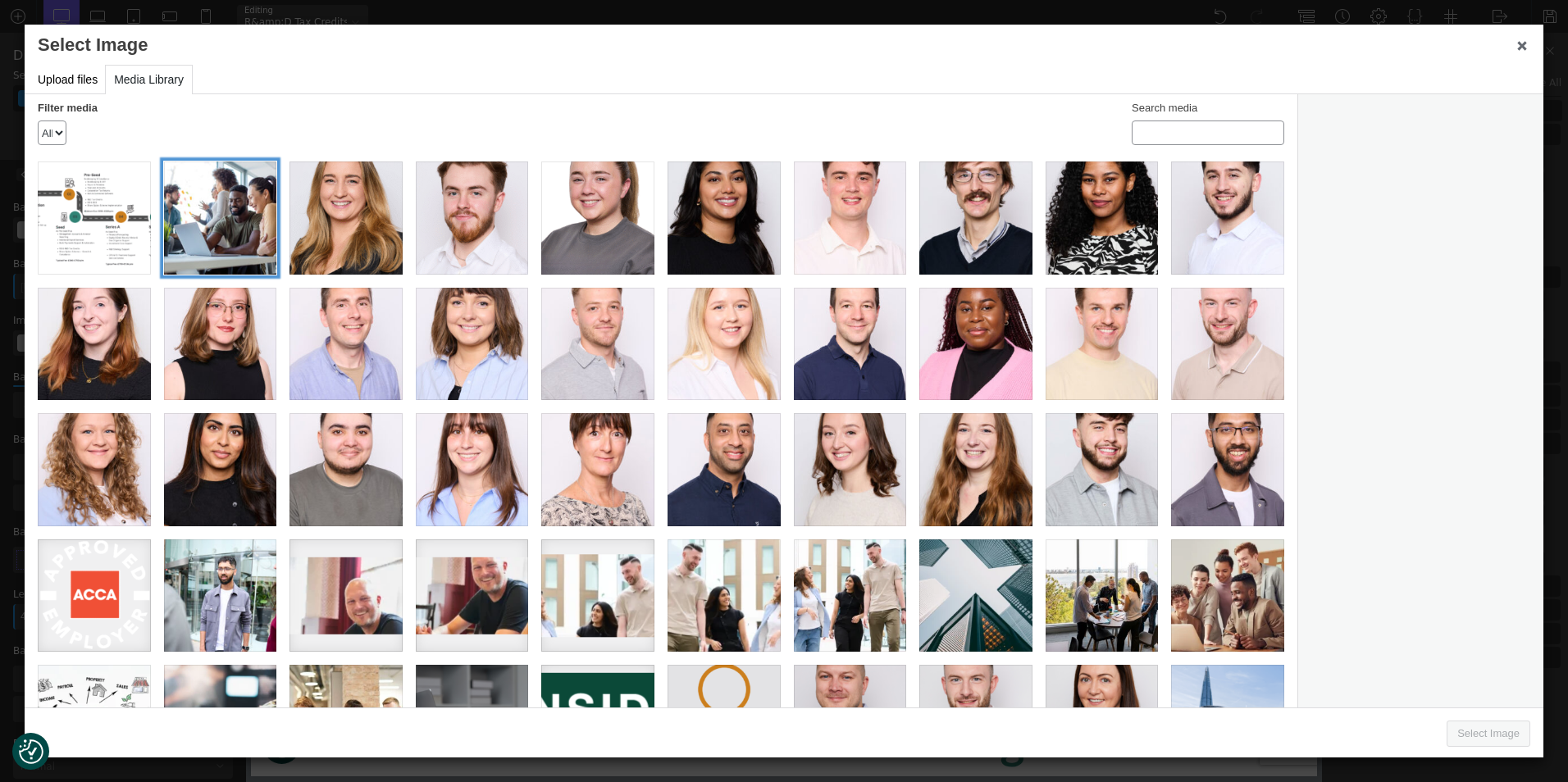
click at [219, 216] on div "ONSIDE ACCOUNTING_WEB IMAGE 01" at bounding box center [221, 218] width 113 height 113
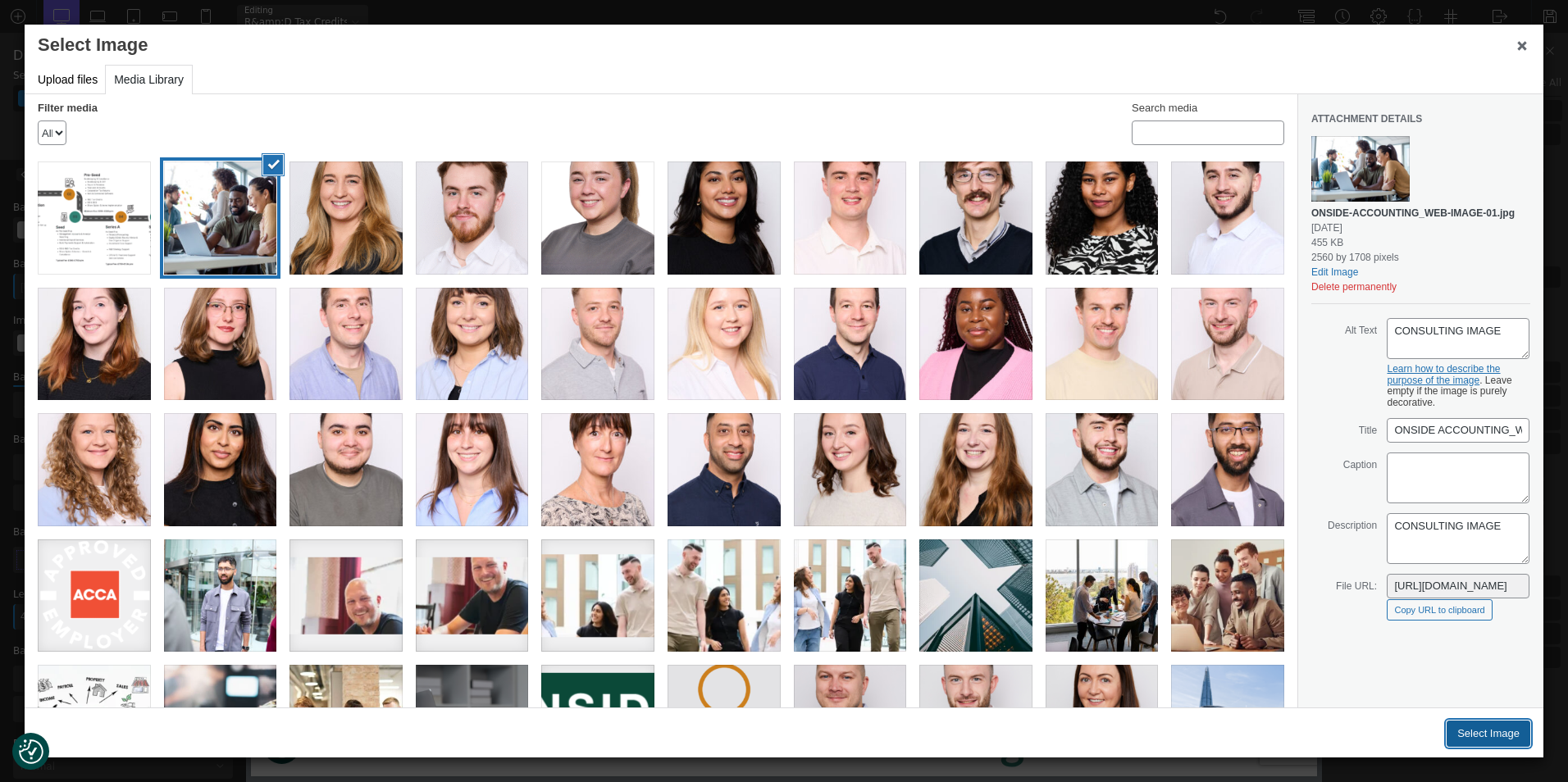
click at [1480, 732] on button "Select Image" at bounding box center [1488, 734] width 84 height 26
type input "[URL][DOMAIN_NAME]"
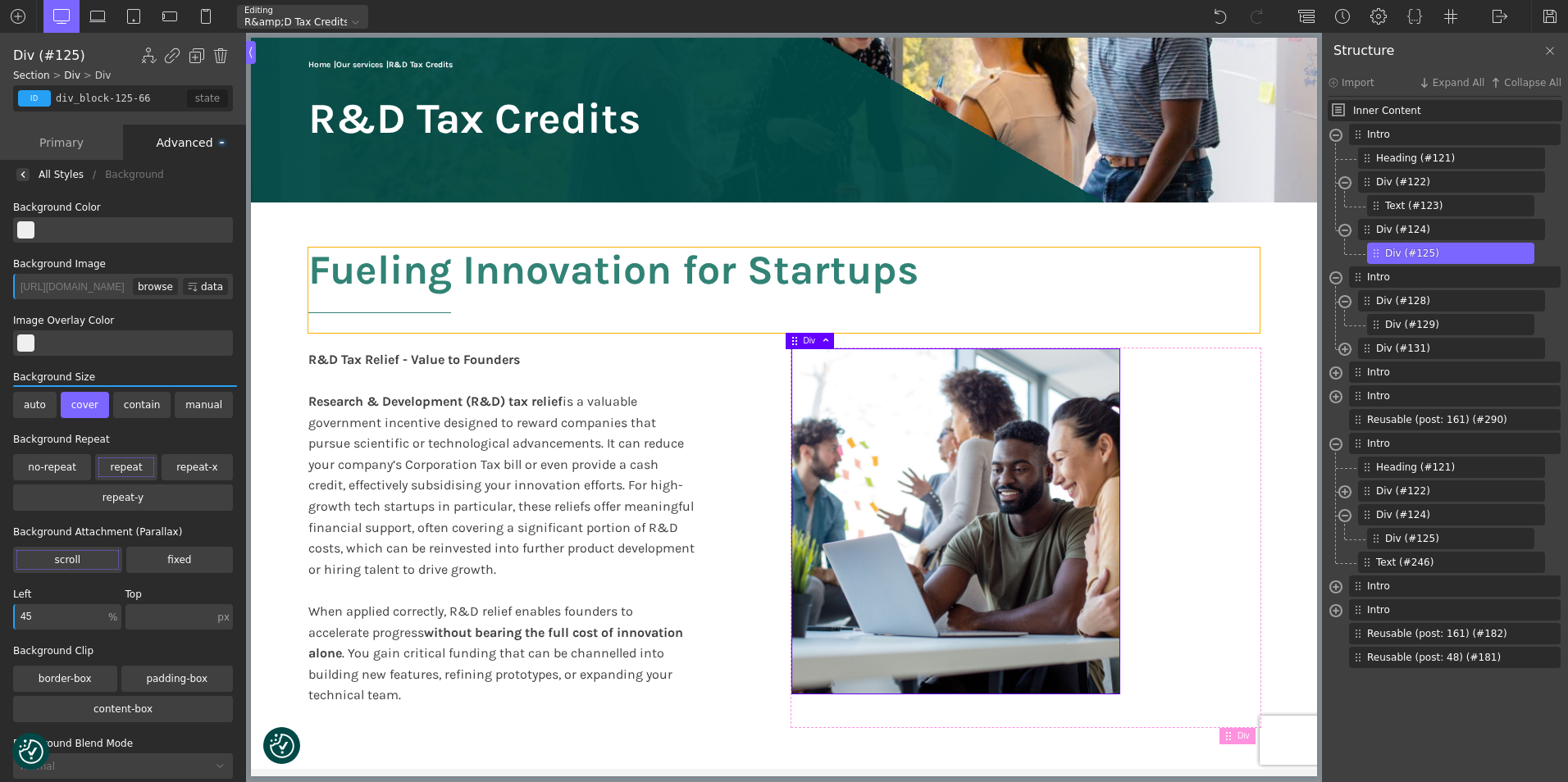
scroll to position [164, 0]
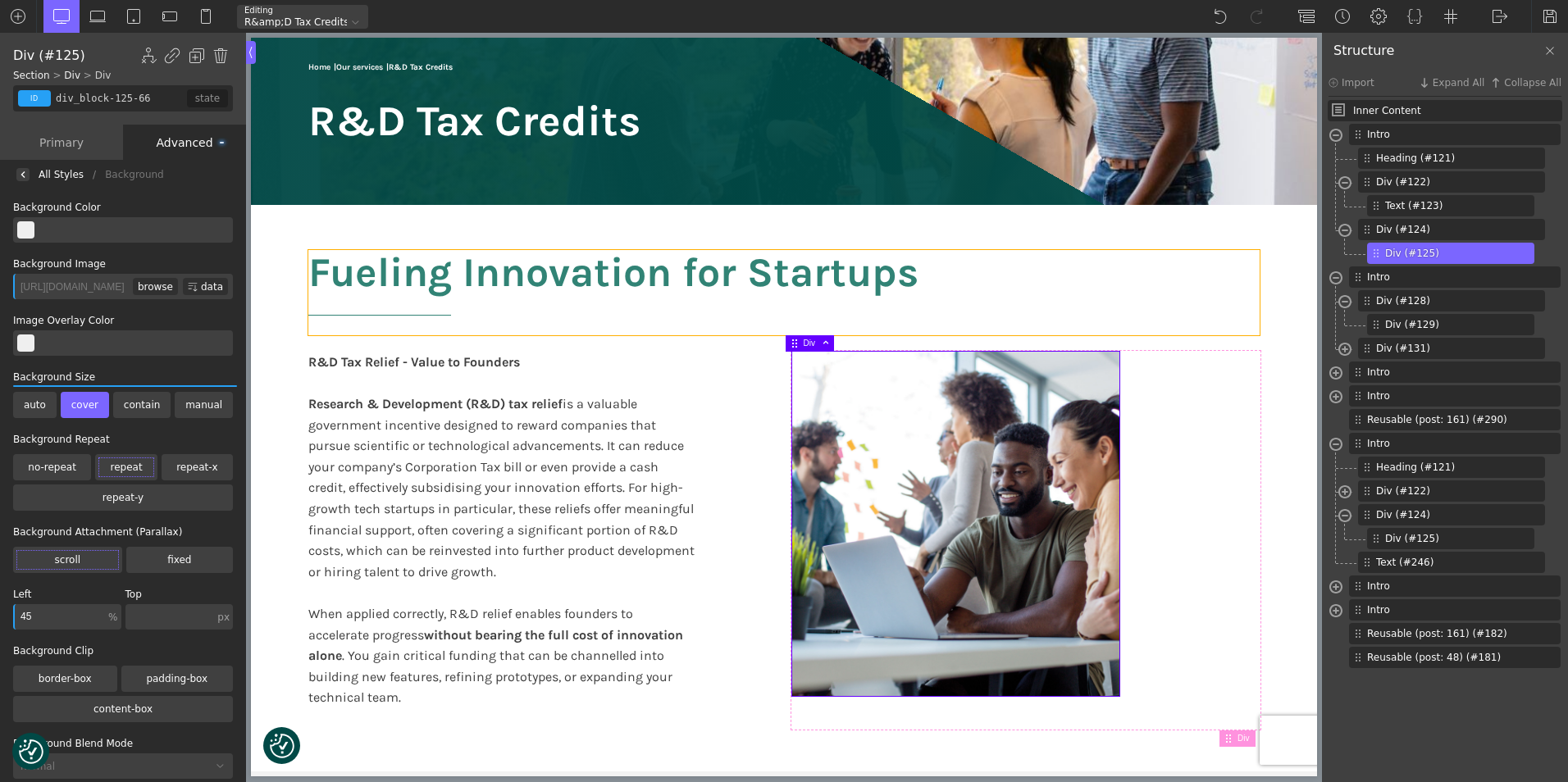
type input "headline-121-66"
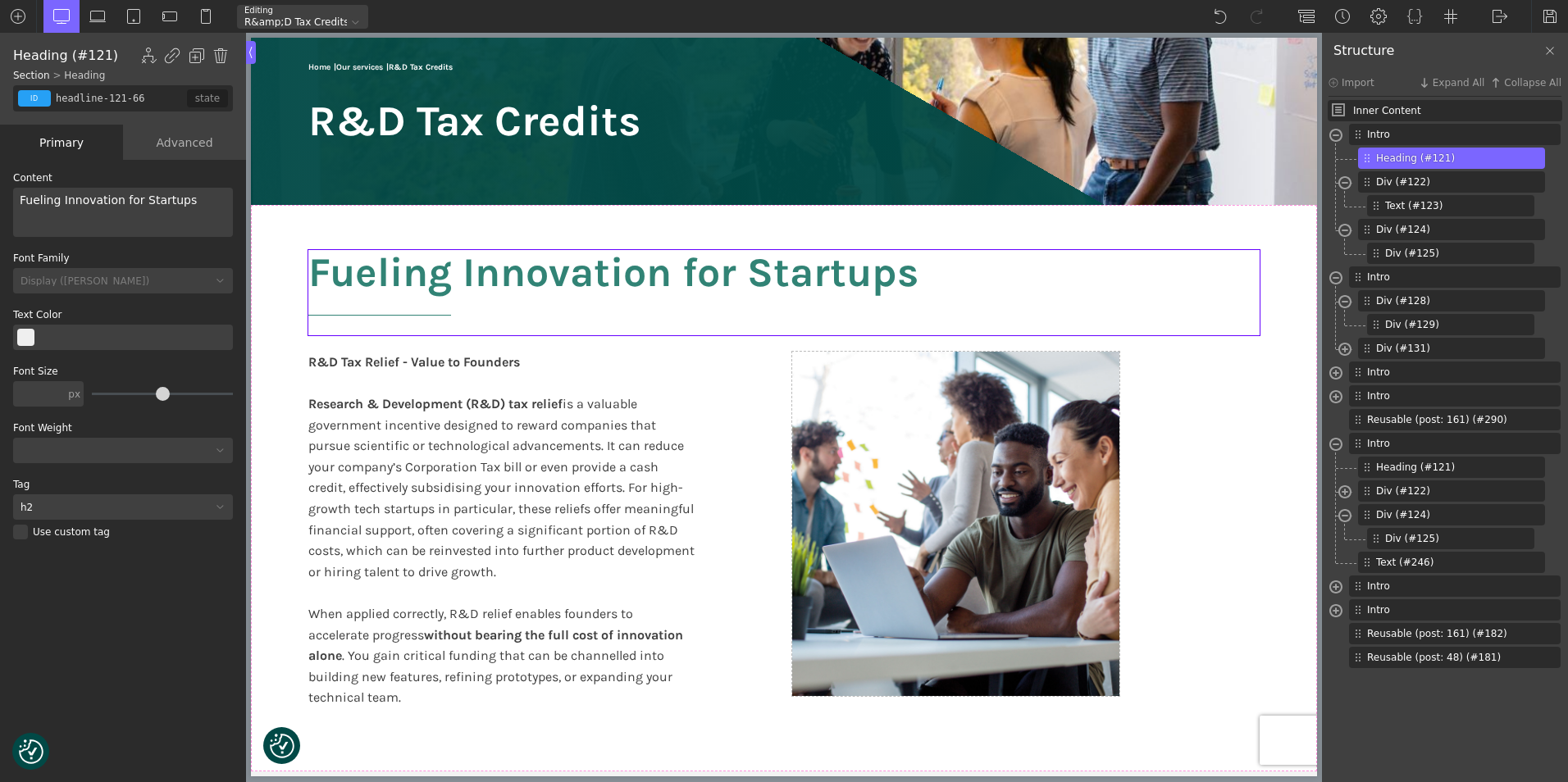
click at [1141, 292] on h2 "Fueling Innovation for Startups" at bounding box center [783, 293] width 951 height 85
click at [715, 385] on div "Fueling Innovation for Startups R&D Tax Relief - Value to Founders Research & D…" at bounding box center [784, 488] width 983 height 567
type input "split-content-full-heading"
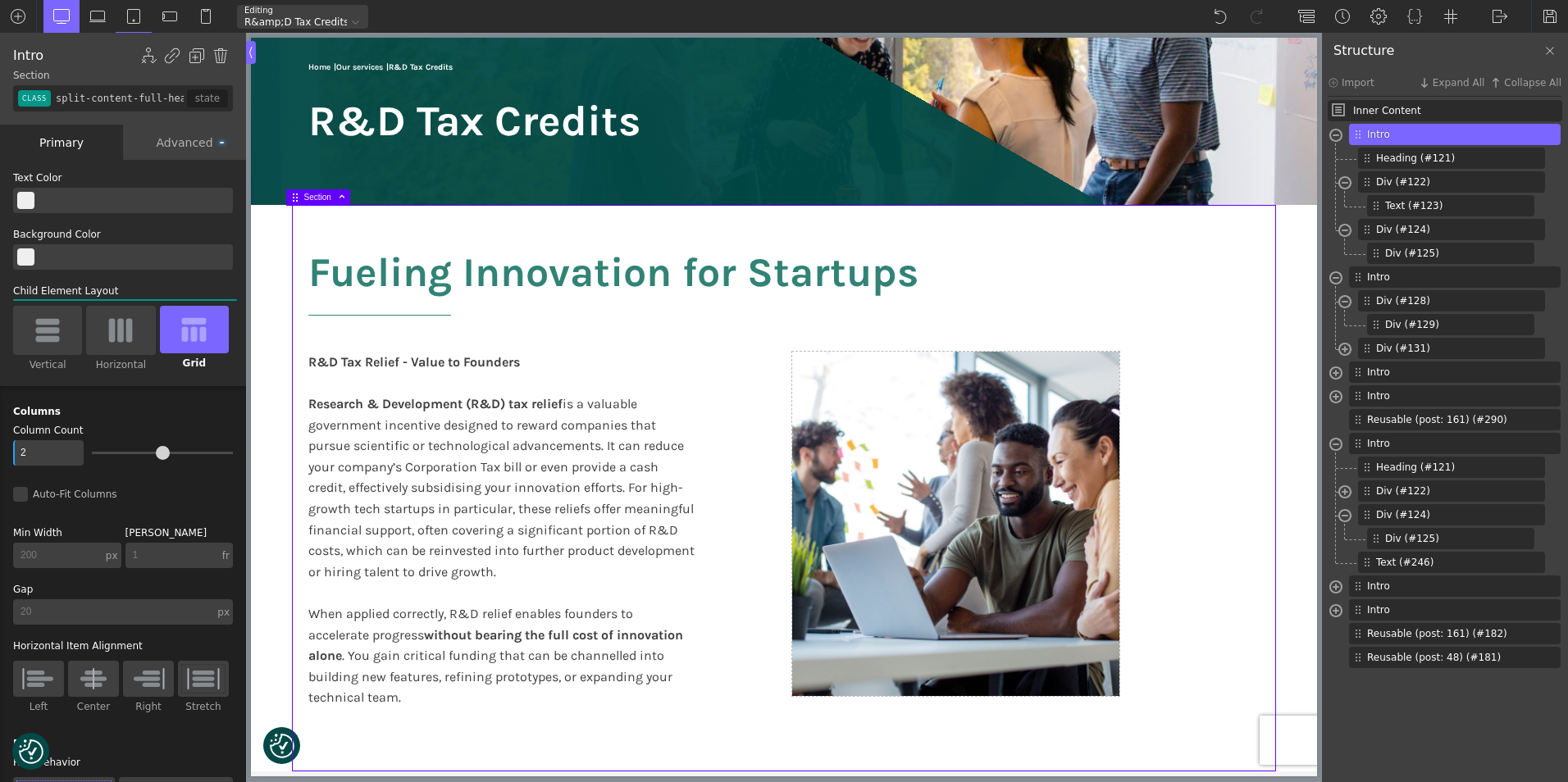
click at [715, 370] on div "Fueling Innovation for Startups R&D Tax Relief - Value to Founders Research & D…" at bounding box center [784, 488] width 983 height 567
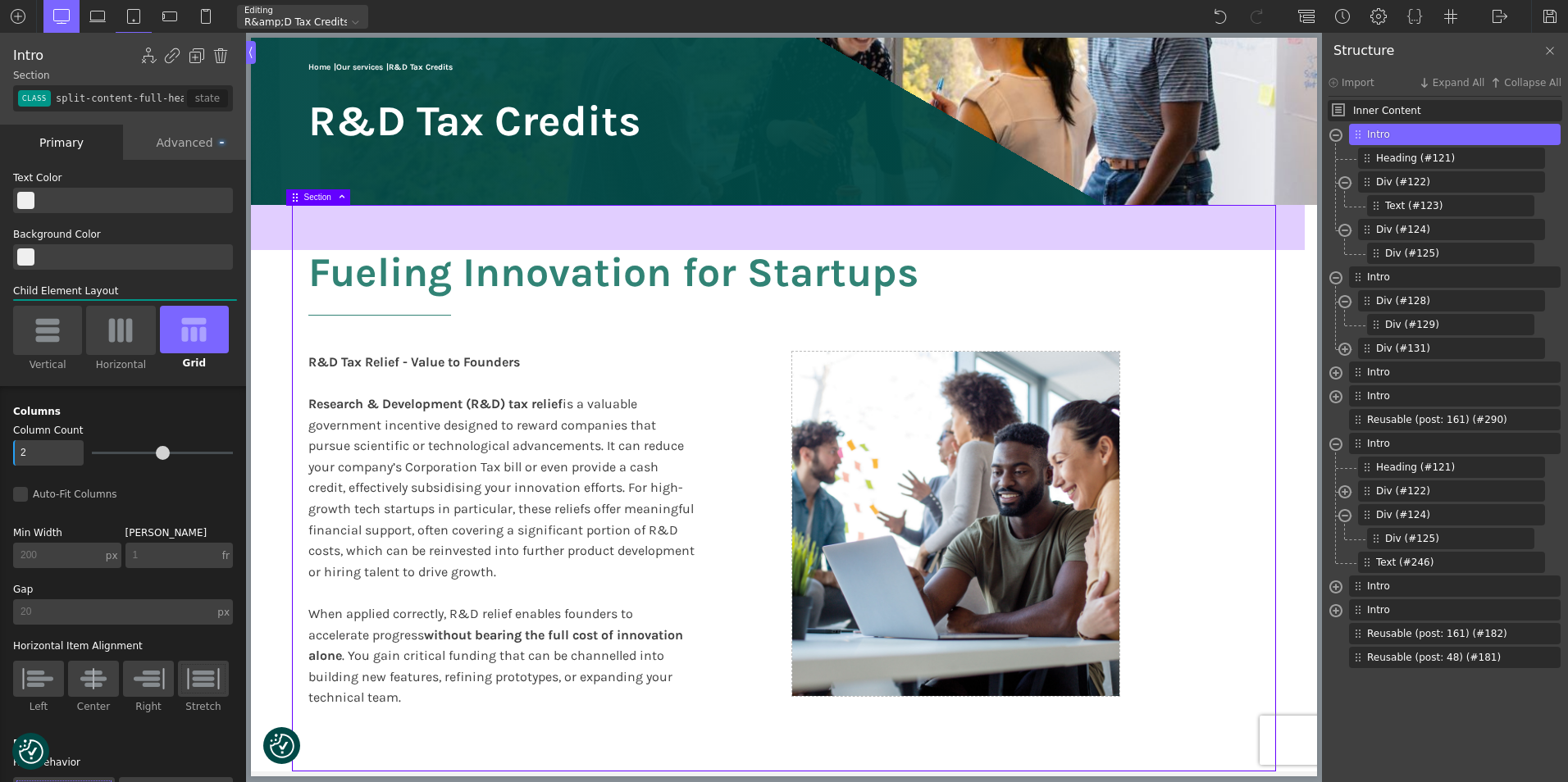
click at [1286, 236] on div at bounding box center [778, 227] width 1054 height 45
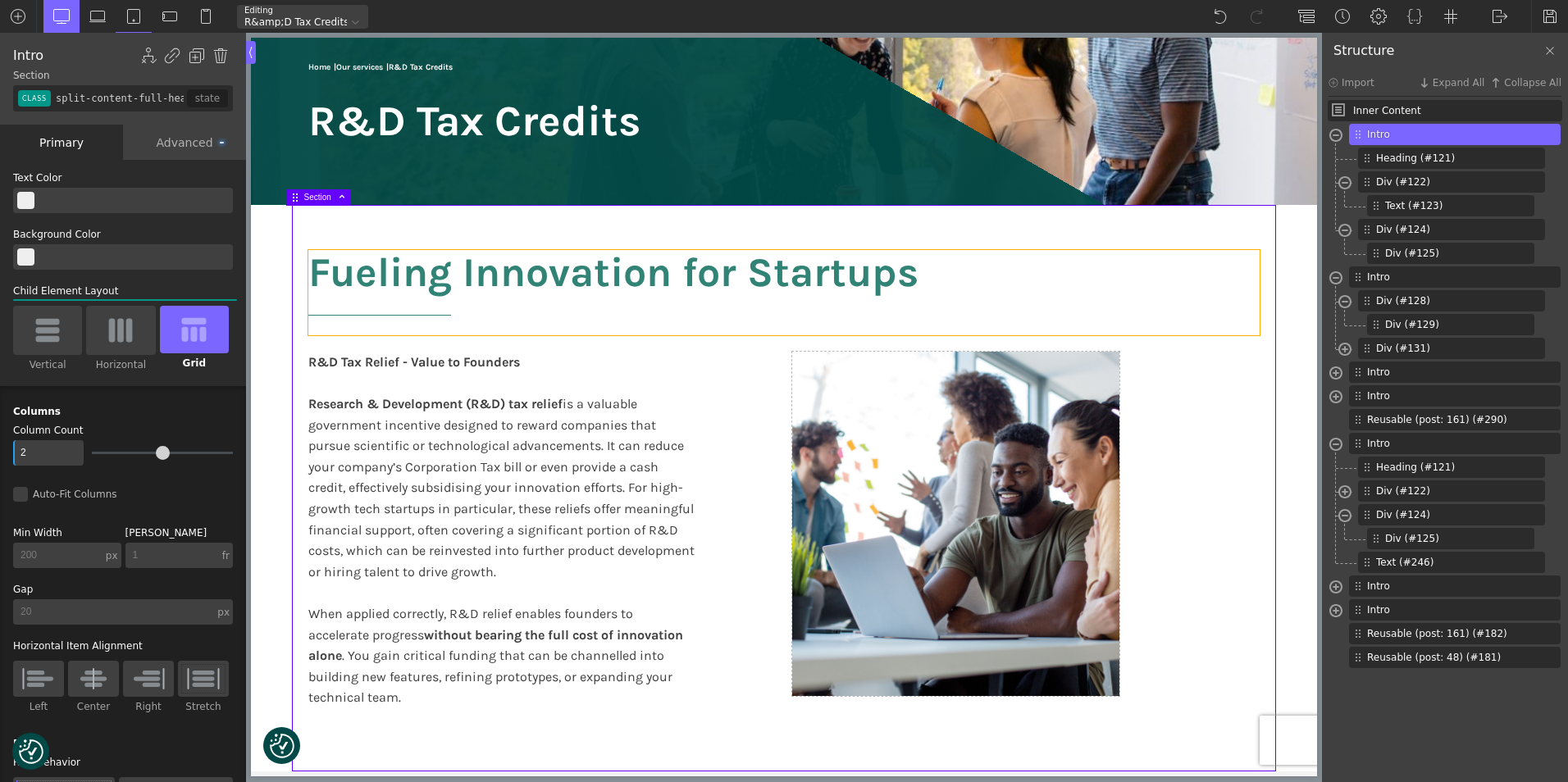
type input "headline-121-66"
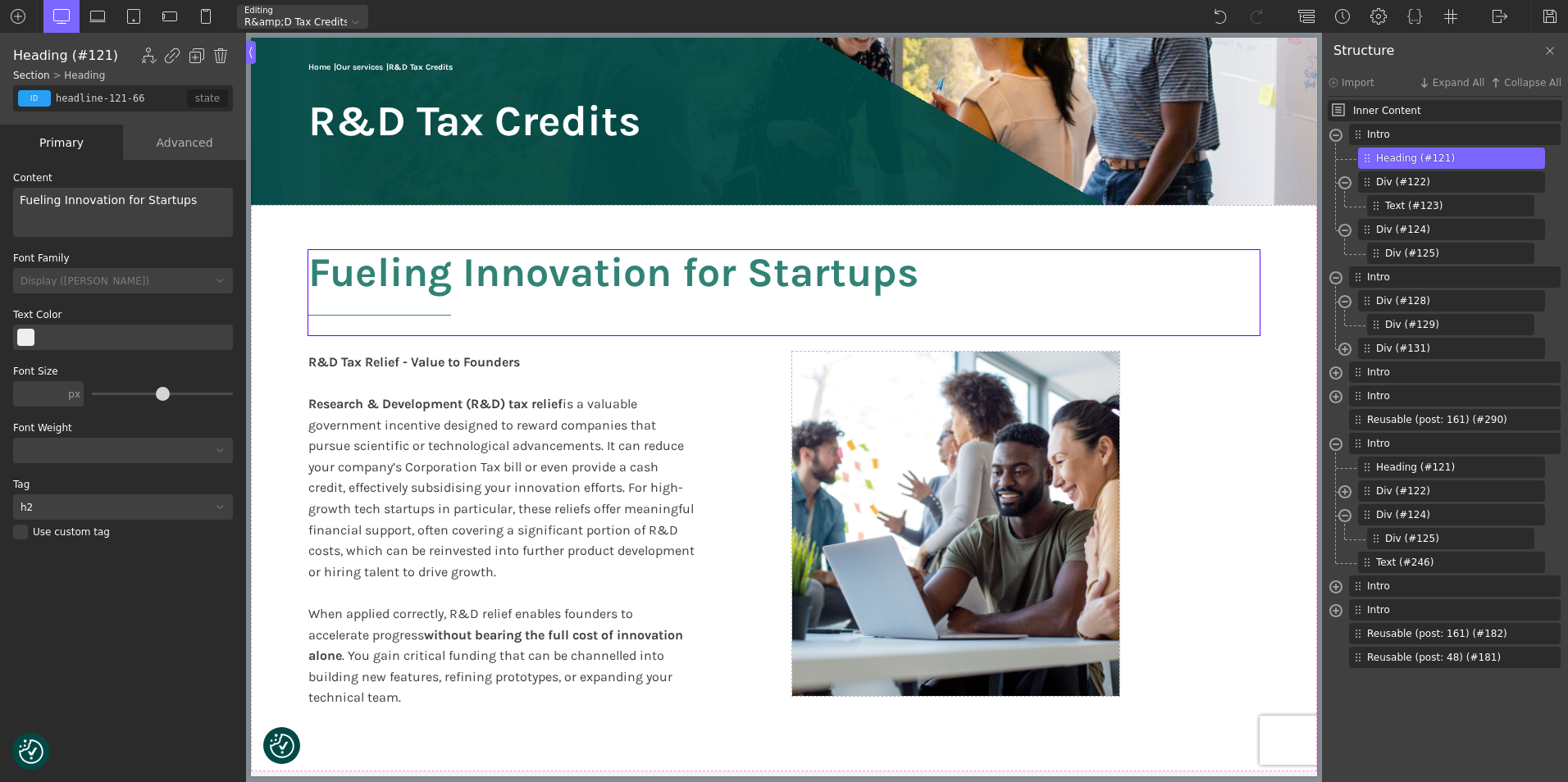
click at [569, 294] on h2 "Fueling Innovation for Startups" at bounding box center [783, 293] width 951 height 85
type input "split-content-full-heading"
click at [710, 370] on div "Fueling Innovation for Startups R&D Tax Relief - Value to Founders Research & D…" at bounding box center [784, 488] width 983 height 567
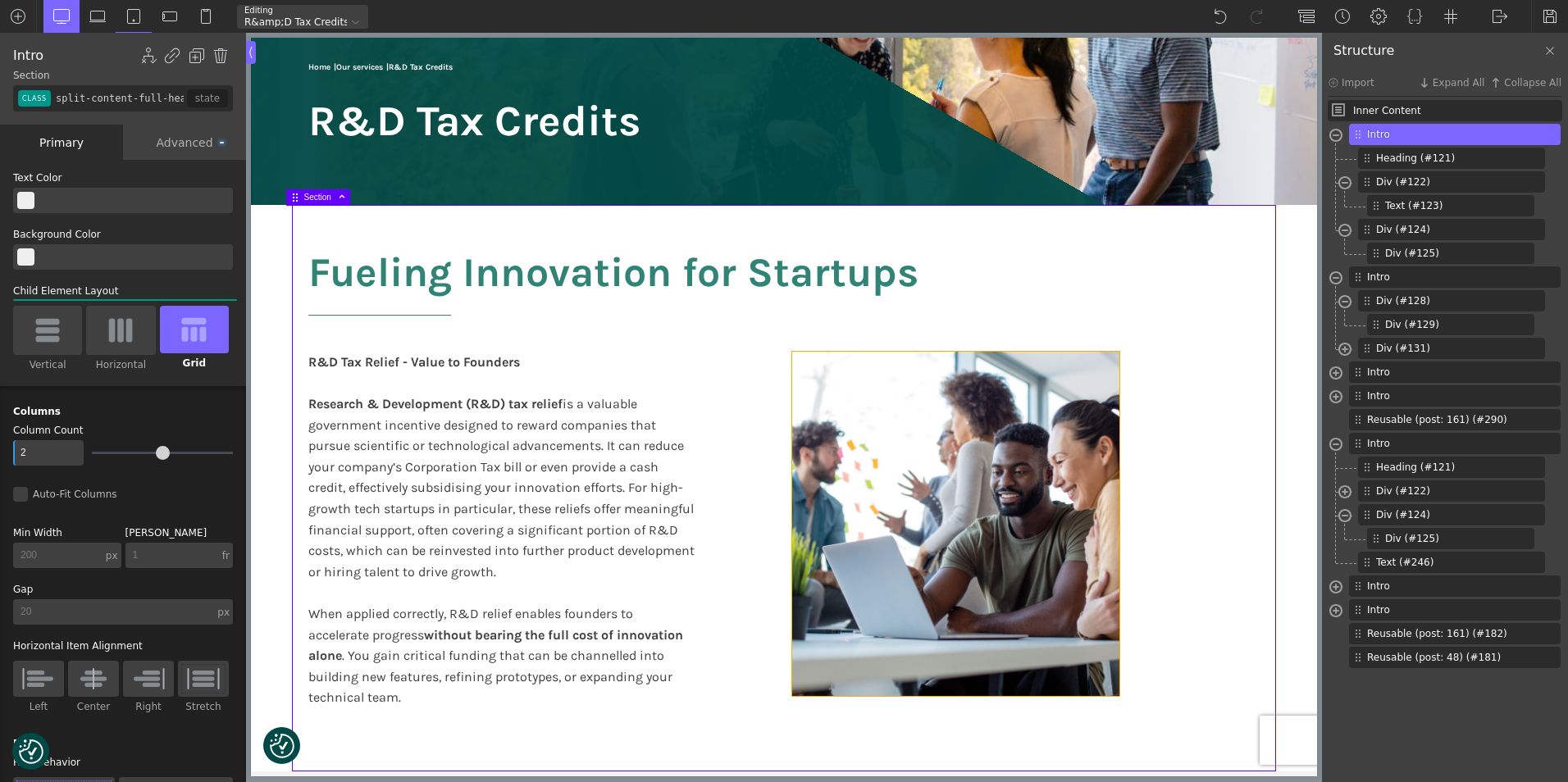
click at [856, 411] on div at bounding box center [956, 523] width 328 height 344
type input "div_block-125-66"
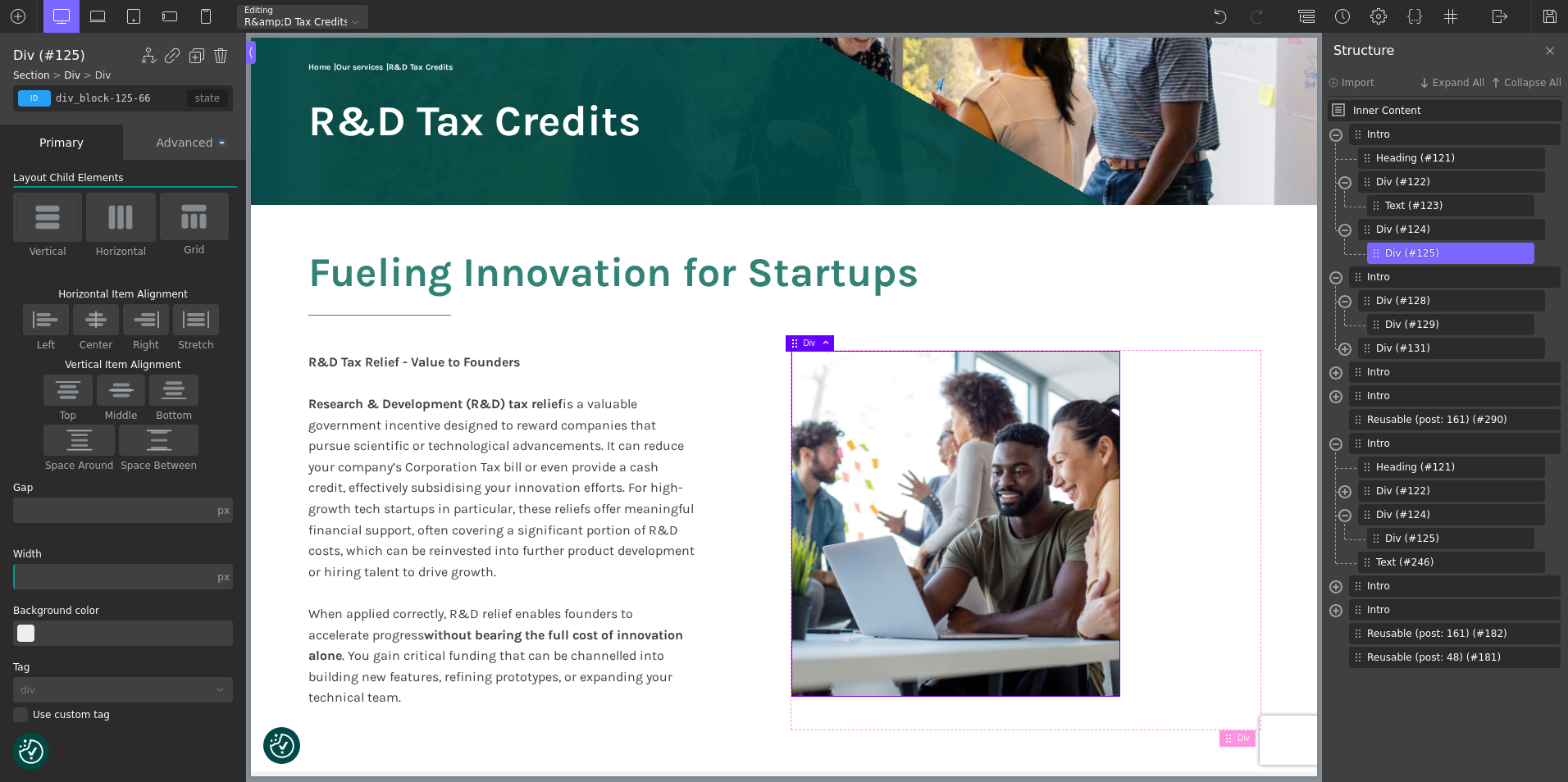
click at [193, 151] on div "Advanced" at bounding box center [185, 142] width 123 height 35
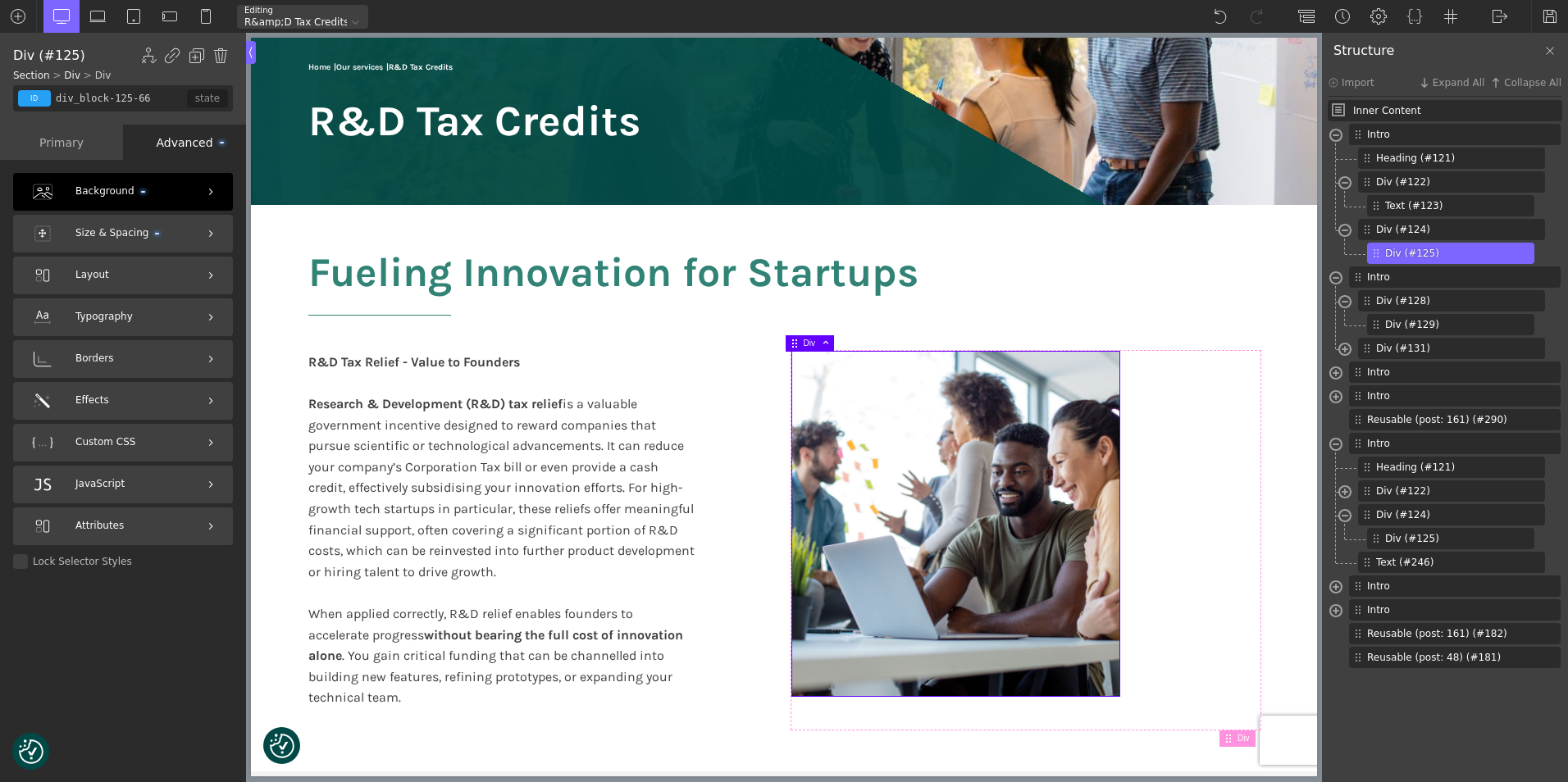
click at [143, 182] on div "Background" at bounding box center [122, 191] width 220 height 38
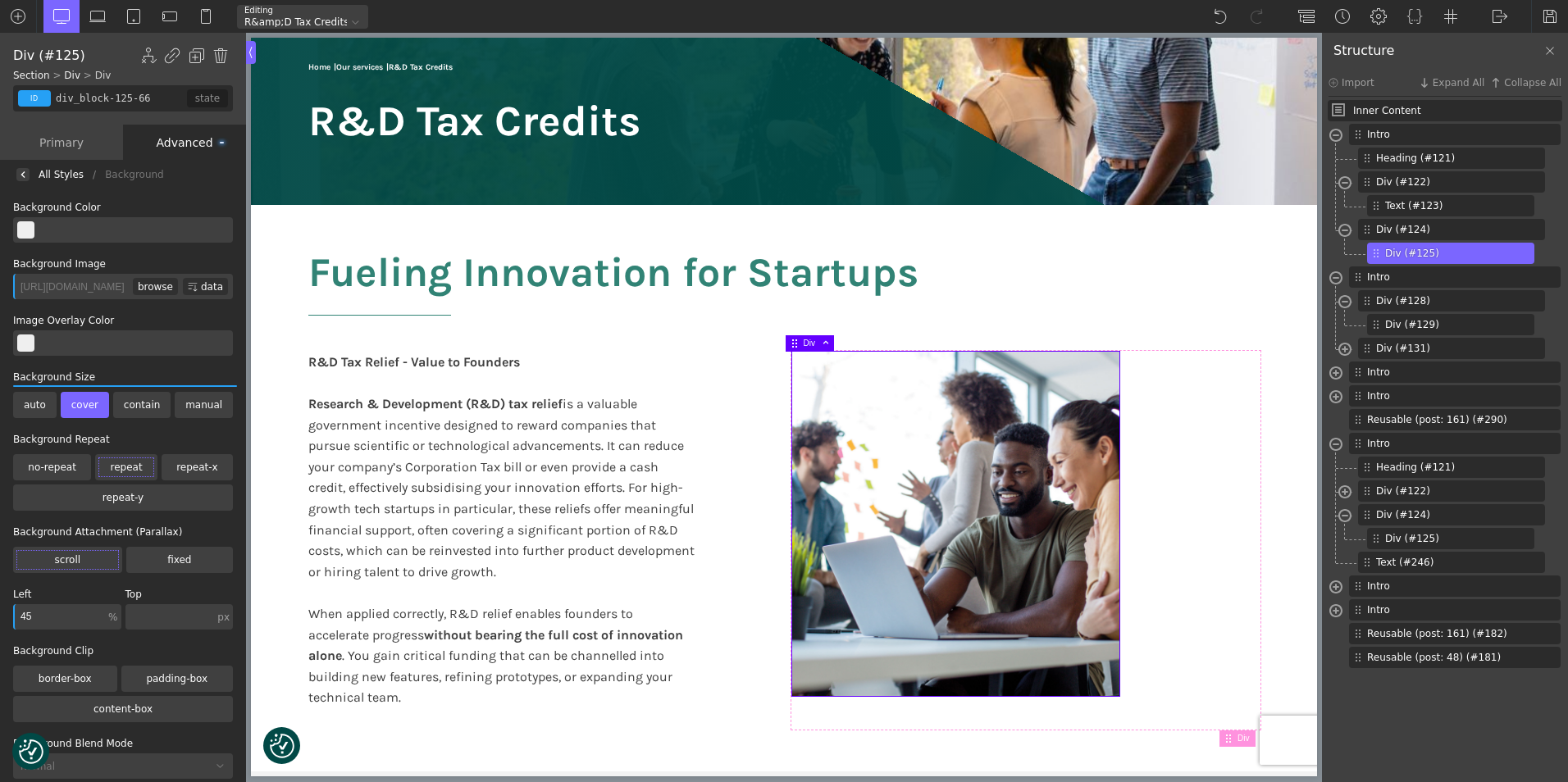
click at [133, 285] on div "browse" at bounding box center [155, 287] width 45 height 18
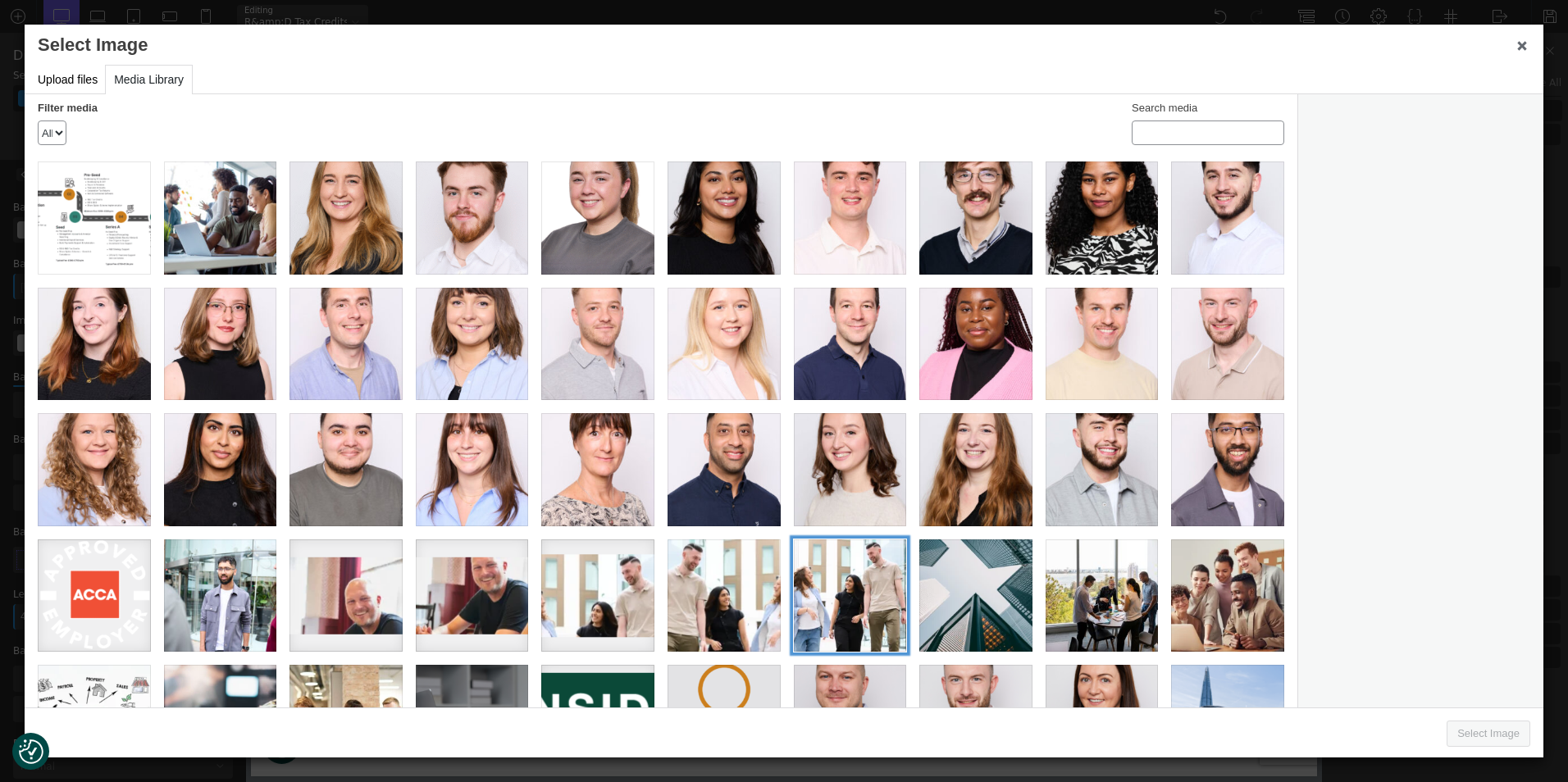
click at [846, 579] on div "Onside_12_06_25_0546" at bounding box center [850, 596] width 113 height 113
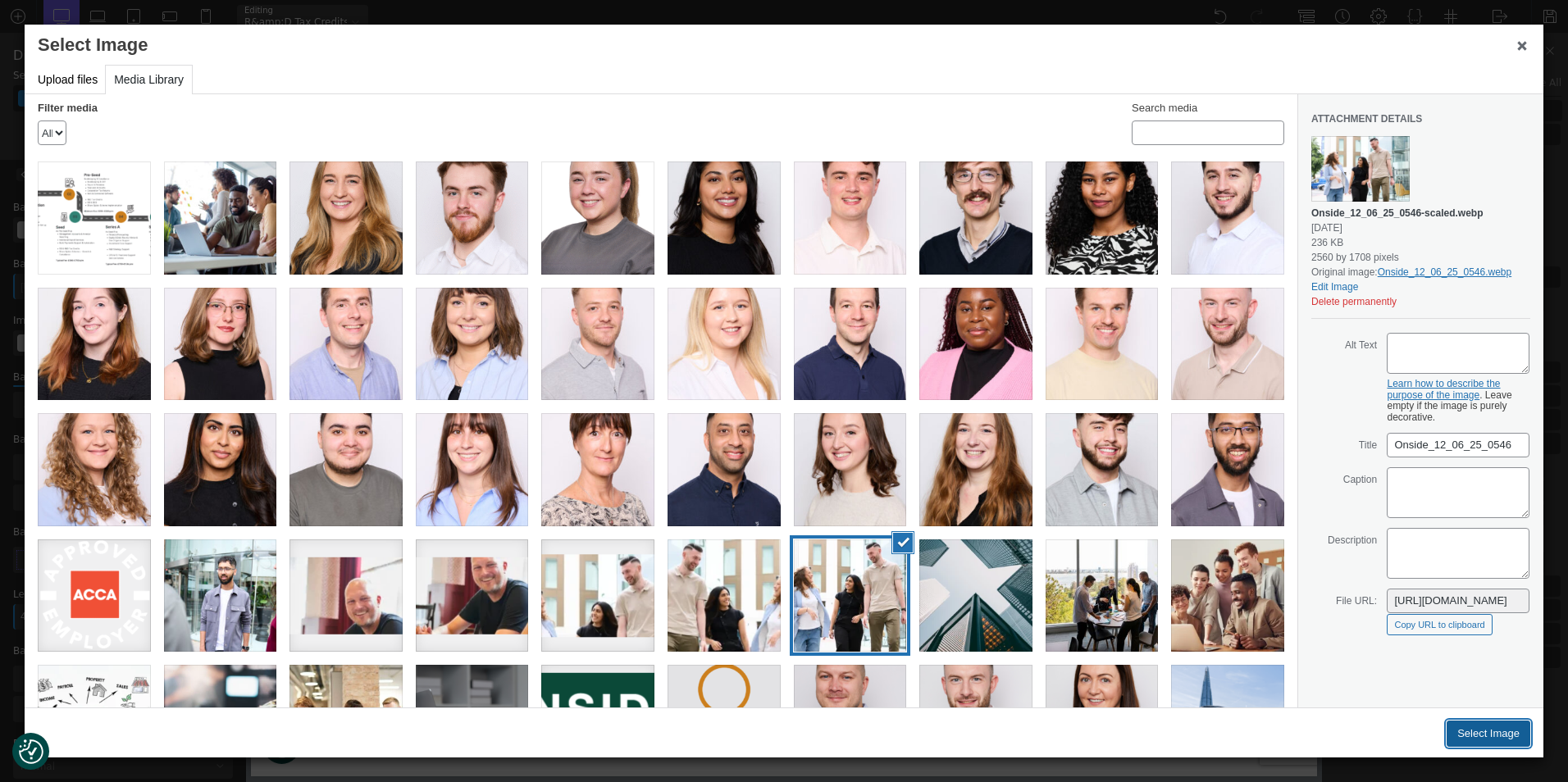
click at [1481, 732] on button "Select Image" at bounding box center [1488, 734] width 84 height 26
type input "[URL][DOMAIN_NAME]"
